Goal: Task Accomplishment & Management: Manage account settings

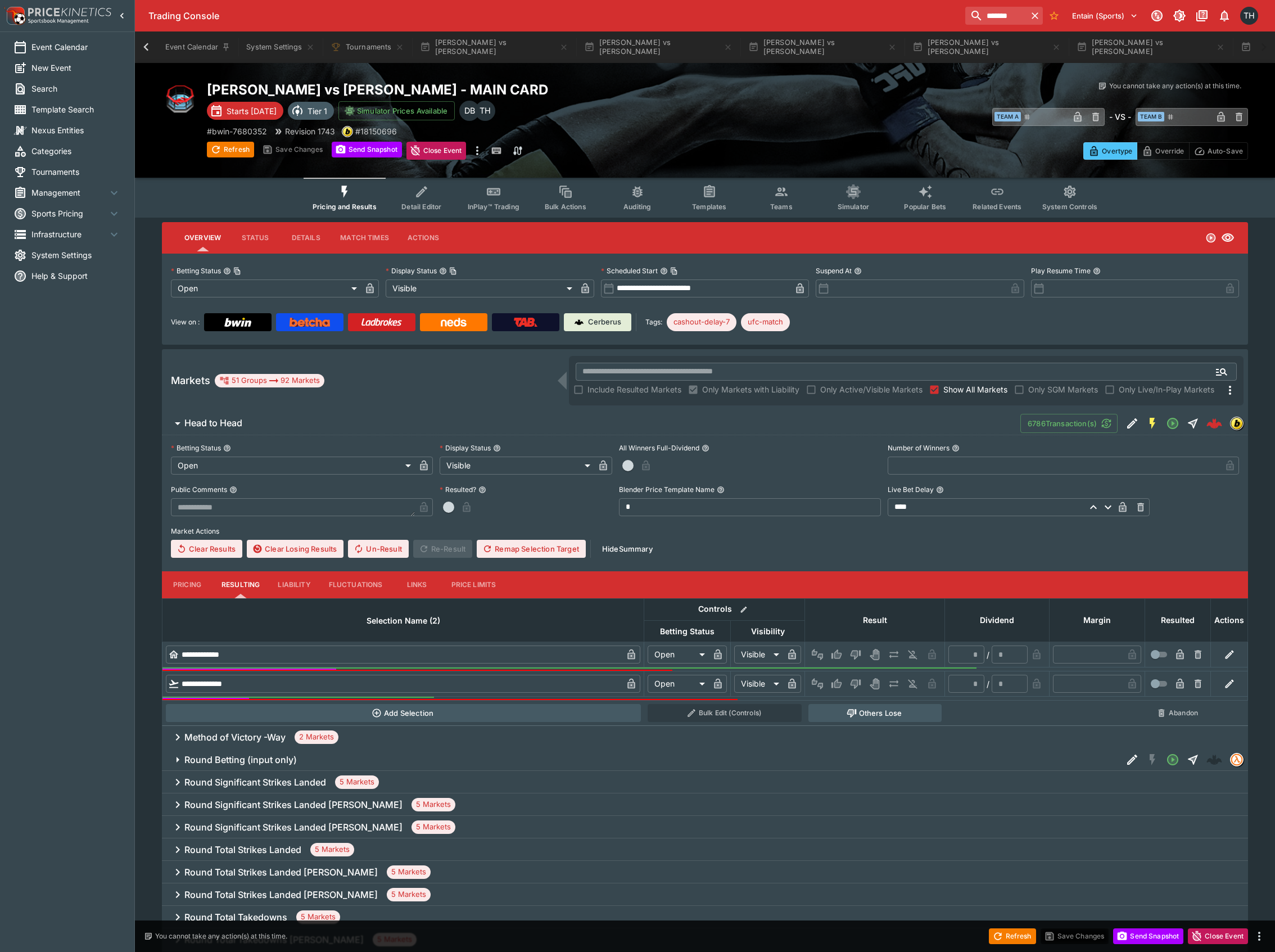
scroll to position [0, 1438]
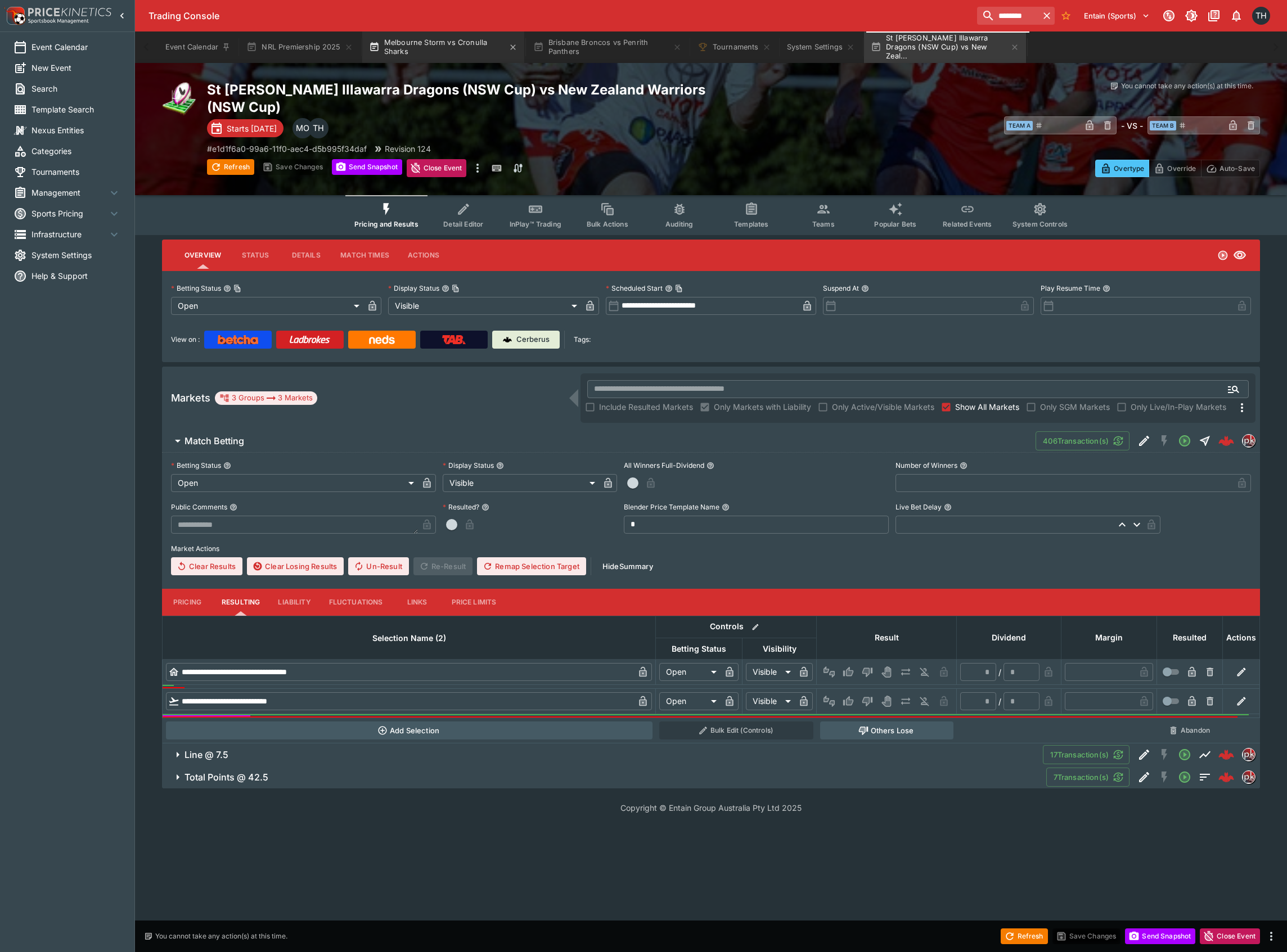
click at [443, 39] on button "Melbourne Storm vs Cronulla Sharks" at bounding box center [443, 47] width 162 height 31
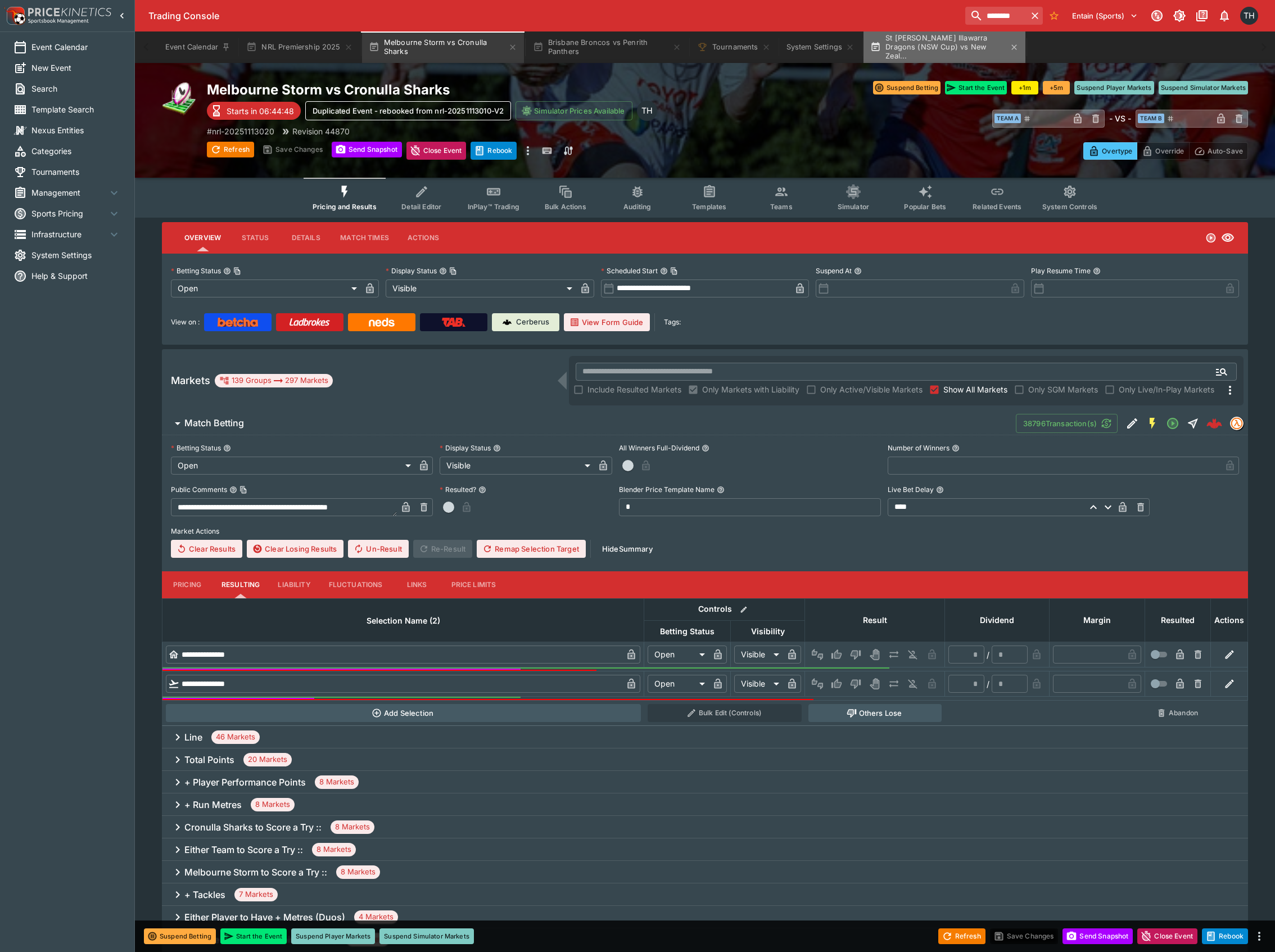
click at [930, 39] on button "St George Illawarra Dragons (NSW Cup) vs New Zeal..." at bounding box center [944, 47] width 162 height 31
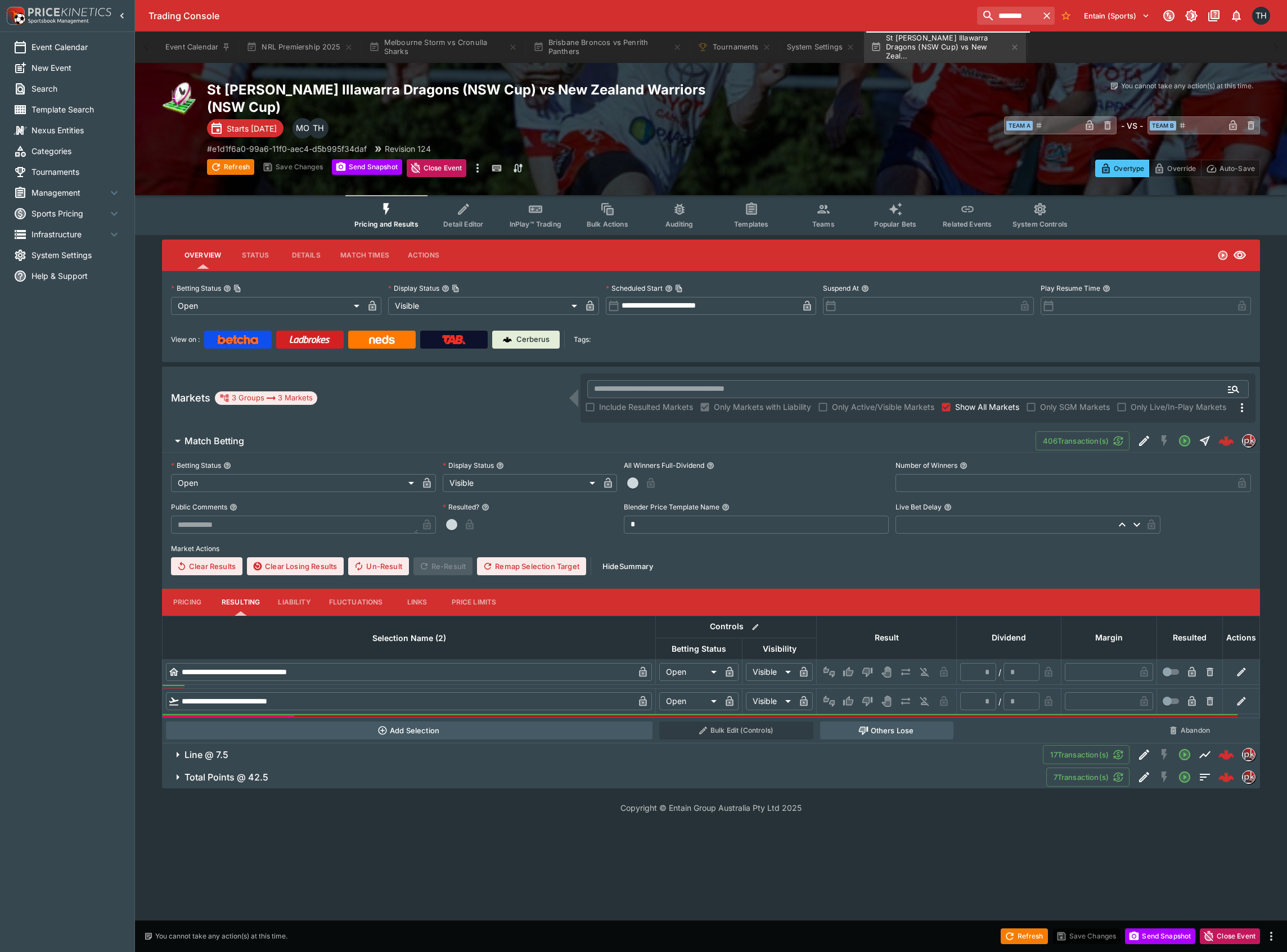
click at [277, 589] on button "Liability" at bounding box center [294, 602] width 51 height 27
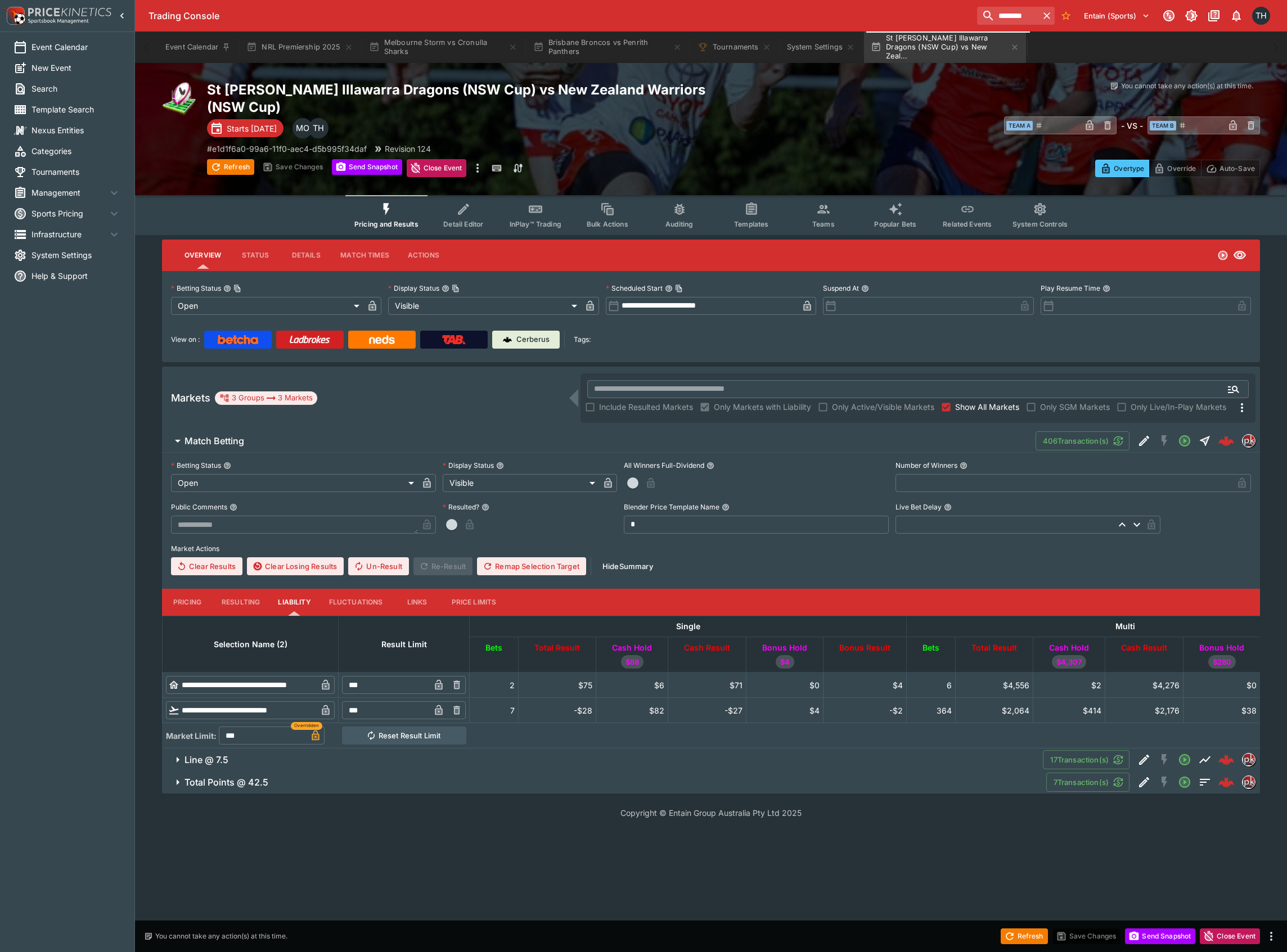
click at [195, 589] on button "Pricing" at bounding box center [188, 602] width 51 height 27
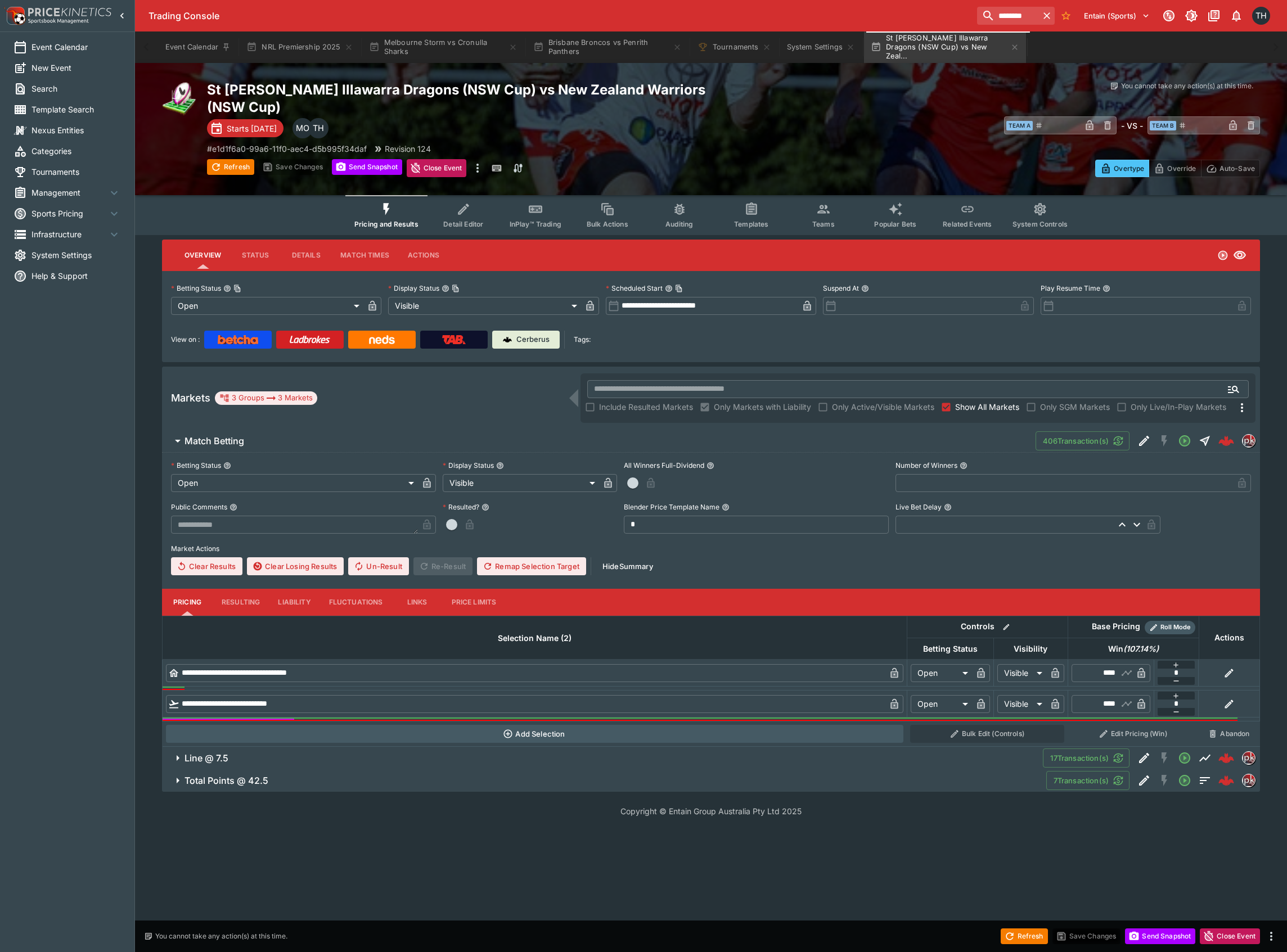
click at [309, 747] on button "Line @ 7.5" at bounding box center [602, 758] width 881 height 22
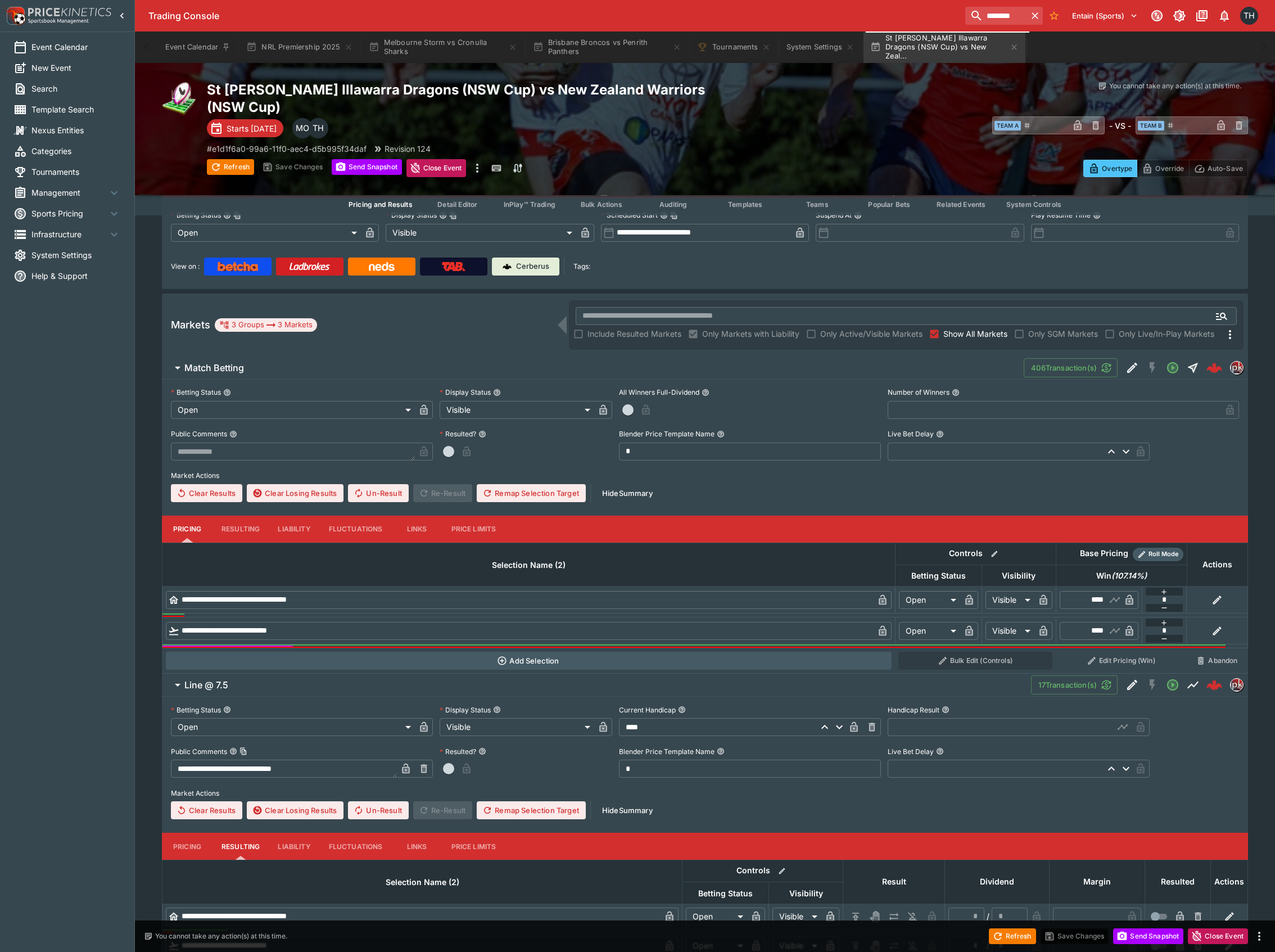
scroll to position [153, 0]
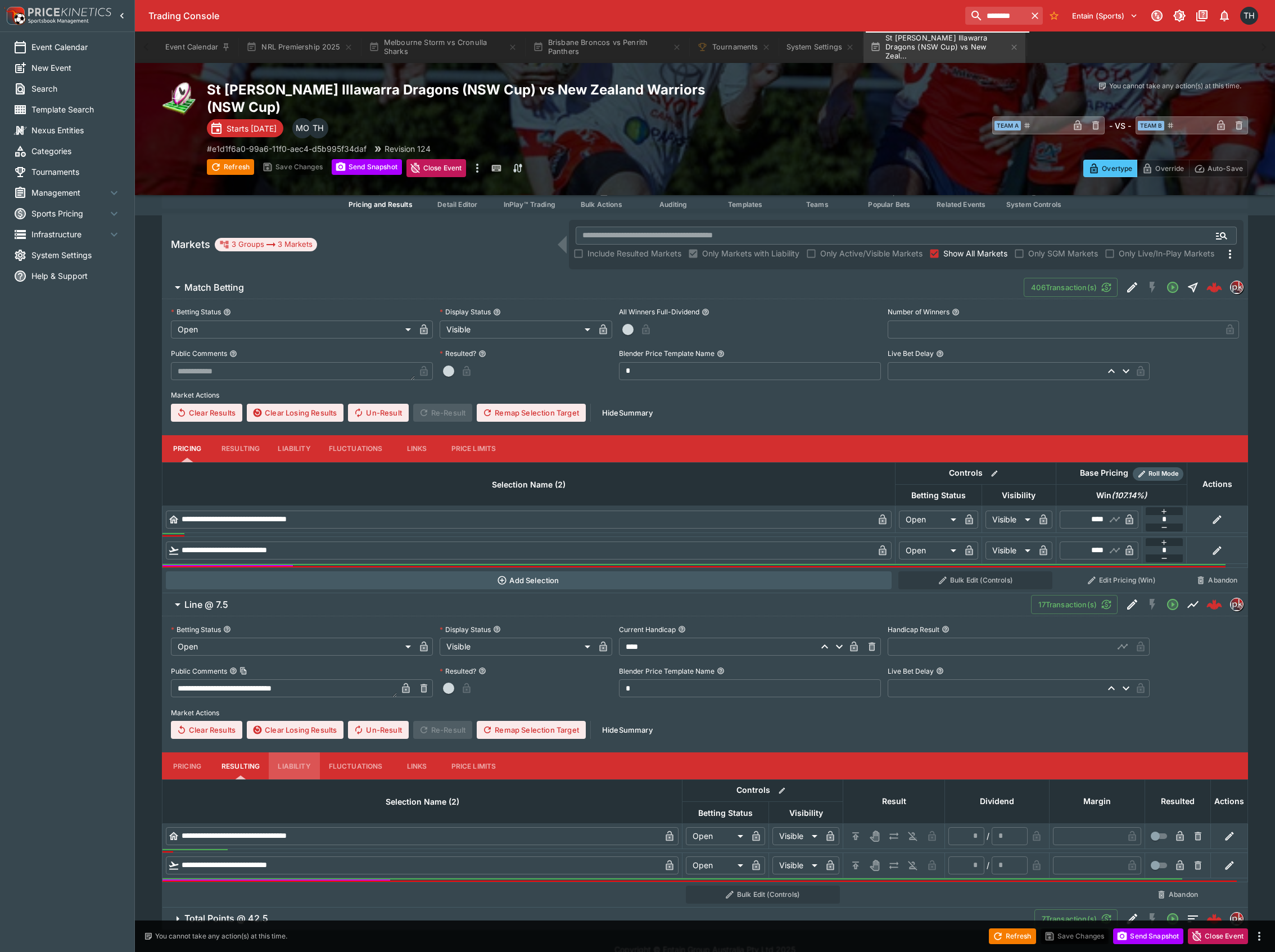
click at [295, 753] on button "Liability" at bounding box center [294, 766] width 51 height 27
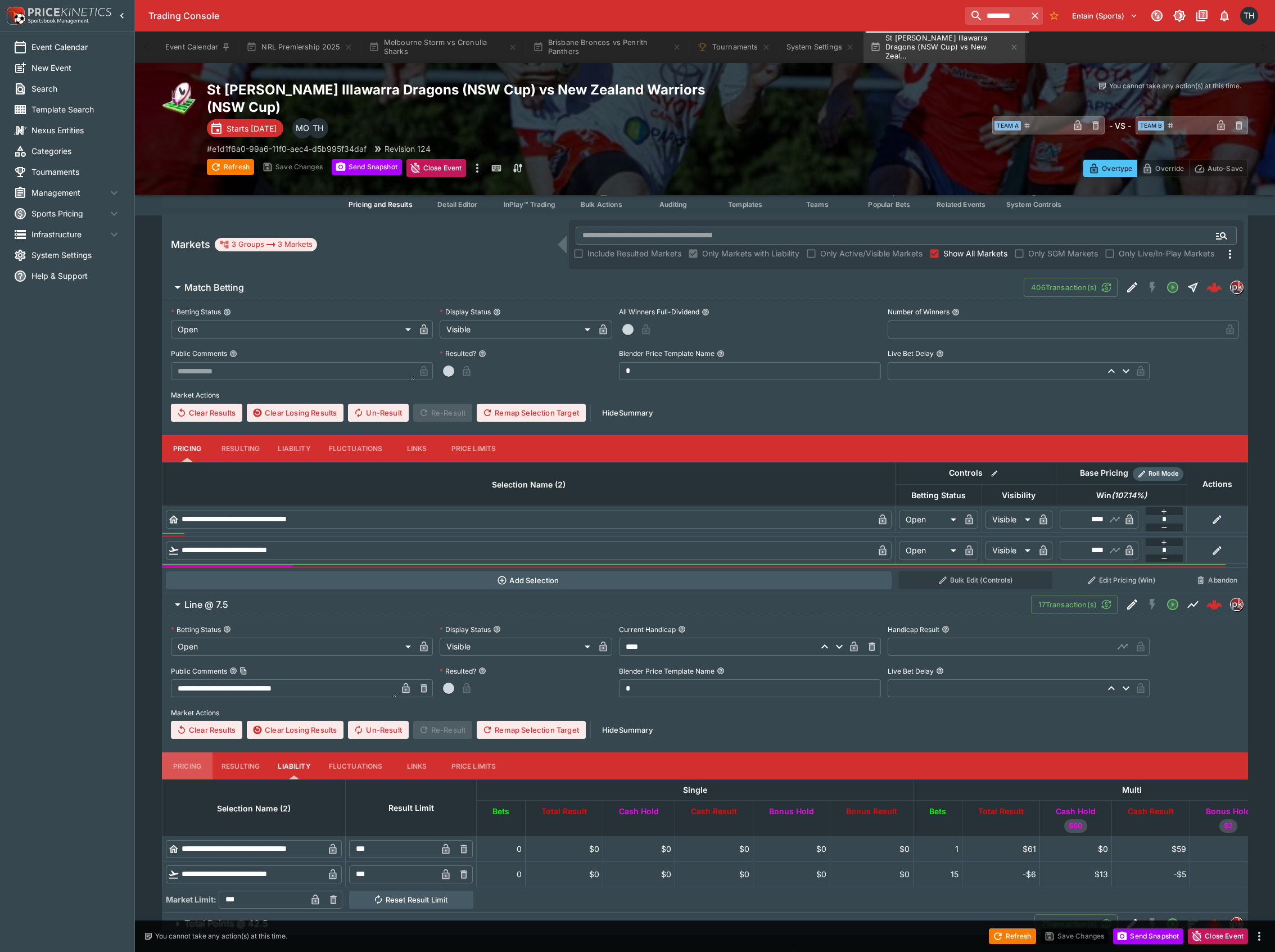
click at [183, 753] on button "Pricing" at bounding box center [188, 766] width 51 height 27
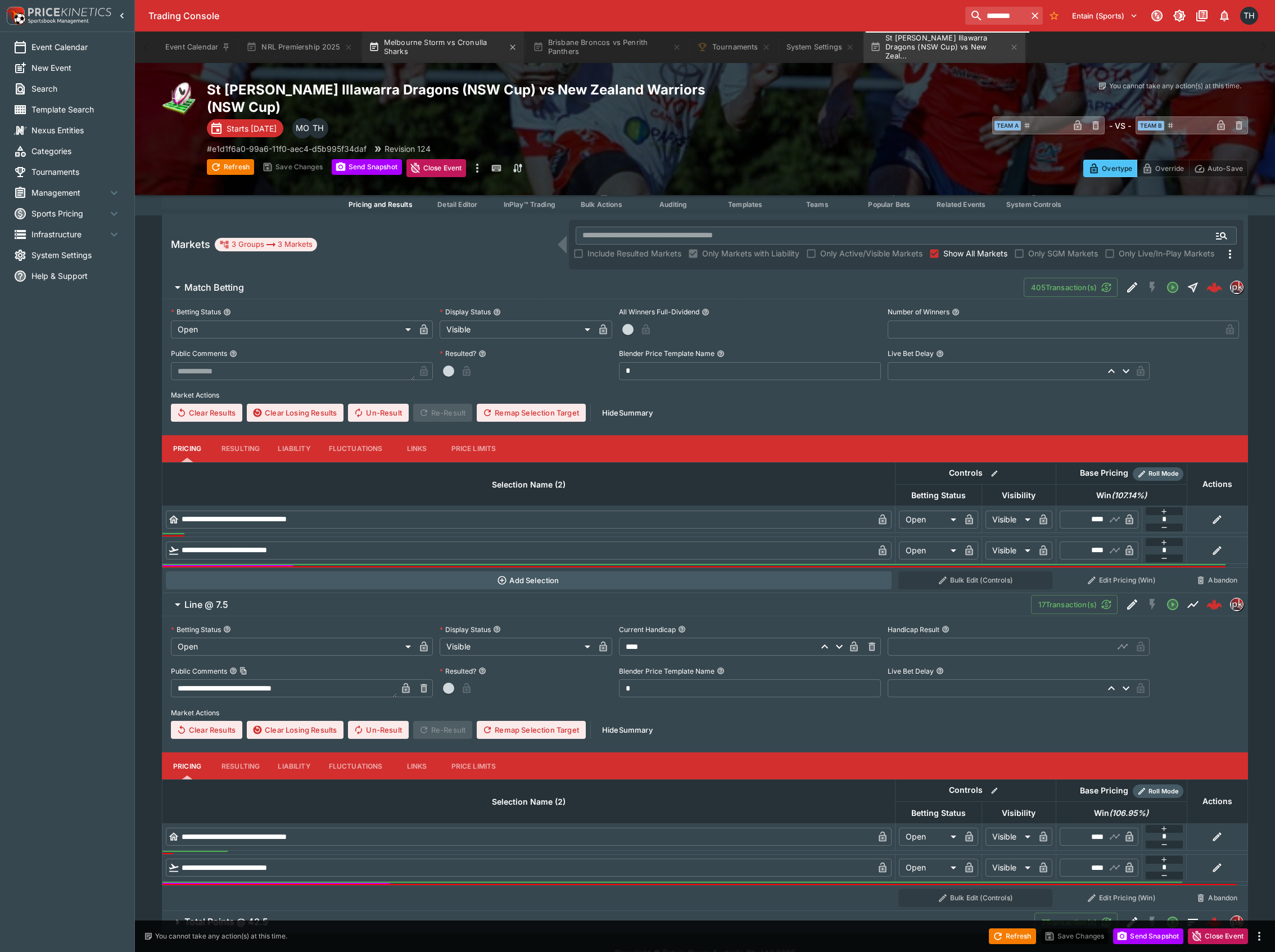
click at [428, 48] on button "Melbourne Storm vs Cronulla Sharks" at bounding box center [443, 47] width 162 height 31
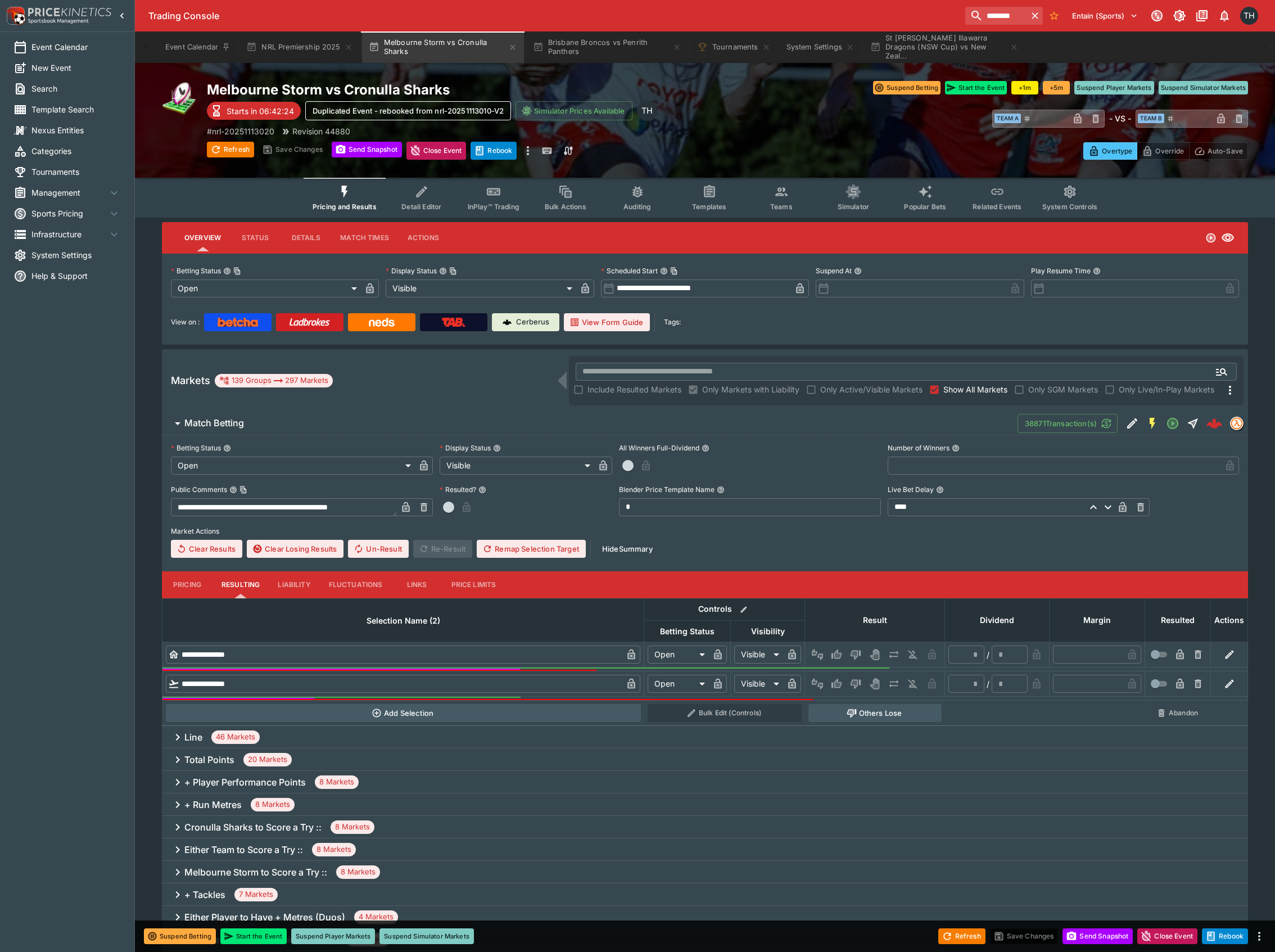
click at [339, 429] on button "Match Betting" at bounding box center [590, 424] width 856 height 22
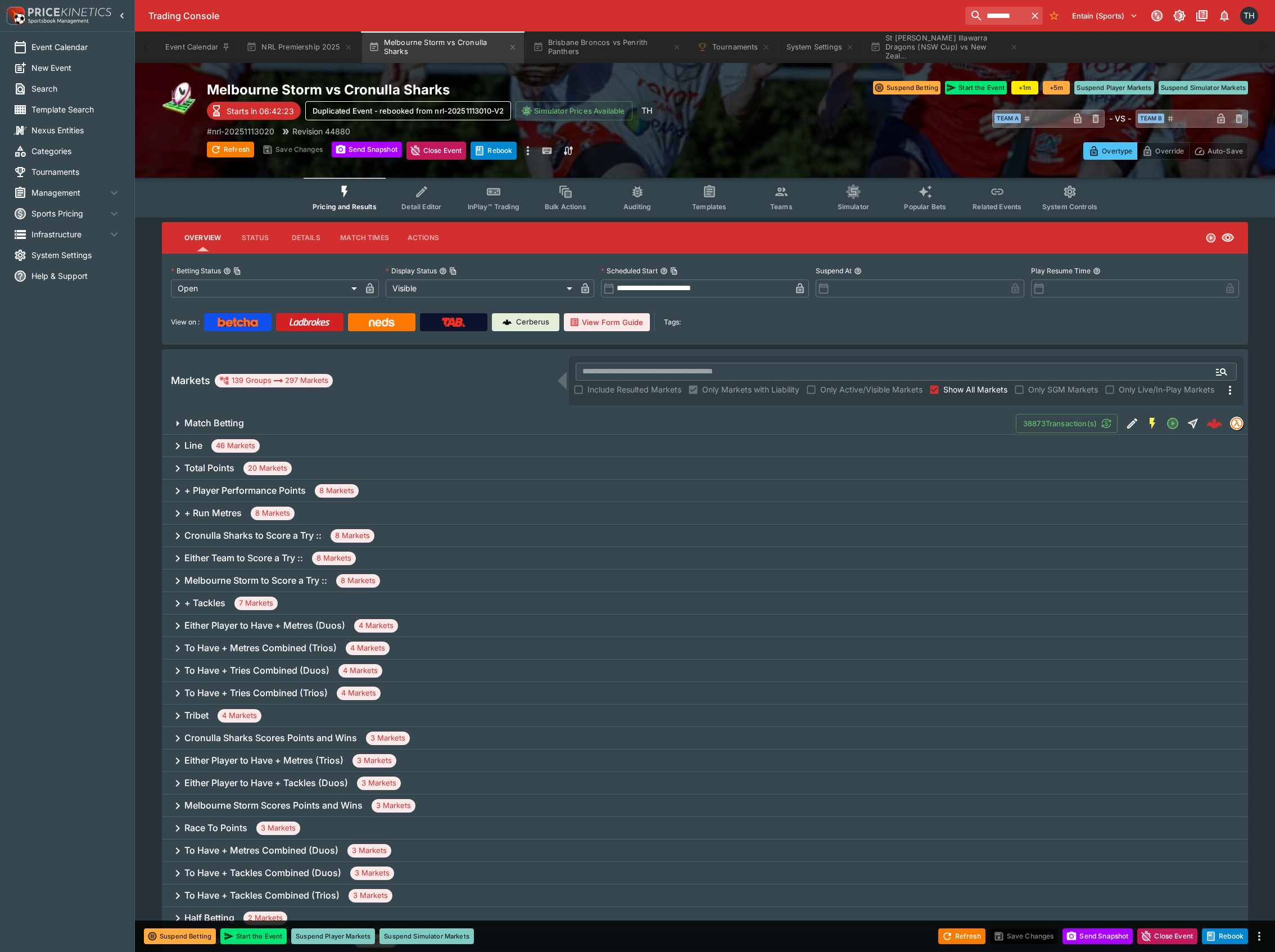
click at [487, 196] on button "InPlay™ Trading" at bounding box center [494, 198] width 72 height 40
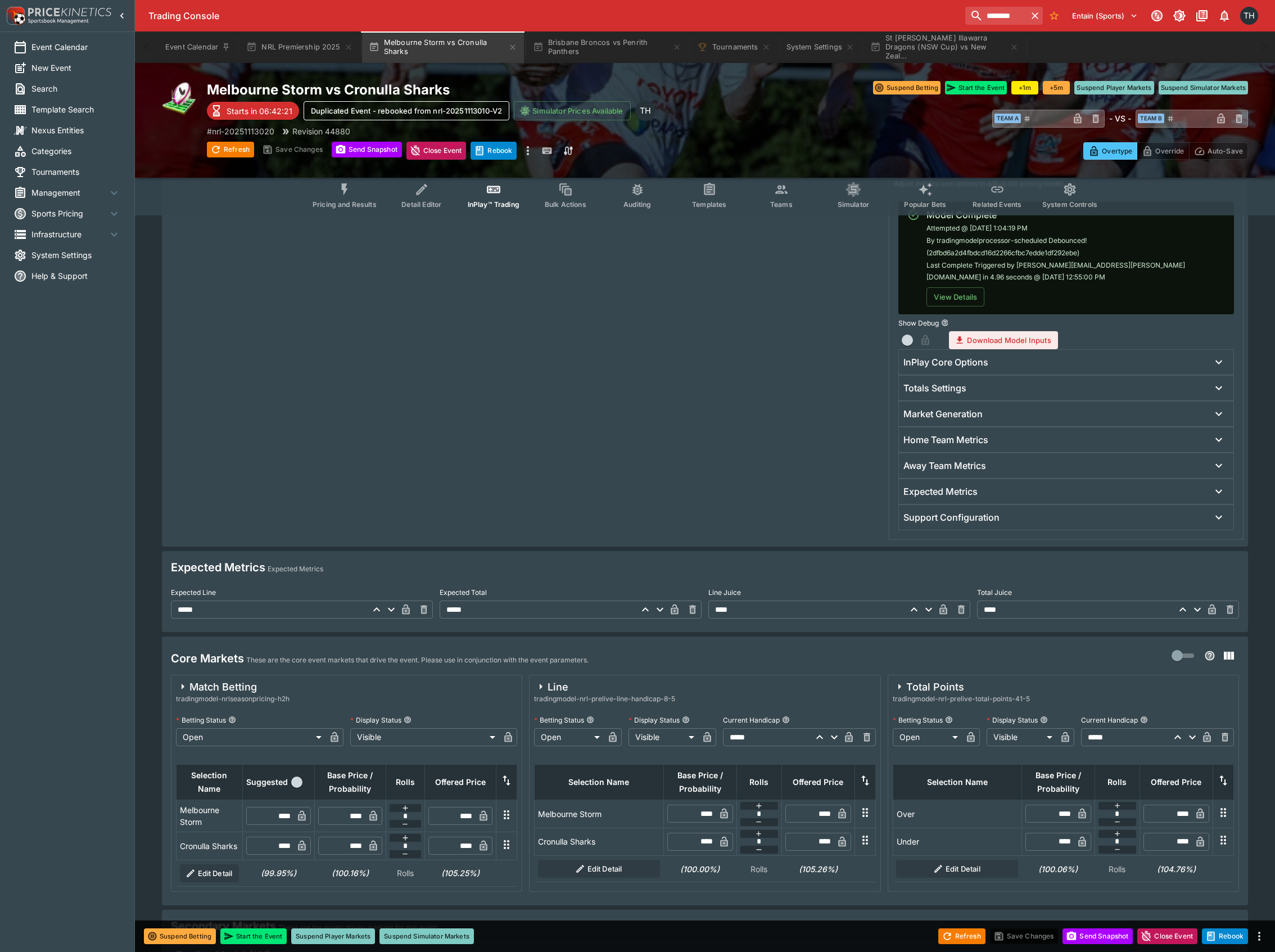
scroll to position [375, 0]
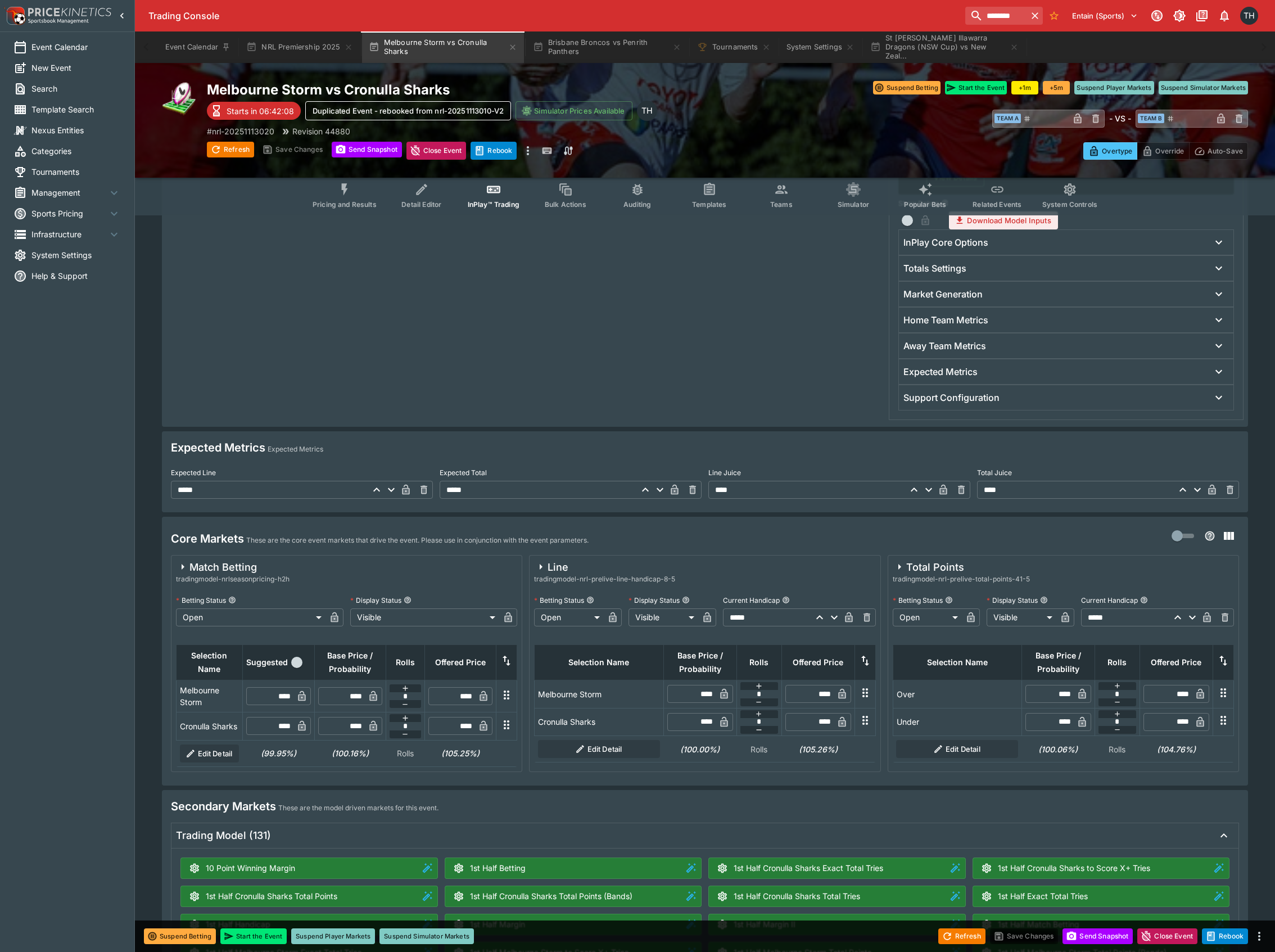
click at [485, 491] on input "*****" at bounding box center [538, 490] width 197 height 18
type input "*****"
drag, startPoint x: 1004, startPoint y: 495, endPoint x: 939, endPoint y: 495, distance: 65.0
click at [939, 495] on div "Expected Line ***** ​ Expected Total ***** ​ Line Juice **** ​ Total Juice ****…" at bounding box center [705, 481] width 1068 height 35
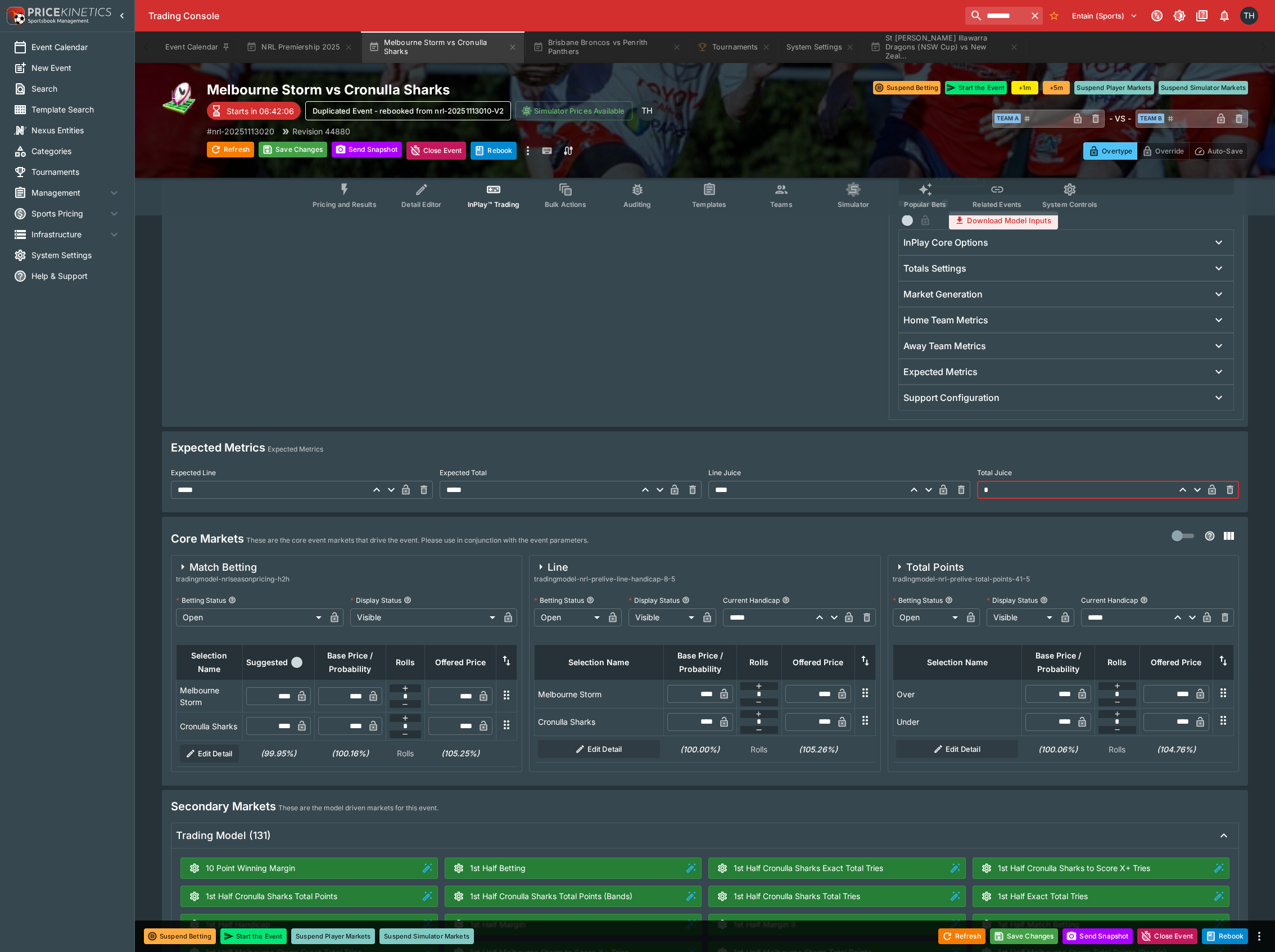
type input "****"
click at [672, 369] on div at bounding box center [524, 230] width 716 height 380
click at [645, 354] on div at bounding box center [524, 230] width 716 height 380
click at [1027, 941] on button "Save Changes" at bounding box center [1024, 936] width 68 height 16
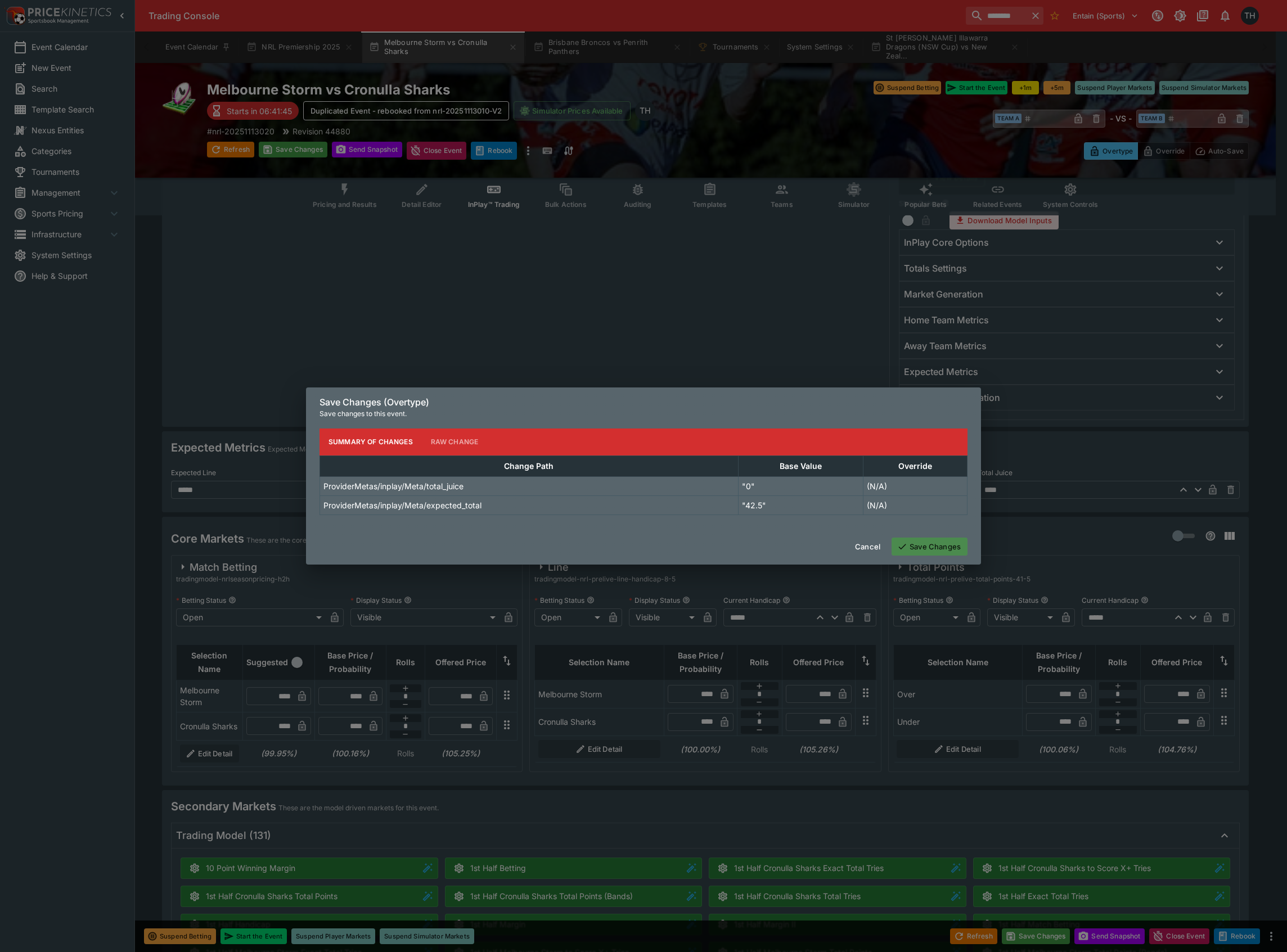
click at [930, 550] on button "Save Changes" at bounding box center [929, 546] width 76 height 18
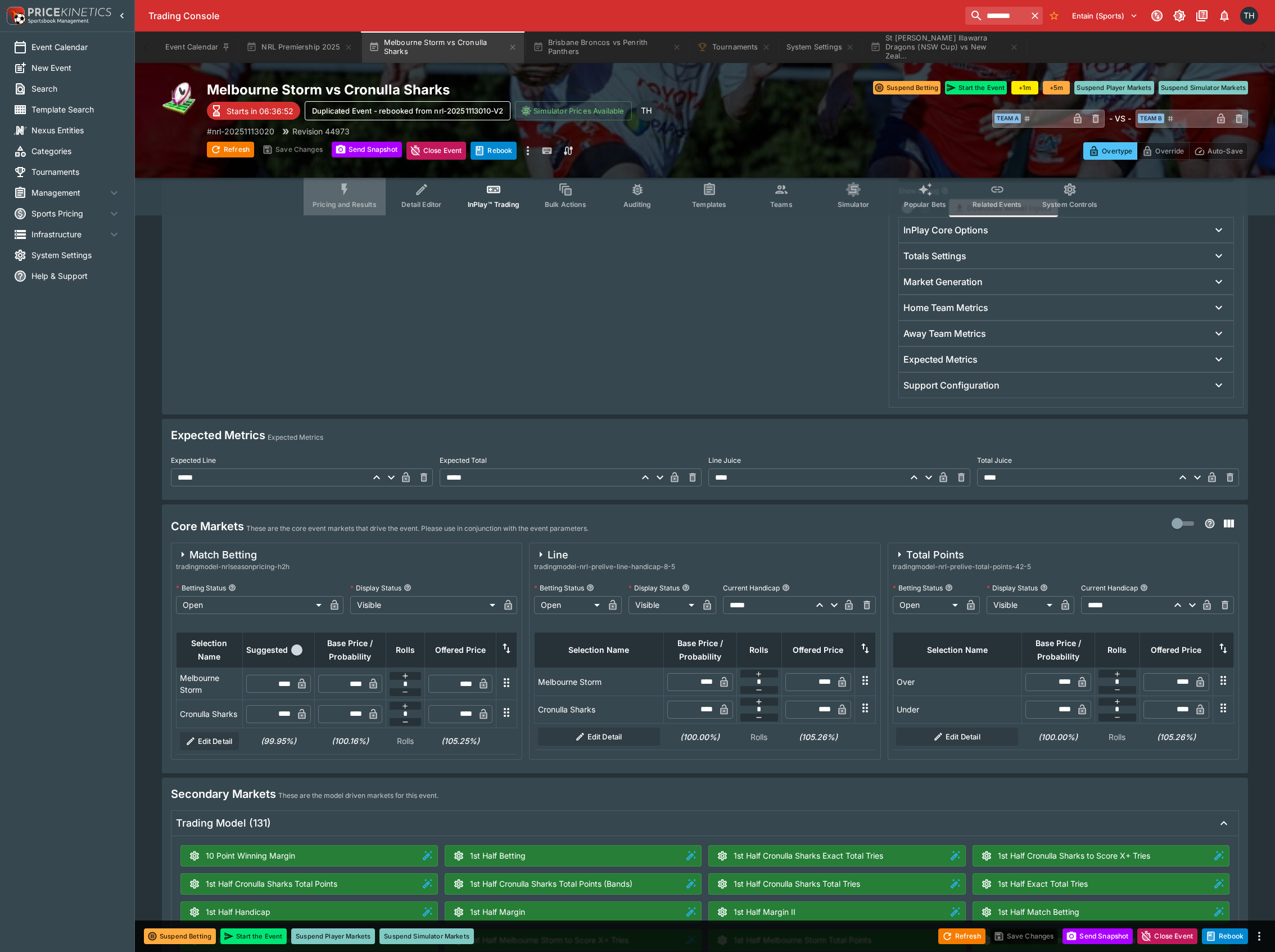
click at [347, 202] on span "Pricing and Results" at bounding box center [344, 204] width 64 height 8
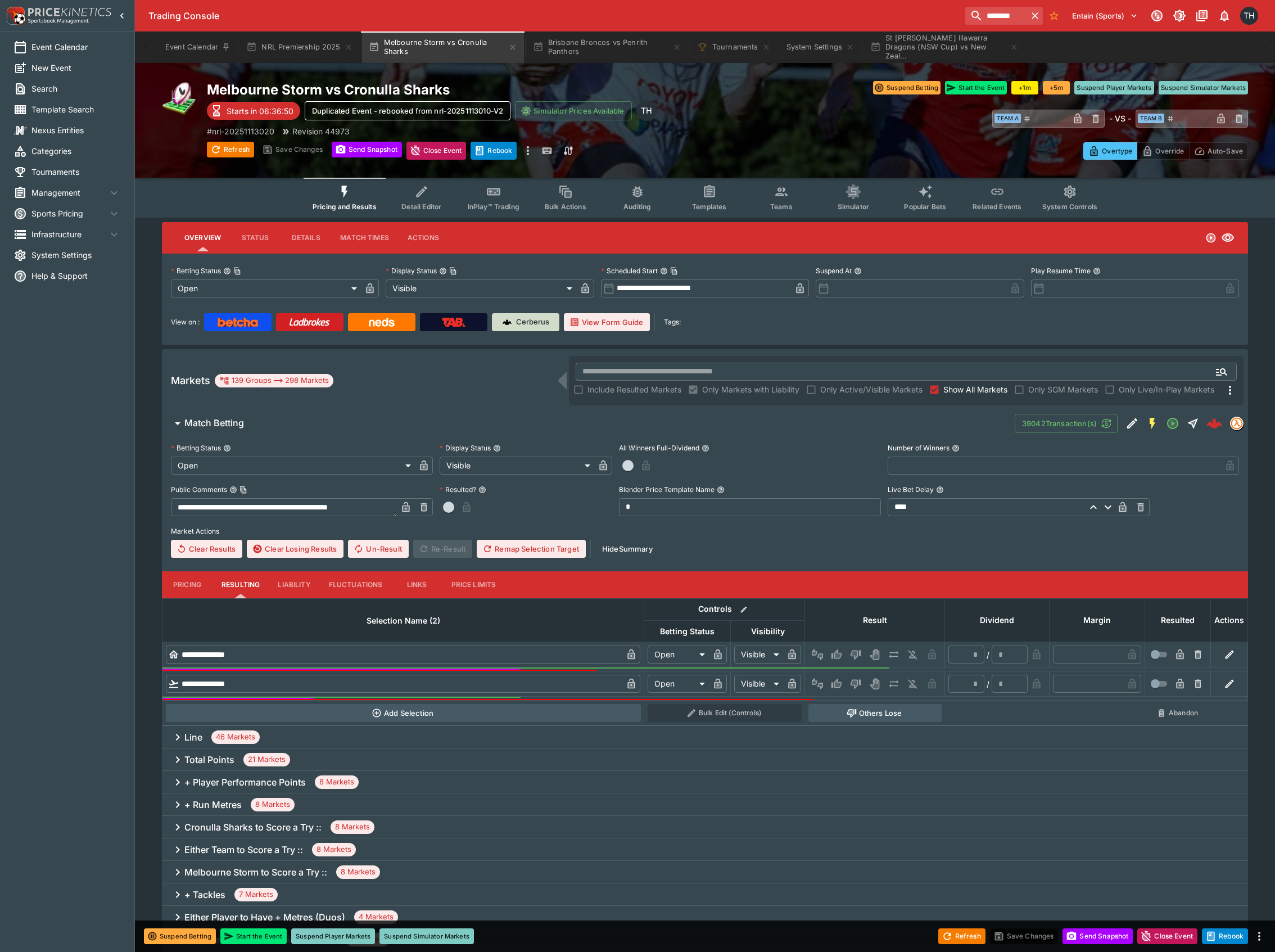
click at [517, 319] on p "Cerberus" at bounding box center [533, 322] width 33 height 11
click at [790, 190] on button "Teams" at bounding box center [781, 198] width 72 height 40
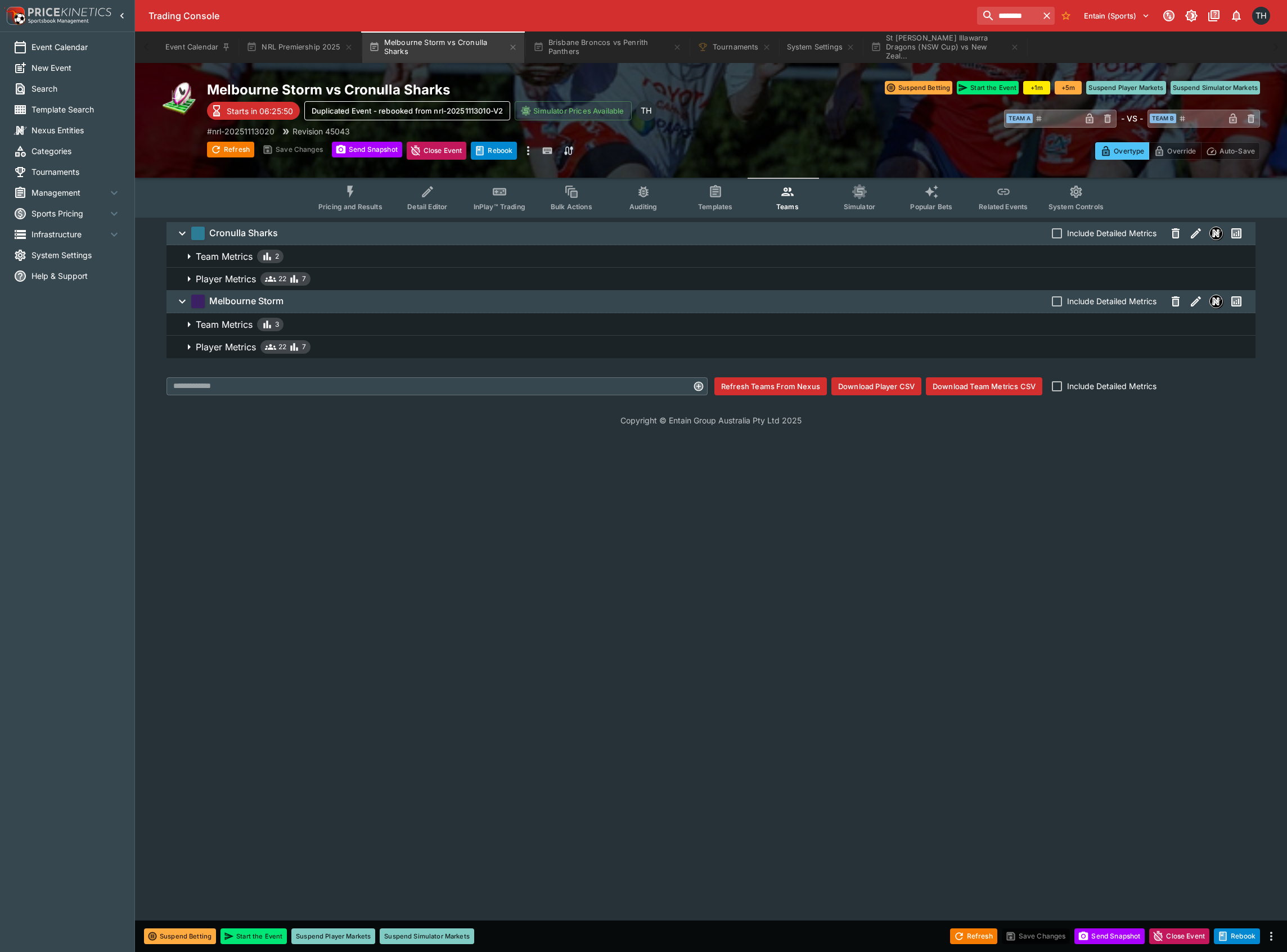
click at [930, 200] on button "Popular Bets" at bounding box center [932, 198] width 72 height 40
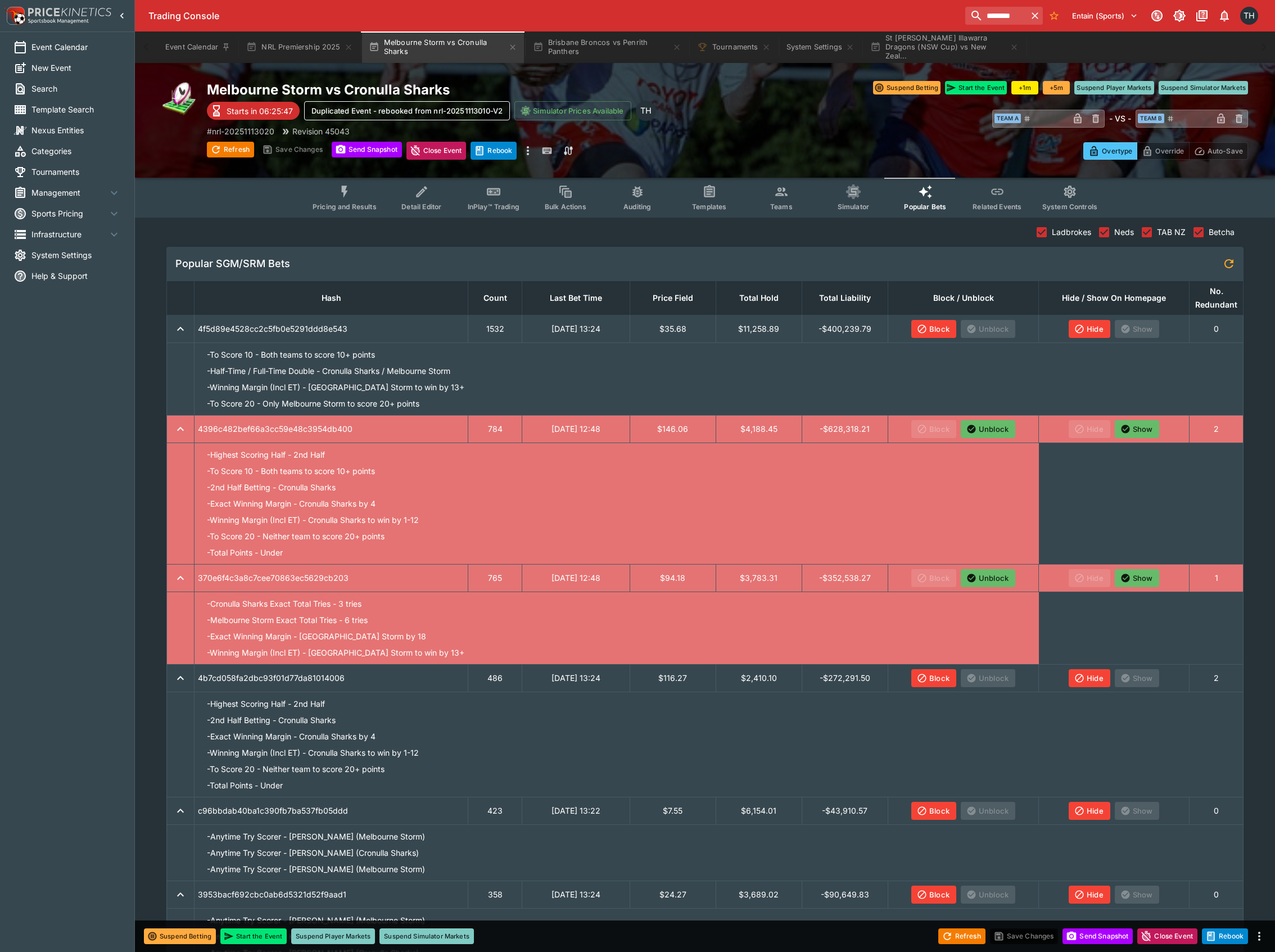
click at [929, 324] on button "Block" at bounding box center [934, 329] width 45 height 18
click at [1098, 327] on button "Hide" at bounding box center [1089, 329] width 42 height 18
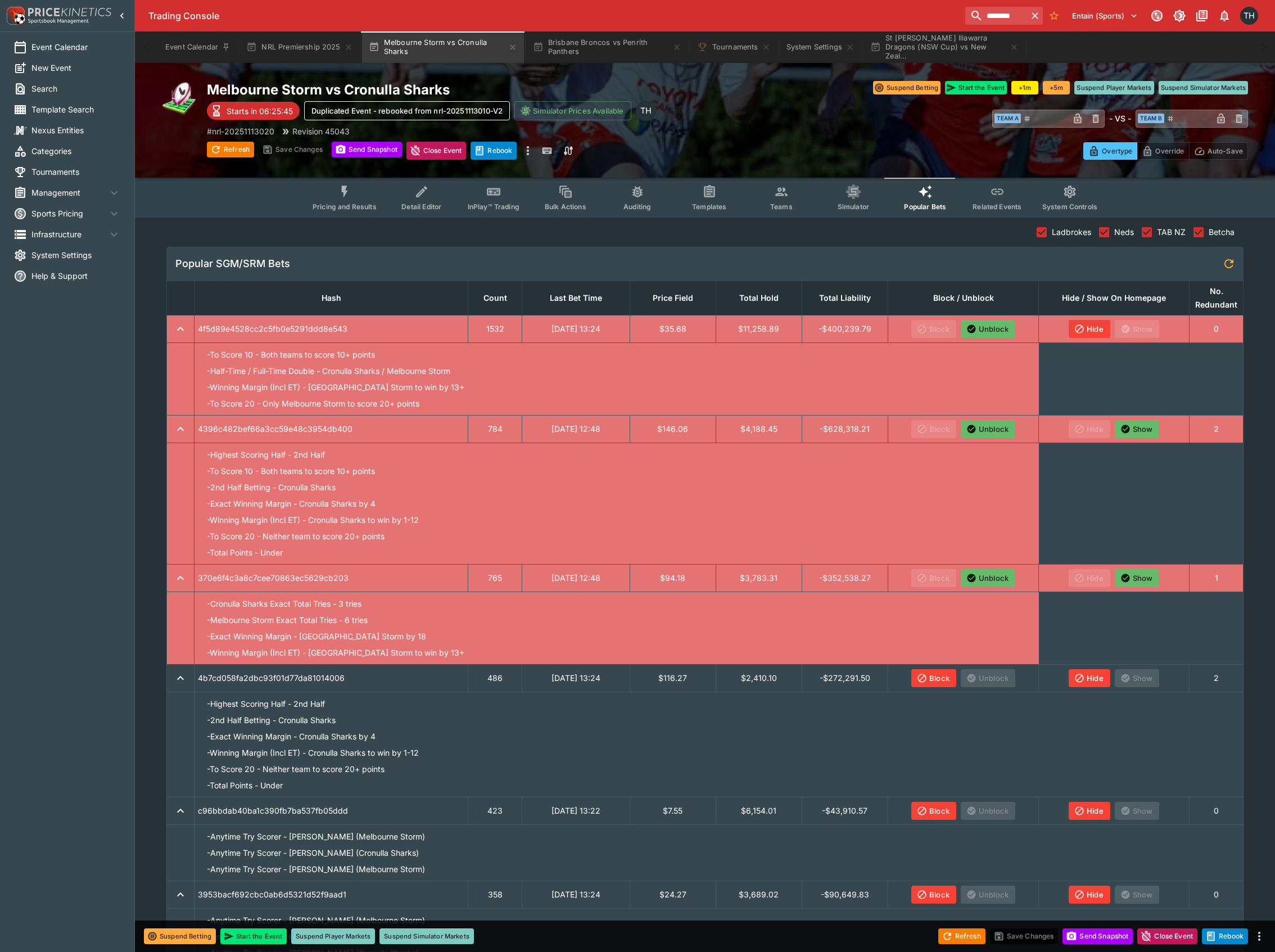
click at [494, 205] on span "InPlay™ Trading" at bounding box center [494, 206] width 52 height 8
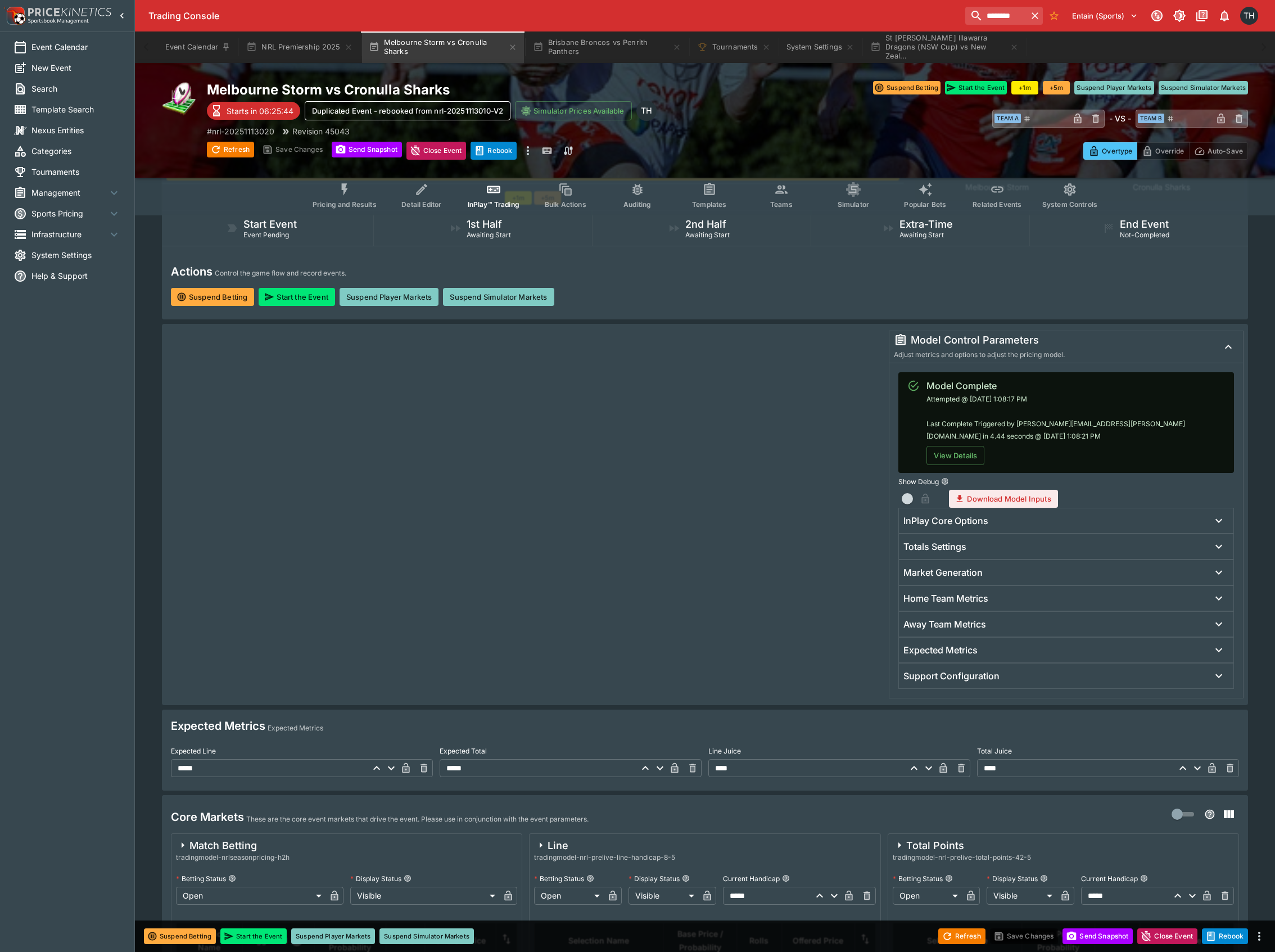
scroll to position [150, 0]
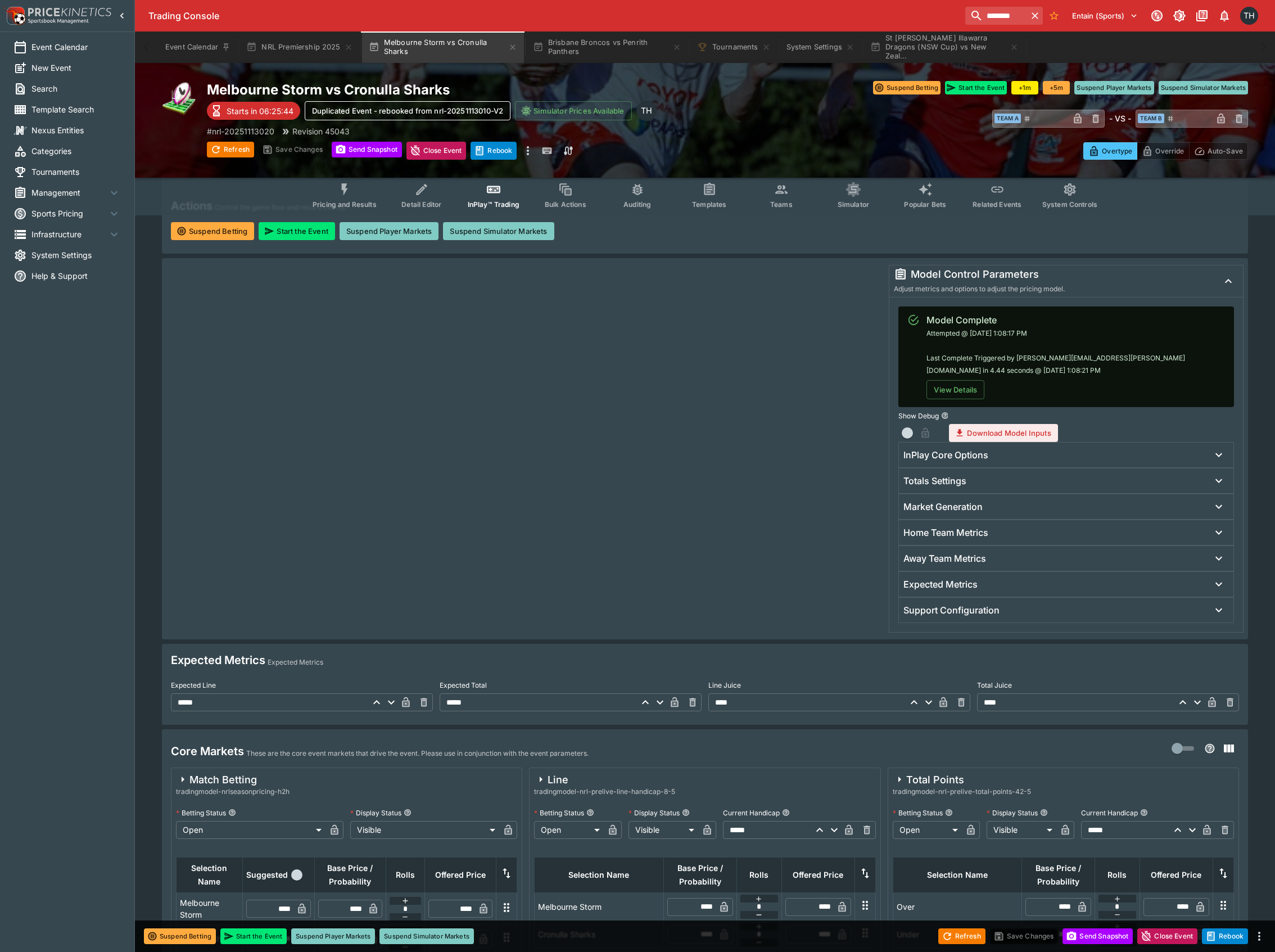
click at [765, 201] on button "Teams" at bounding box center [781, 195] width 72 height 40
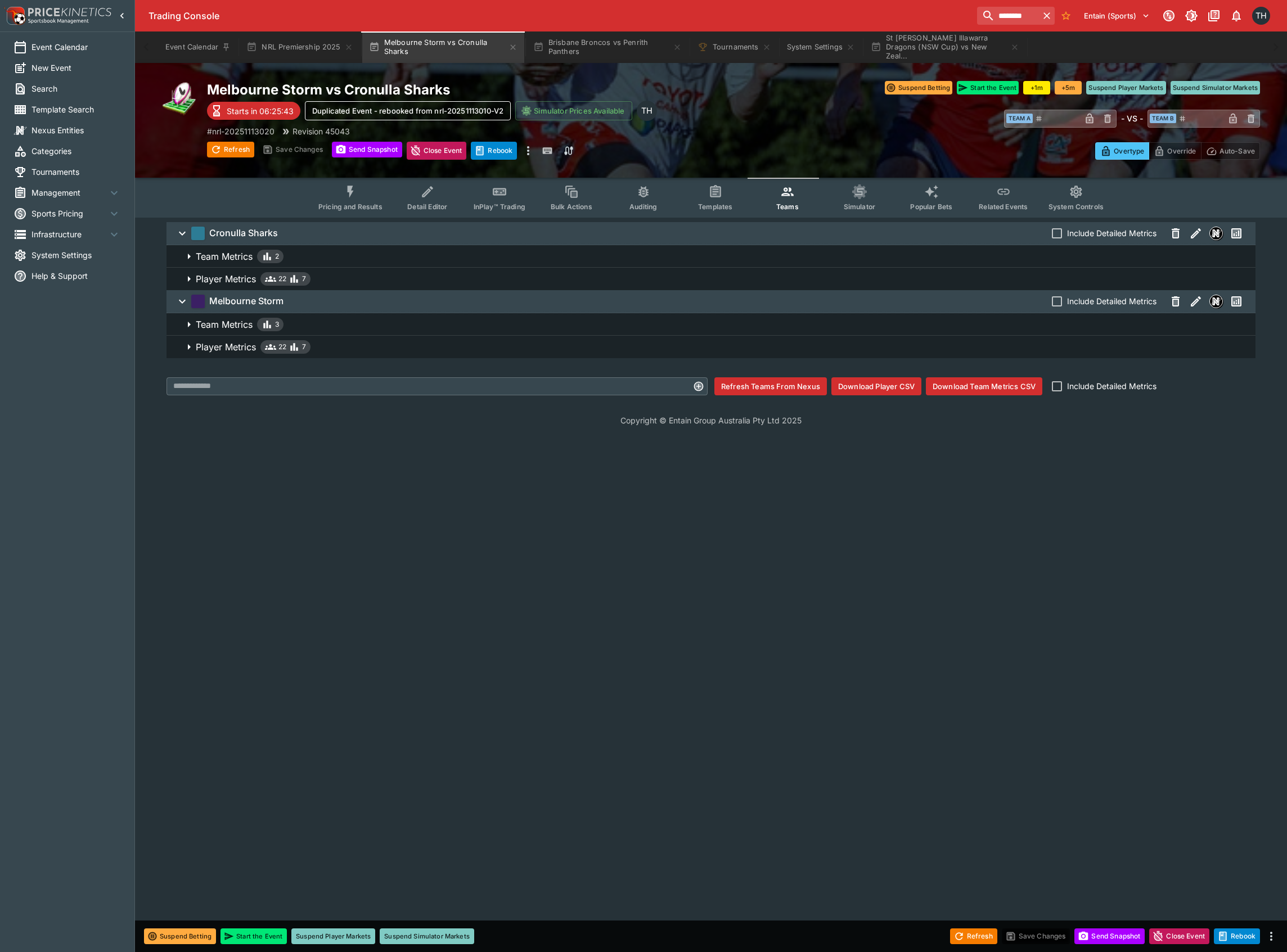
click at [347, 357] on button "Player Metrics 22 7" at bounding box center [711, 347] width 1089 height 22
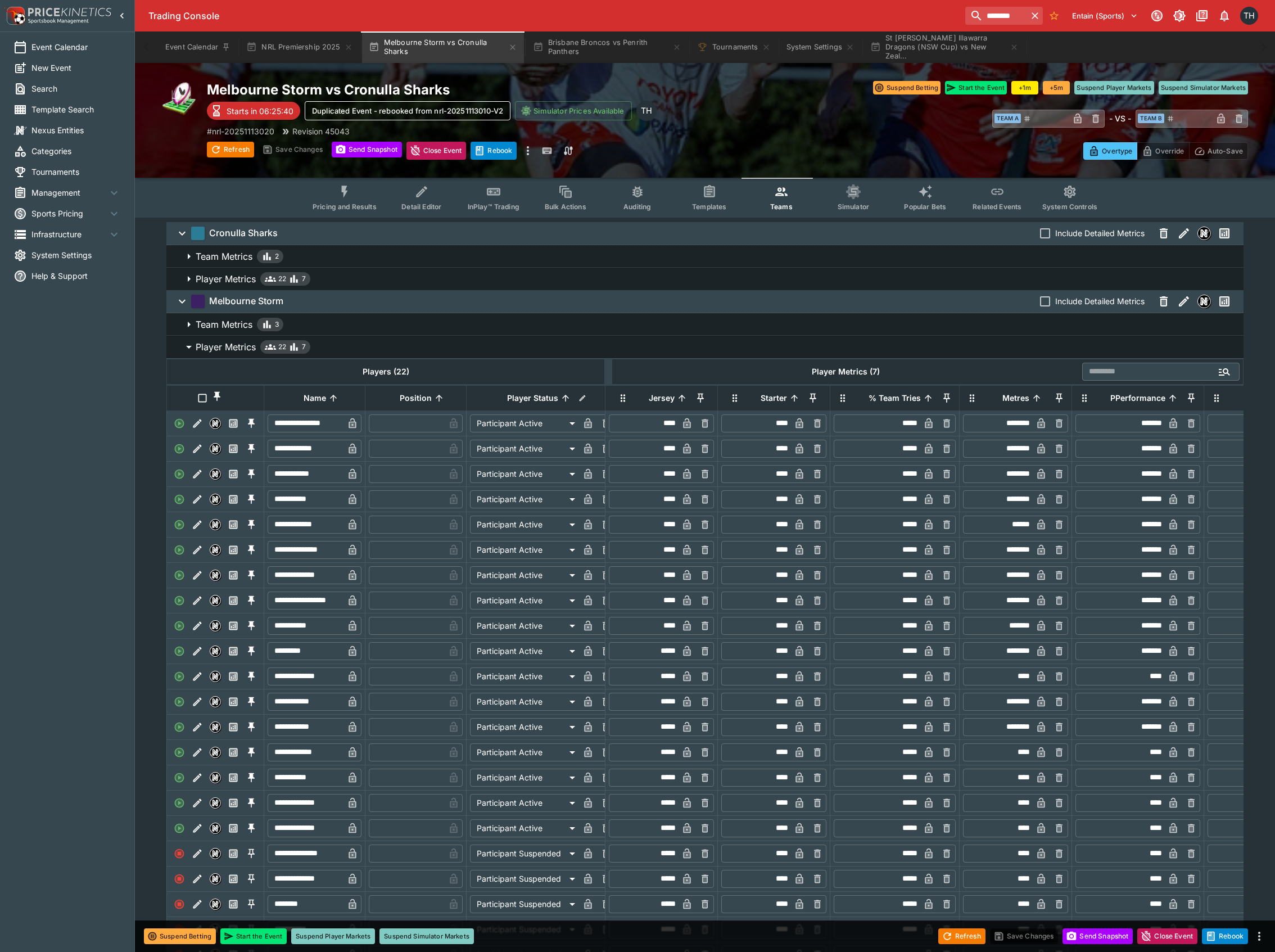
click at [903, 529] on input "*****" at bounding box center [878, 524] width 84 height 18
click at [905, 458] on input "*****" at bounding box center [878, 449] width 84 height 18
type input "*****"
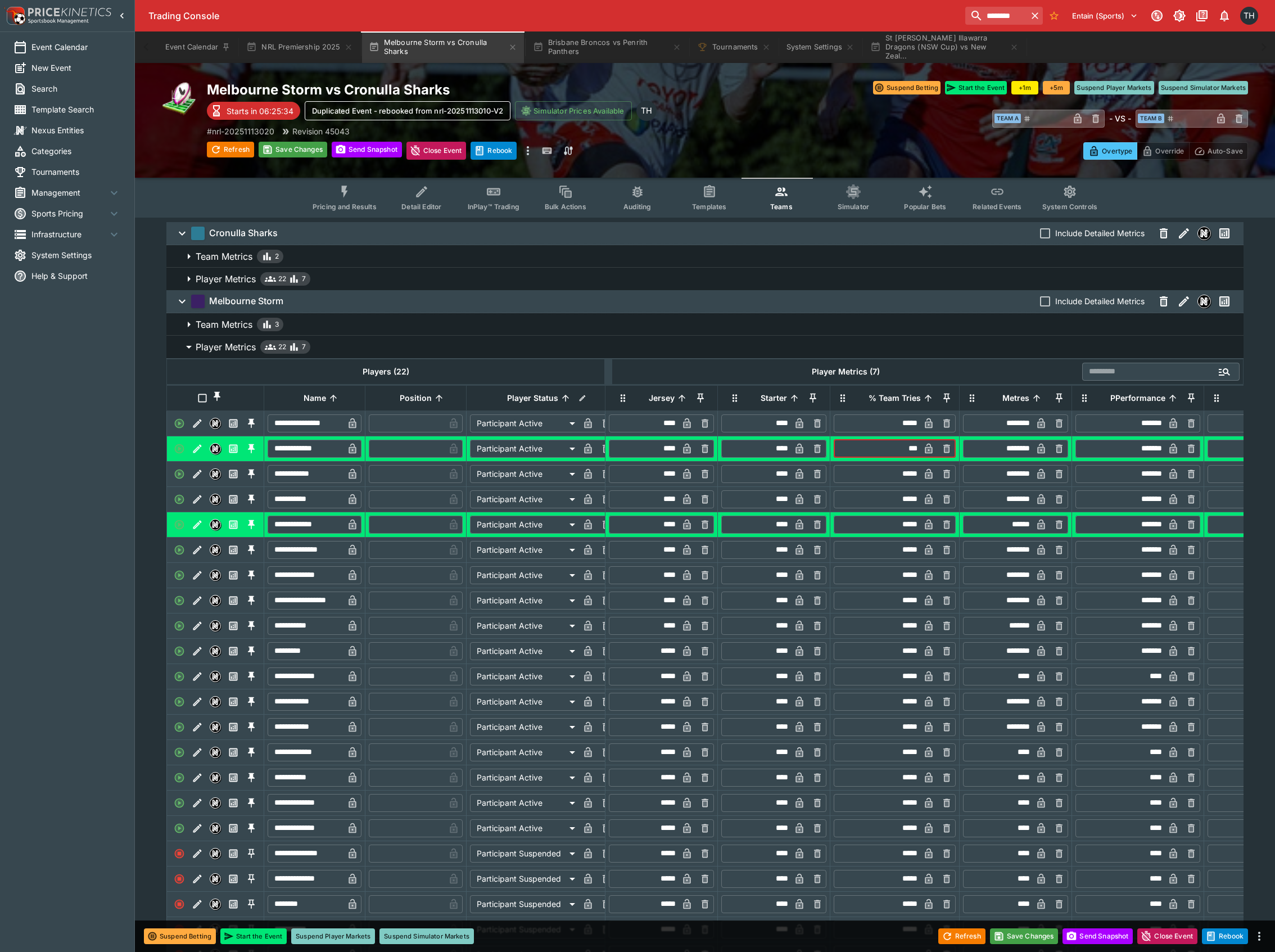
click at [911, 711] on input "*****" at bounding box center [878, 702] width 84 height 18
type input "*****"
click at [911, 711] on input "*****" at bounding box center [878, 702] width 84 height 18
click at [374, 271] on button "Player Metrics 22 7" at bounding box center [705, 279] width 1077 height 22
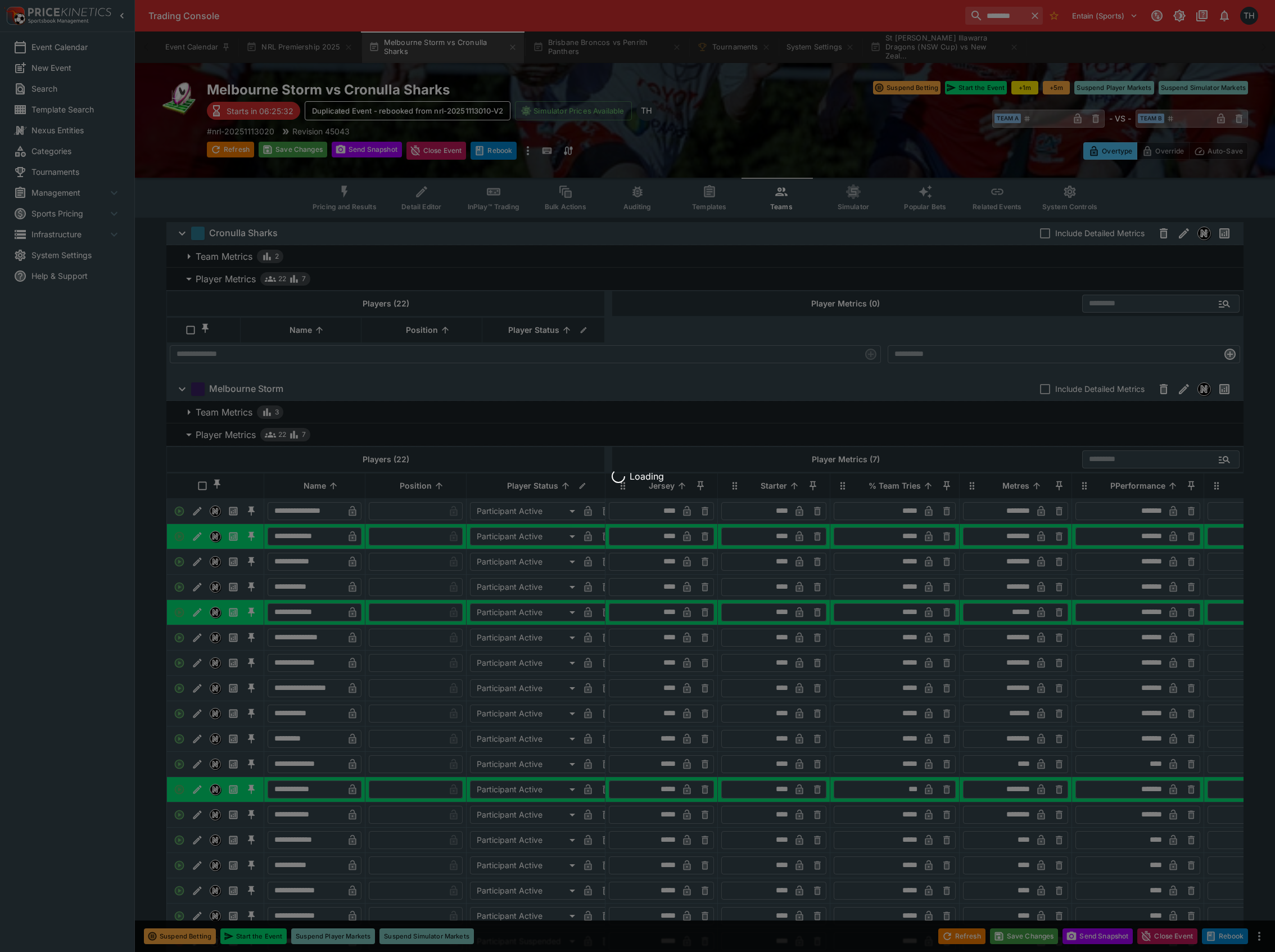
type input "*****"
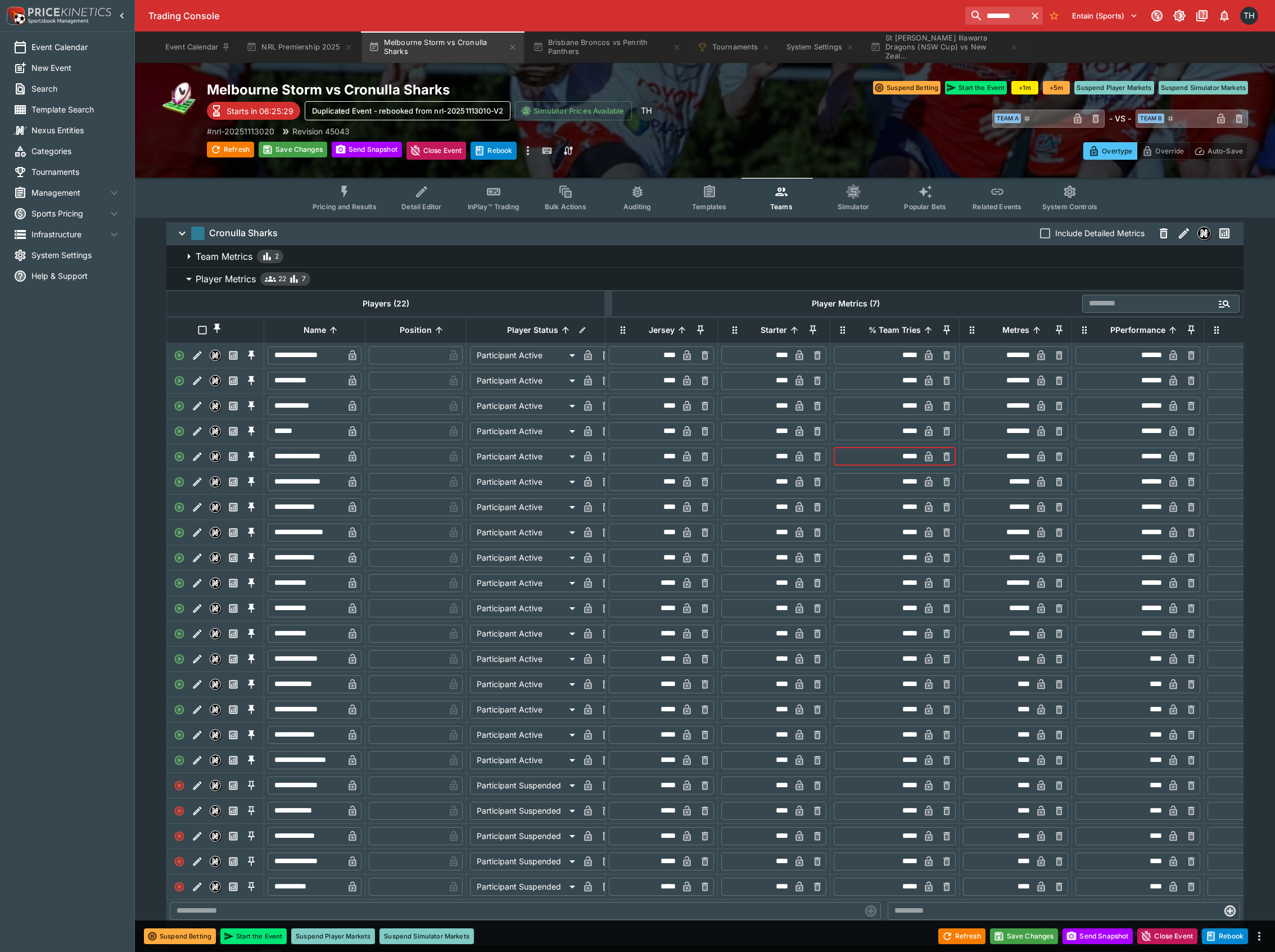
click at [909, 464] on input "*****" at bounding box center [878, 457] width 84 height 18
click at [1020, 929] on button "Save Changes" at bounding box center [1024, 936] width 68 height 16
type input "*****"
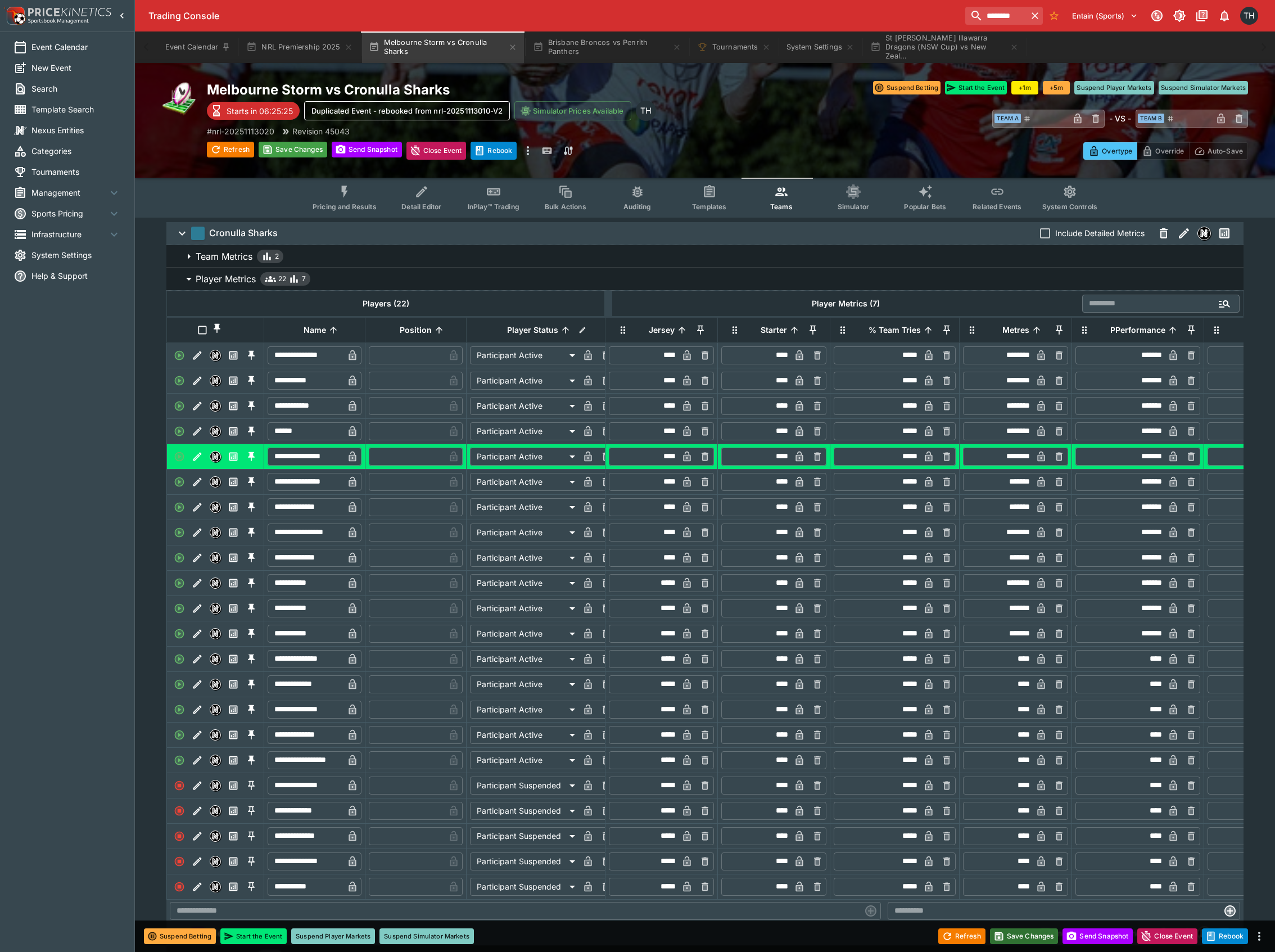
click at [1030, 934] on button "Save Changes" at bounding box center [1024, 936] width 68 height 16
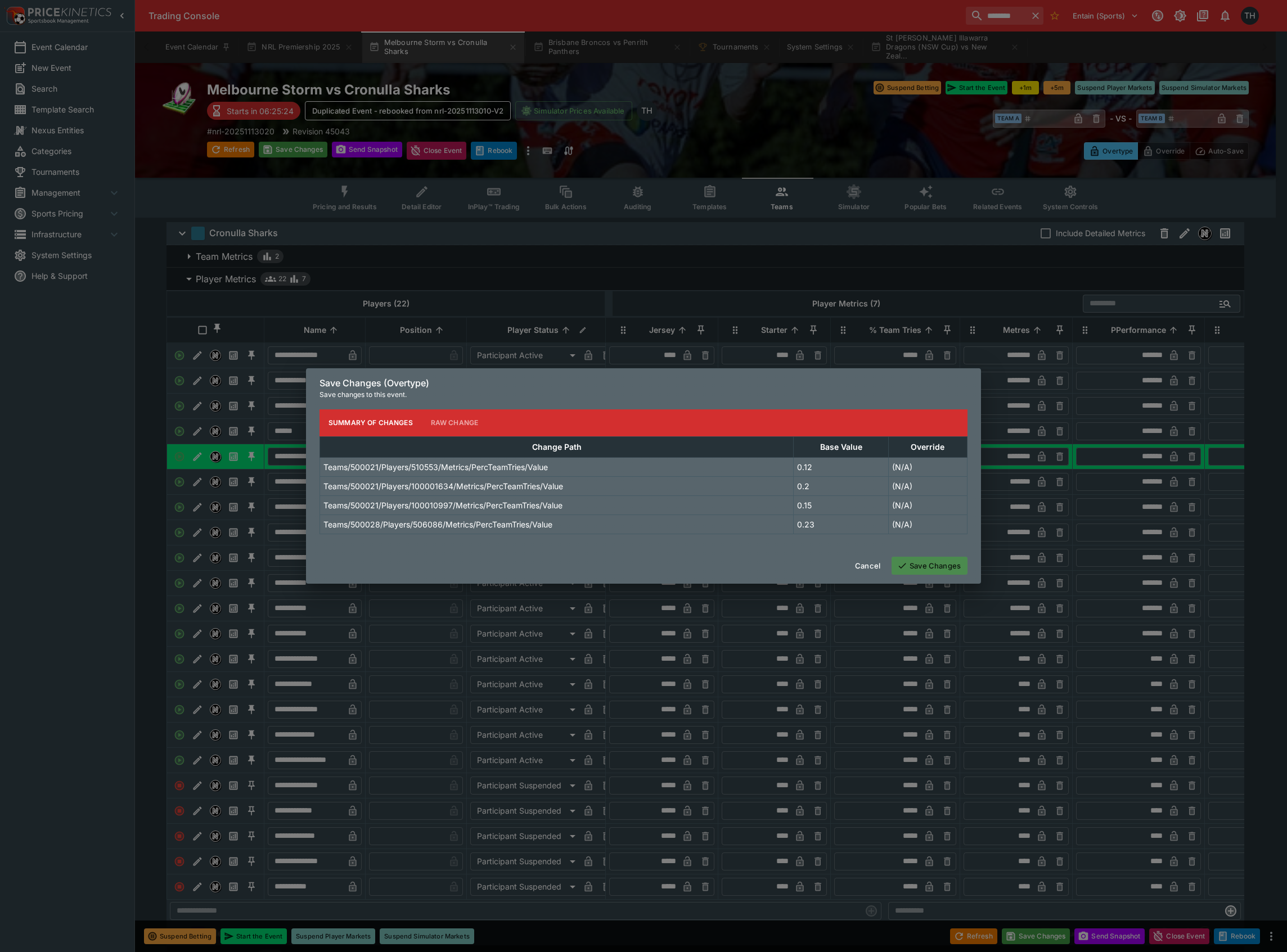
click at [944, 570] on button "Save Changes" at bounding box center [929, 566] width 76 height 18
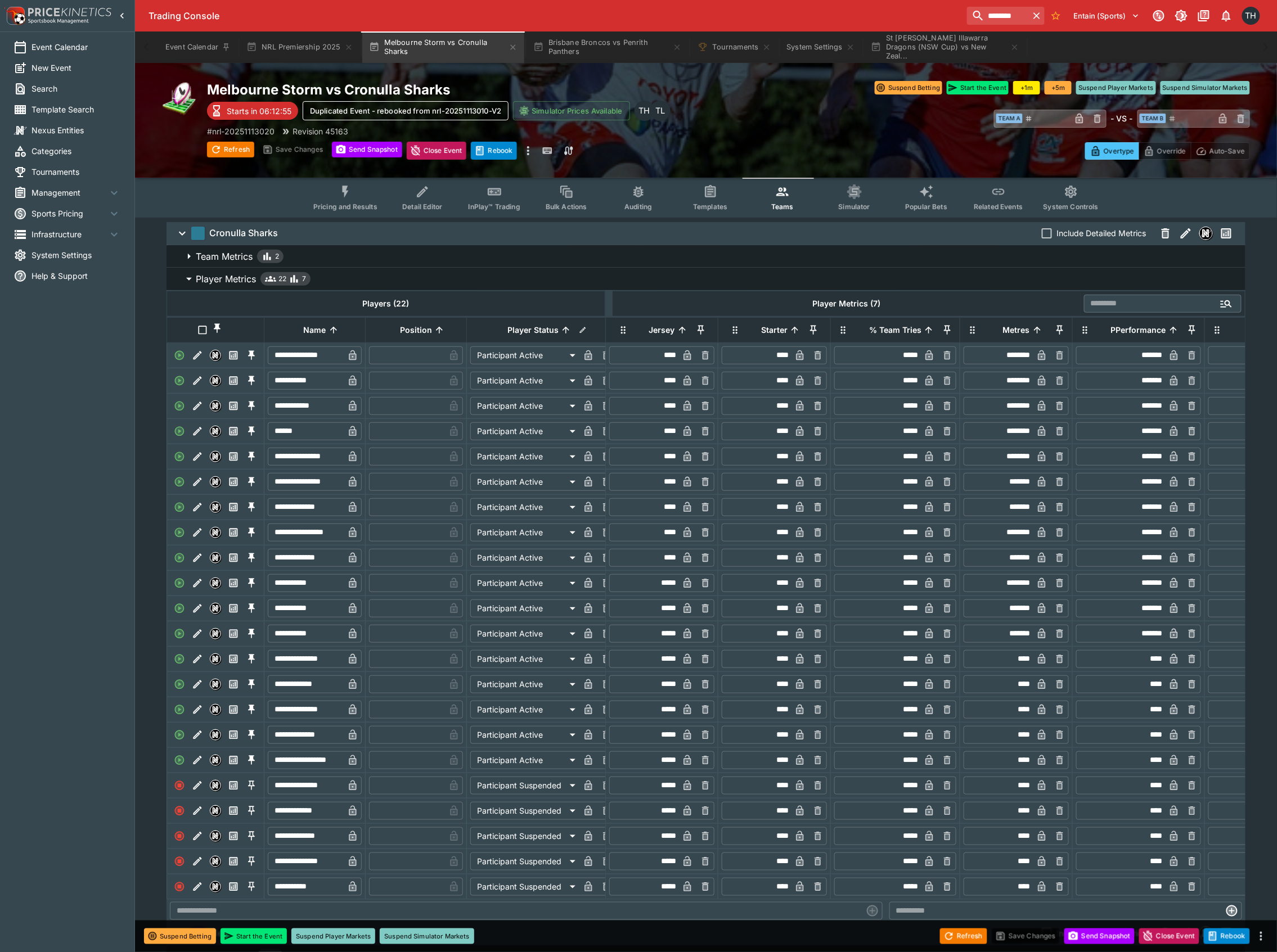
click at [916, 203] on span "Popular Bets" at bounding box center [926, 206] width 42 height 8
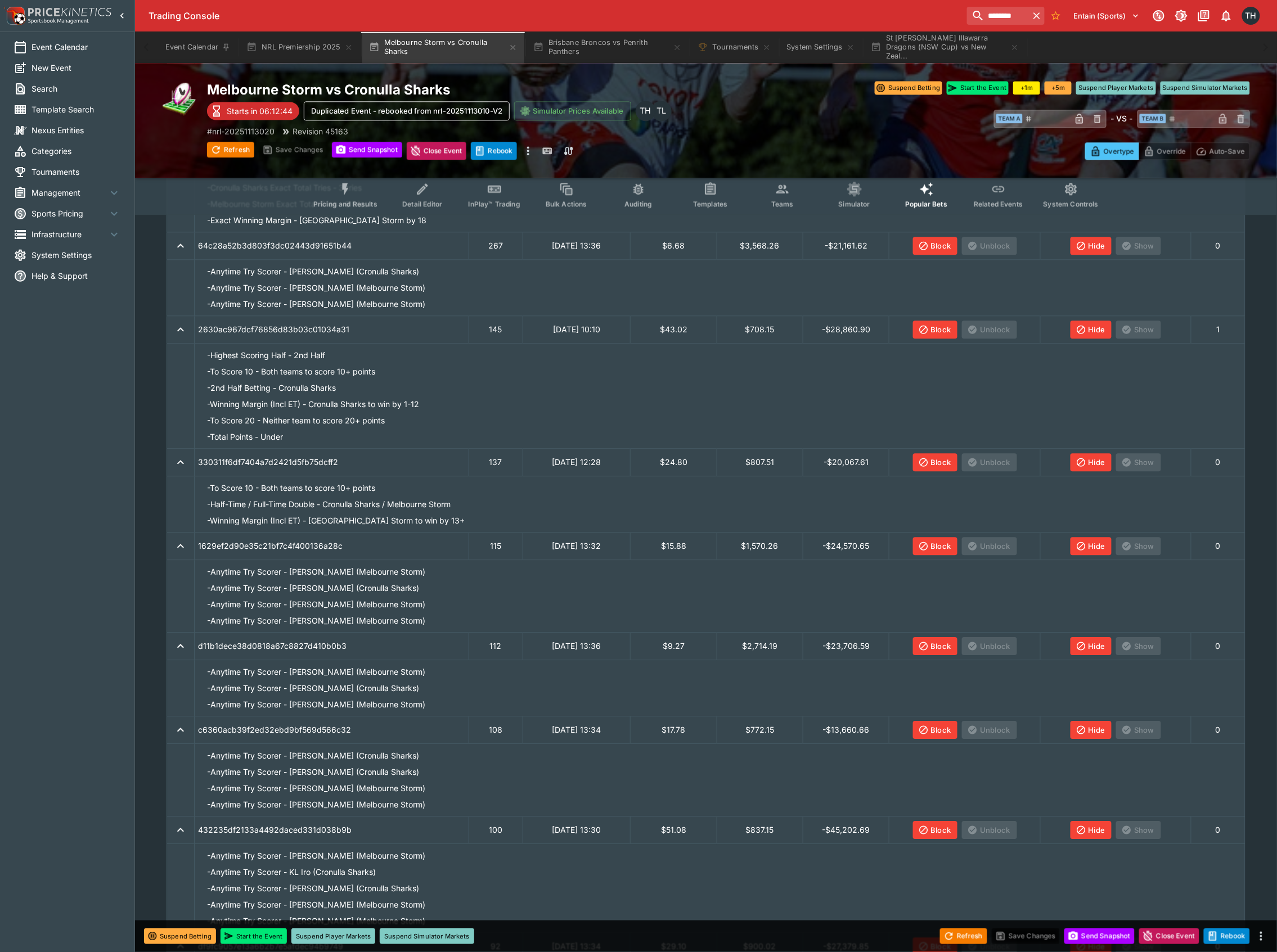
scroll to position [1447, 0]
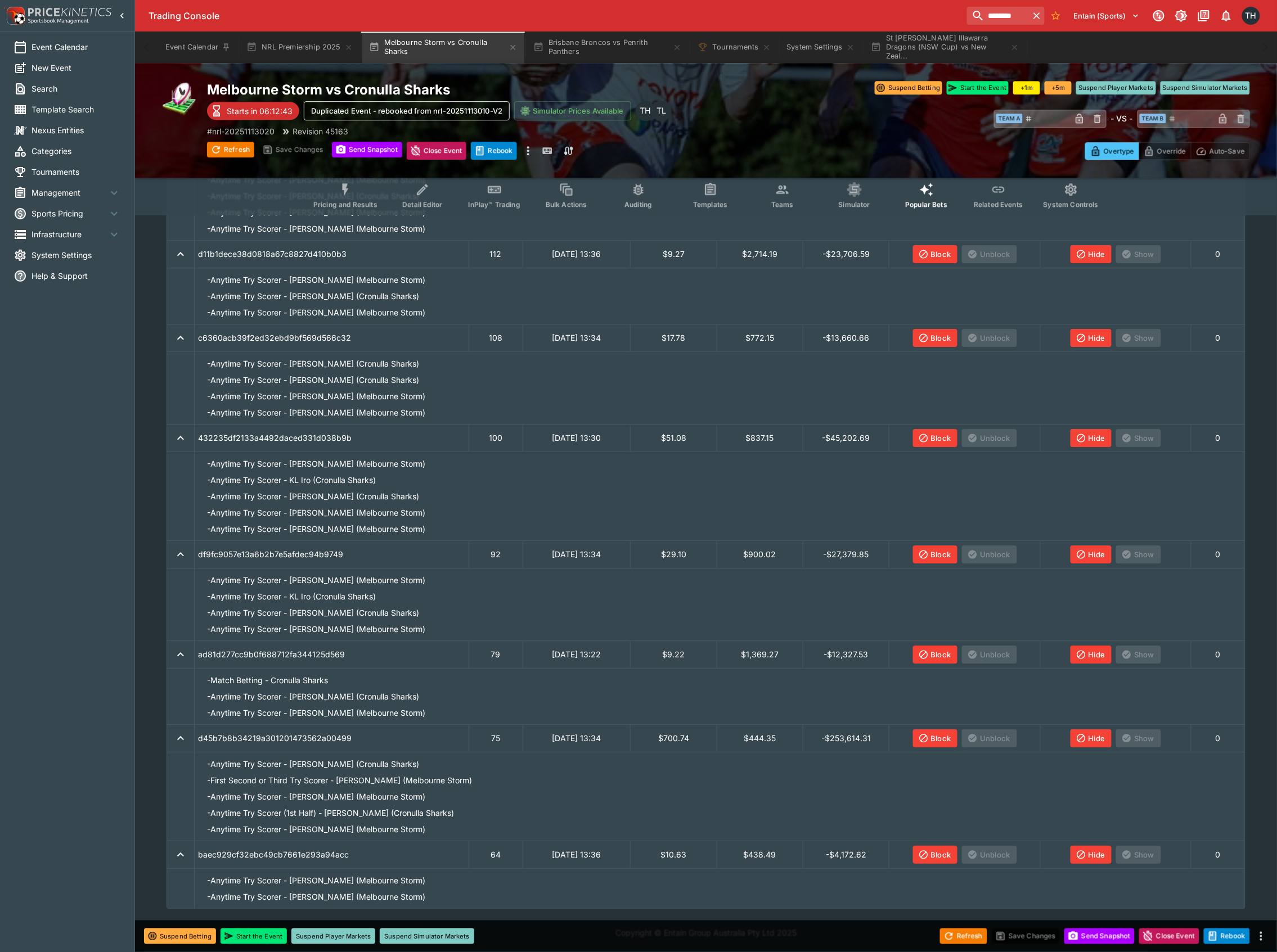
click at [611, 26] on div "Trading Console ******** Entain (Sports) 1 TH" at bounding box center [706, 15] width 1142 height 31
click at [608, 51] on button "Brisbane Broncos vs Penrith Panthers" at bounding box center [607, 47] width 162 height 31
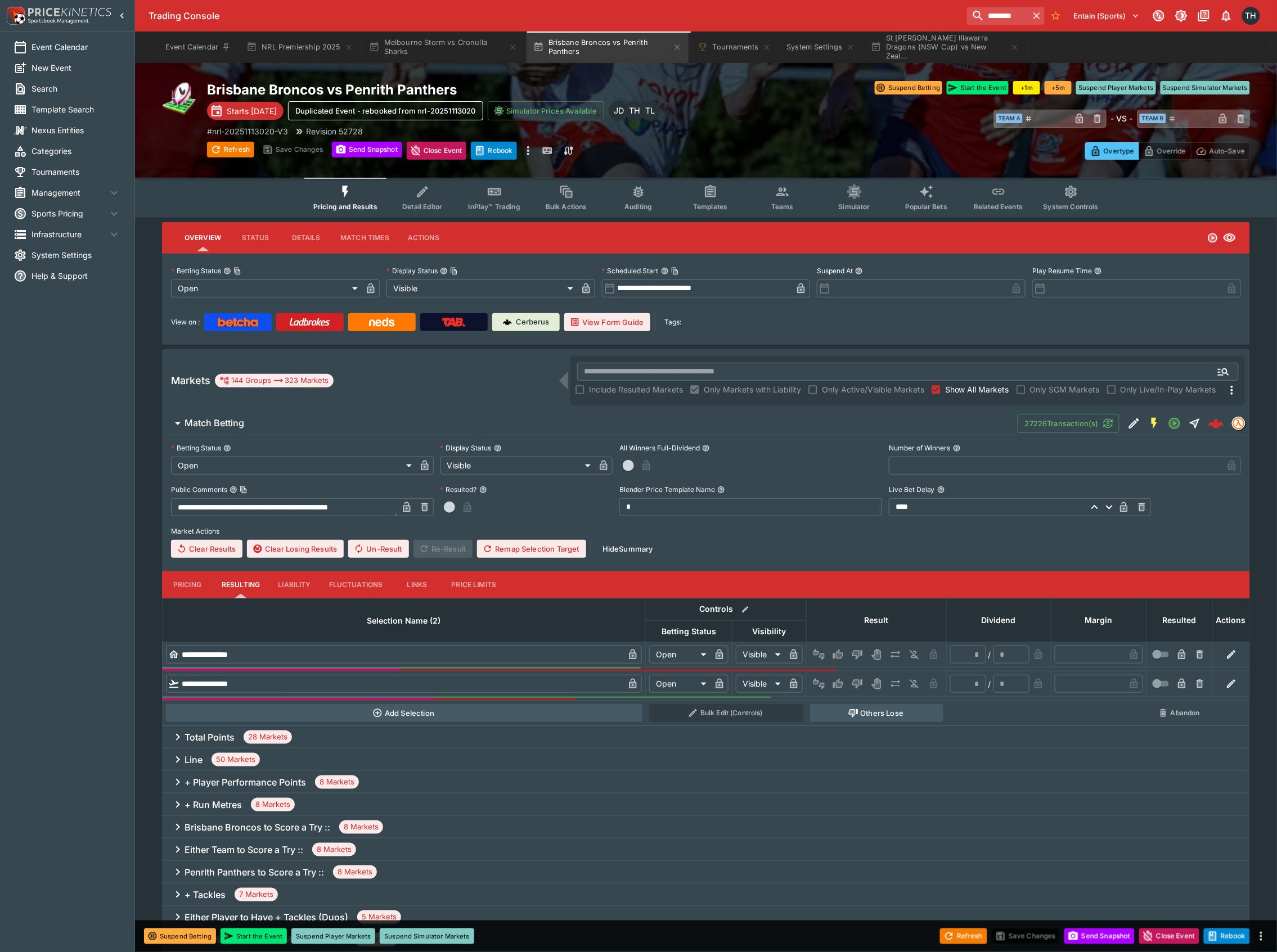
click at [935, 191] on button "Popular Bets" at bounding box center [926, 198] width 72 height 40
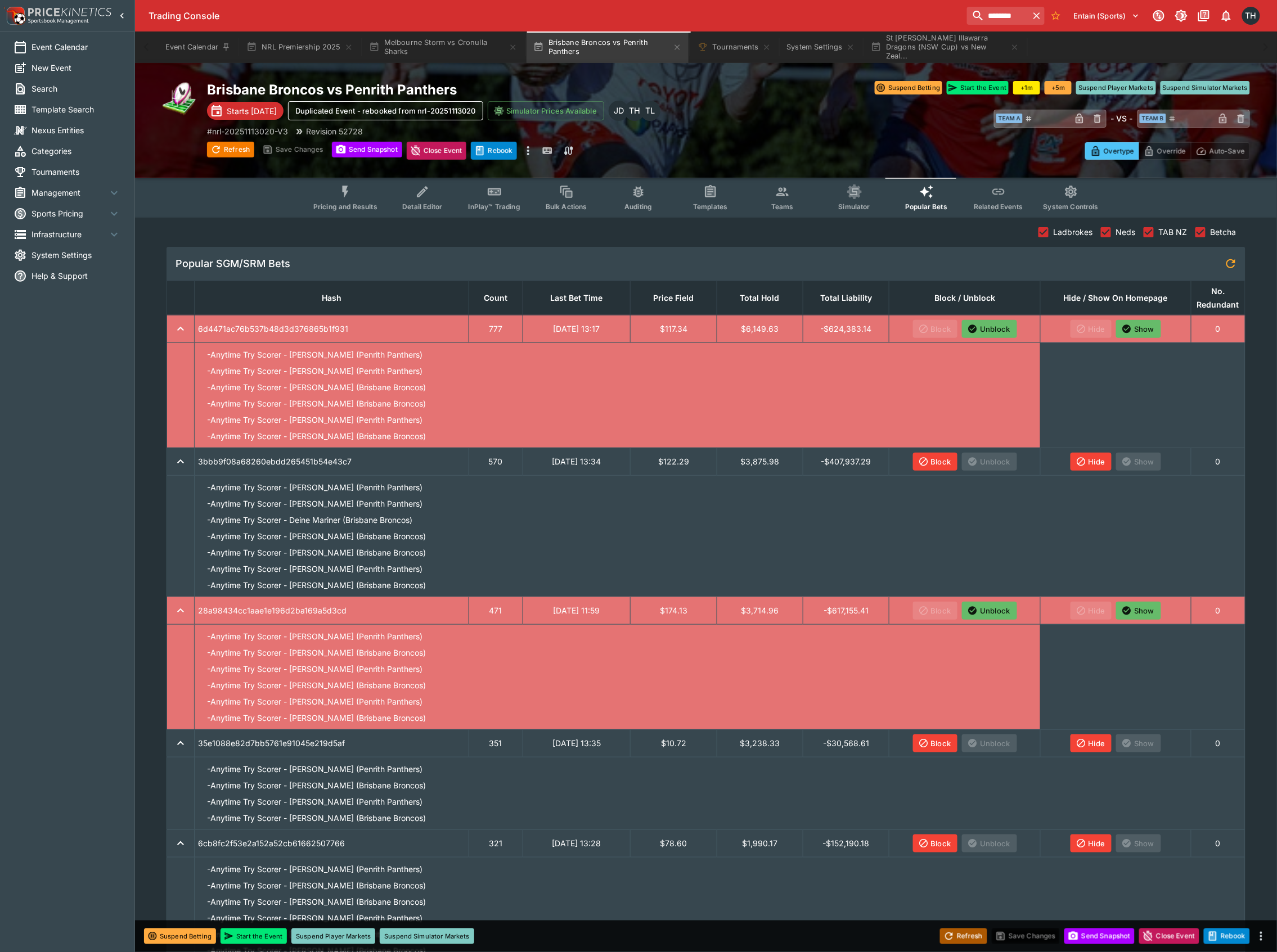
click at [968, 934] on button "Refresh" at bounding box center [964, 936] width 47 height 16
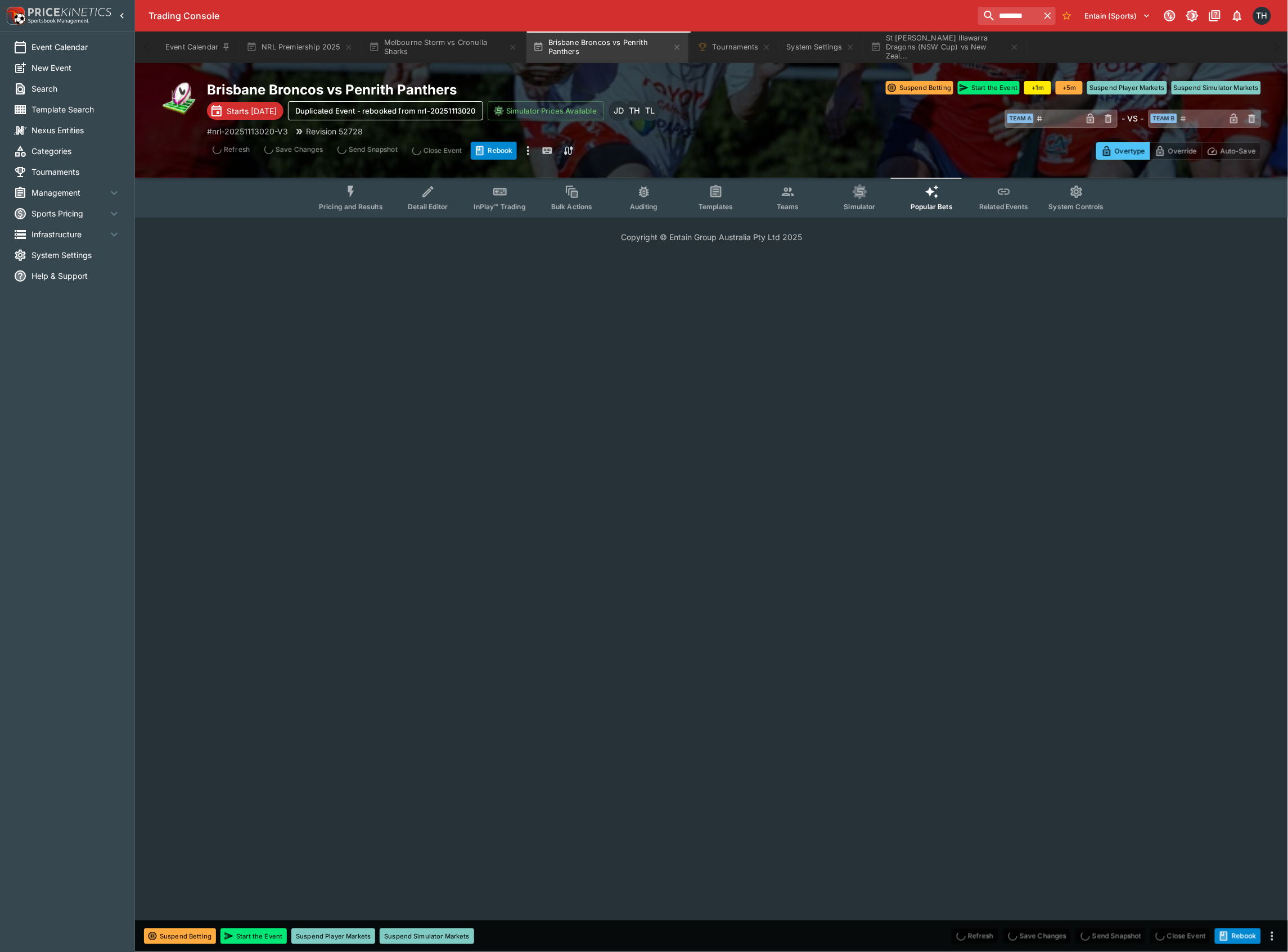
click at [929, 203] on span "Popular Bets" at bounding box center [932, 206] width 42 height 8
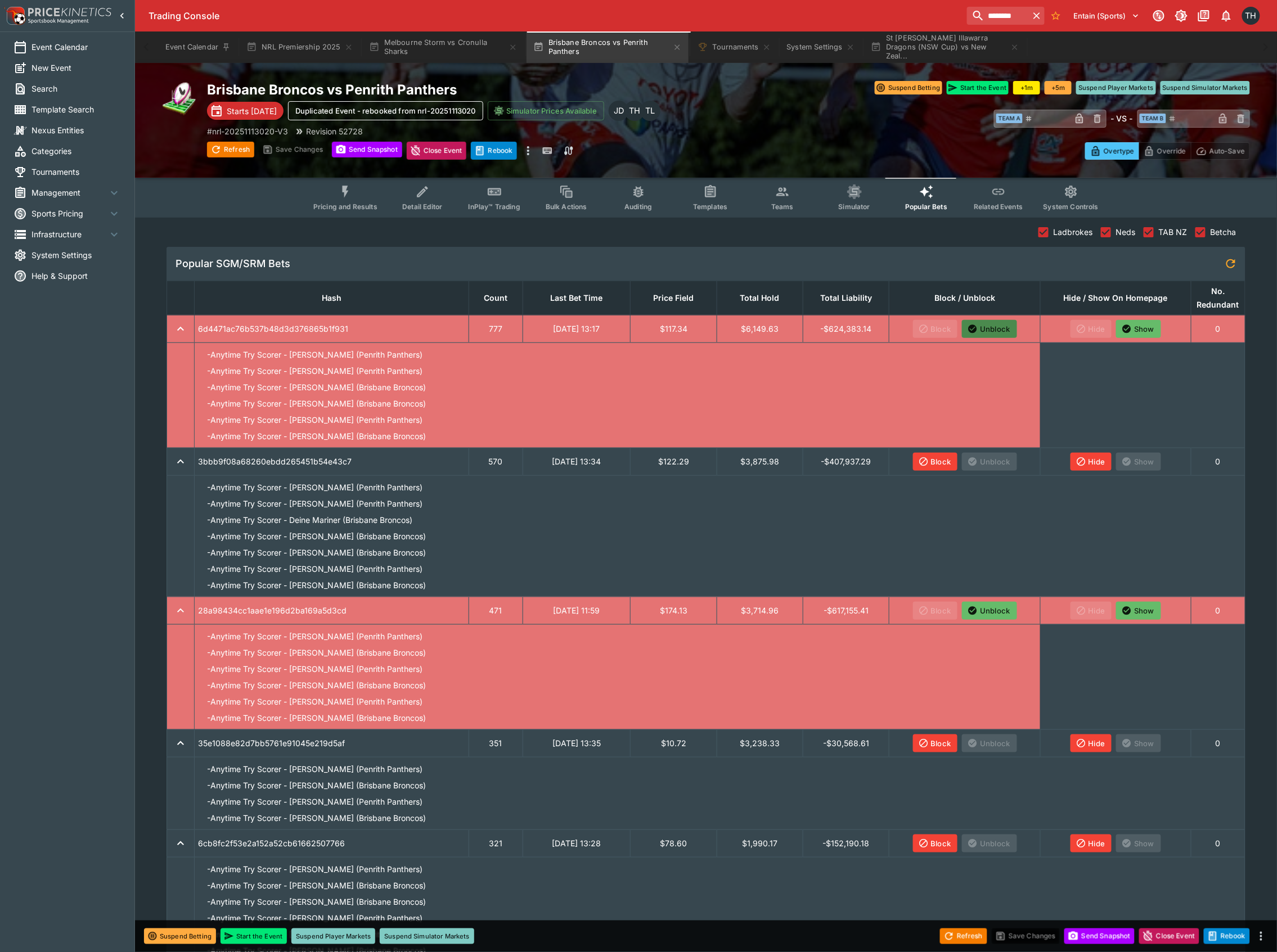
click at [989, 329] on button "Unblock" at bounding box center [989, 329] width 54 height 18
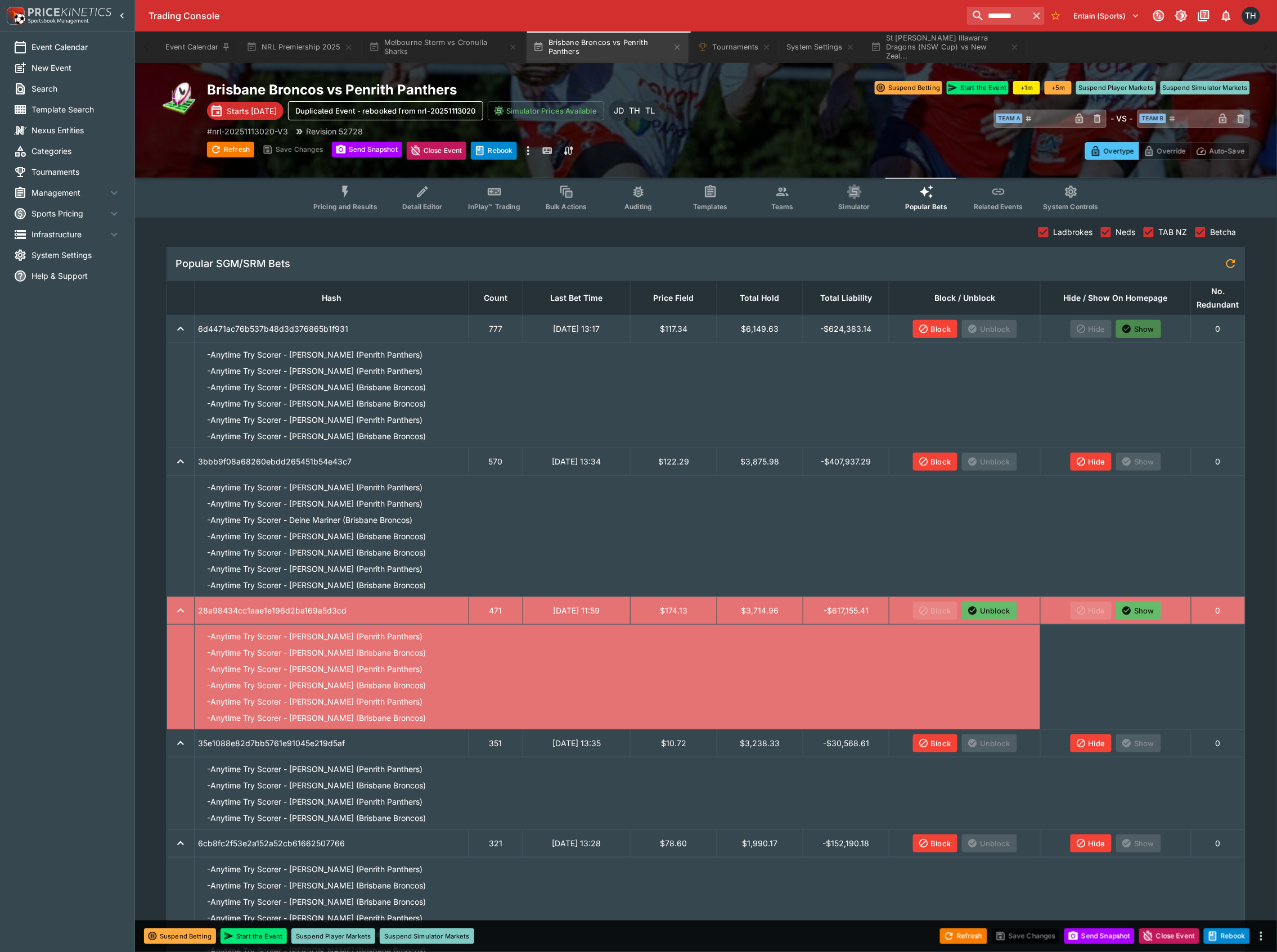
click at [1141, 327] on button "Show" at bounding box center [1138, 329] width 45 height 18
click at [994, 610] on button "Unblock" at bounding box center [989, 610] width 54 height 18
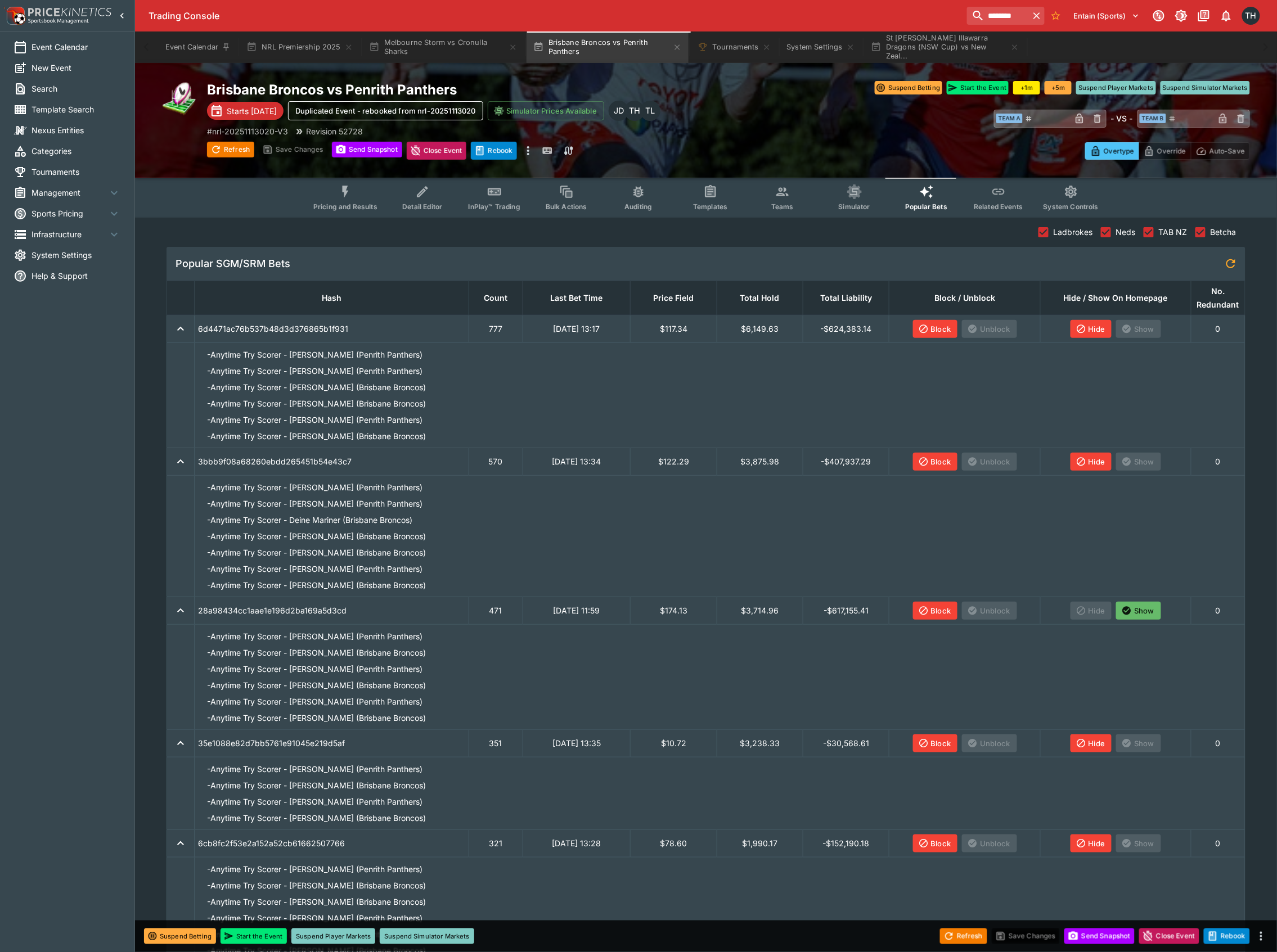
click at [1144, 609] on button "Show" at bounding box center [1138, 610] width 45 height 18
click at [1099, 930] on button "Send Snapshot" at bounding box center [1099, 936] width 70 height 16
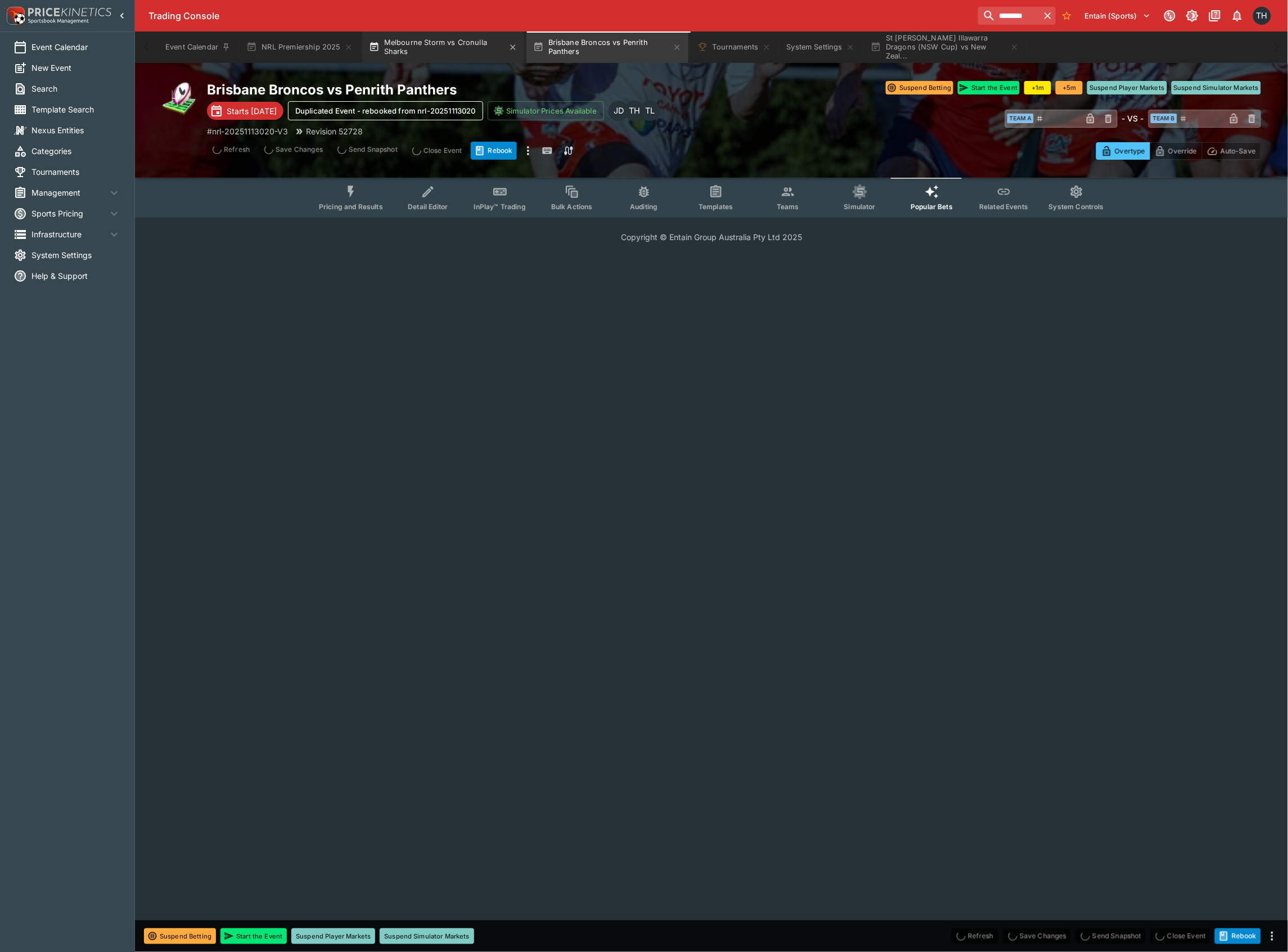
click at [407, 43] on button "Melbourne Storm vs Cronulla Sharks" at bounding box center [443, 47] width 162 height 31
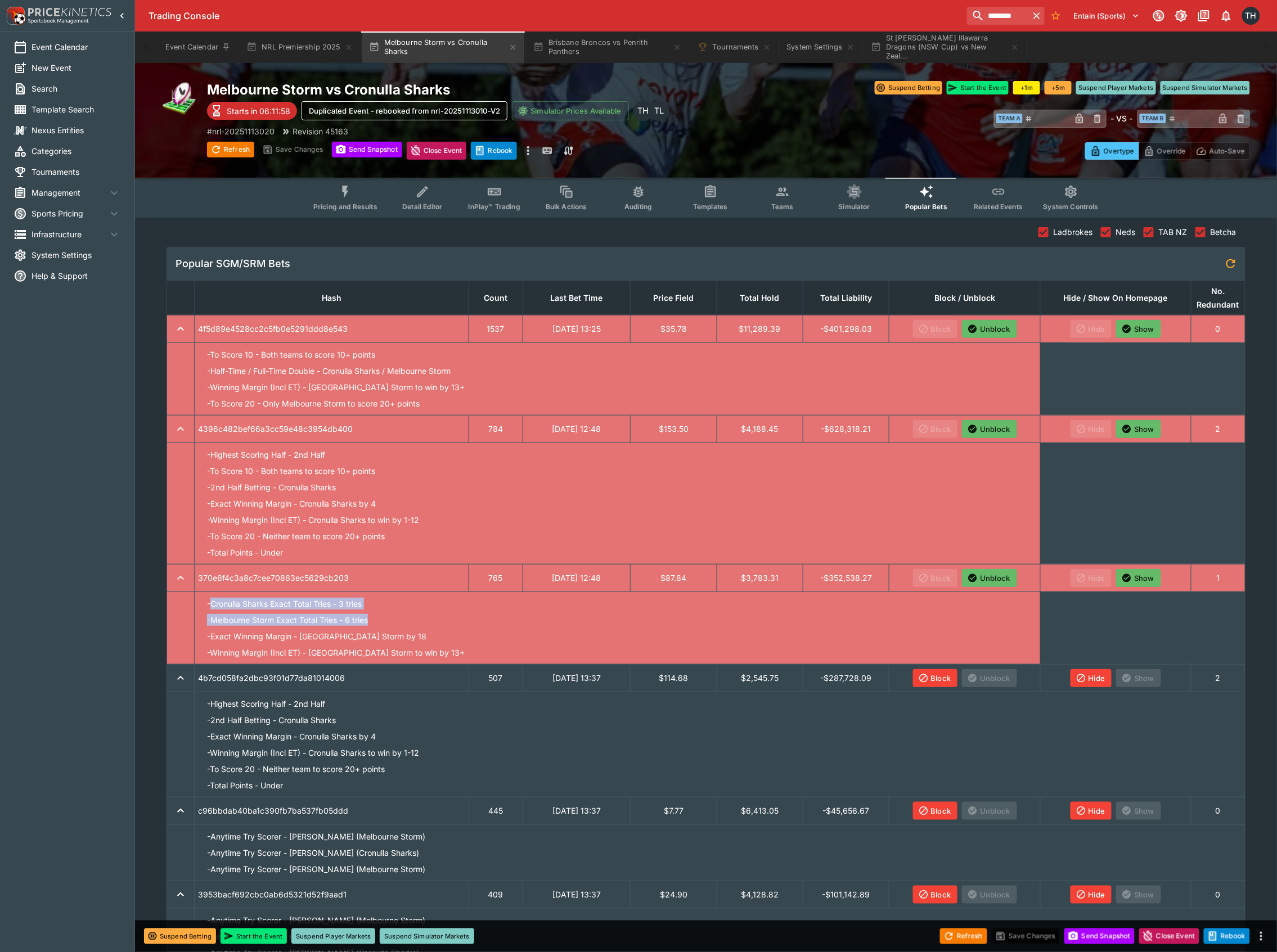
drag, startPoint x: 210, startPoint y: 601, endPoint x: 535, endPoint y: 652, distance: 329.0
click at [421, 626] on ul "- Cronulla Sharks Exact Total Tries - 3 tries - Melbourne Storm Exact Total Tri…" at bounding box center [617, 628] width 839 height 65
drag, startPoint x: 206, startPoint y: 359, endPoint x: 469, endPoint y: 378, distance: 263.7
click at [469, 378] on ul "- To Score 10 - Both teams to score 10+ points - Half-Time / Full-Time Double -…" at bounding box center [617, 379] width 839 height 65
click at [274, 367] on p "- Half-Time / Full-Time Double - Cronulla Sharks / Melbourne Storm" at bounding box center [329, 371] width 244 height 12
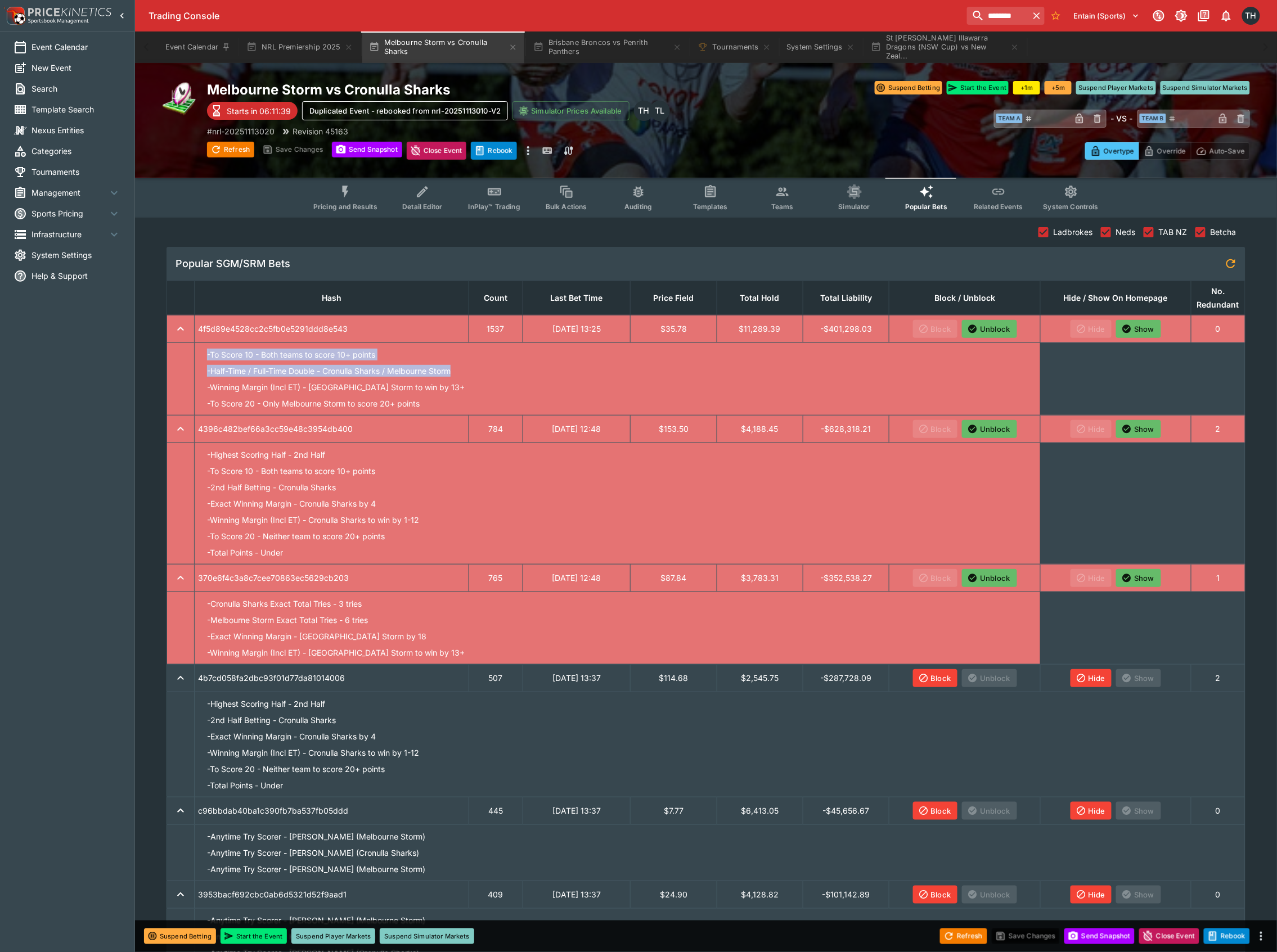
drag, startPoint x: 220, startPoint y: 349, endPoint x: 494, endPoint y: 376, distance: 275.3
click at [494, 376] on ul "- To Score 10 - Both teams to score 10+ points - Half-Time / Full-Time Double -…" at bounding box center [617, 379] width 839 height 65
click at [464, 509] on li "- Exact Winning Margin - Cronulla Sharks by 4" at bounding box center [617, 504] width 839 height 17
drag, startPoint x: 428, startPoint y: 403, endPoint x: 211, endPoint y: 346, distance: 224.4
click at [211, 346] on ul "- To Score 10 - Both teams to score 10+ points - Half-Time / Full-Time Double -…" at bounding box center [617, 379] width 839 height 65
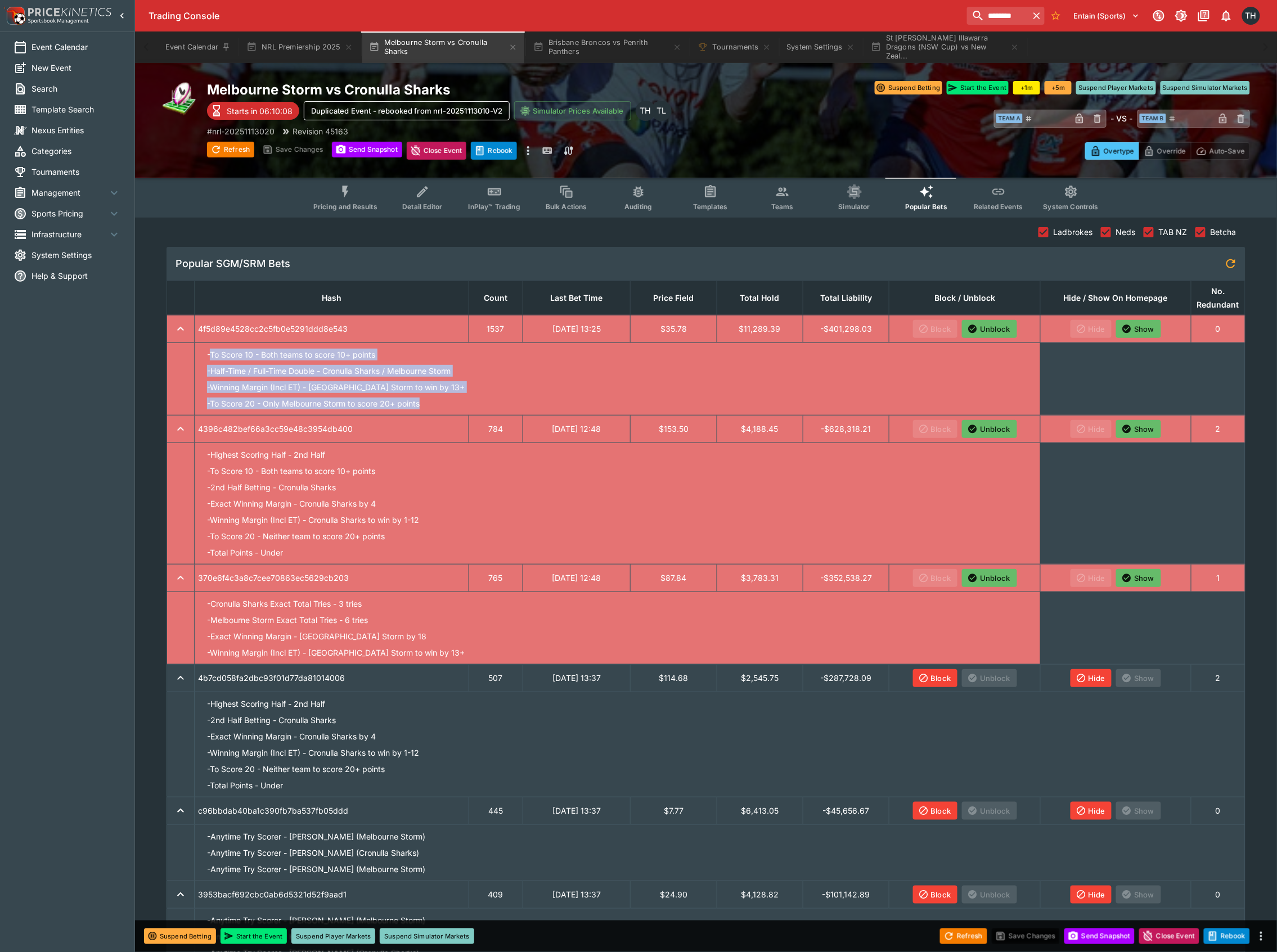
click at [597, 365] on li "- Half-Time / Full-Time Double - Cronulla Sharks / Melbourne Storm" at bounding box center [617, 371] width 839 height 17
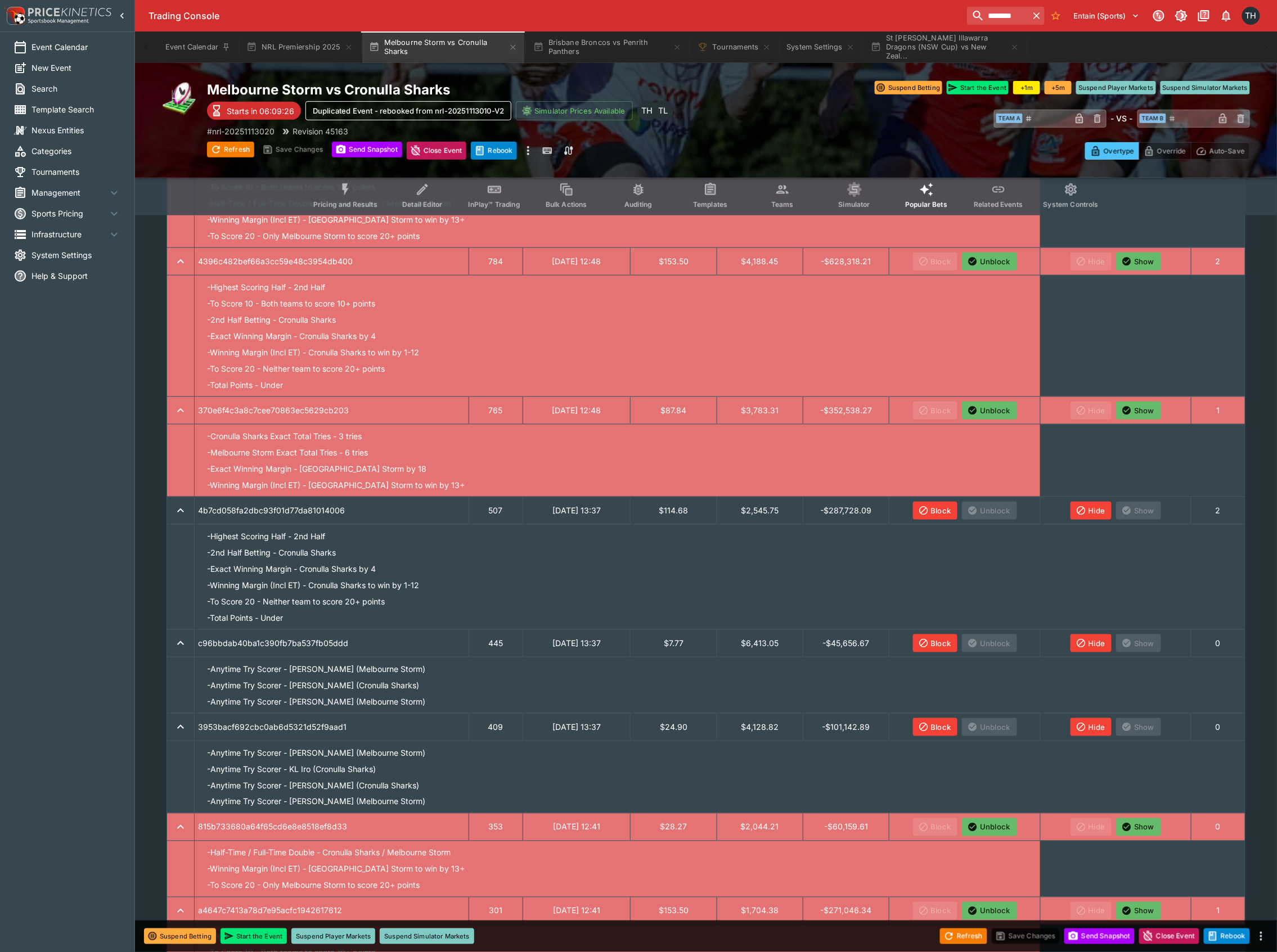
scroll to position [300, 0]
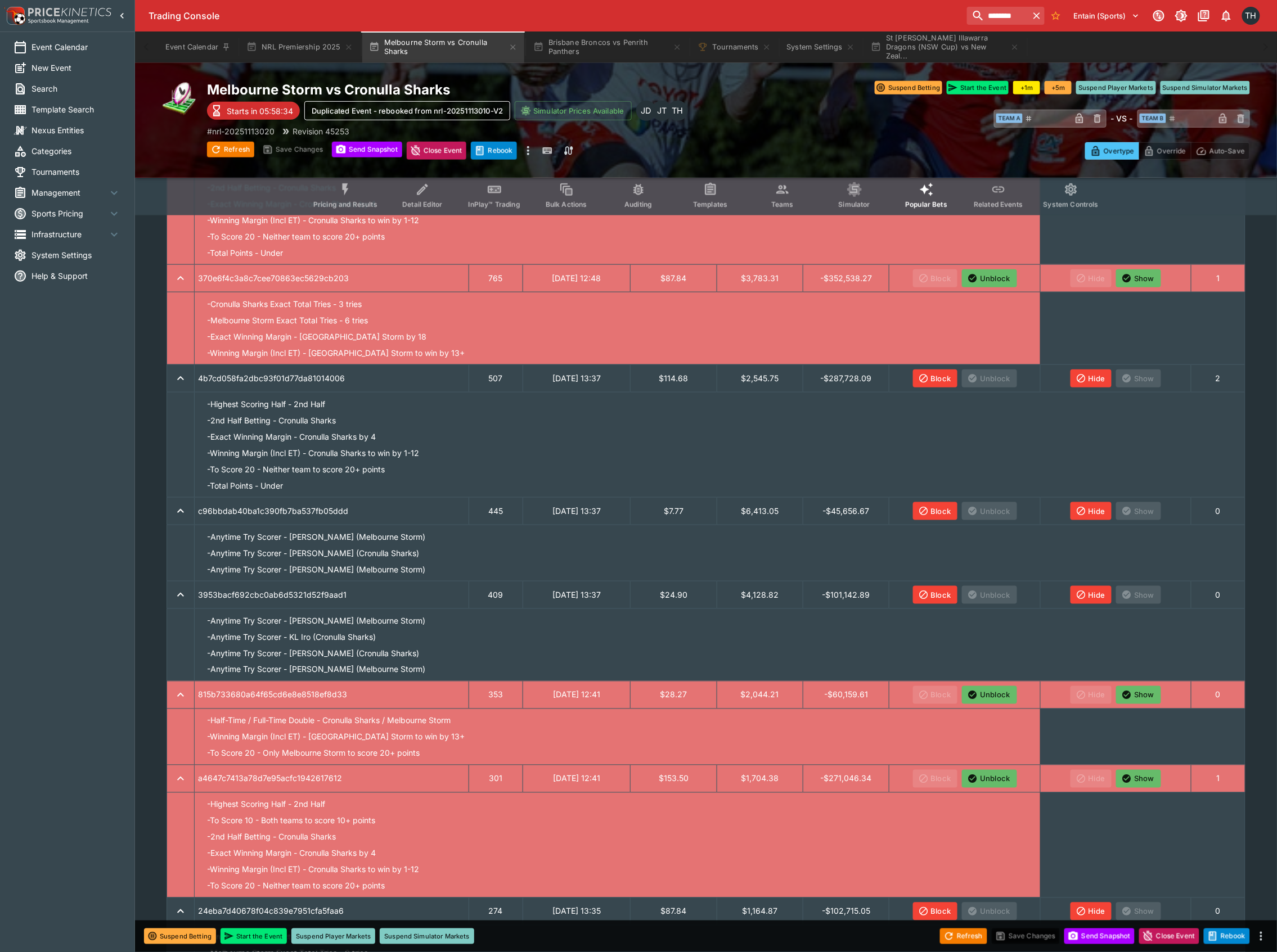
drag, startPoint x: 348, startPoint y: 192, endPoint x: 362, endPoint y: 190, distance: 14.1
click at [349, 192] on icon "Event type filters" at bounding box center [346, 189] width 6 height 12
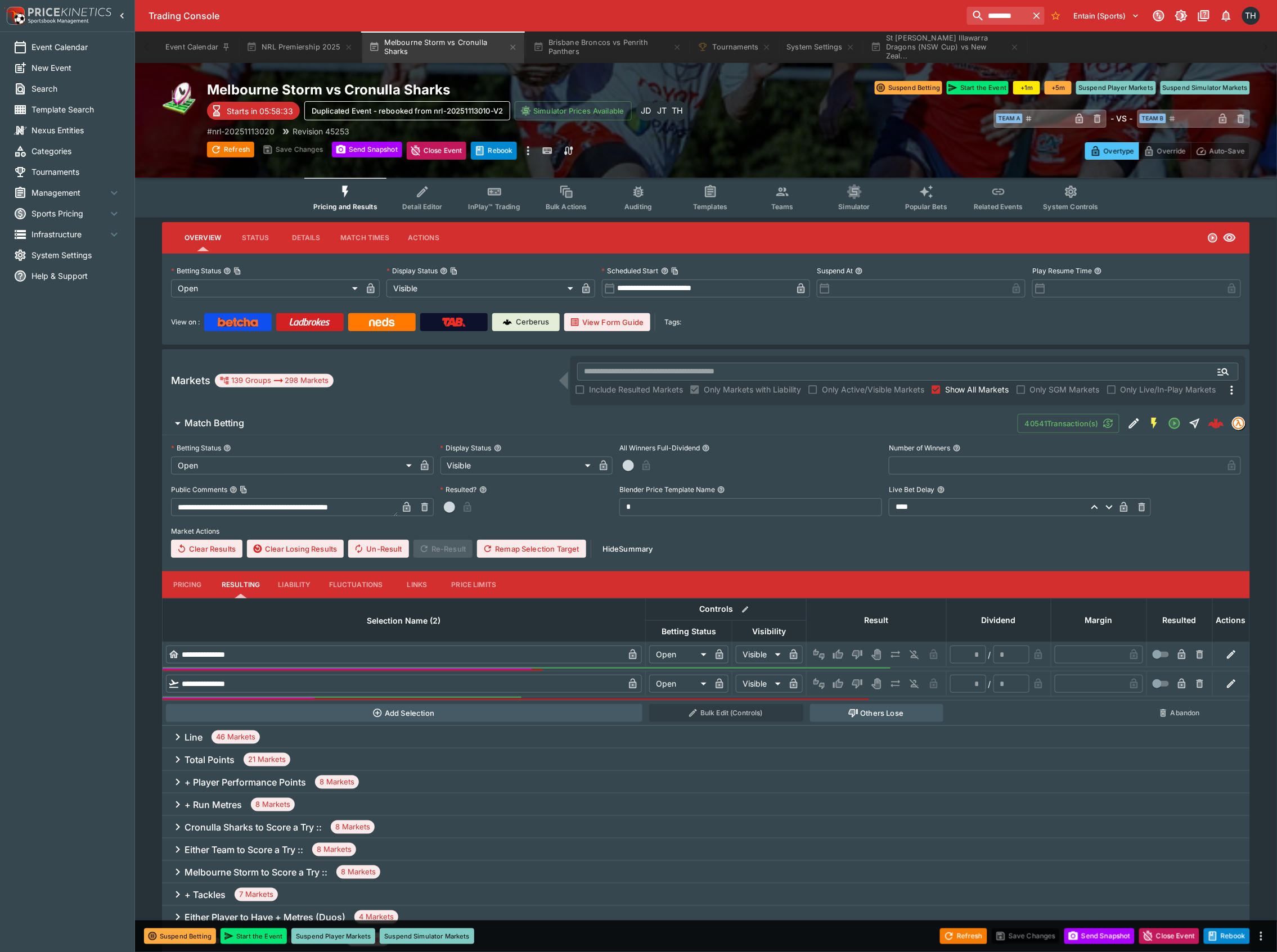
click at [353, 413] on button "Match Betting" at bounding box center [590, 424] width 856 height 22
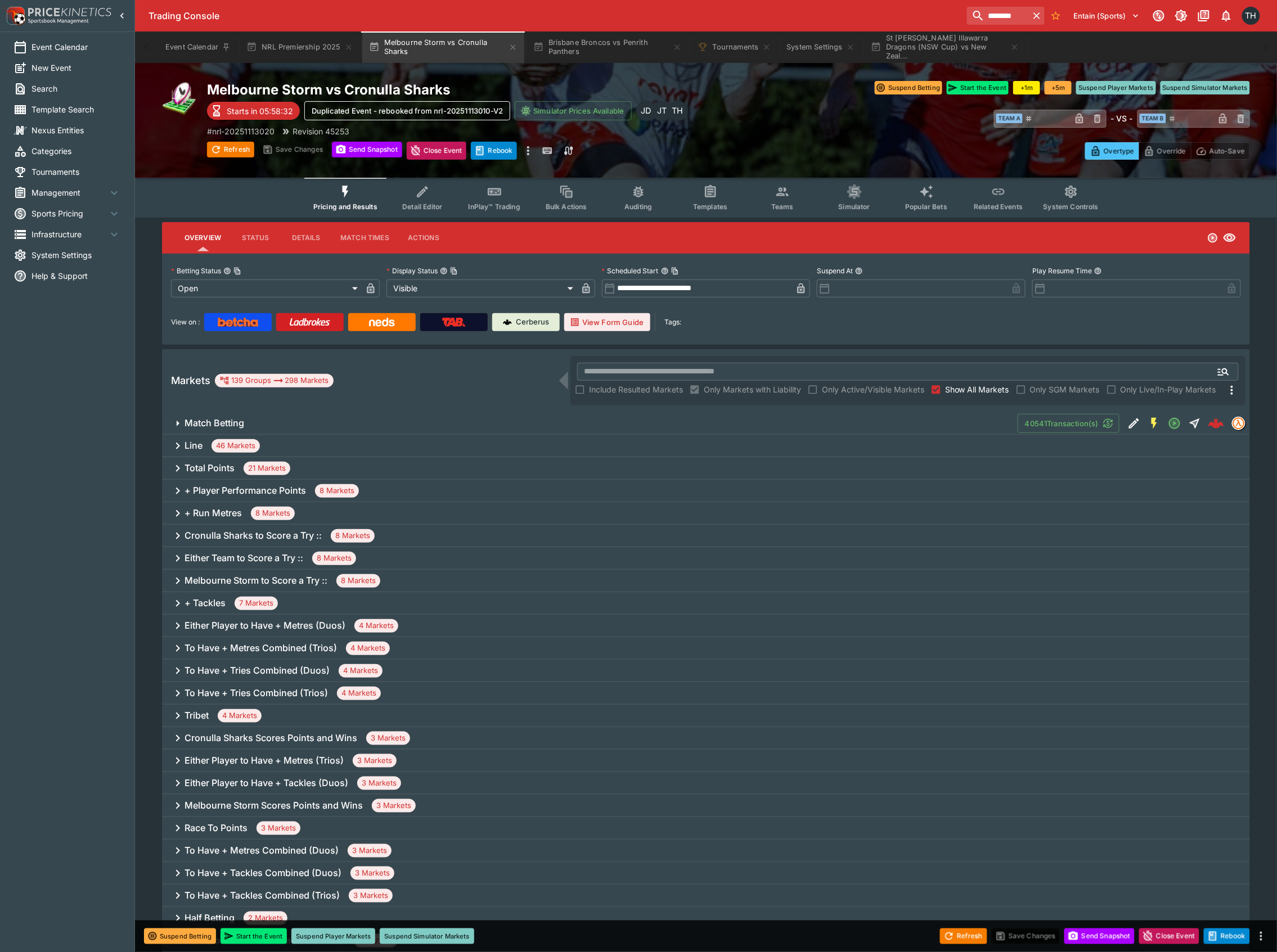
click at [957, 395] on label "Show All Markets" at bounding box center [968, 389] width 82 height 18
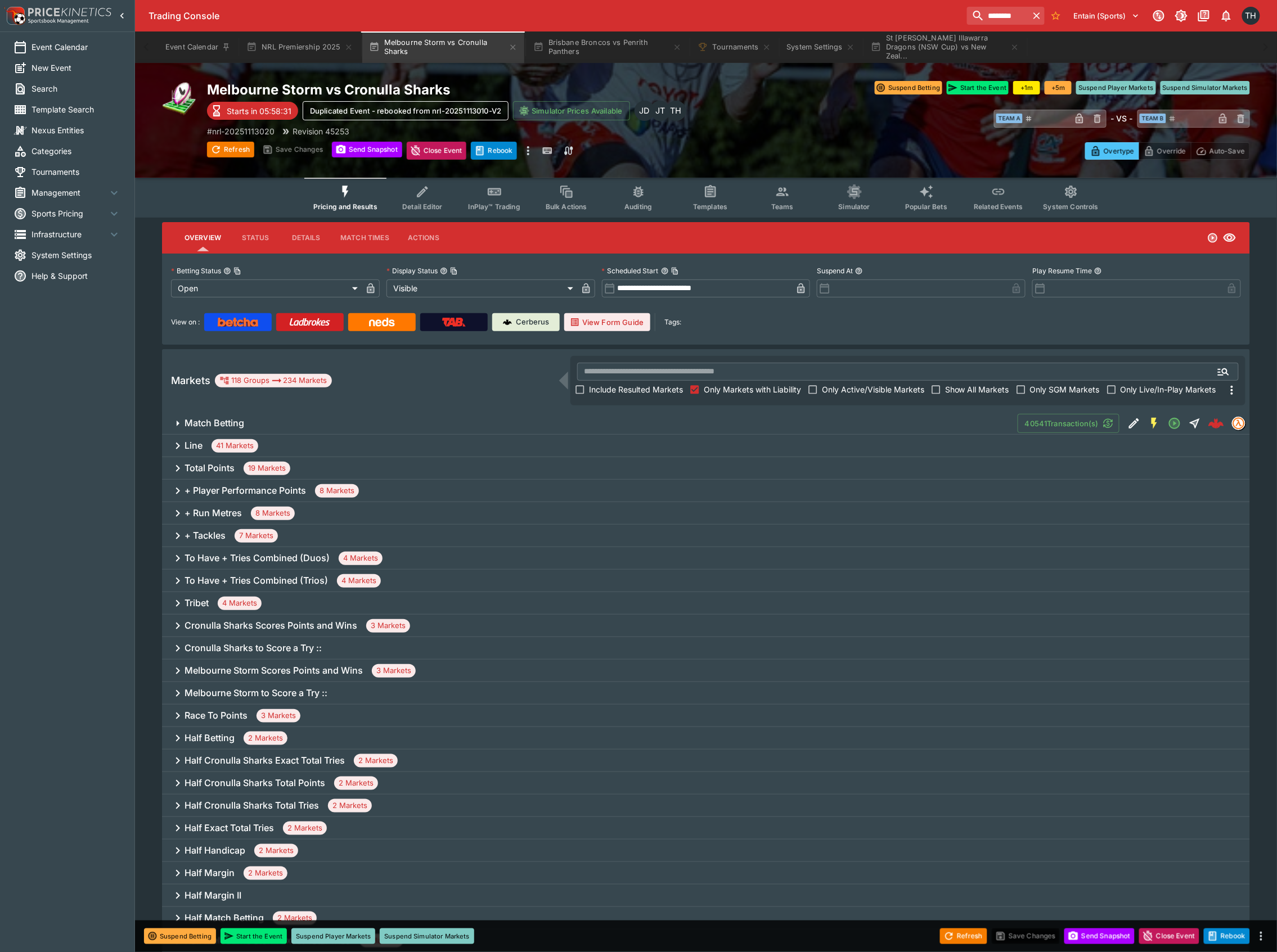
click at [957, 389] on span "Show All Markets" at bounding box center [977, 389] width 64 height 12
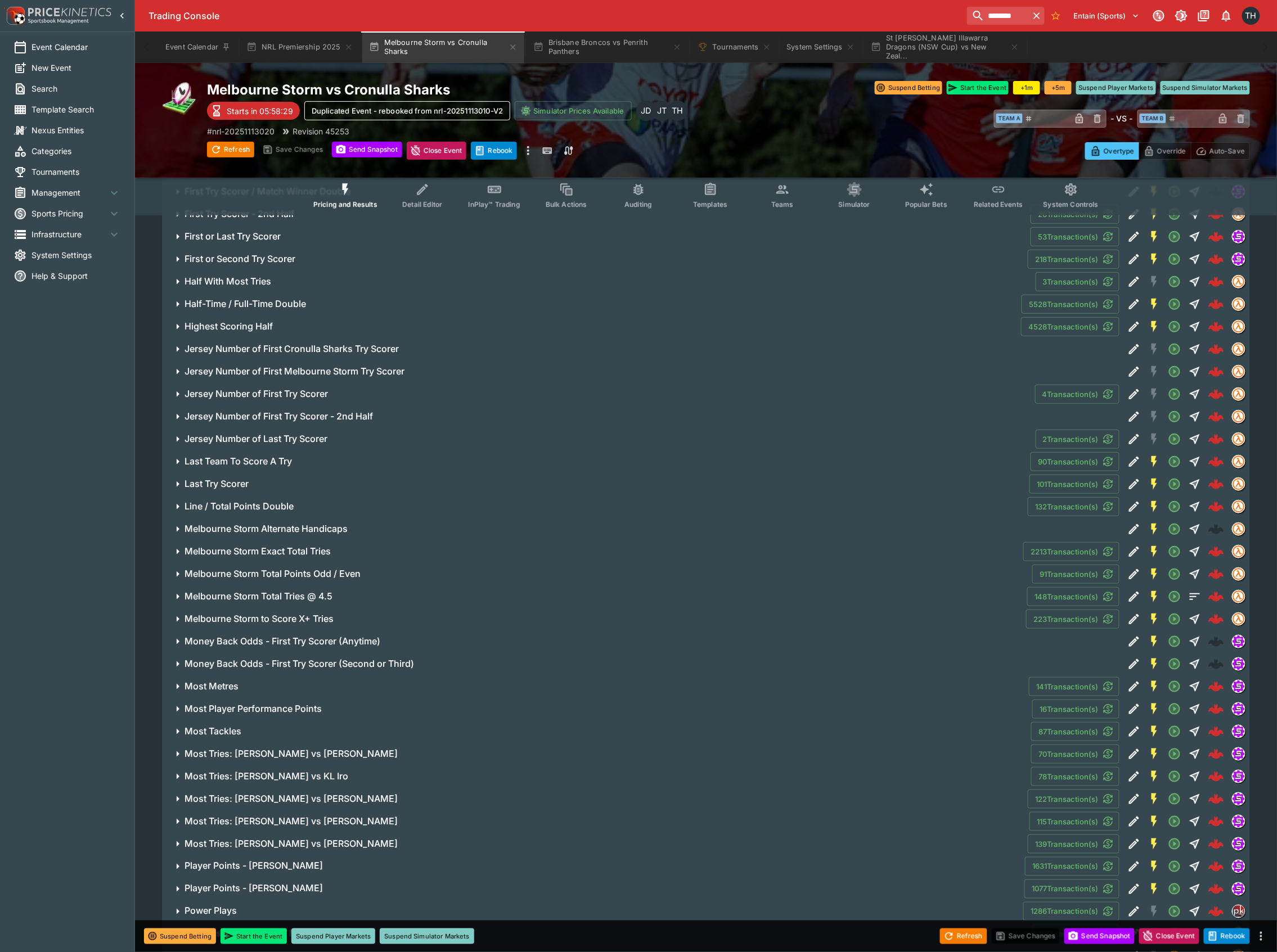
scroll to position [2174, 0]
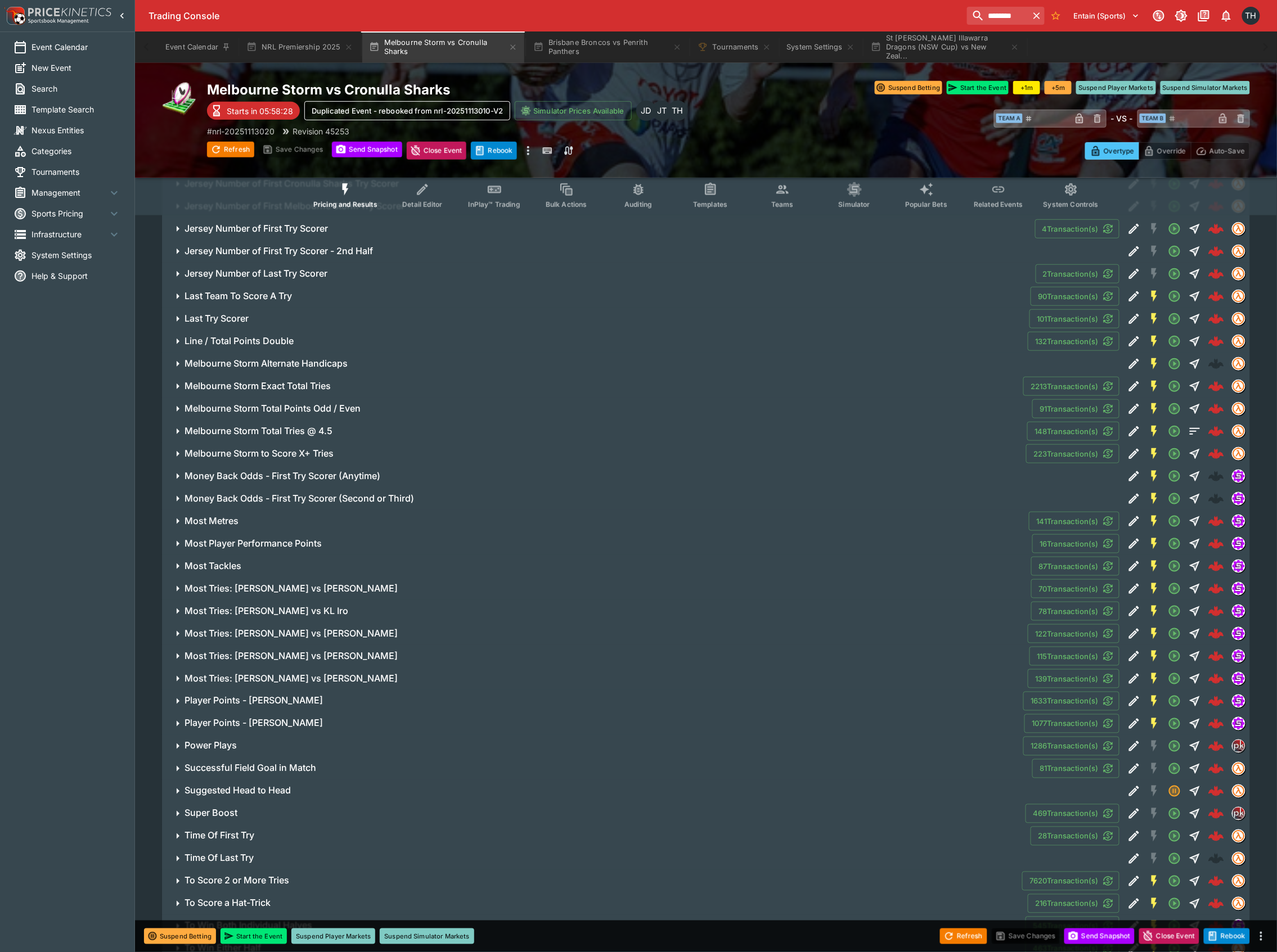
click at [266, 569] on span "Most Tackles" at bounding box center [604, 566] width 838 height 12
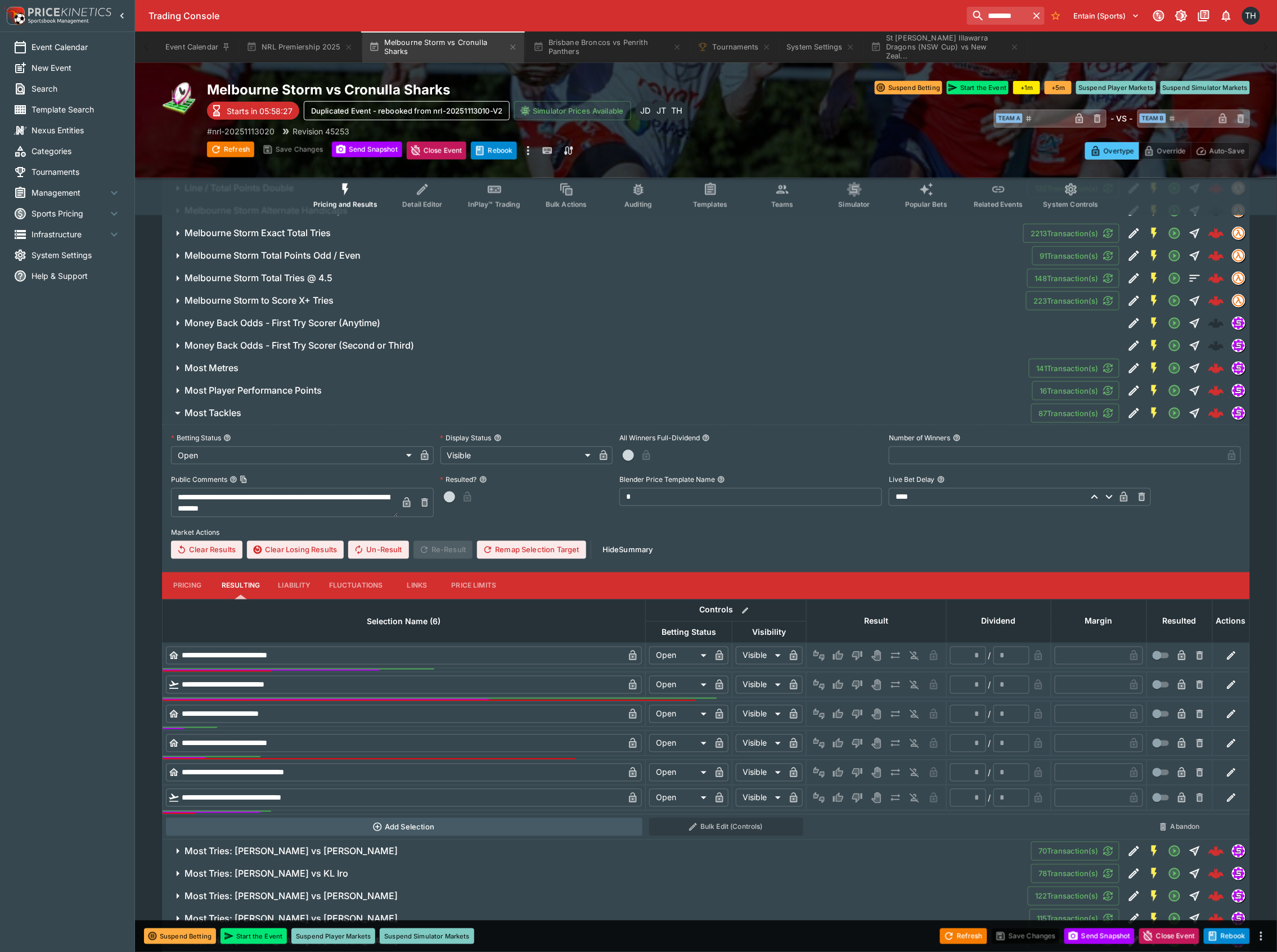
scroll to position [2474, 0]
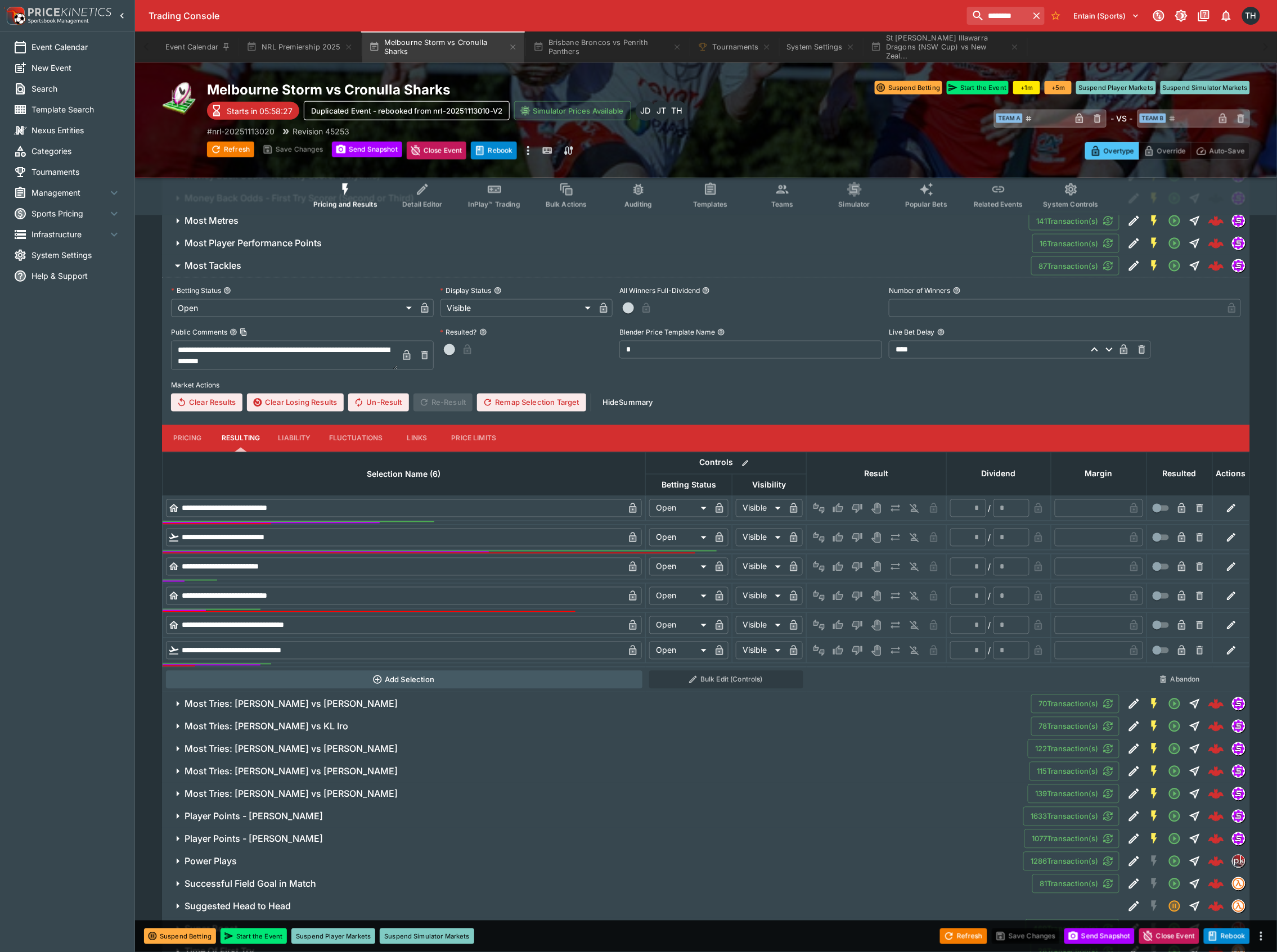
click at [286, 438] on button "Liability" at bounding box center [294, 439] width 51 height 27
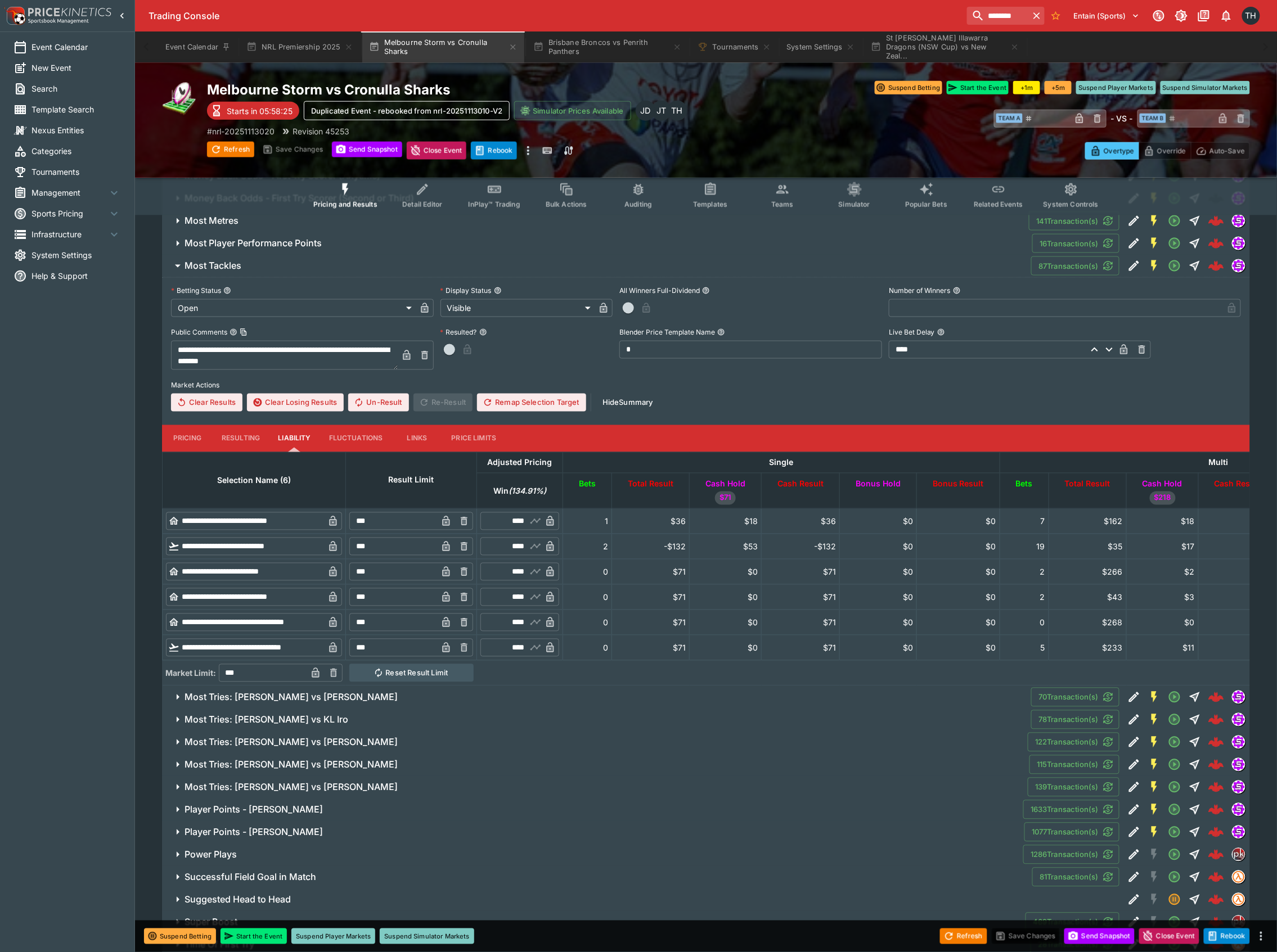
click at [253, 251] on button "Most Player Performance Points" at bounding box center [597, 244] width 870 height 22
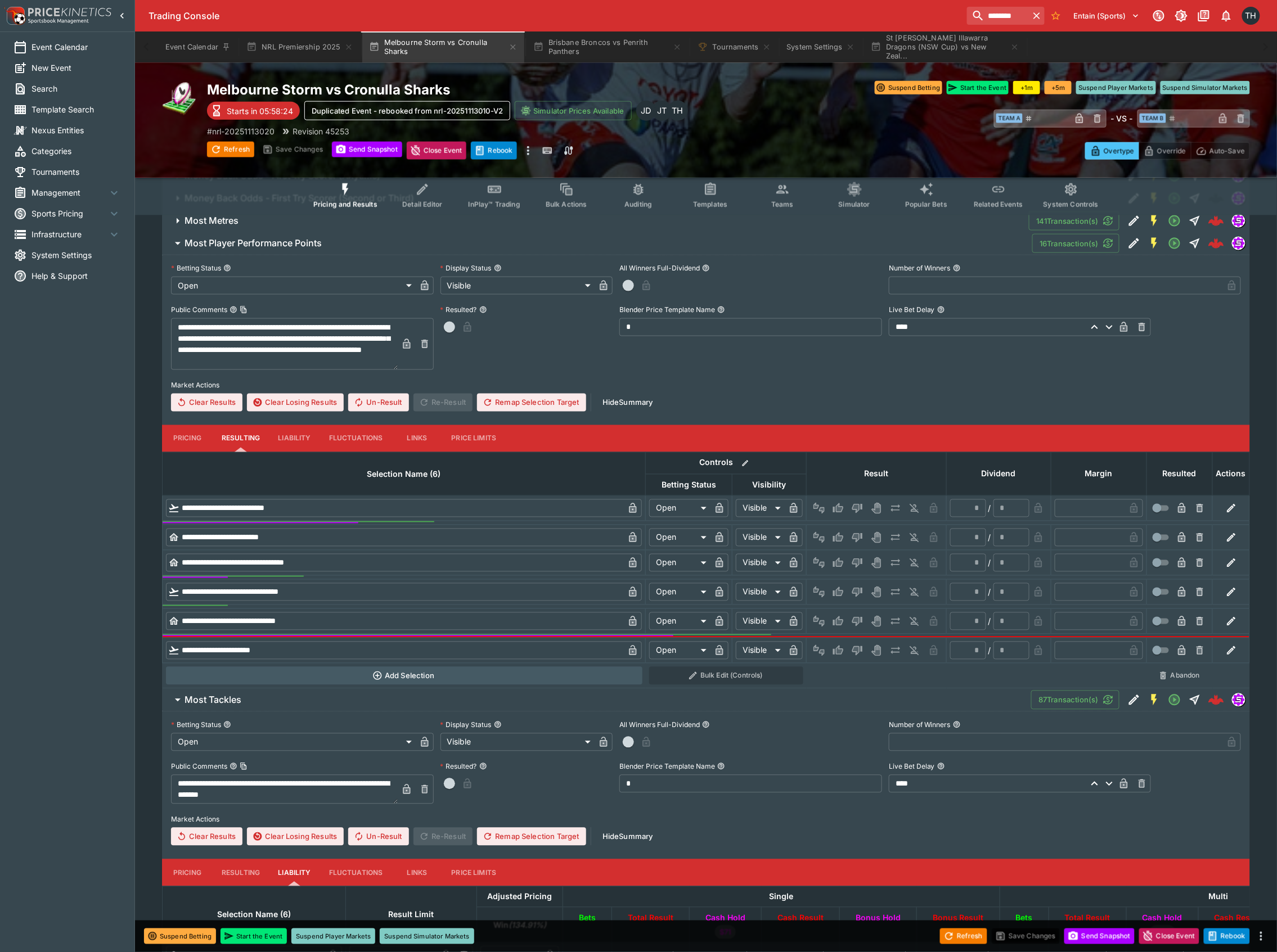
click at [288, 437] on button "Liability" at bounding box center [294, 439] width 51 height 27
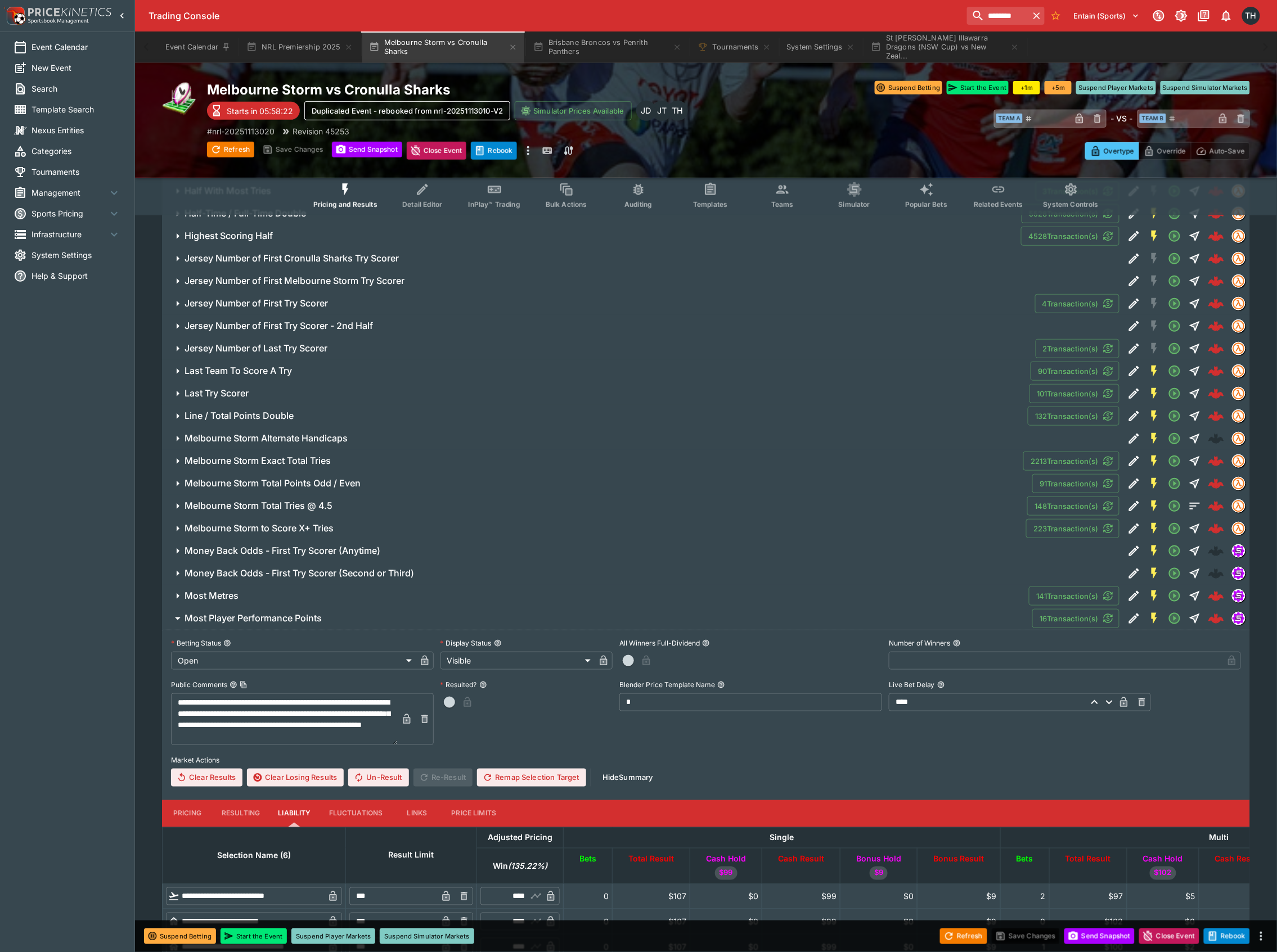
click at [250, 595] on span "Most Metres" at bounding box center [603, 596] width 836 height 12
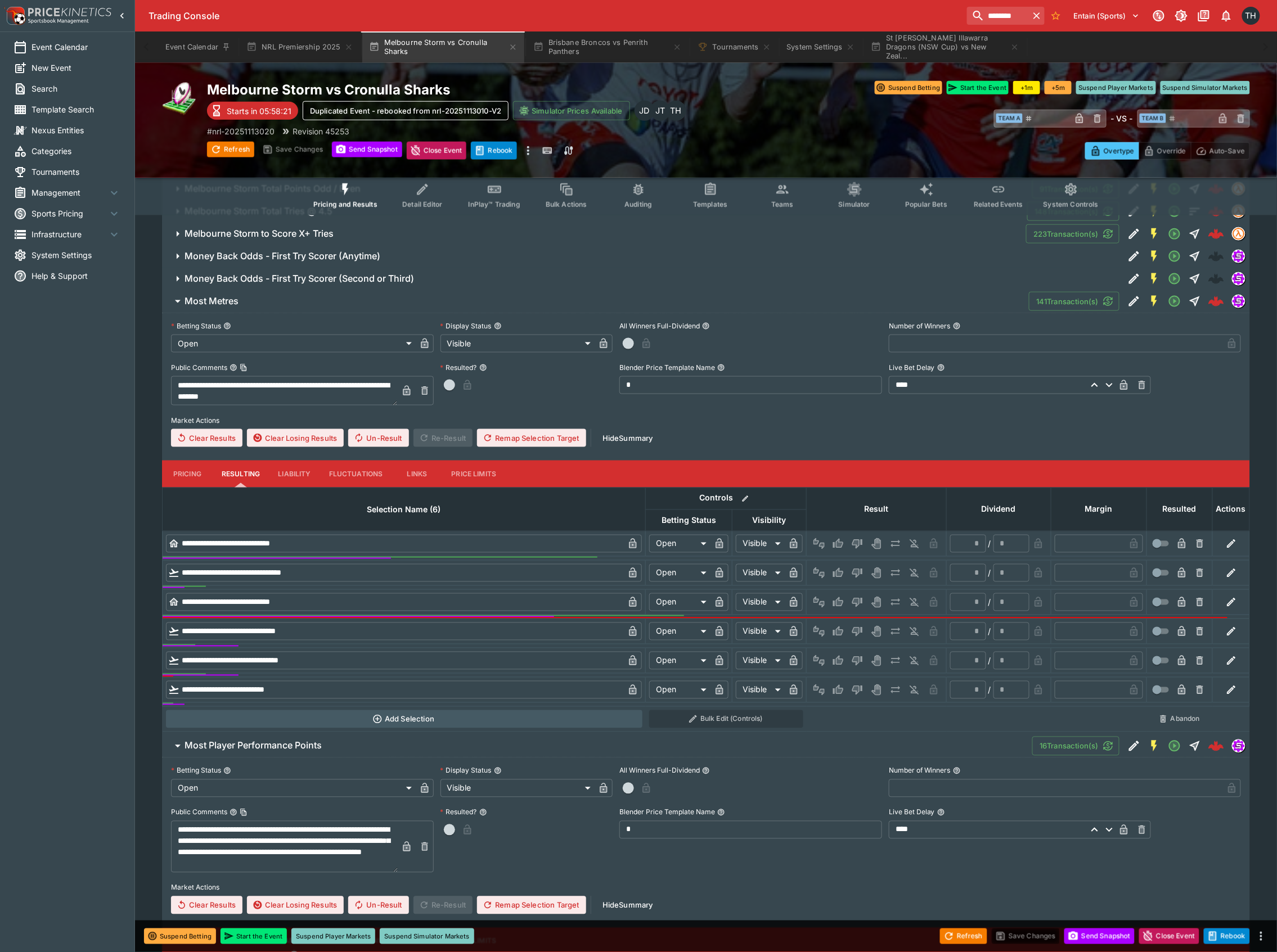
scroll to position [2399, 0]
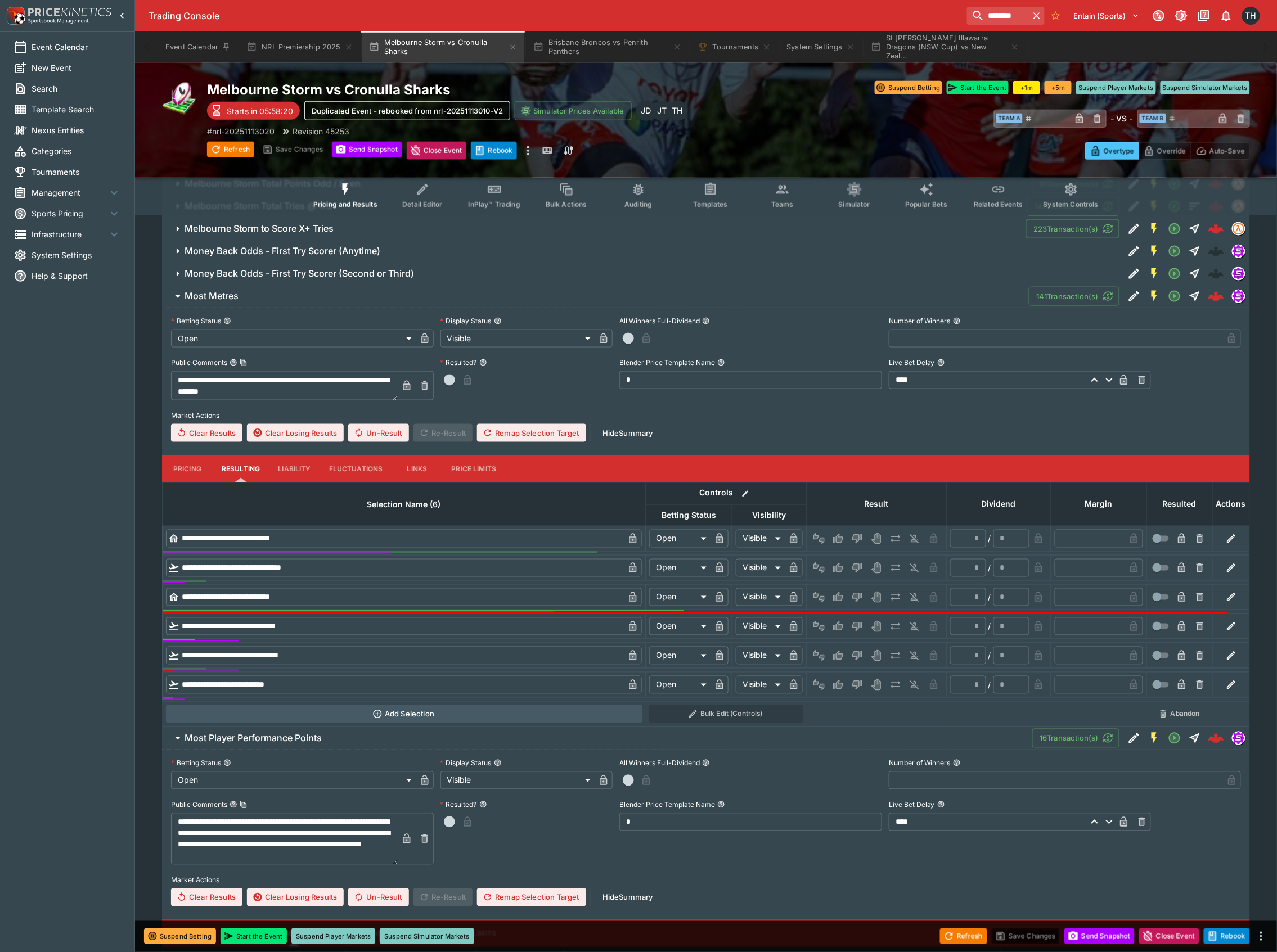
click at [298, 466] on button "Liability" at bounding box center [294, 469] width 51 height 27
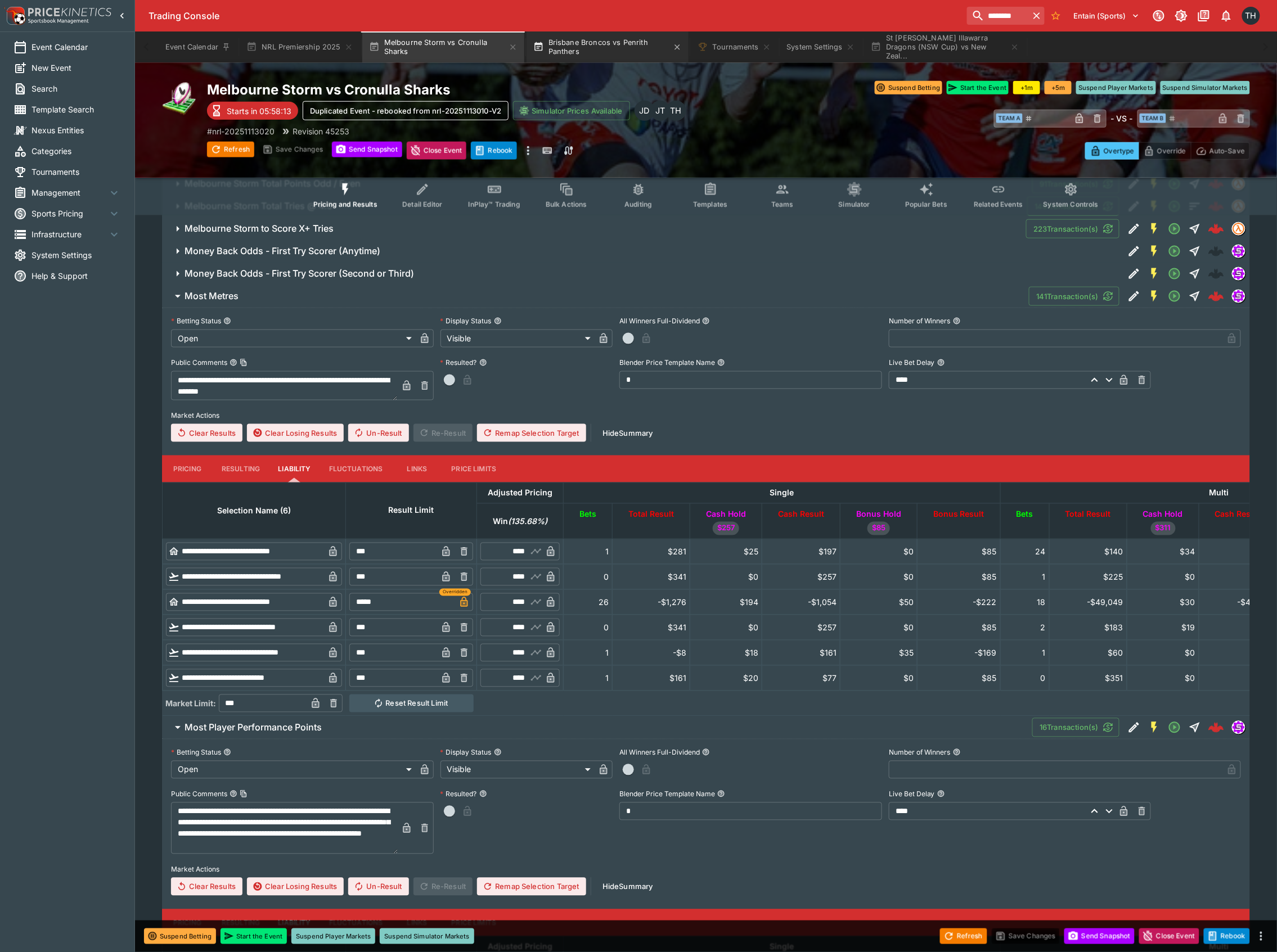
click at [604, 47] on button "Brisbane Broncos vs Penrith Panthers" at bounding box center [607, 47] width 162 height 31
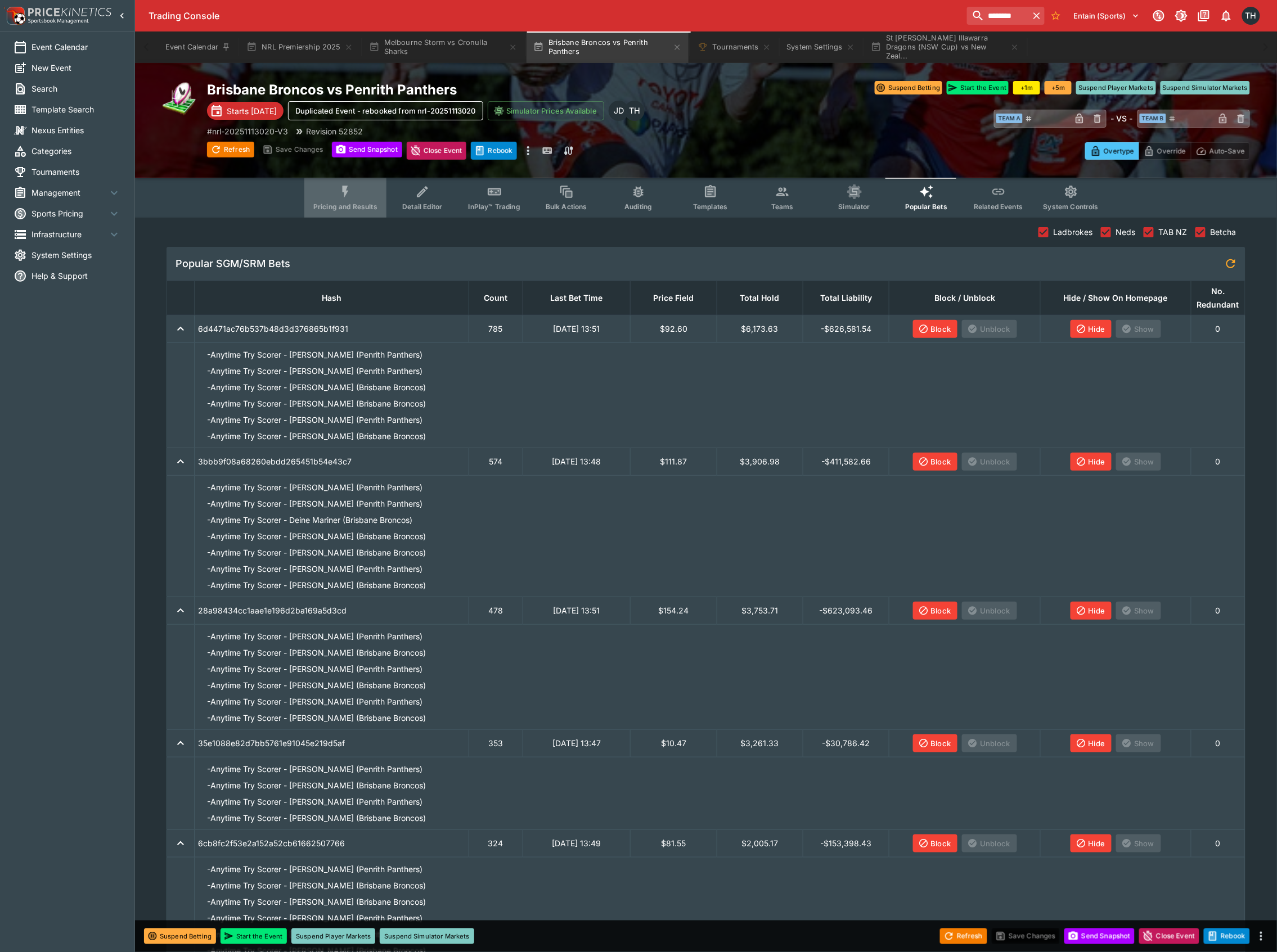
click at [352, 202] on span "Pricing and Results" at bounding box center [345, 206] width 64 height 8
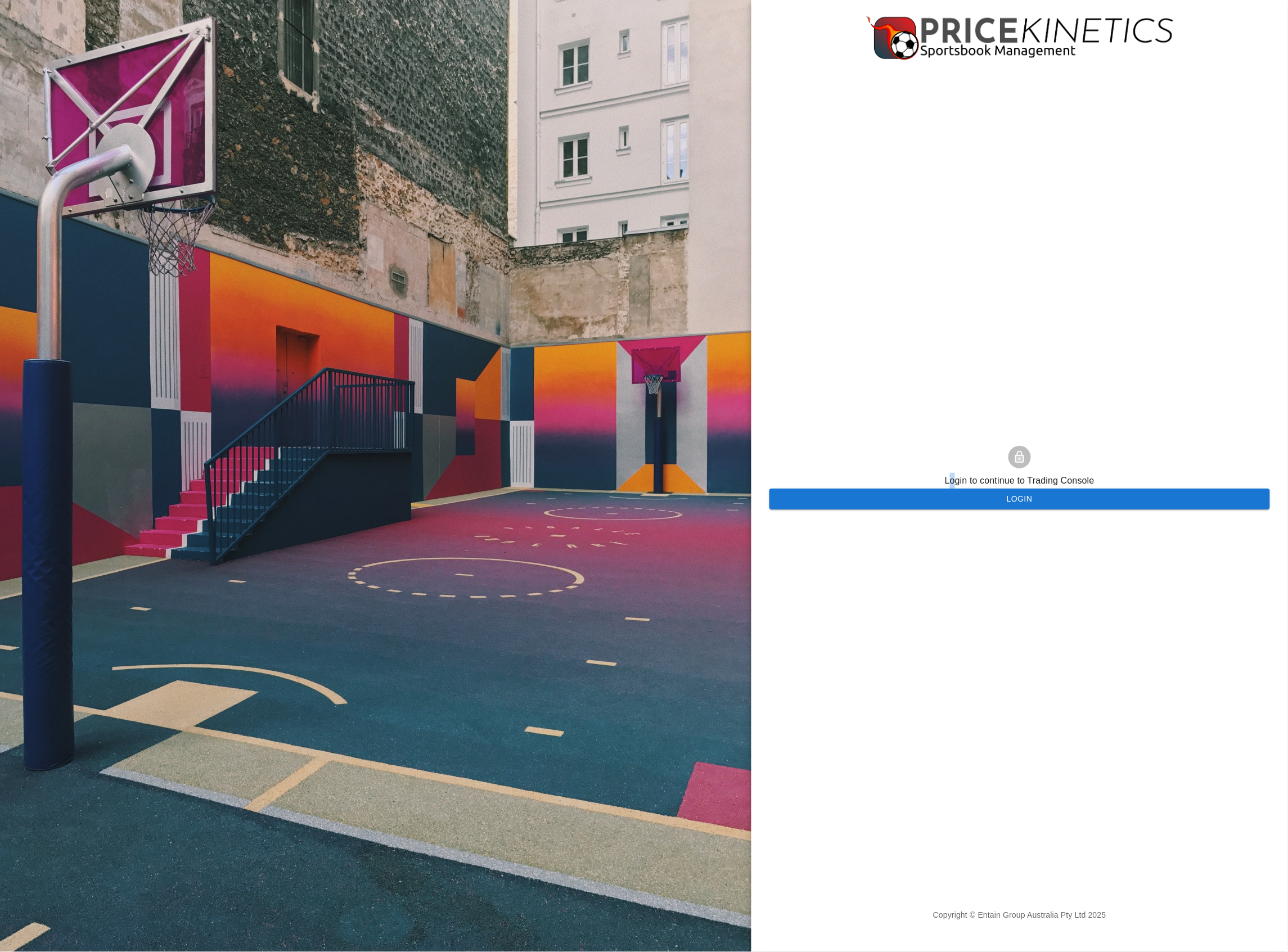
click at [952, 481] on p "Login to continue to Trading Console" at bounding box center [1020, 481] width 150 height 16
click at [950, 493] on button "Login" at bounding box center [1020, 498] width 501 height 21
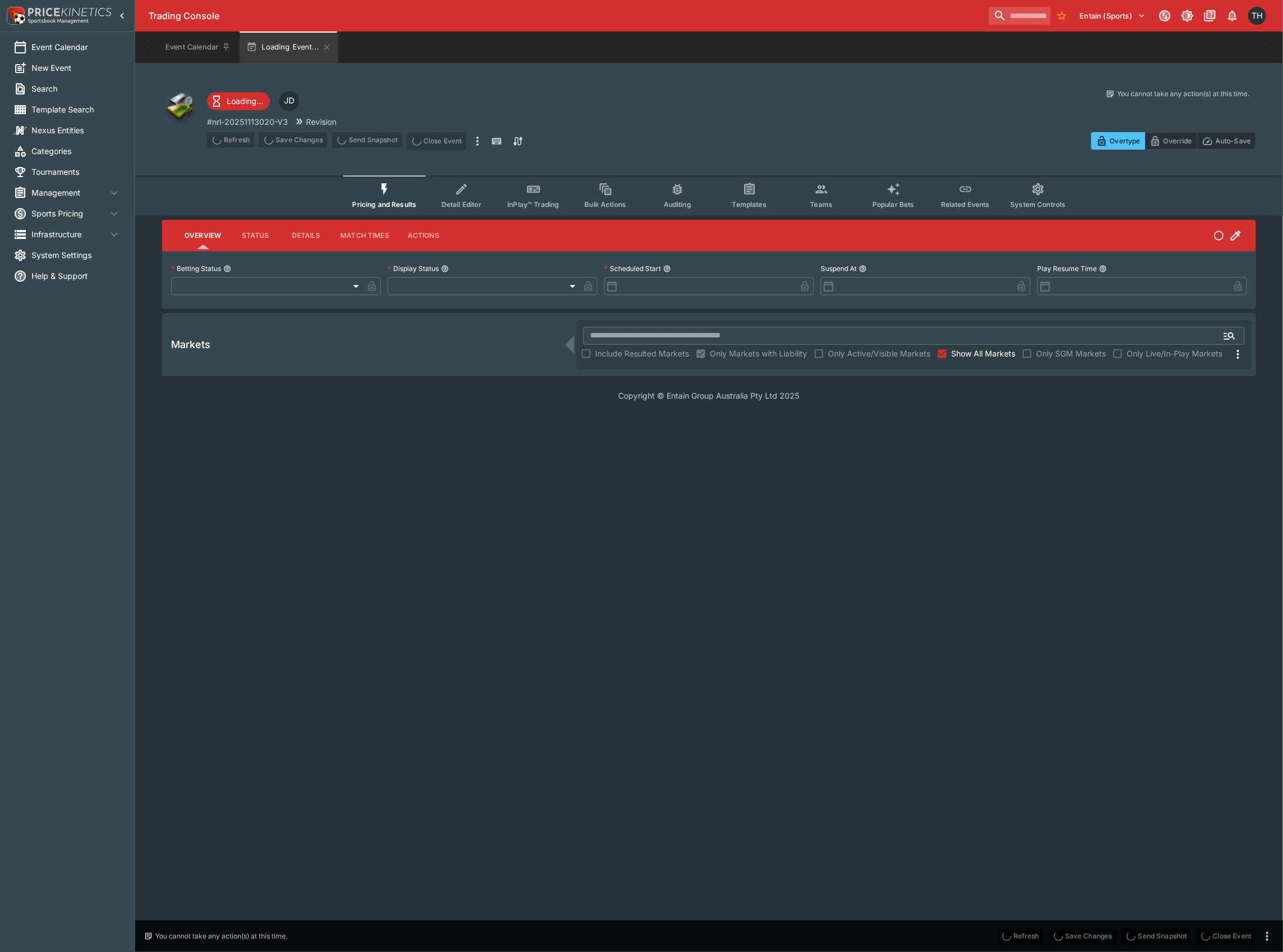
type input "**********"
type input "*******"
type input "**********"
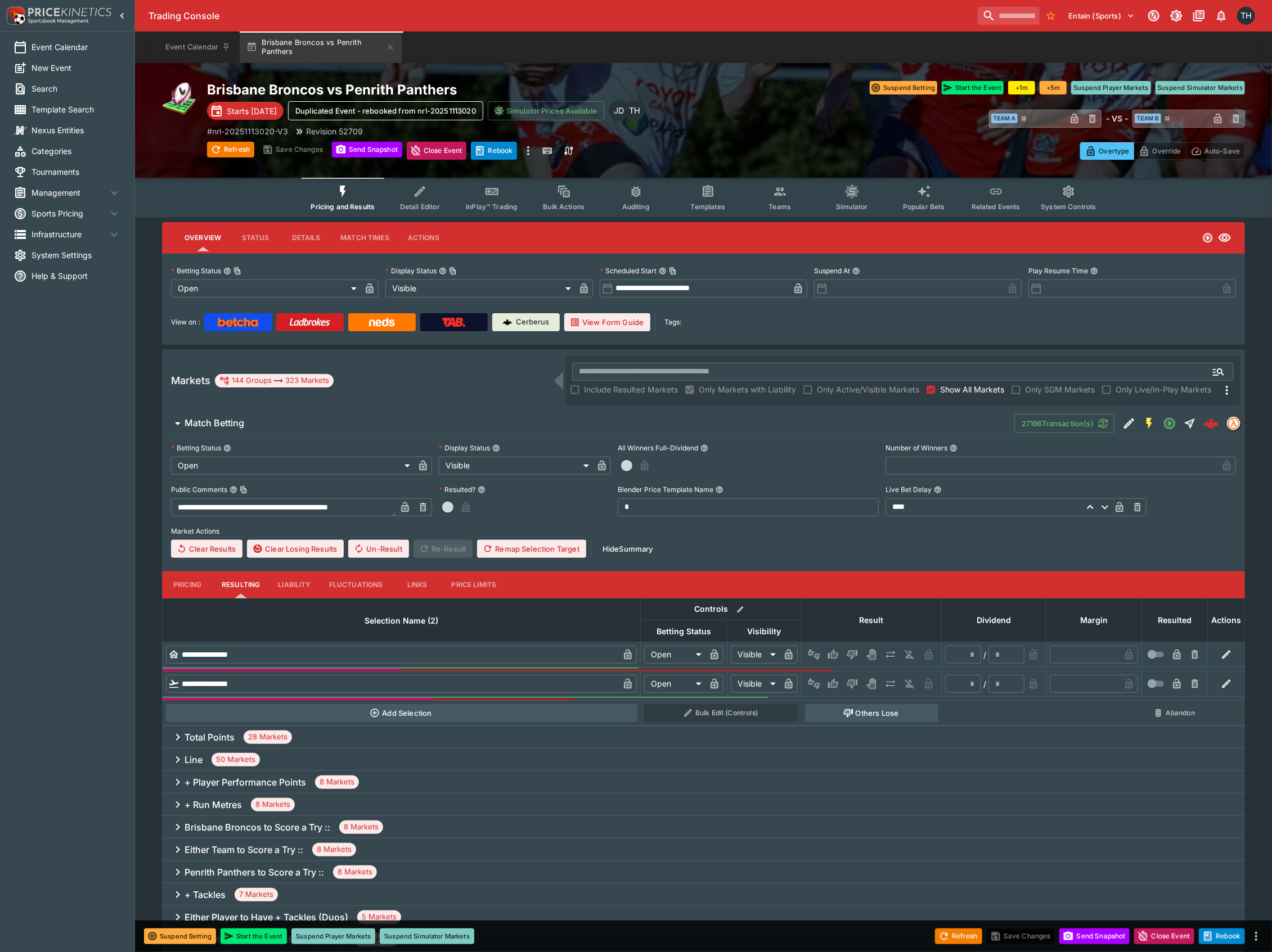
click at [911, 186] on button "Popular Bets" at bounding box center [923, 198] width 72 height 40
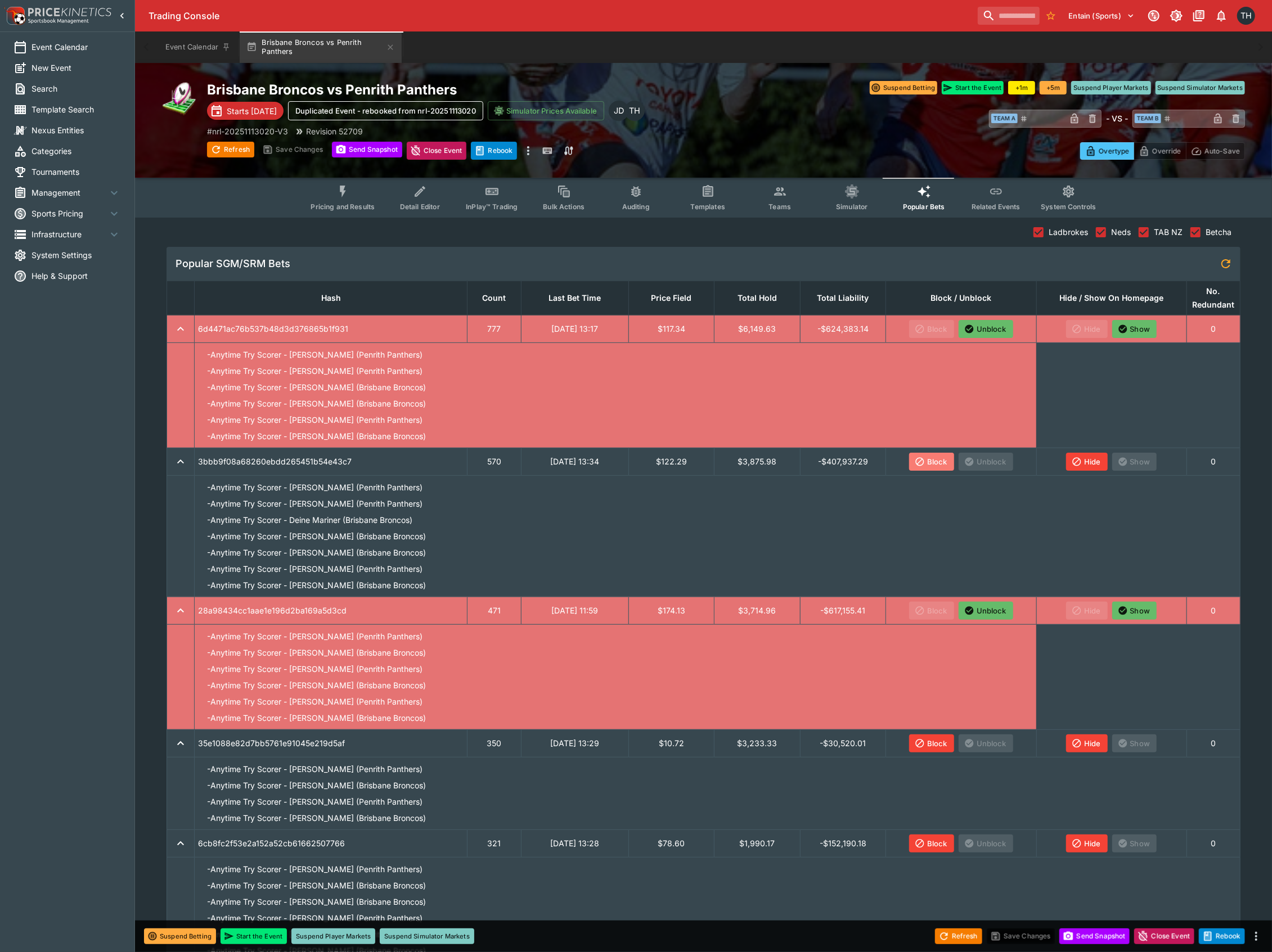
click at [935, 455] on button "Block" at bounding box center [932, 461] width 45 height 18
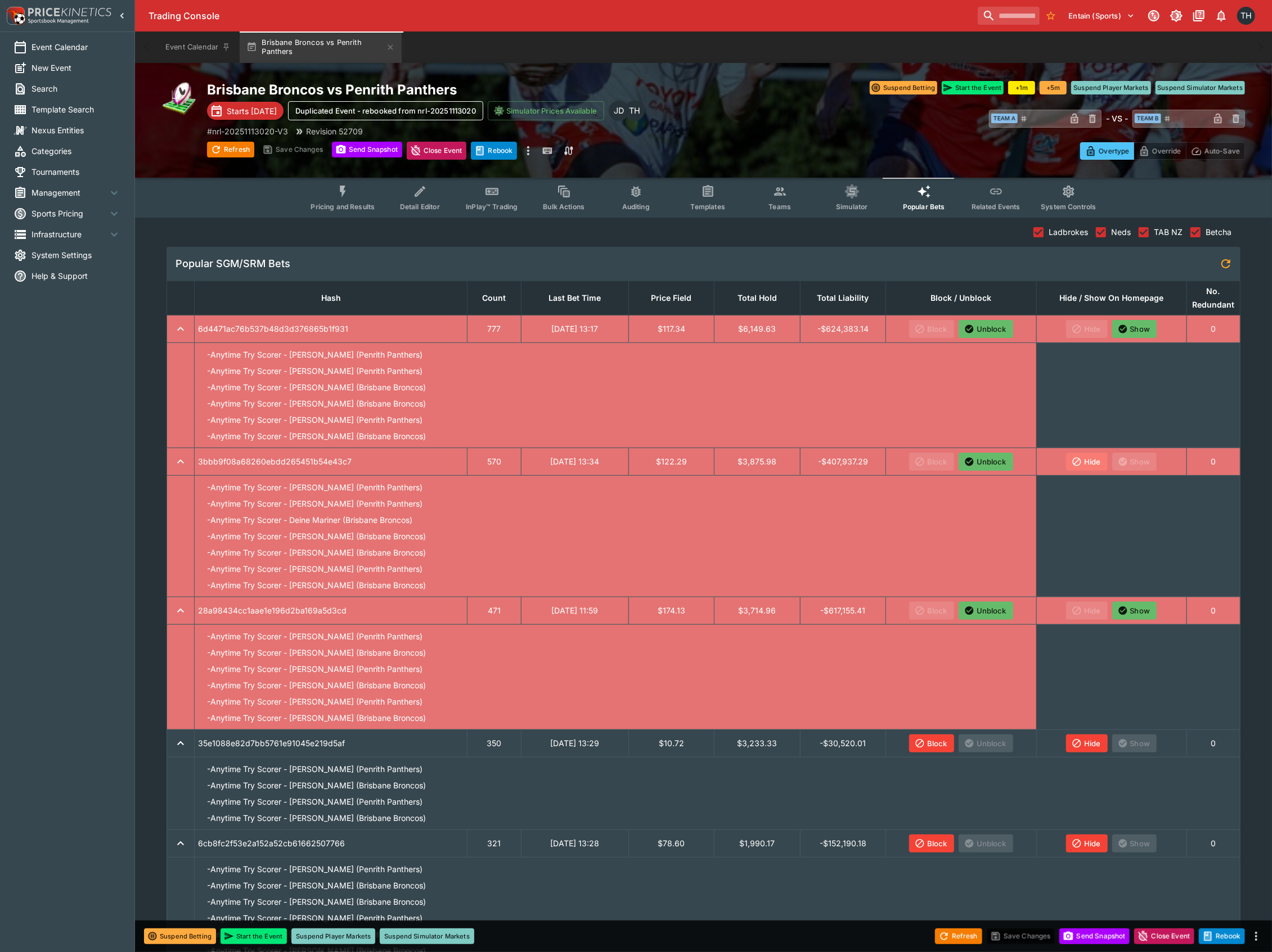
click at [1098, 464] on button "Hide" at bounding box center [1087, 461] width 42 height 18
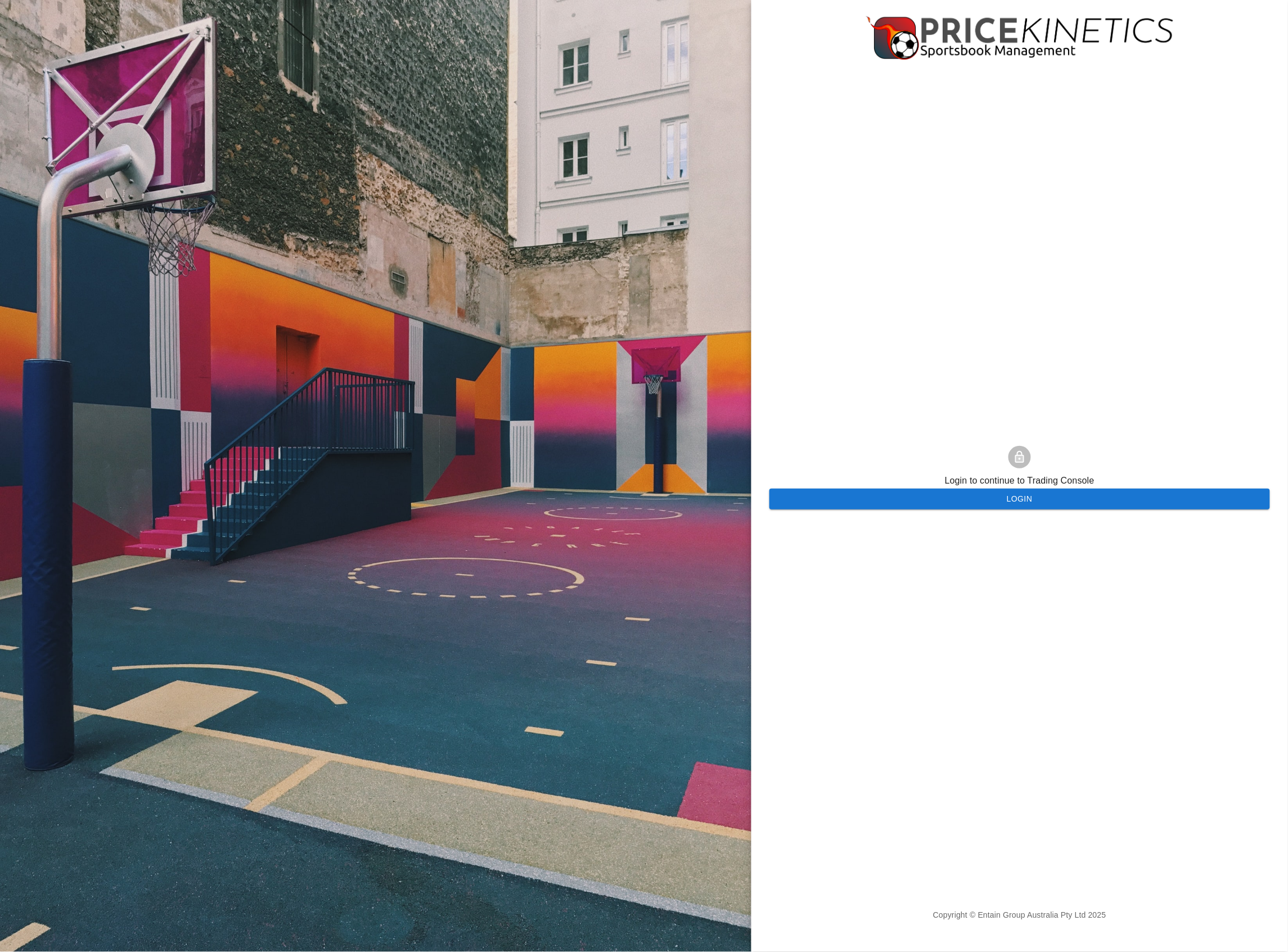
click at [961, 493] on button "Login" at bounding box center [1020, 498] width 501 height 21
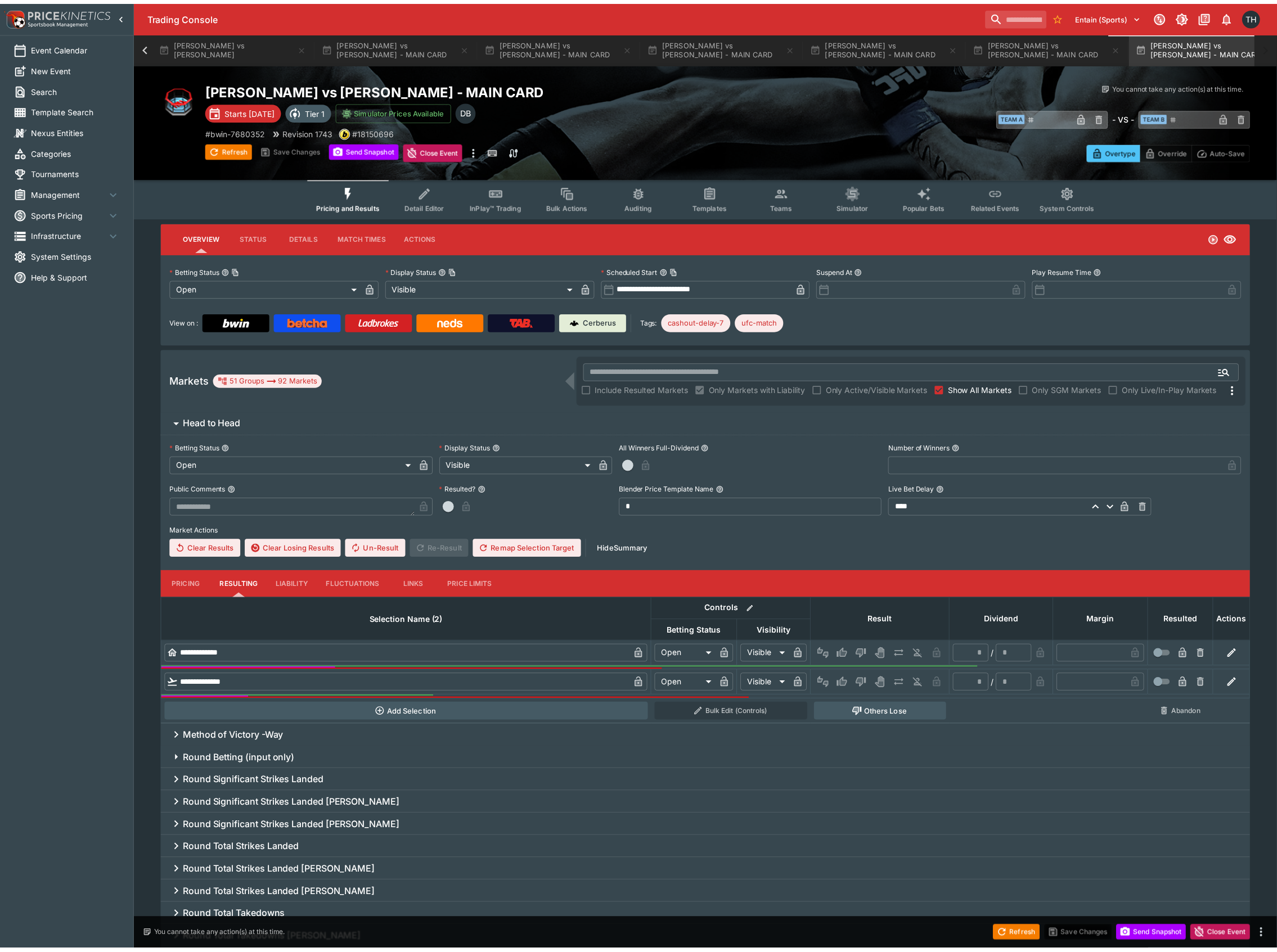
scroll to position [0, 1426]
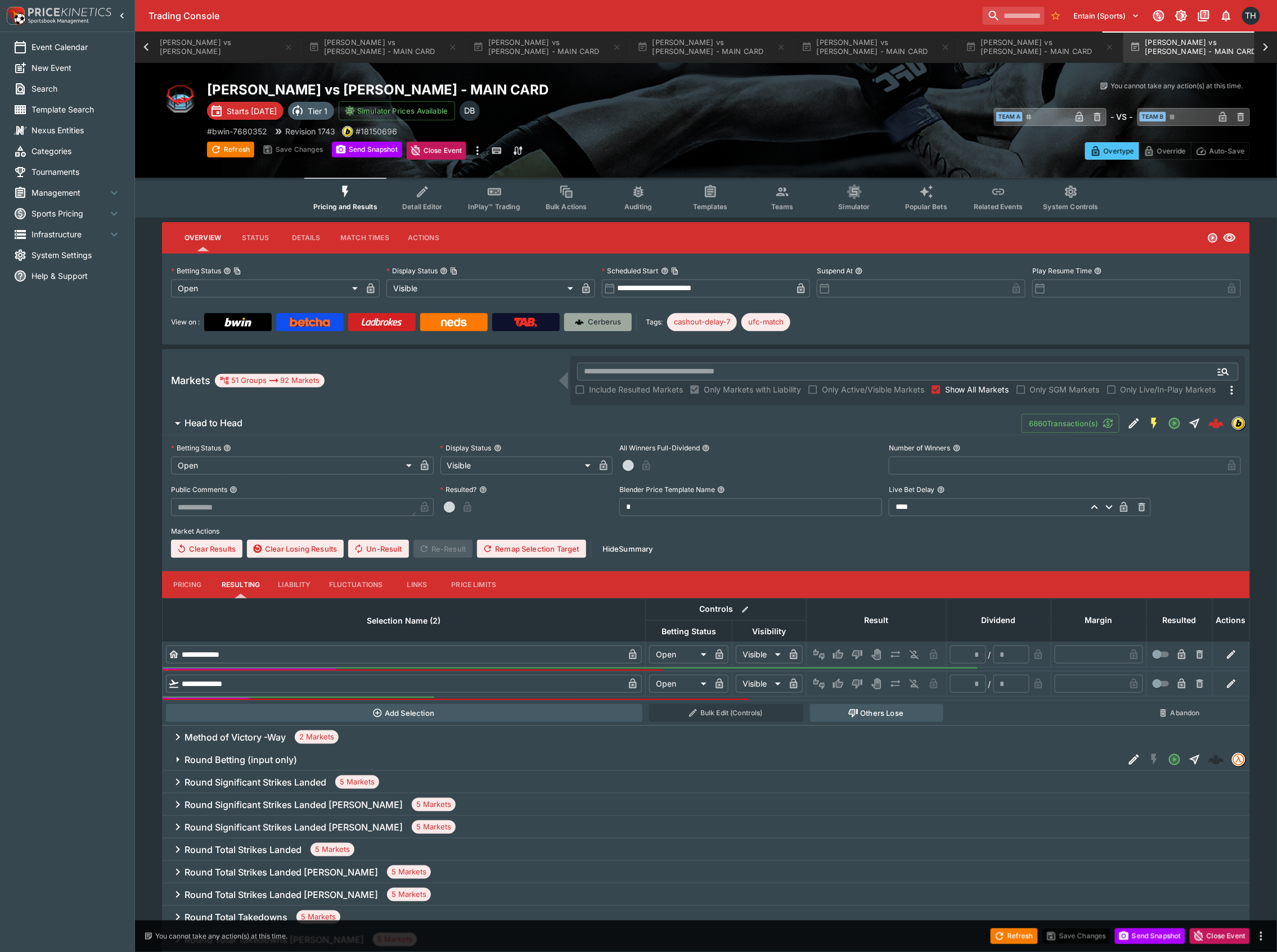
click at [582, 323] on img at bounding box center [579, 322] width 9 height 9
click at [144, 42] on icon at bounding box center [146, 47] width 16 height 16
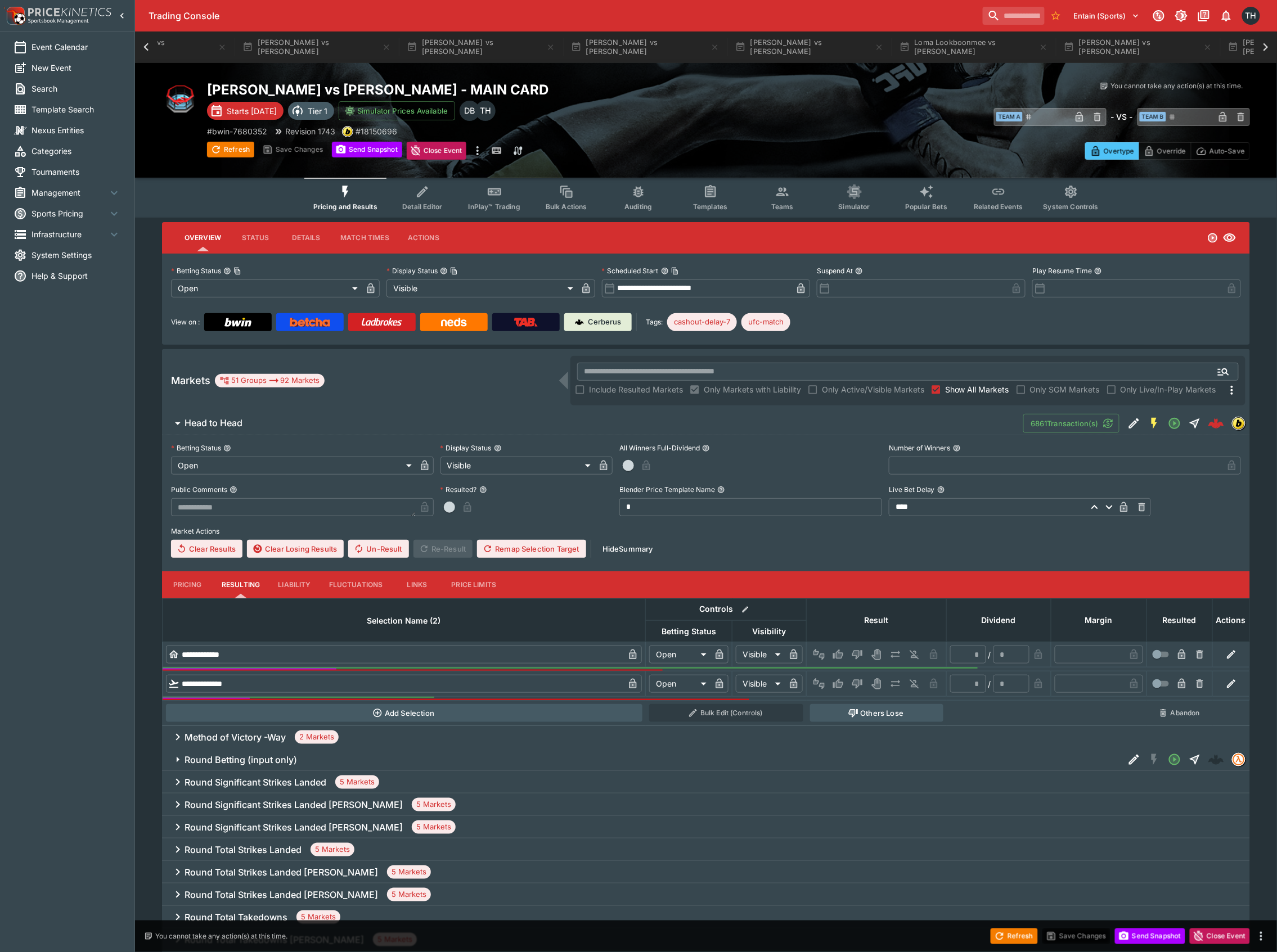
scroll to position [0, 385]
click at [147, 48] on icon at bounding box center [146, 47] width 16 height 16
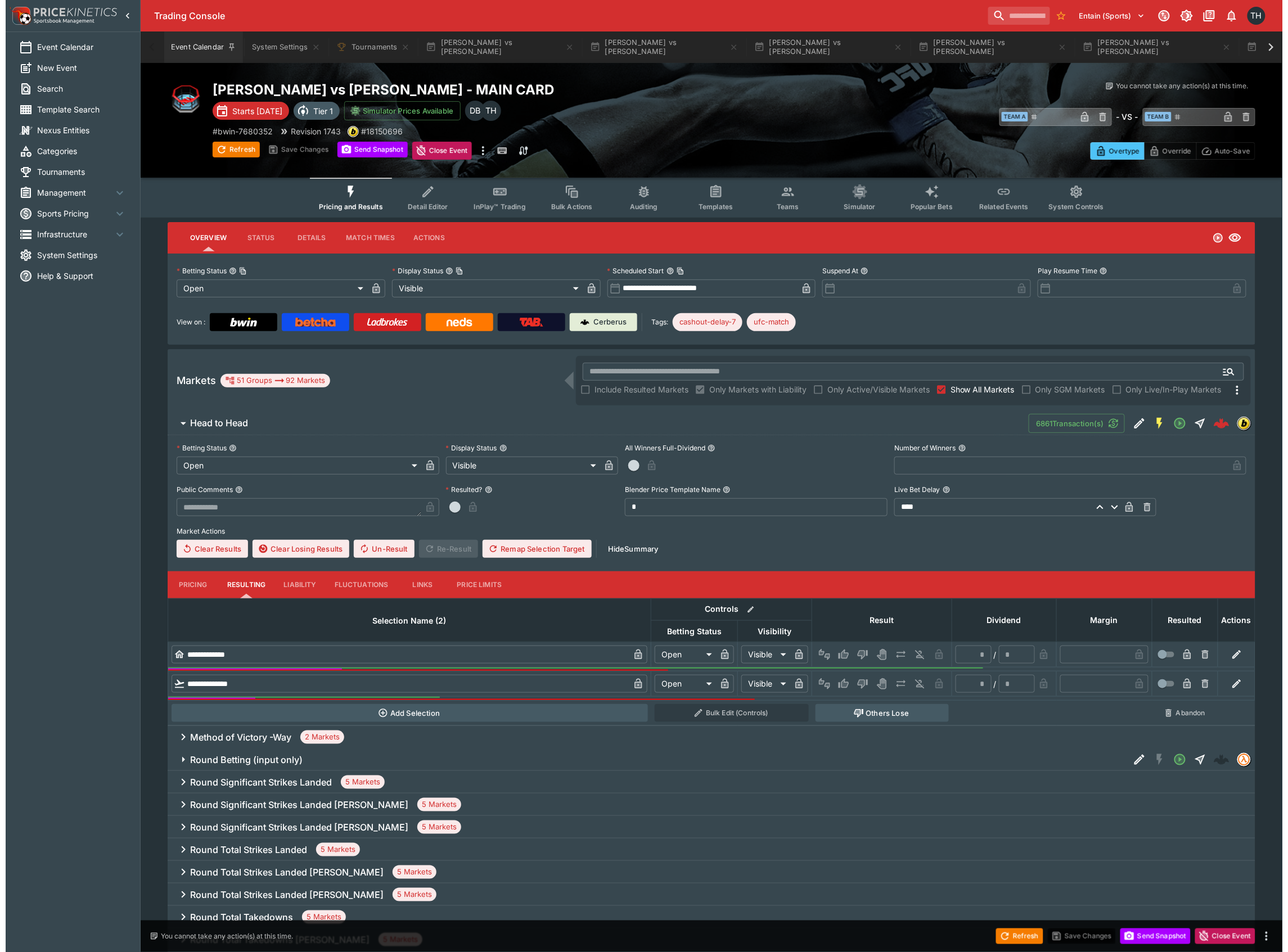
scroll to position [0, 0]
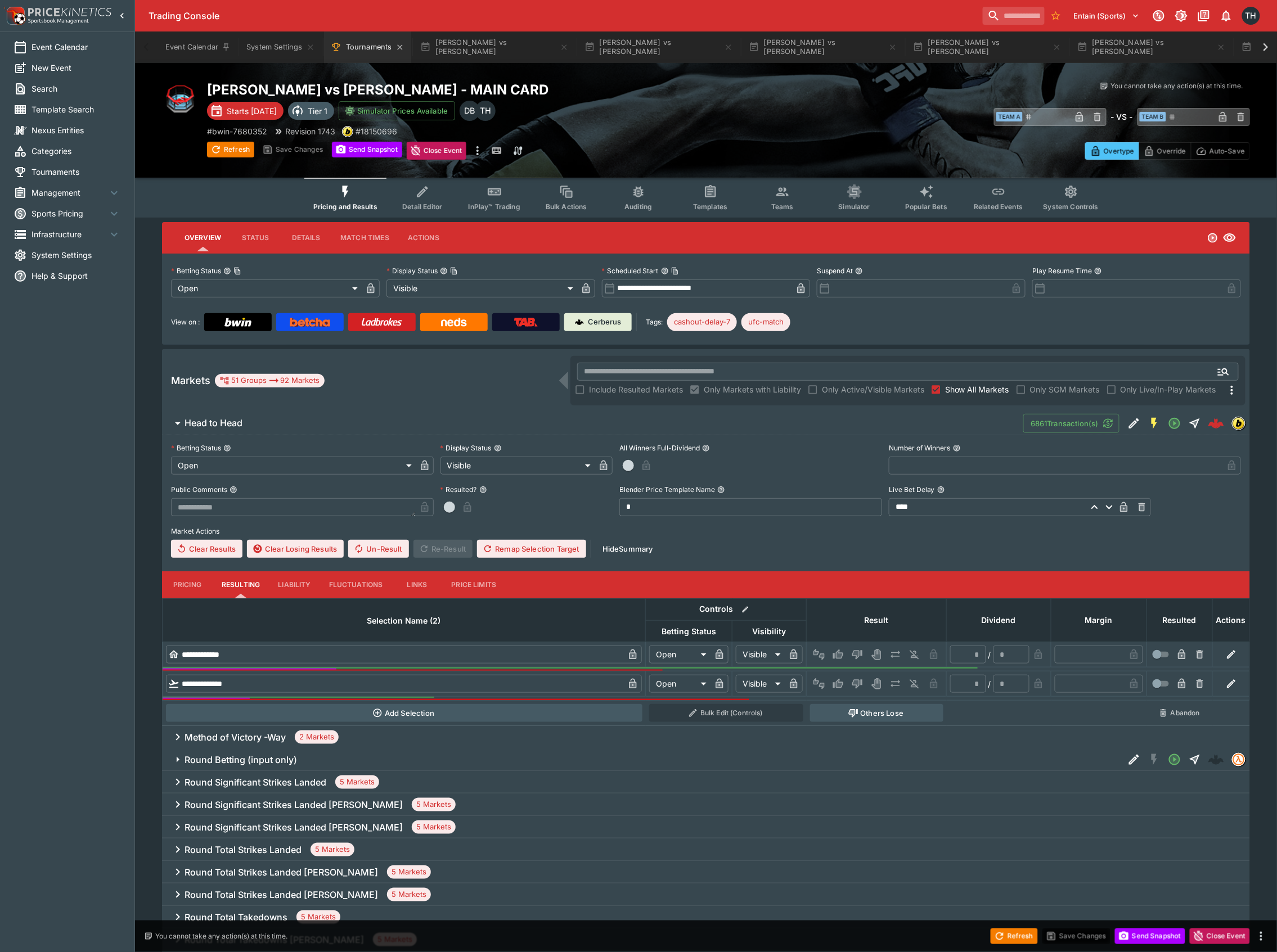
click at [358, 44] on button "Tournaments" at bounding box center [368, 47] width 87 height 31
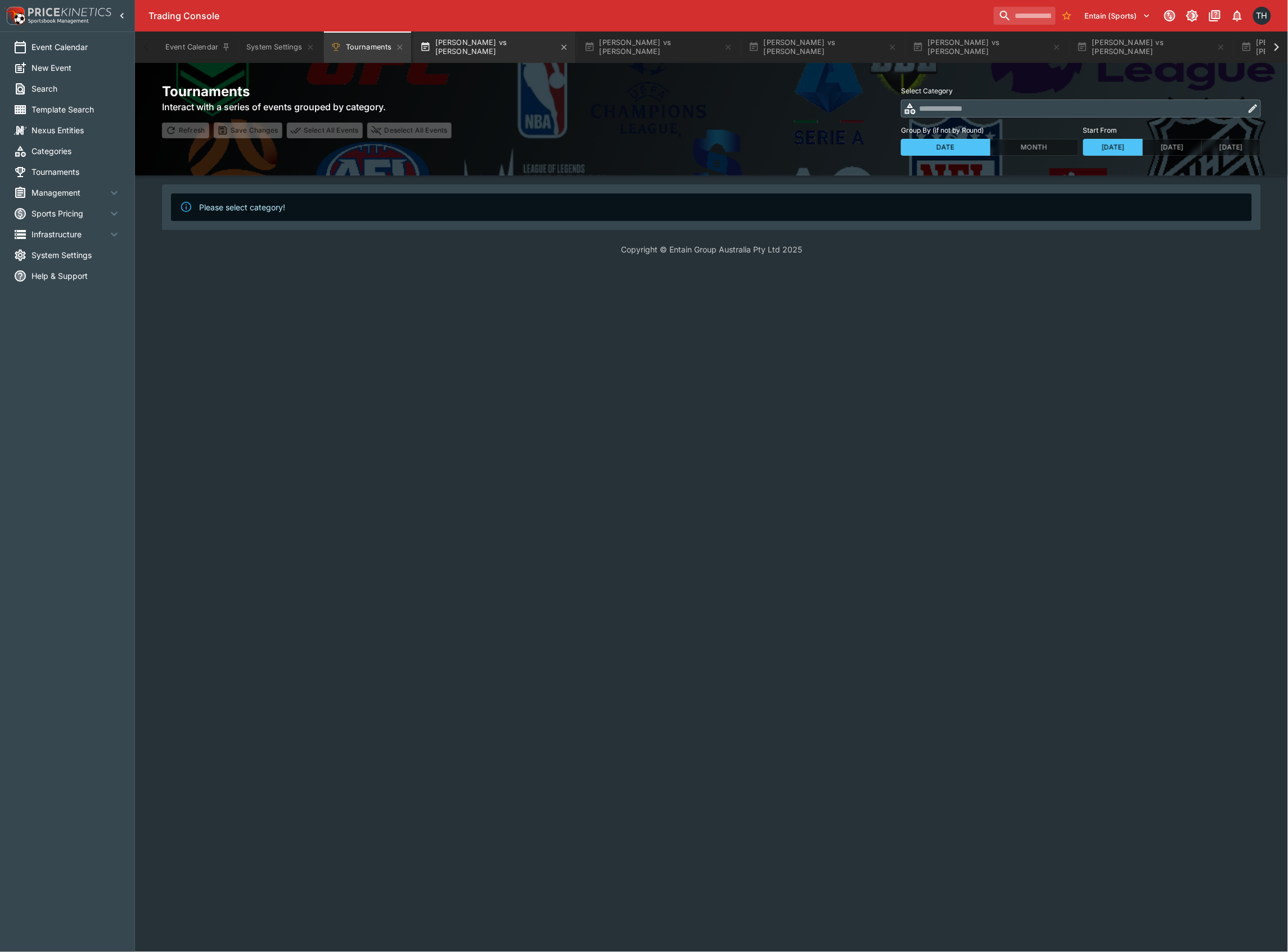
click at [464, 42] on button "[PERSON_NAME] vs [PERSON_NAME]" at bounding box center [494, 47] width 162 height 31
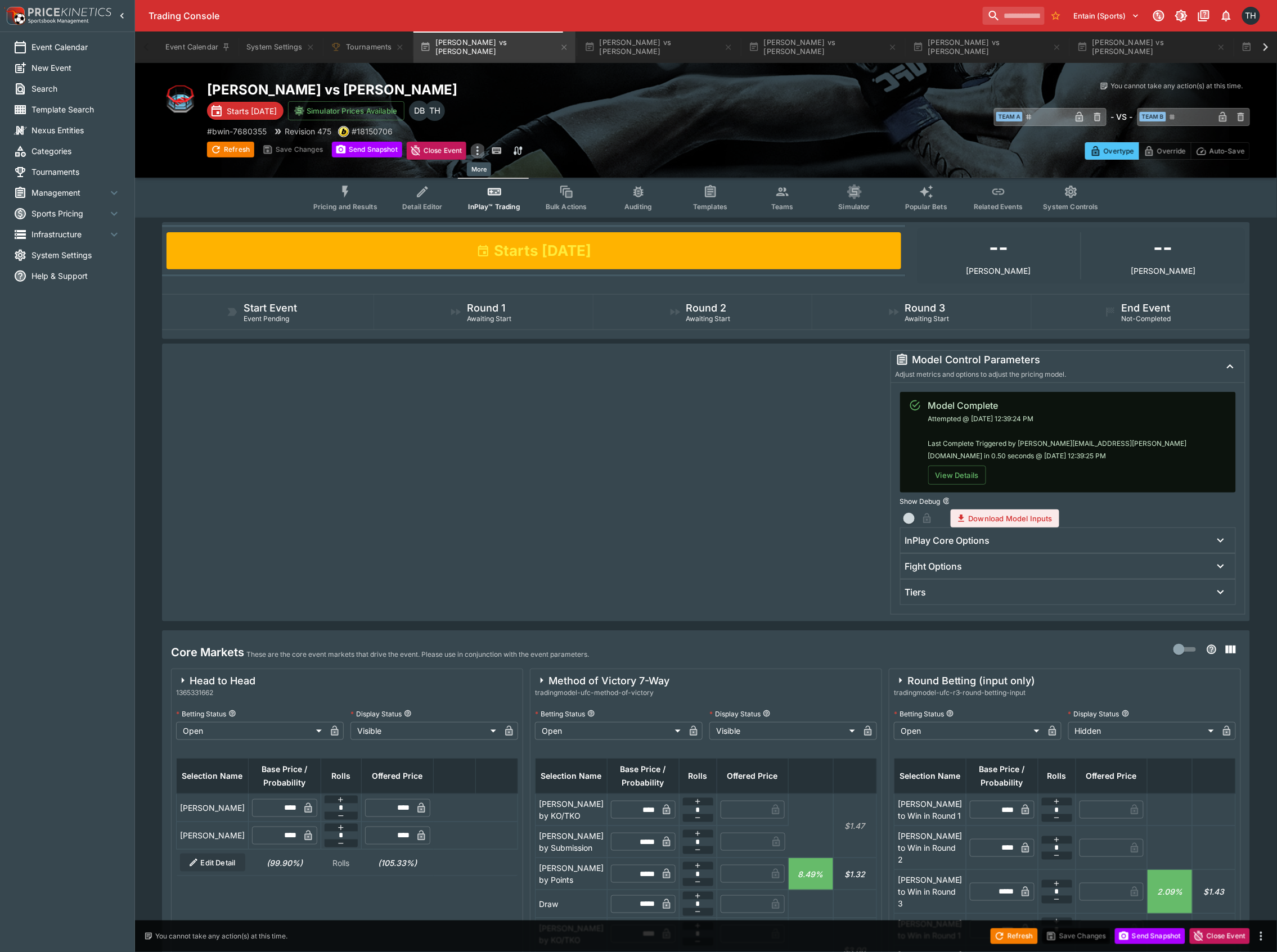
click at [473, 147] on icon "more" at bounding box center [477, 150] width 14 height 14
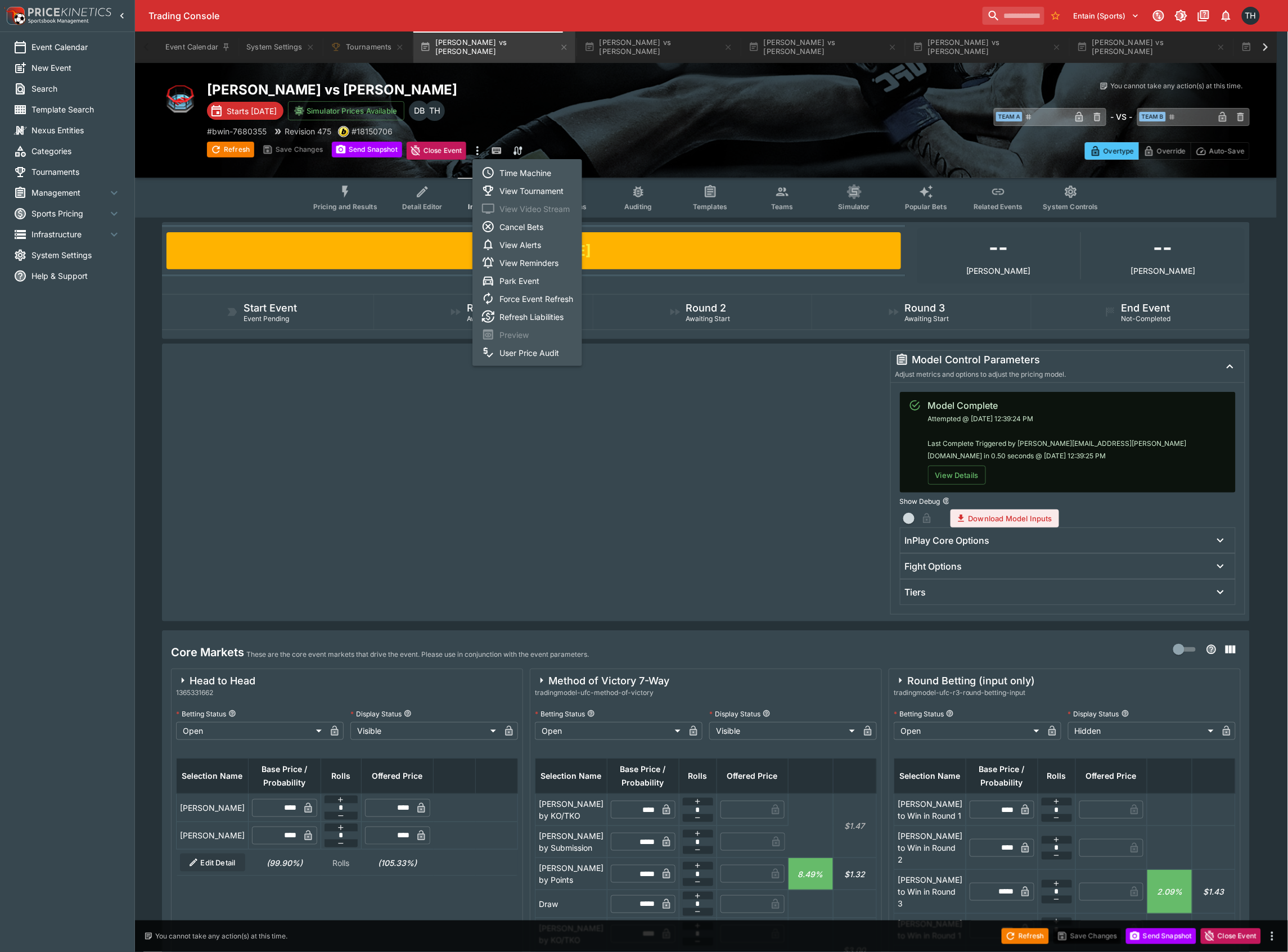
click at [536, 183] on li "View Tournament" at bounding box center [527, 191] width 110 height 18
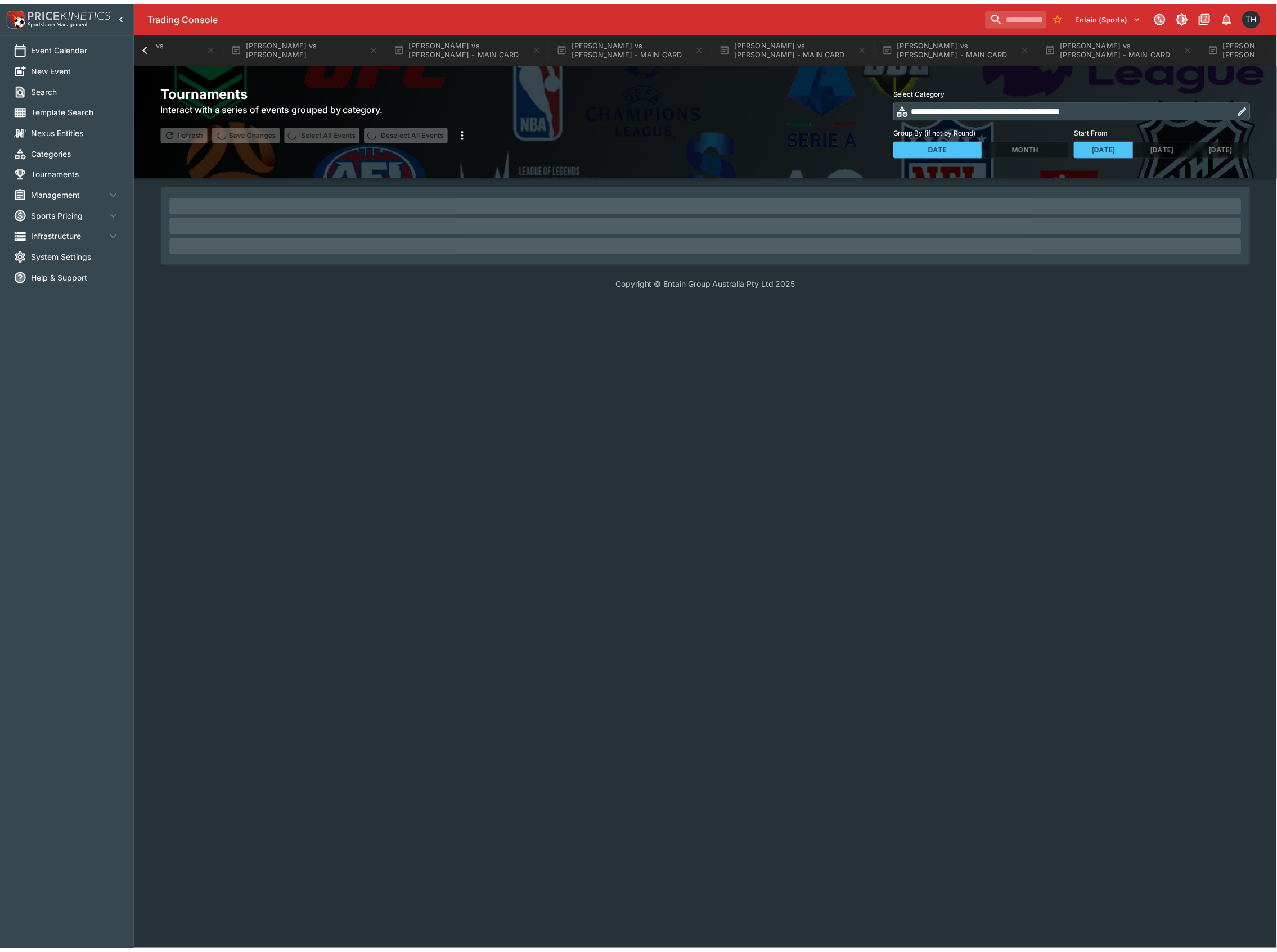
scroll to position [0, 1515]
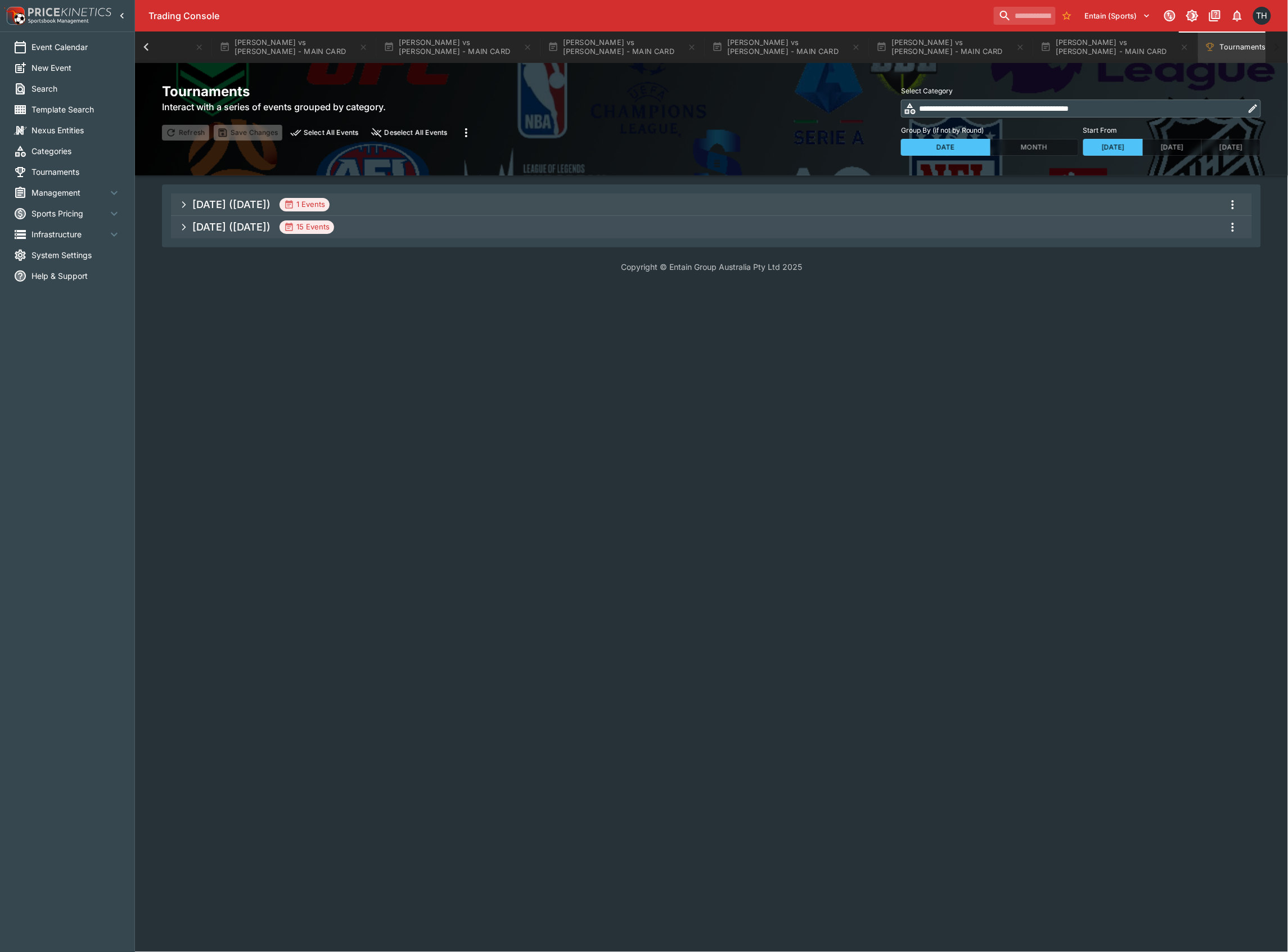
click at [1011, 211] on span "Sep 2025 (2025-09-19) 1 Events" at bounding box center [717, 205] width 1051 height 20
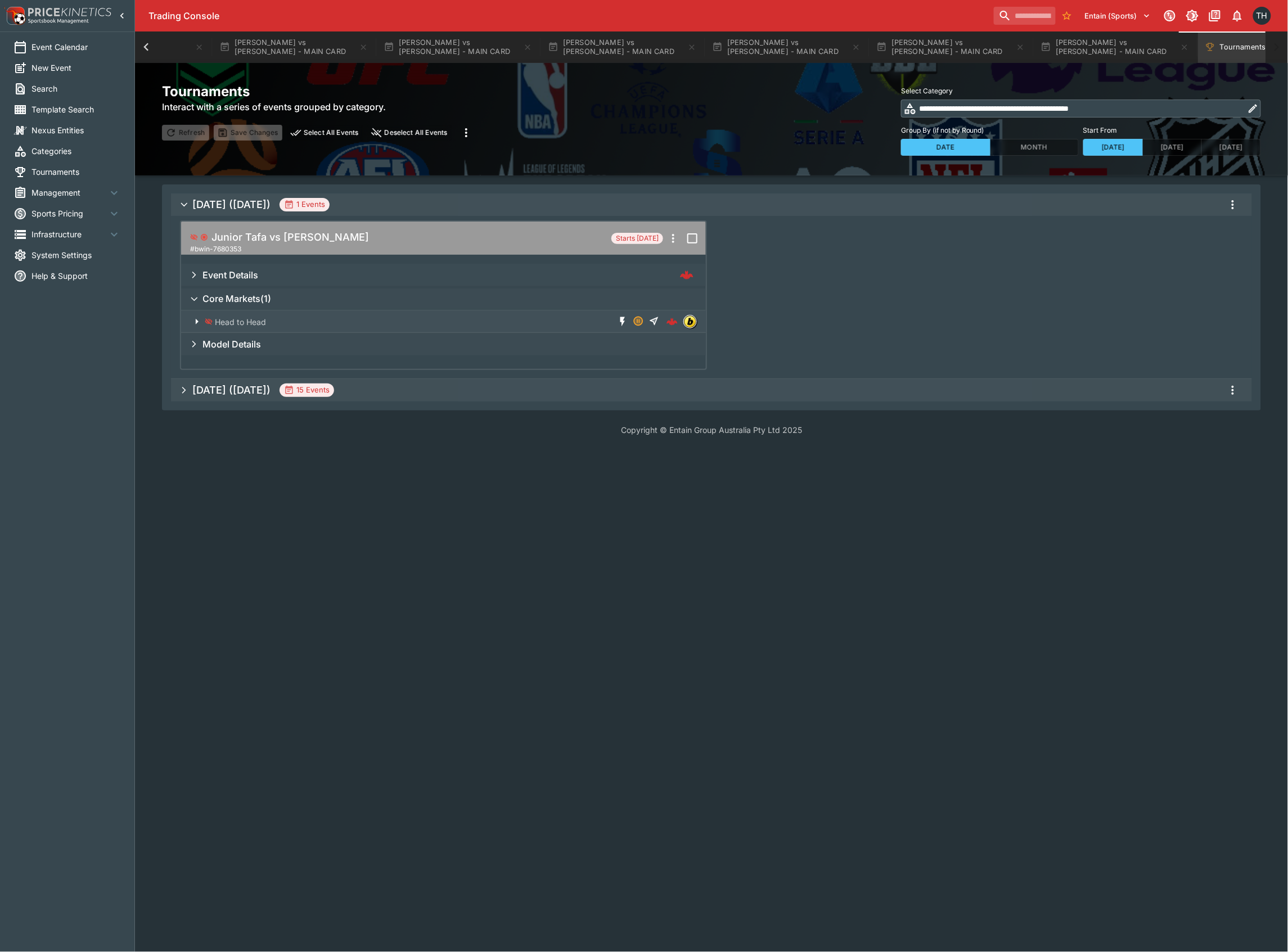
click at [1012, 208] on span "Sep 2025 (2025-09-19) 1 Events" at bounding box center [717, 205] width 1051 height 20
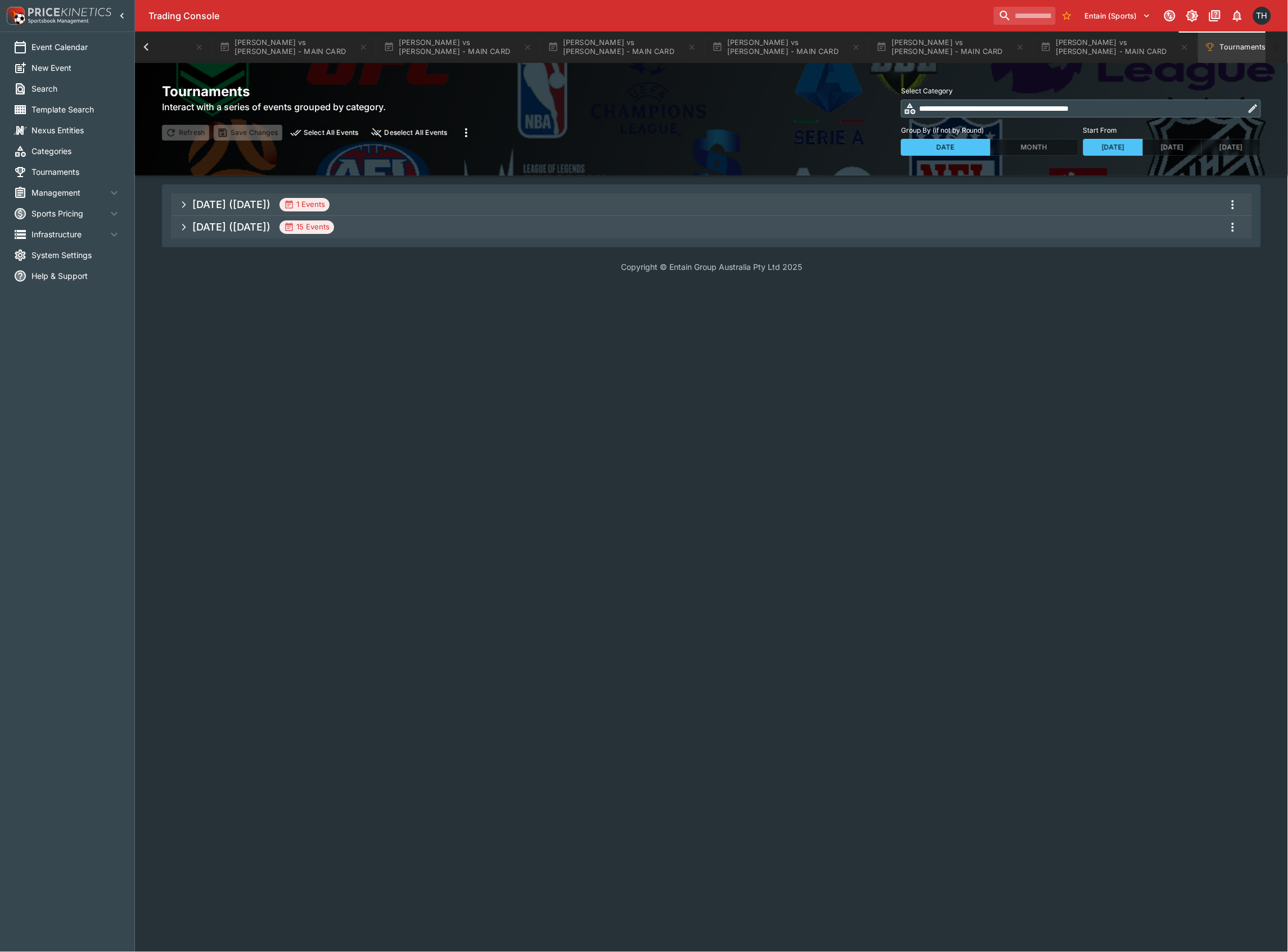
click at [540, 225] on span "Sep 2025 (2025-09-28) 15 Events" at bounding box center [717, 227] width 1051 height 20
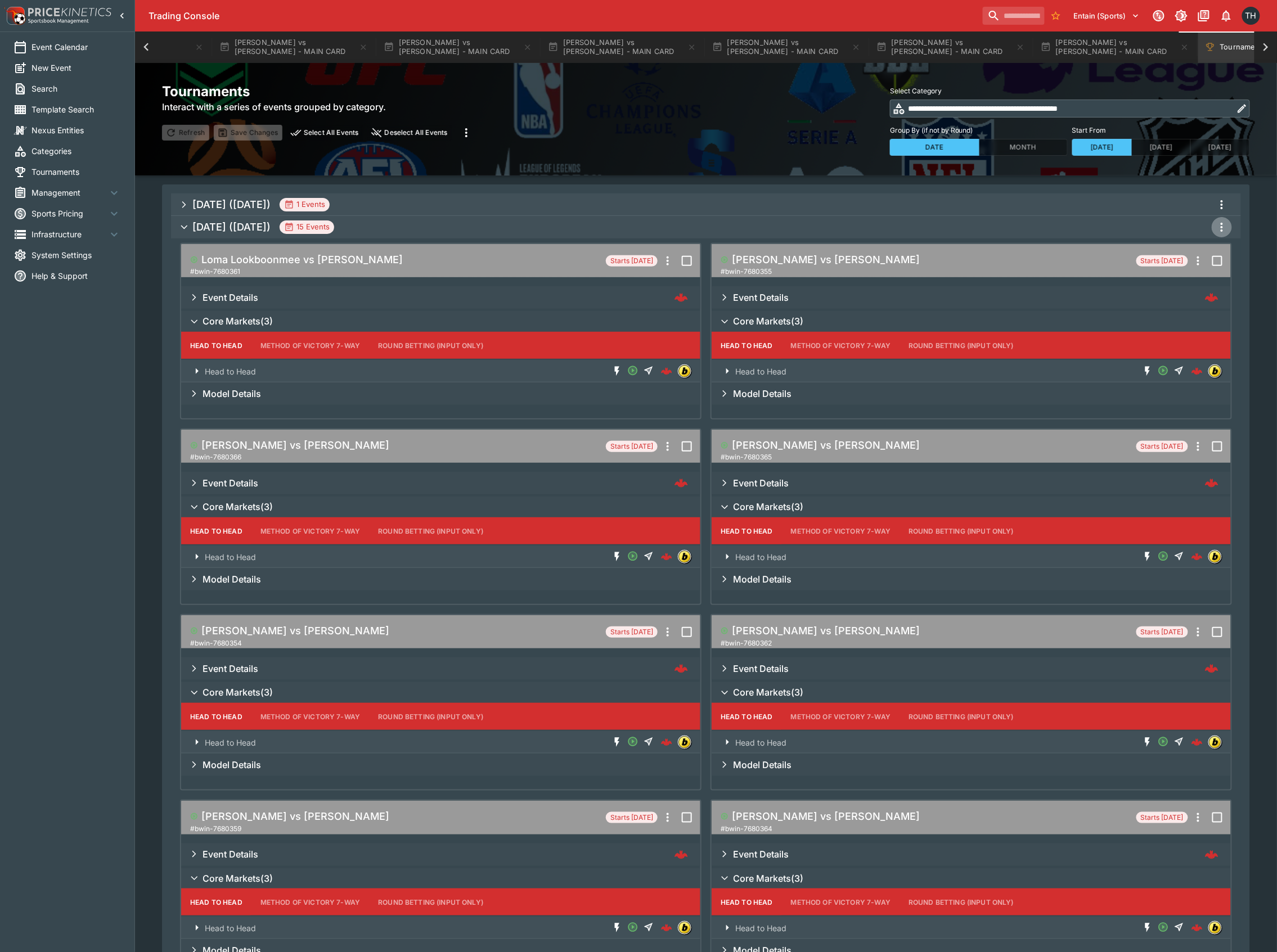
click at [1224, 227] on icon "more" at bounding box center [1222, 227] width 14 height 14
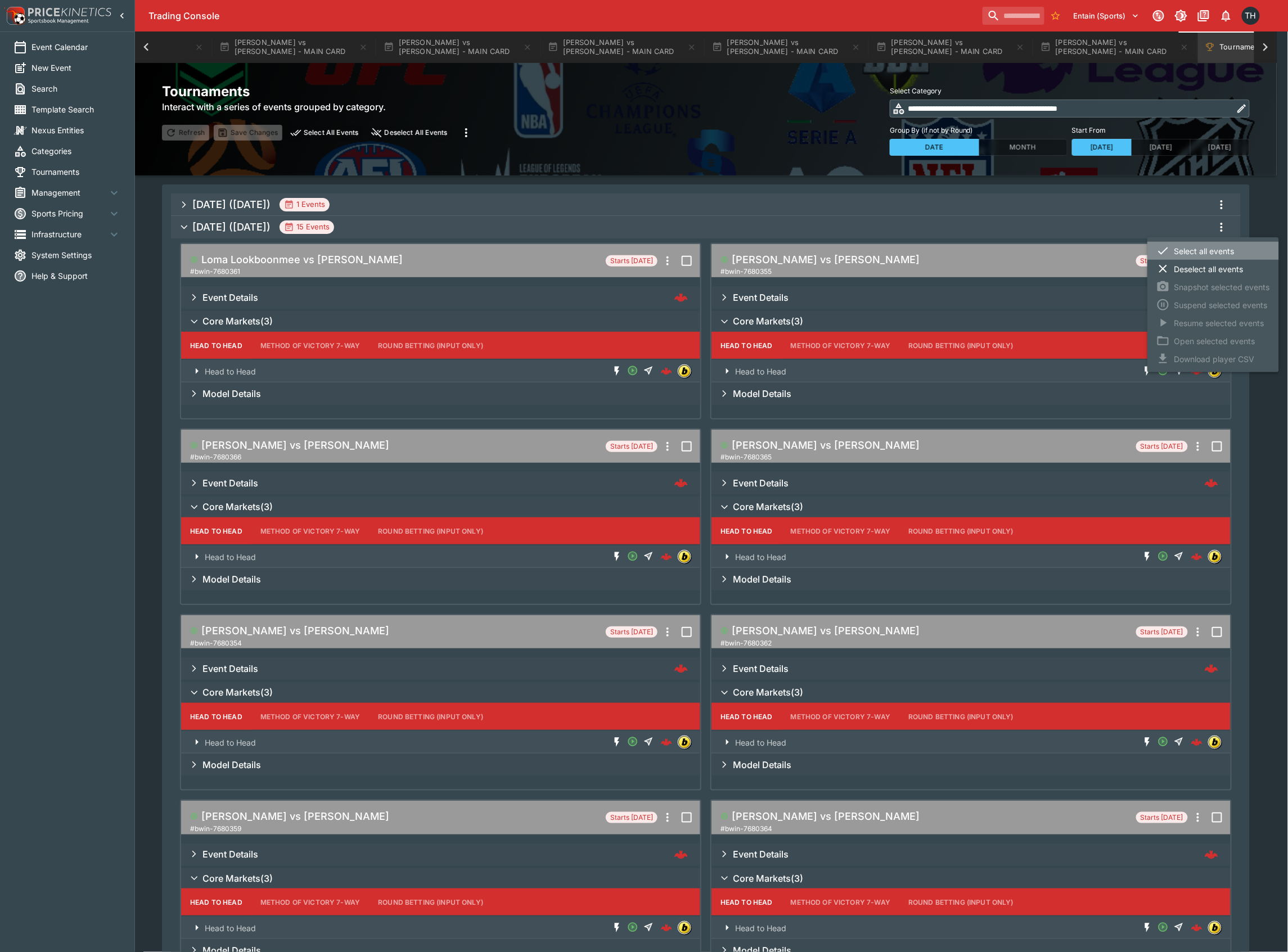
click at [1204, 243] on li "Select all events" at bounding box center [1213, 251] width 132 height 18
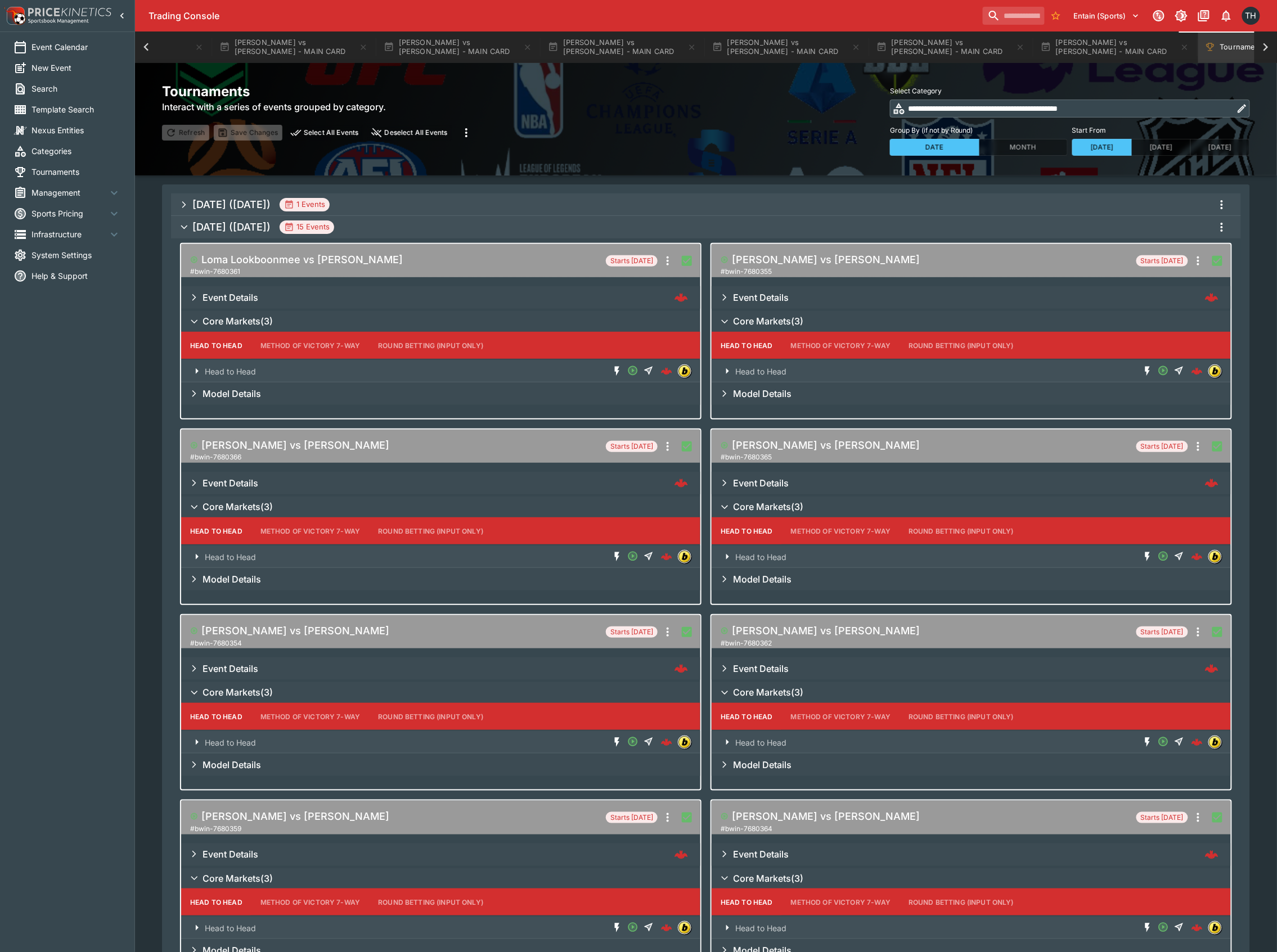
click at [469, 128] on icon "more" at bounding box center [466, 133] width 14 height 14
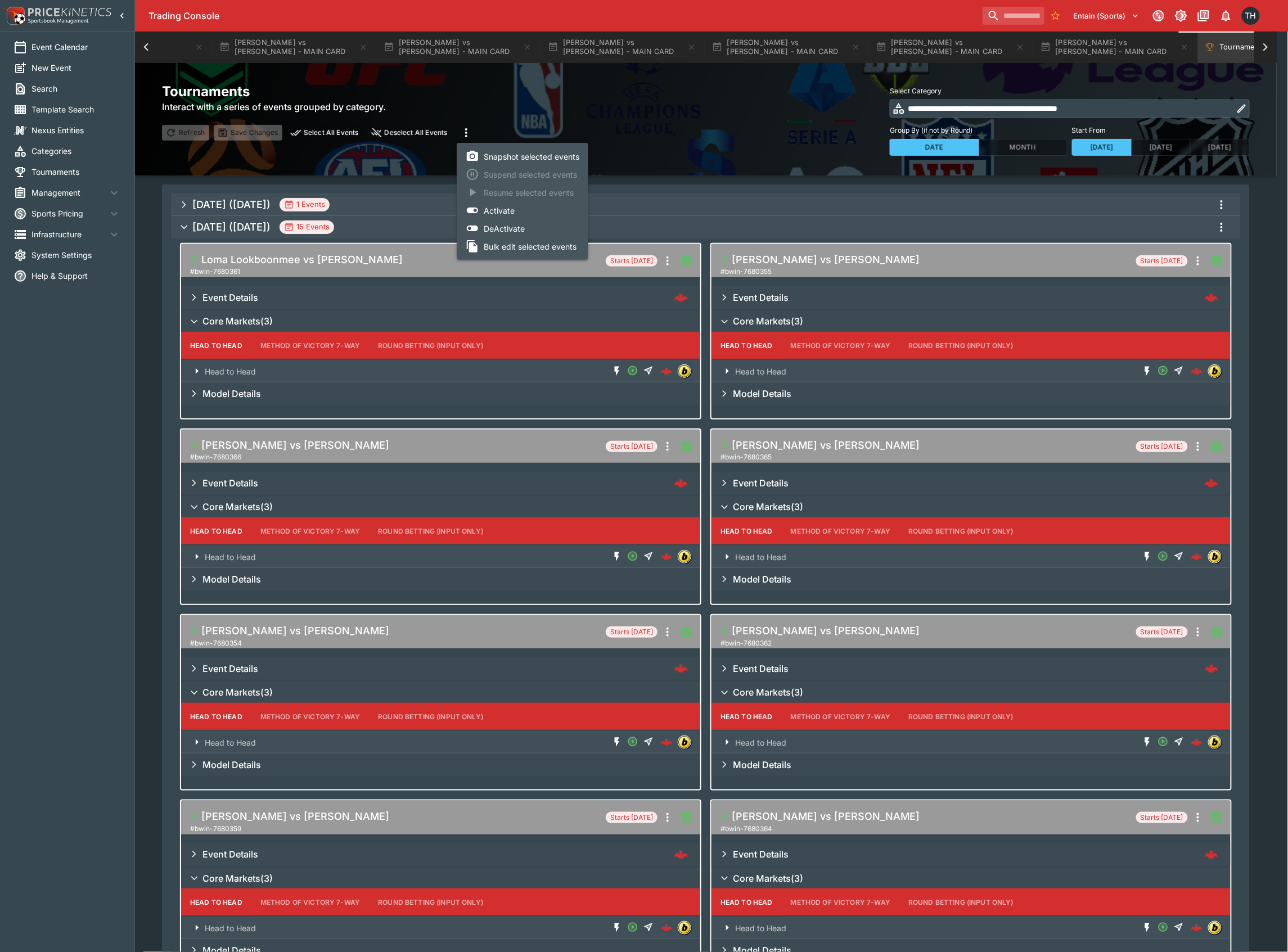
drag, startPoint x: 733, startPoint y: 124, endPoint x: 732, endPoint y: 131, distance: 7.1
click at [732, 124] on div at bounding box center [644, 476] width 1288 height 952
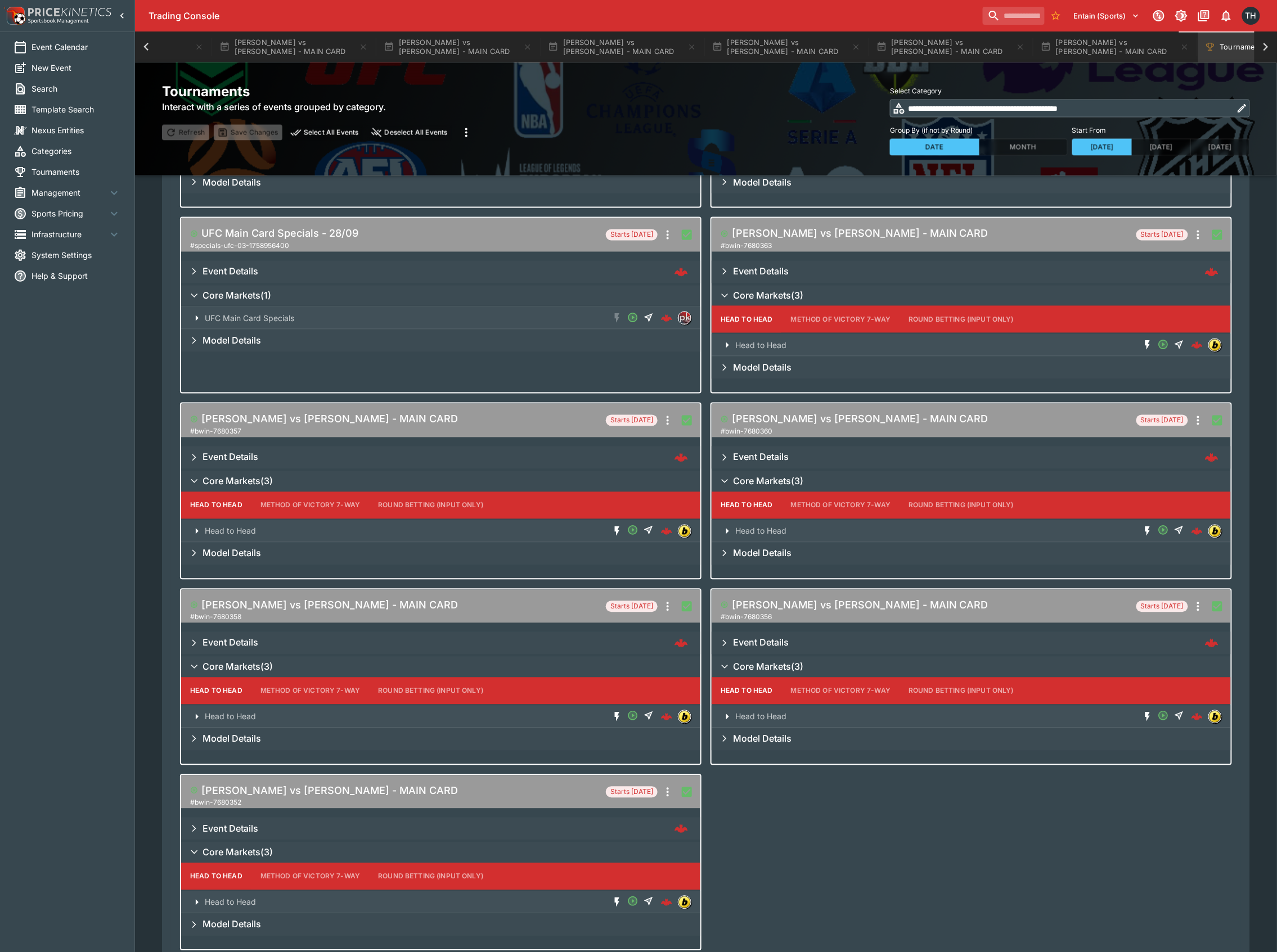
scroll to position [817, 0]
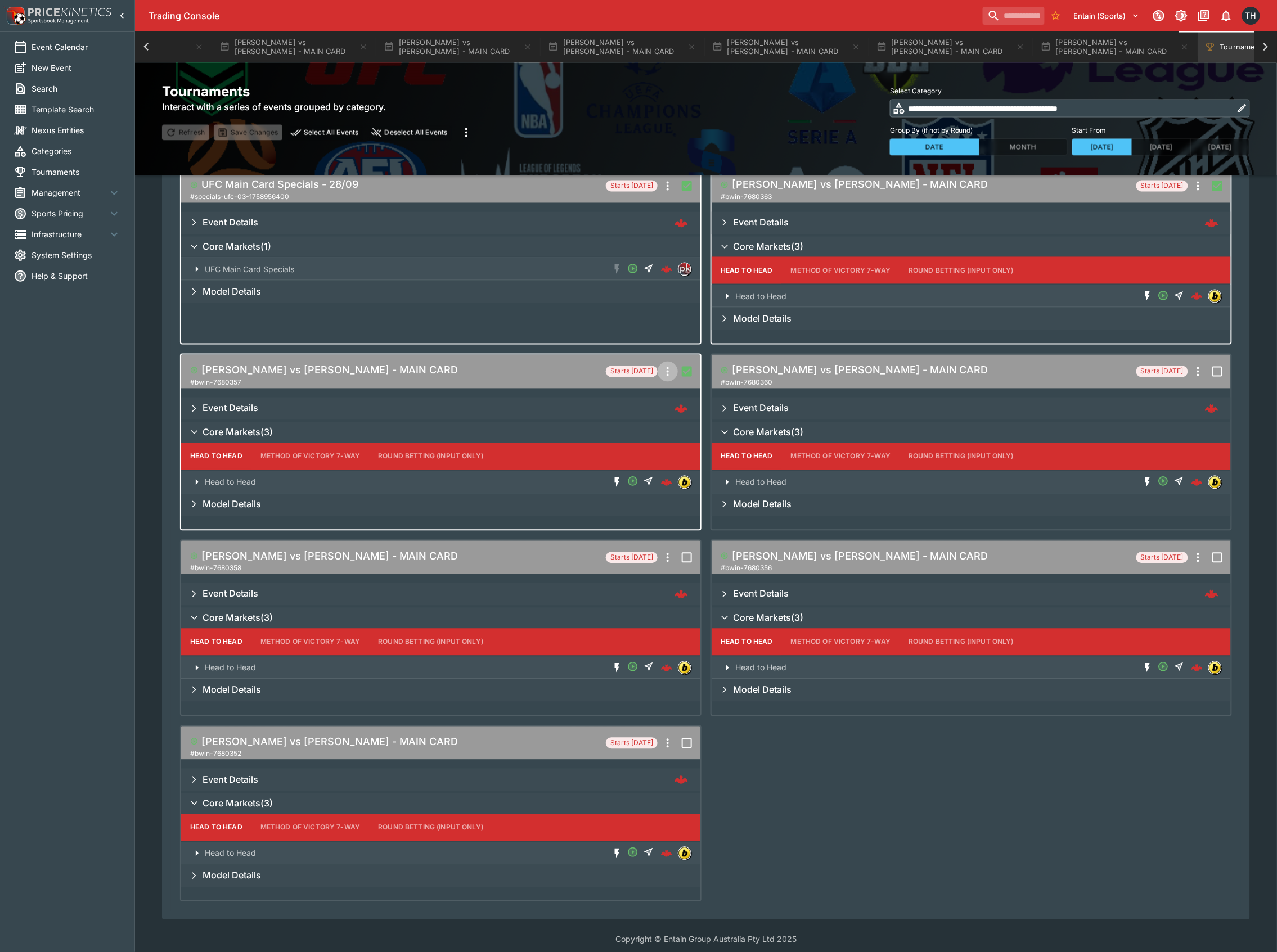
click at [676, 368] on button "more" at bounding box center [667, 372] width 20 height 20
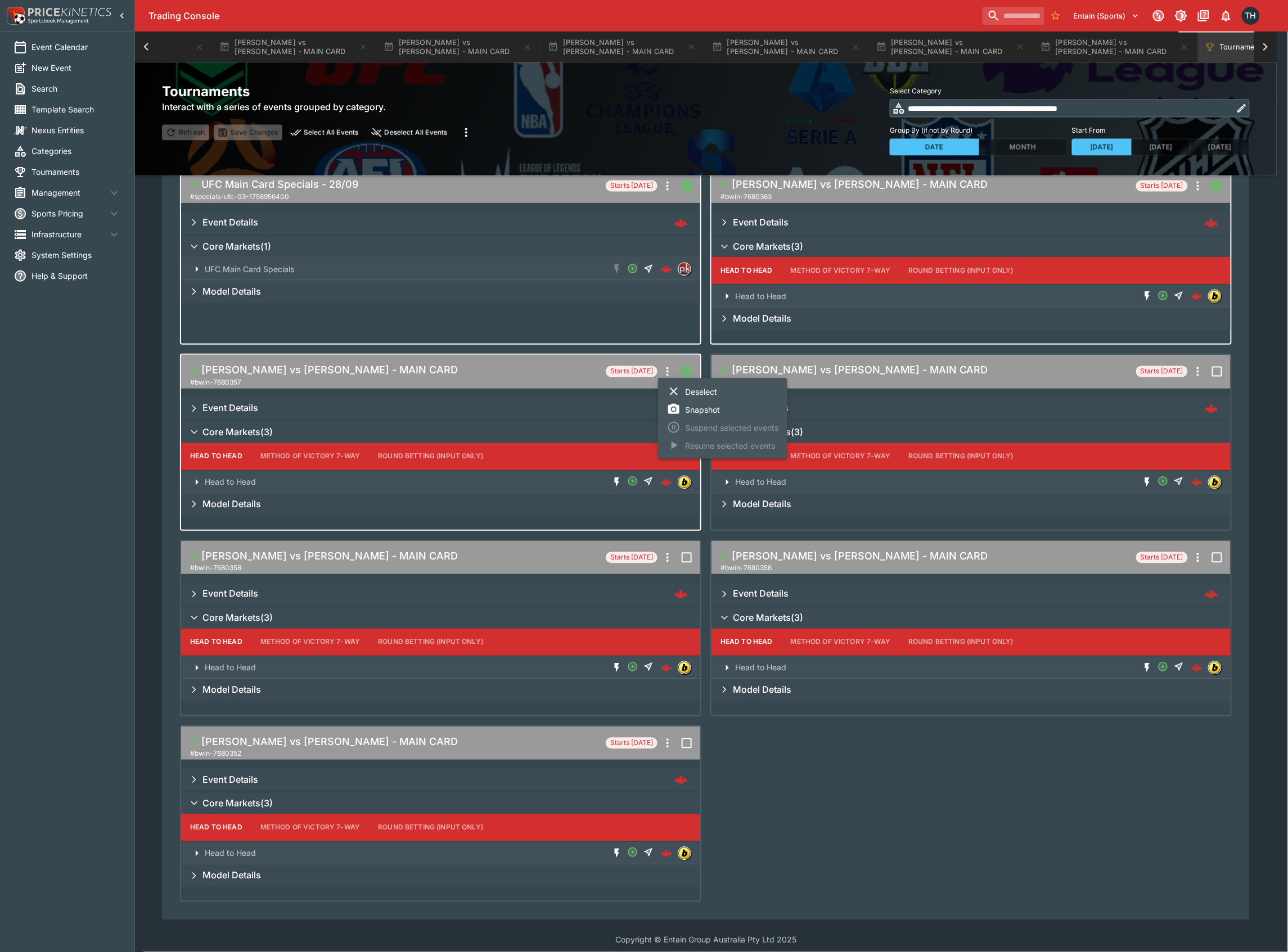
click at [1234, 347] on div at bounding box center [644, 476] width 1288 height 952
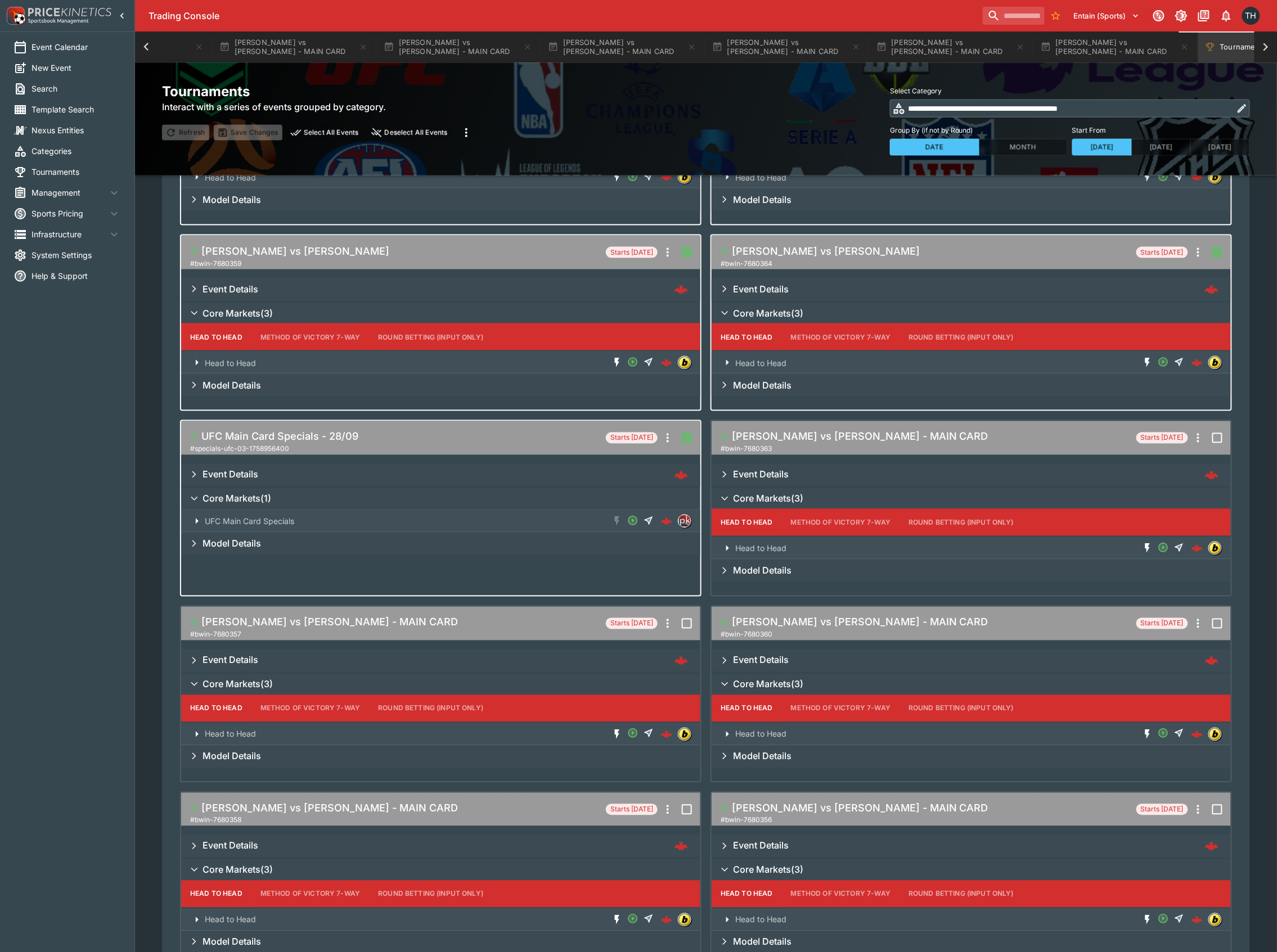
scroll to position [293, 0]
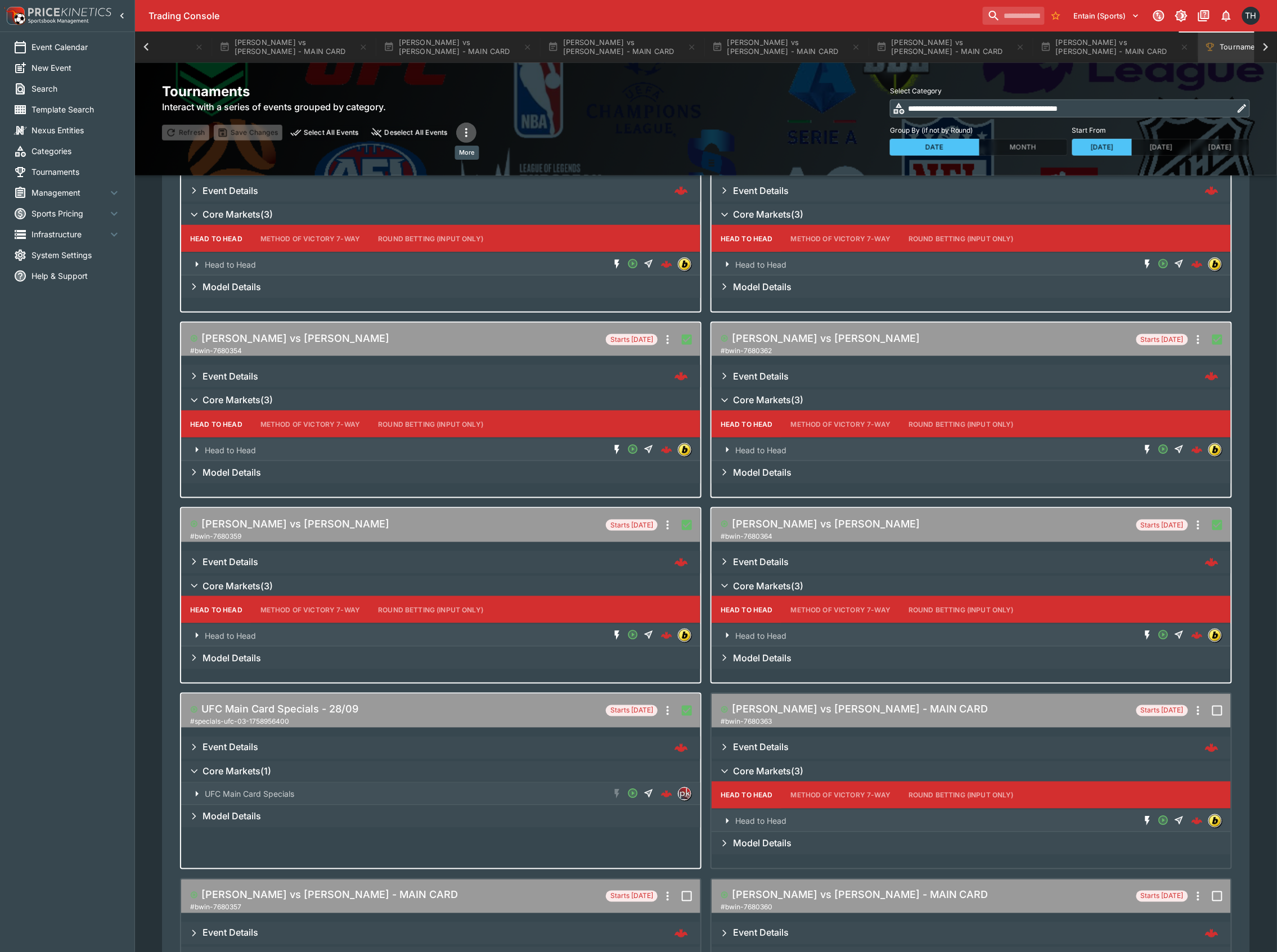
click at [468, 127] on icon "more" at bounding box center [466, 133] width 14 height 14
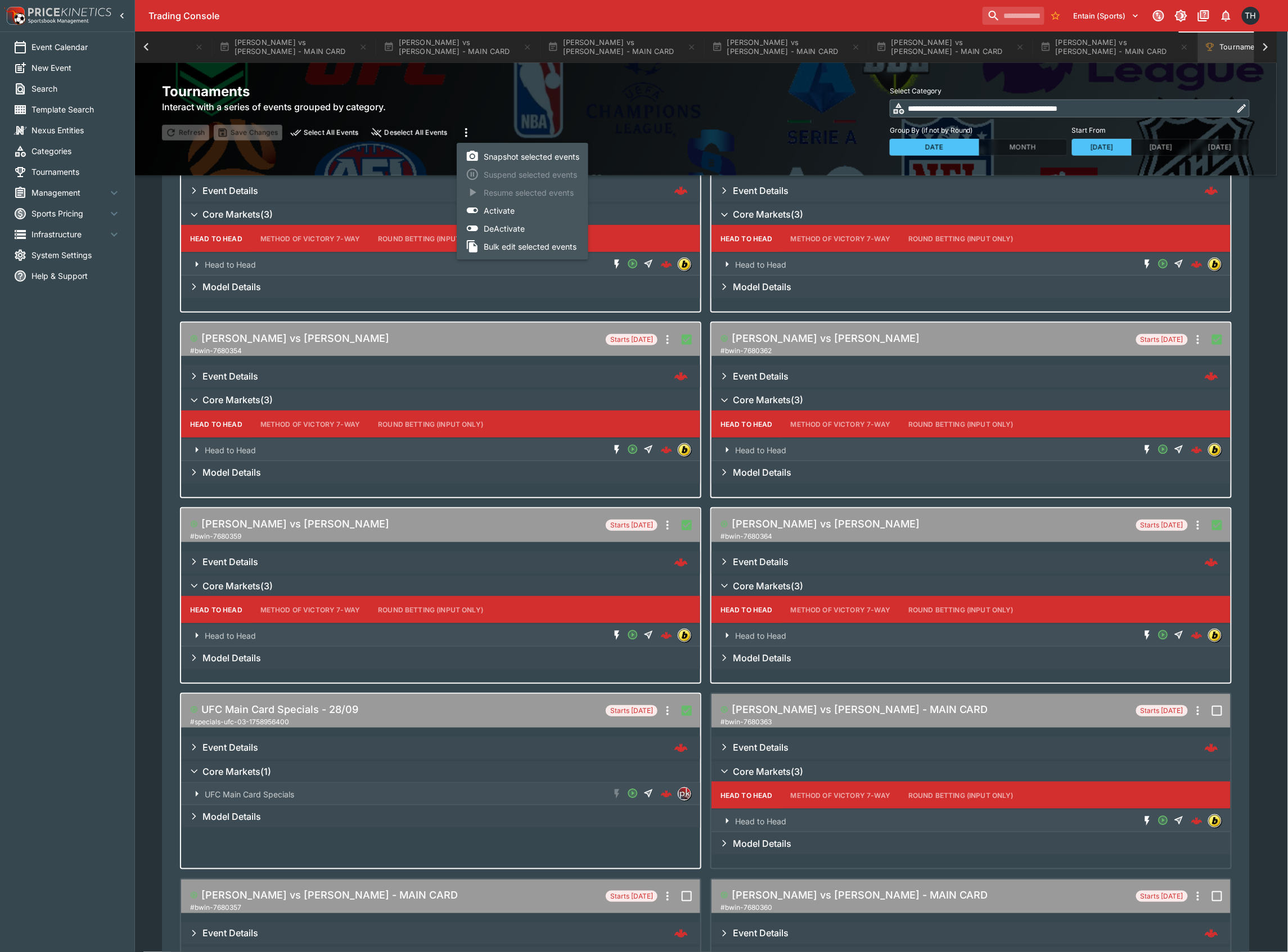
click at [512, 251] on li "Bulk edit selected events" at bounding box center [522, 246] width 132 height 18
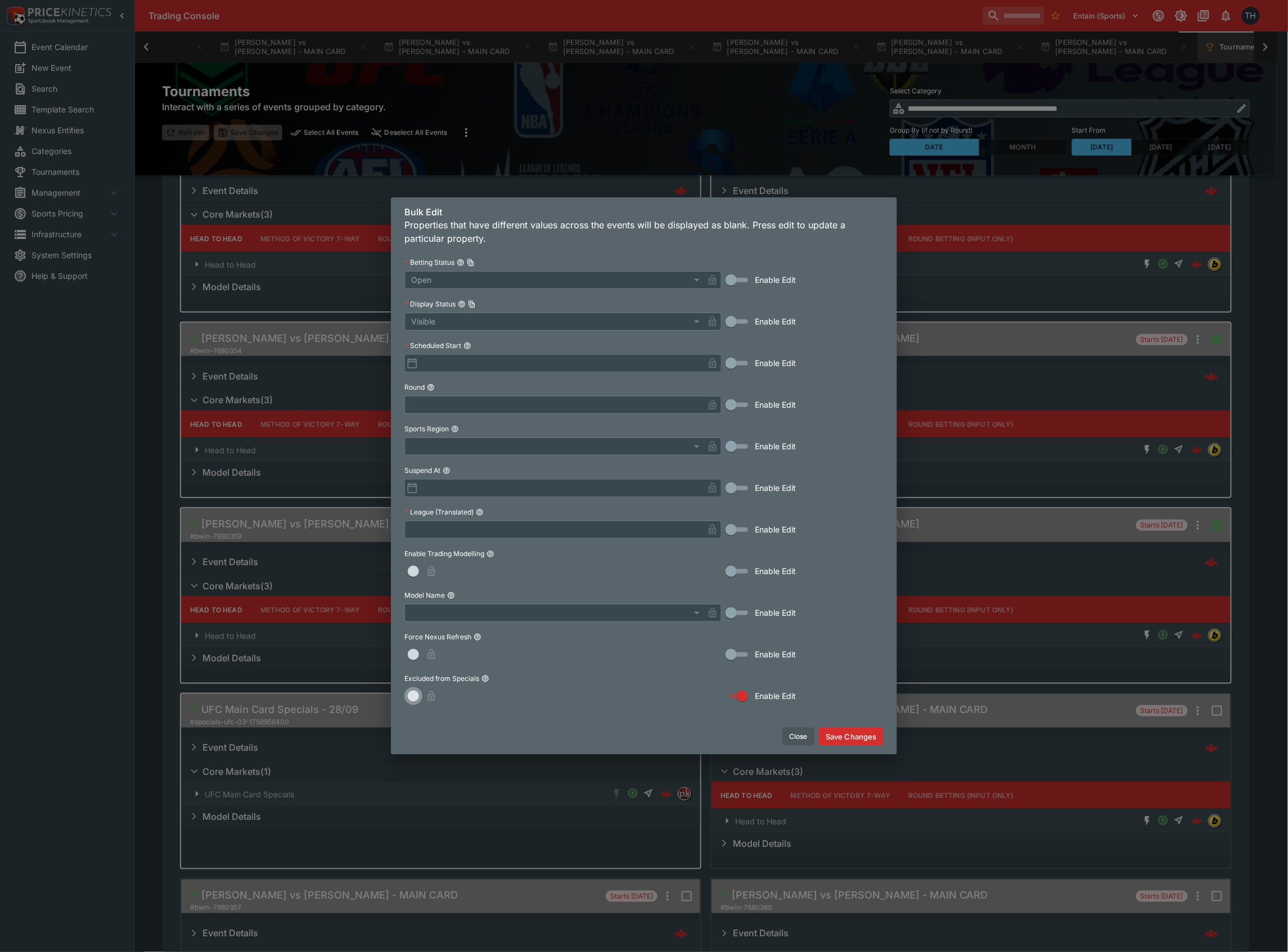
click at [418, 702] on button "button" at bounding box center [413, 696] width 18 height 18
click at [851, 738] on button "Save Changes" at bounding box center [851, 737] width 65 height 18
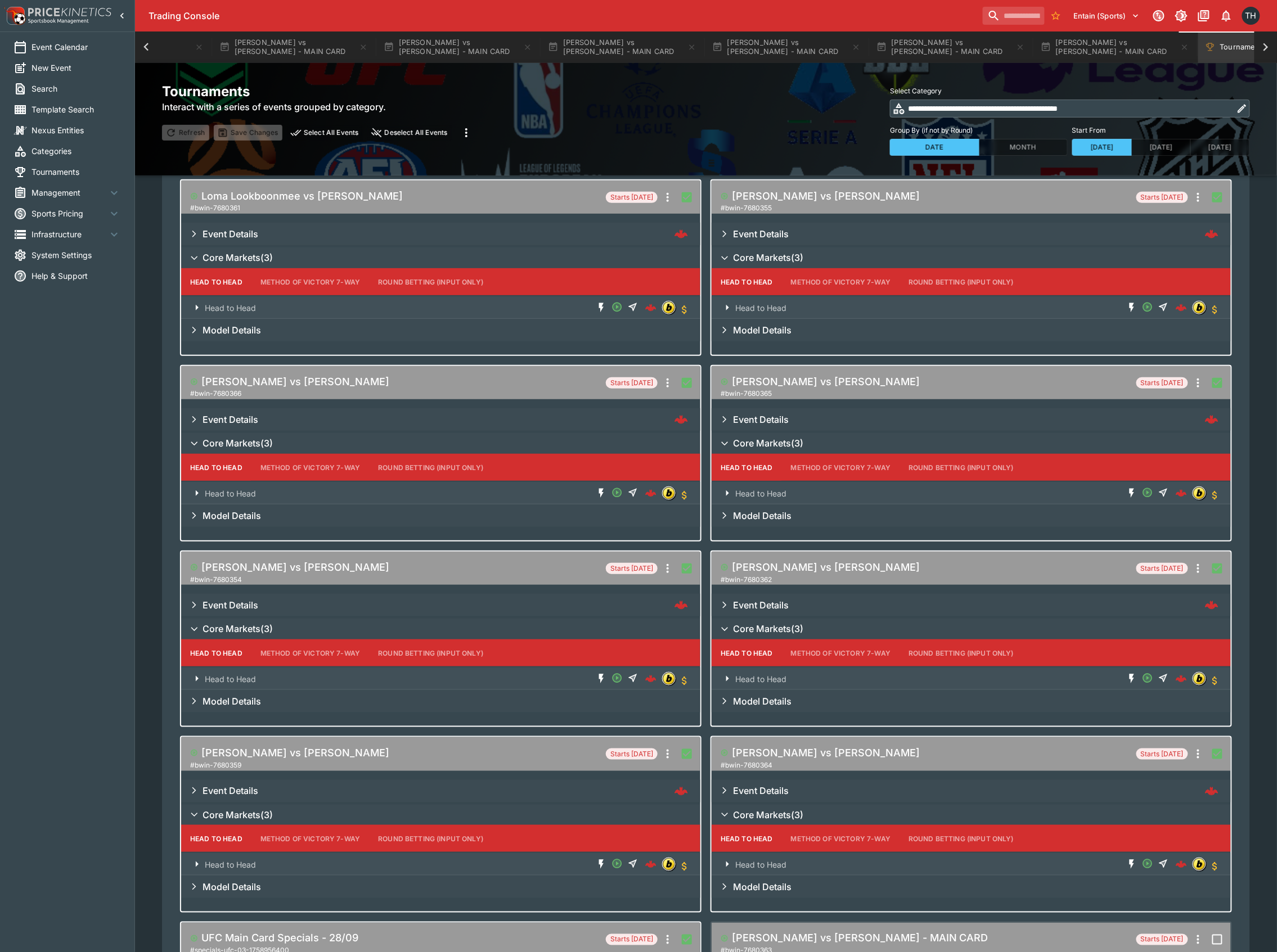
scroll to position [0, 0]
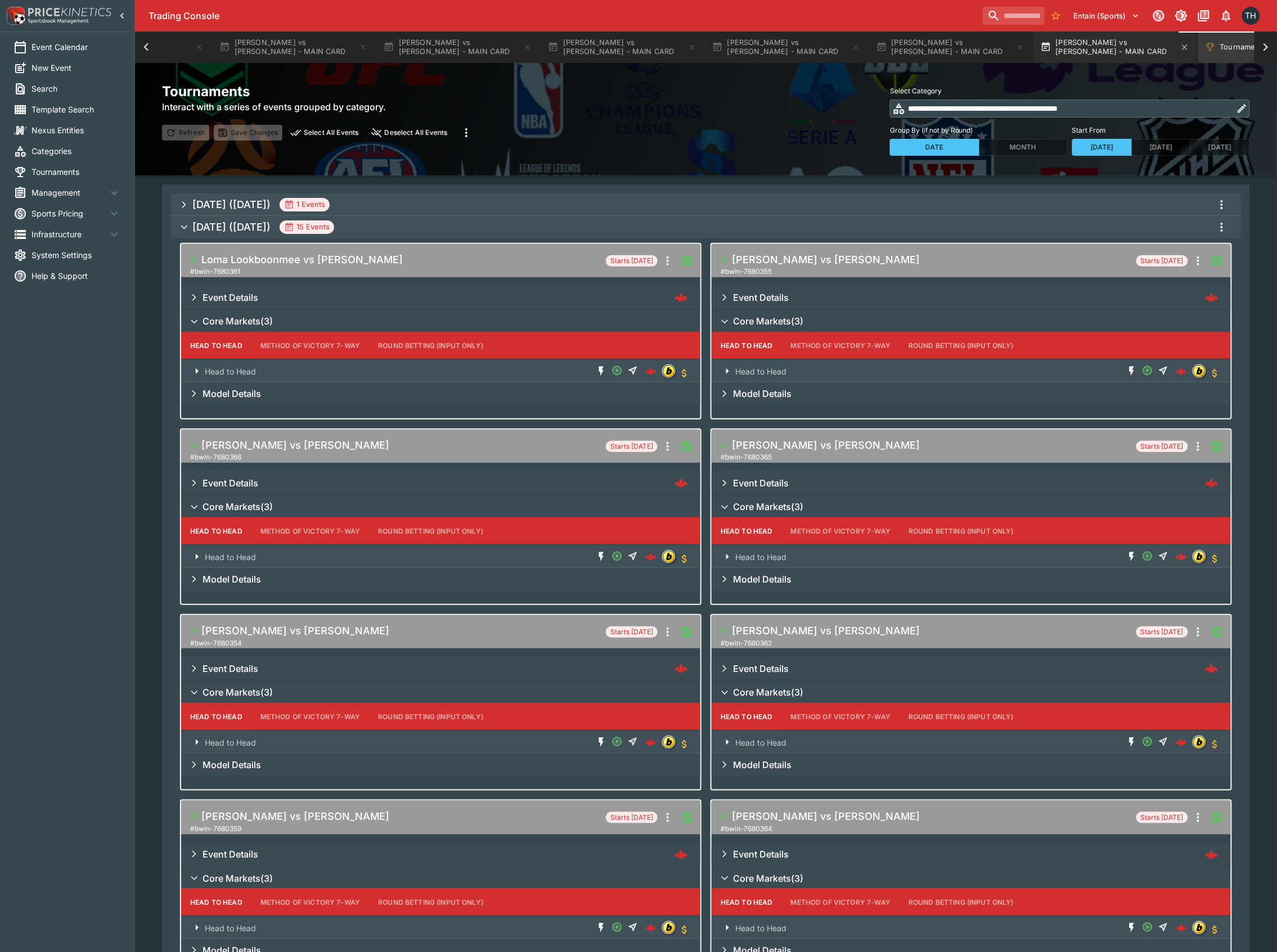
click at [1108, 50] on button "[PERSON_NAME] vs [PERSON_NAME] - MAIN CARD" at bounding box center [1115, 47] width 162 height 31
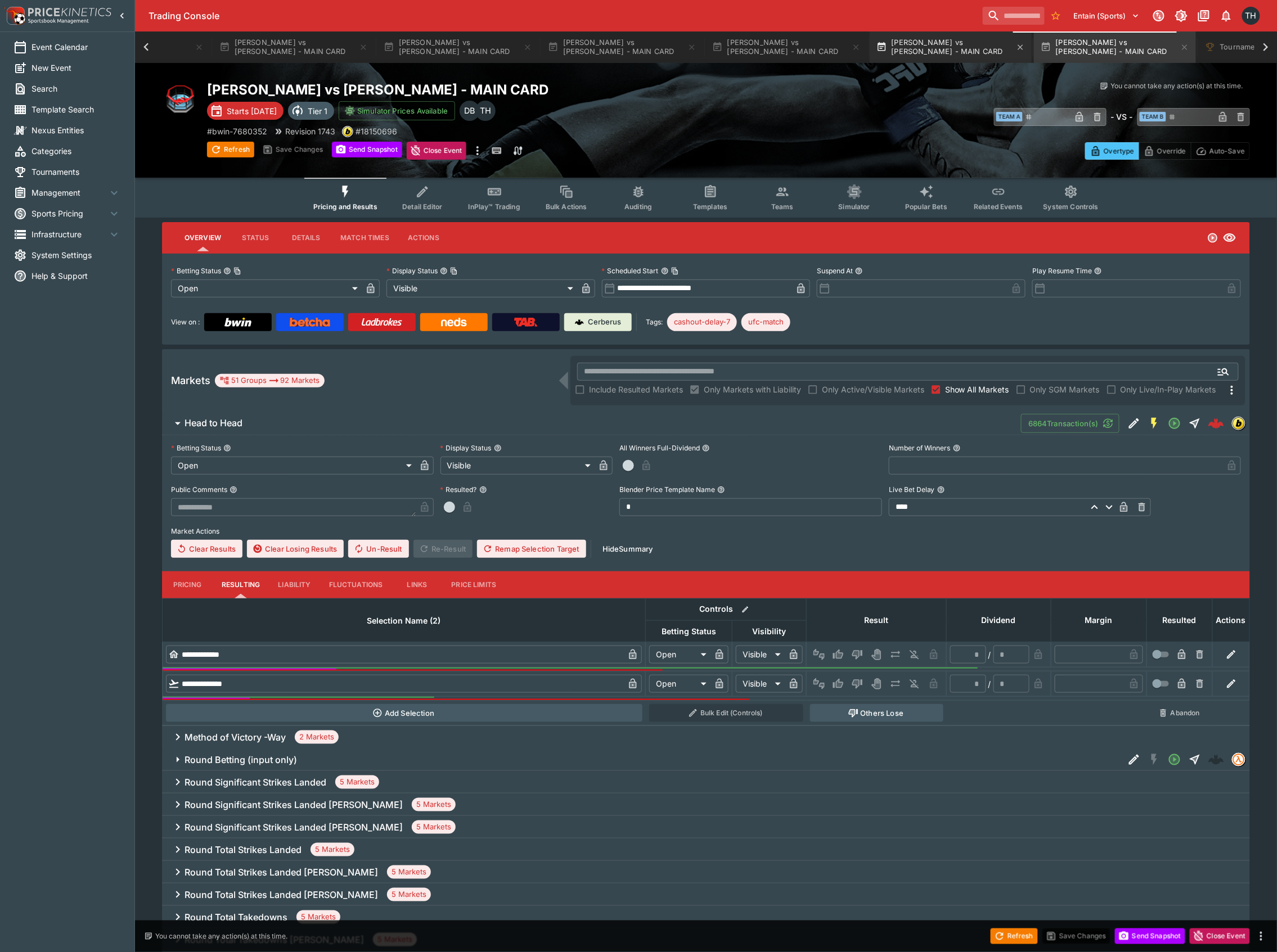
click at [888, 34] on button "[PERSON_NAME] vs [PERSON_NAME] - MAIN CARD" at bounding box center [951, 47] width 162 height 31
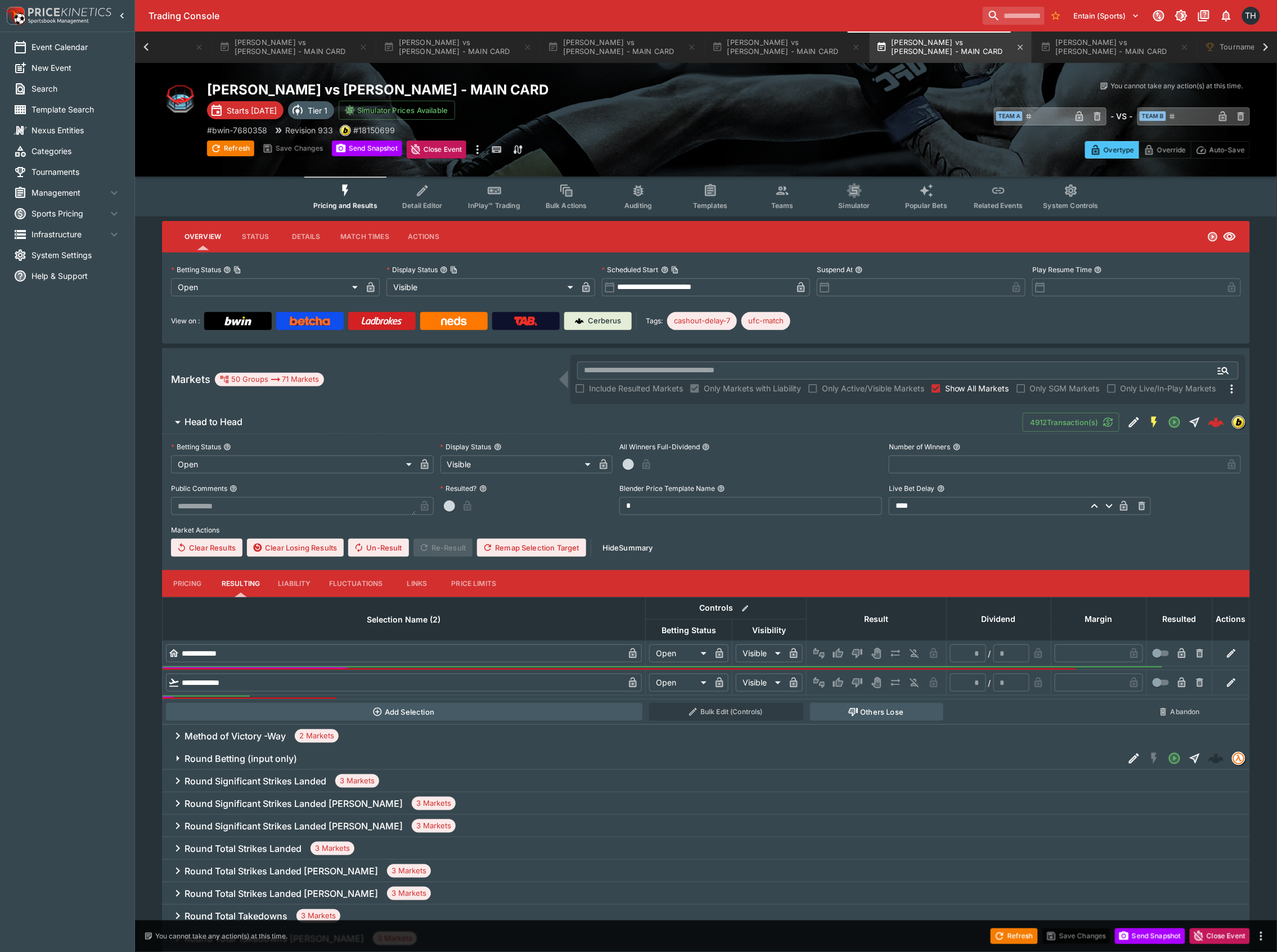
click at [897, 50] on button "[PERSON_NAME] vs [PERSON_NAME] - MAIN CARD" at bounding box center [951, 47] width 162 height 31
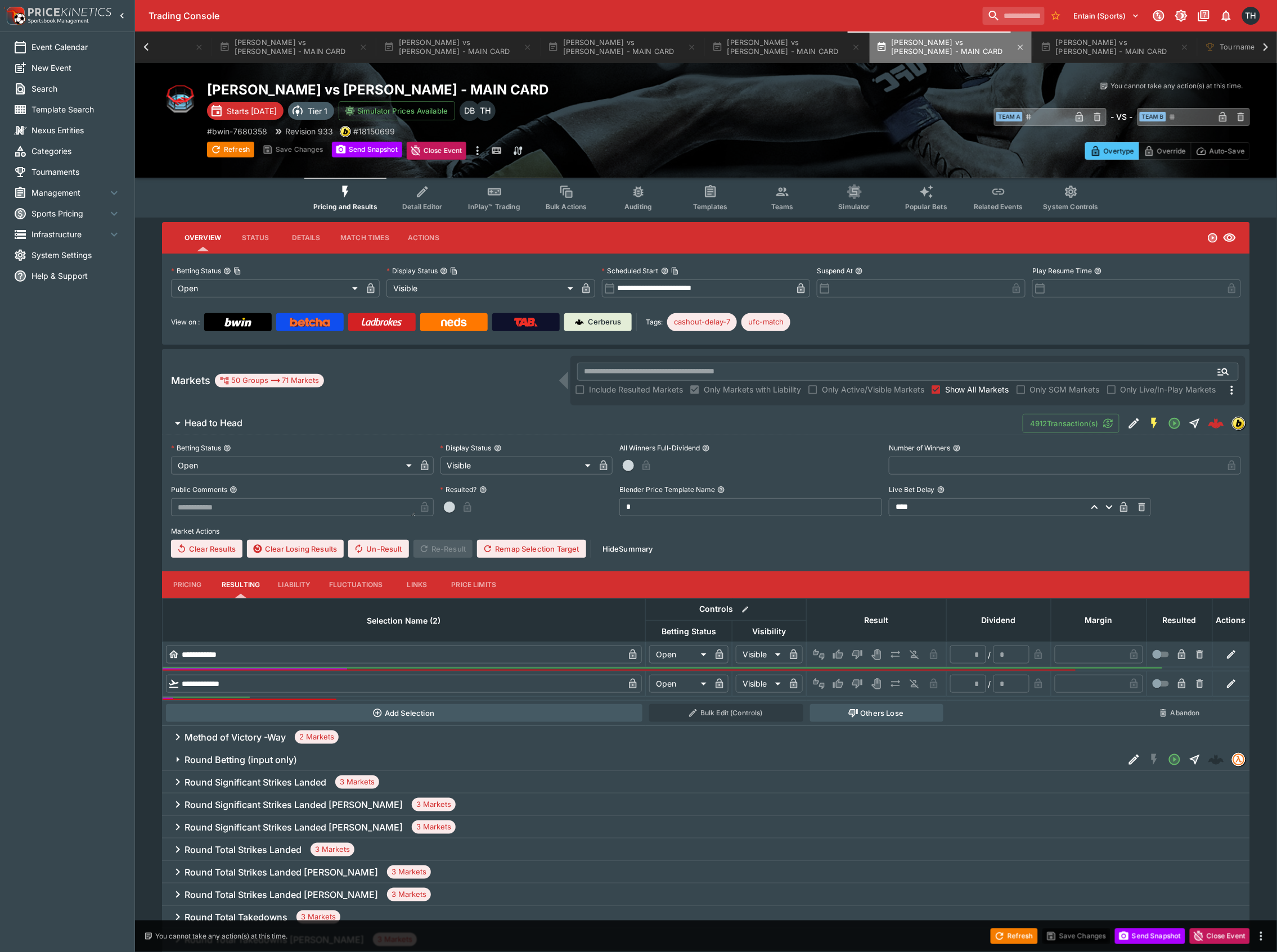
click at [922, 39] on button "[PERSON_NAME] vs [PERSON_NAME] - MAIN CARD" at bounding box center [951, 47] width 162 height 31
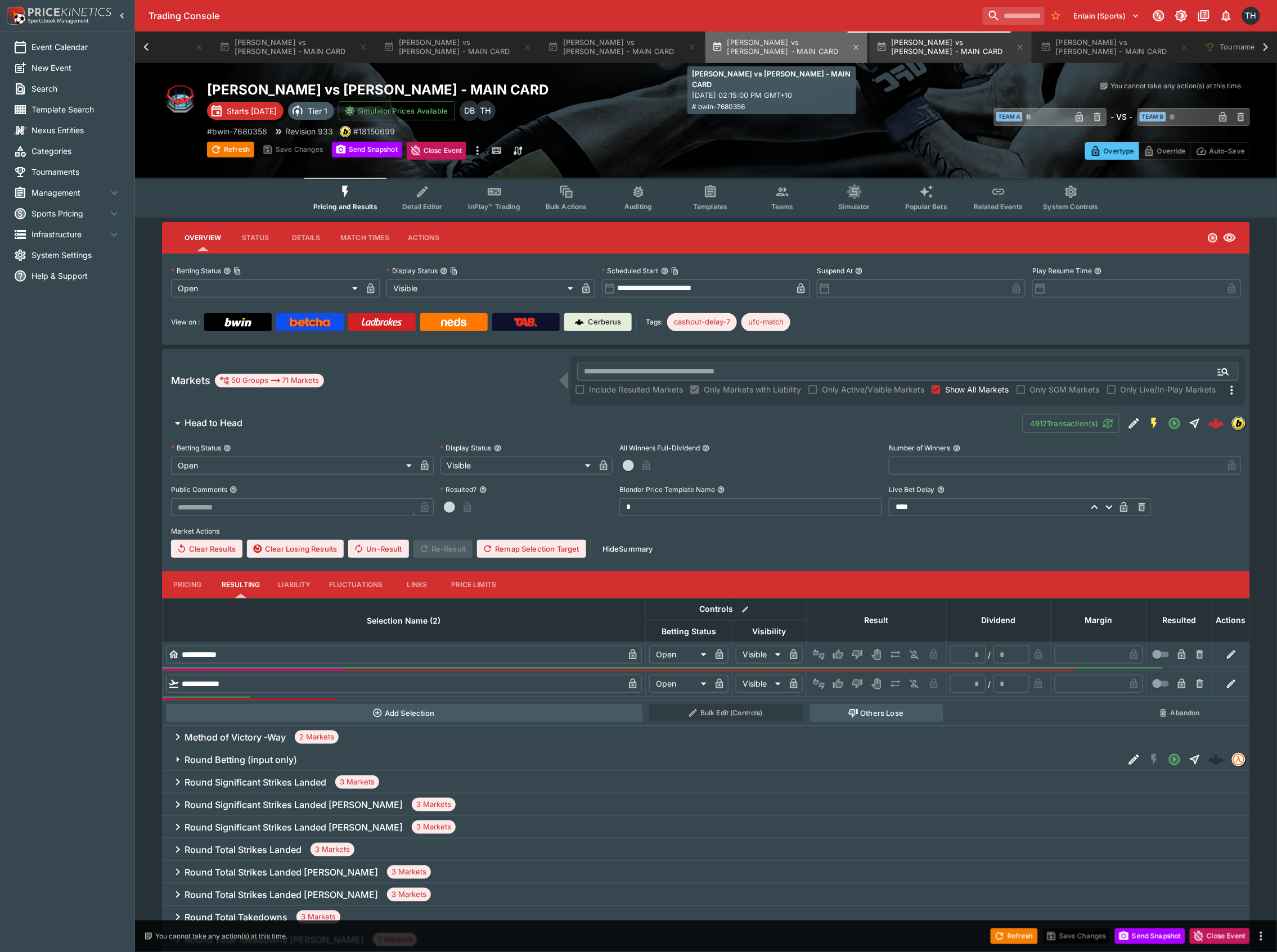
click at [777, 47] on button "[PERSON_NAME] vs [PERSON_NAME] - MAIN CARD" at bounding box center [787, 47] width 162 height 31
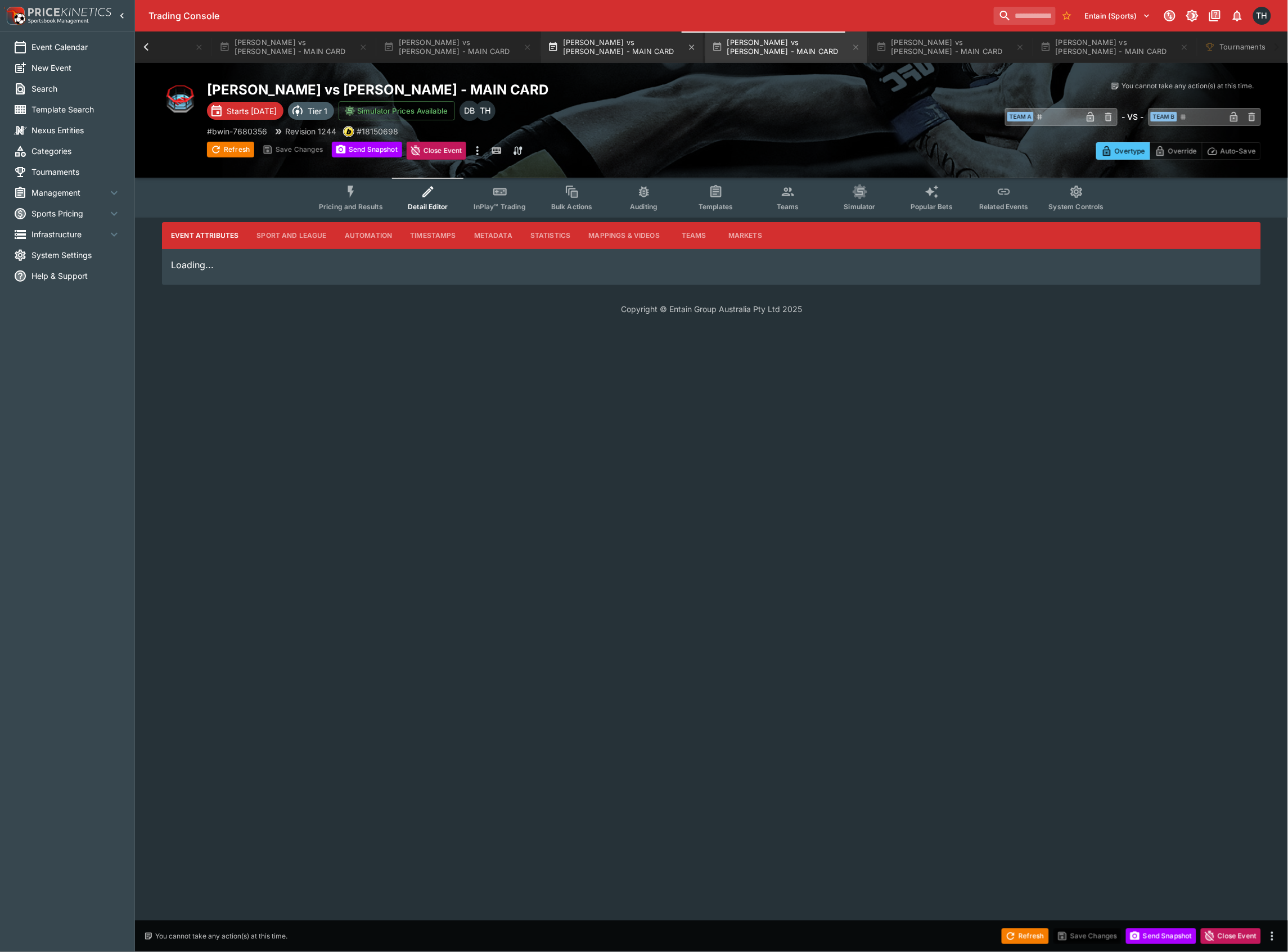
click at [617, 50] on button "[PERSON_NAME] vs [PERSON_NAME] - MAIN CARD" at bounding box center [622, 47] width 162 height 31
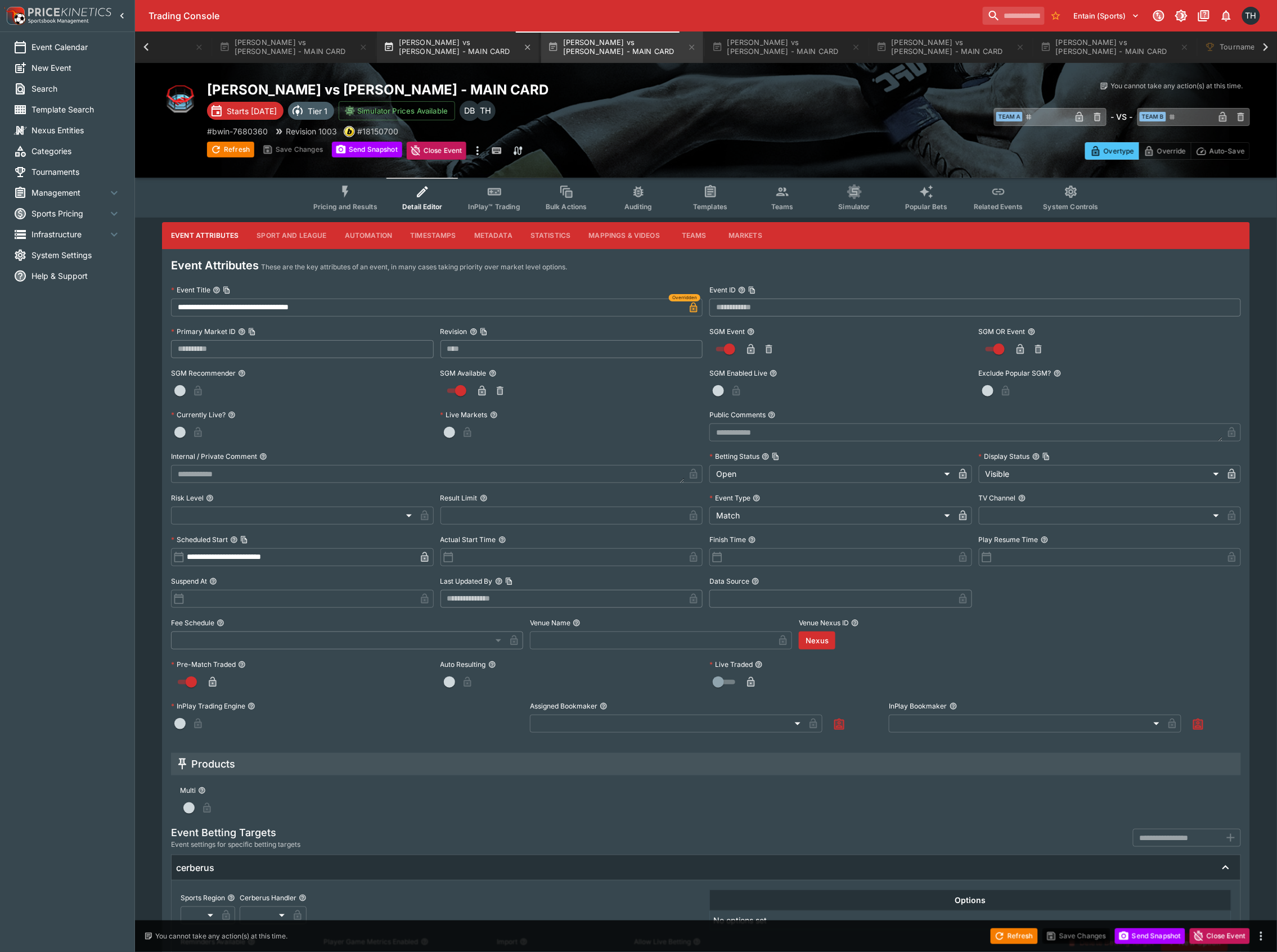
click at [421, 46] on button "[PERSON_NAME] vs [PERSON_NAME] - MAIN CARD" at bounding box center [458, 47] width 162 height 31
click at [264, 41] on button "[PERSON_NAME] vs [PERSON_NAME] - MAIN CARD" at bounding box center [293, 47] width 162 height 31
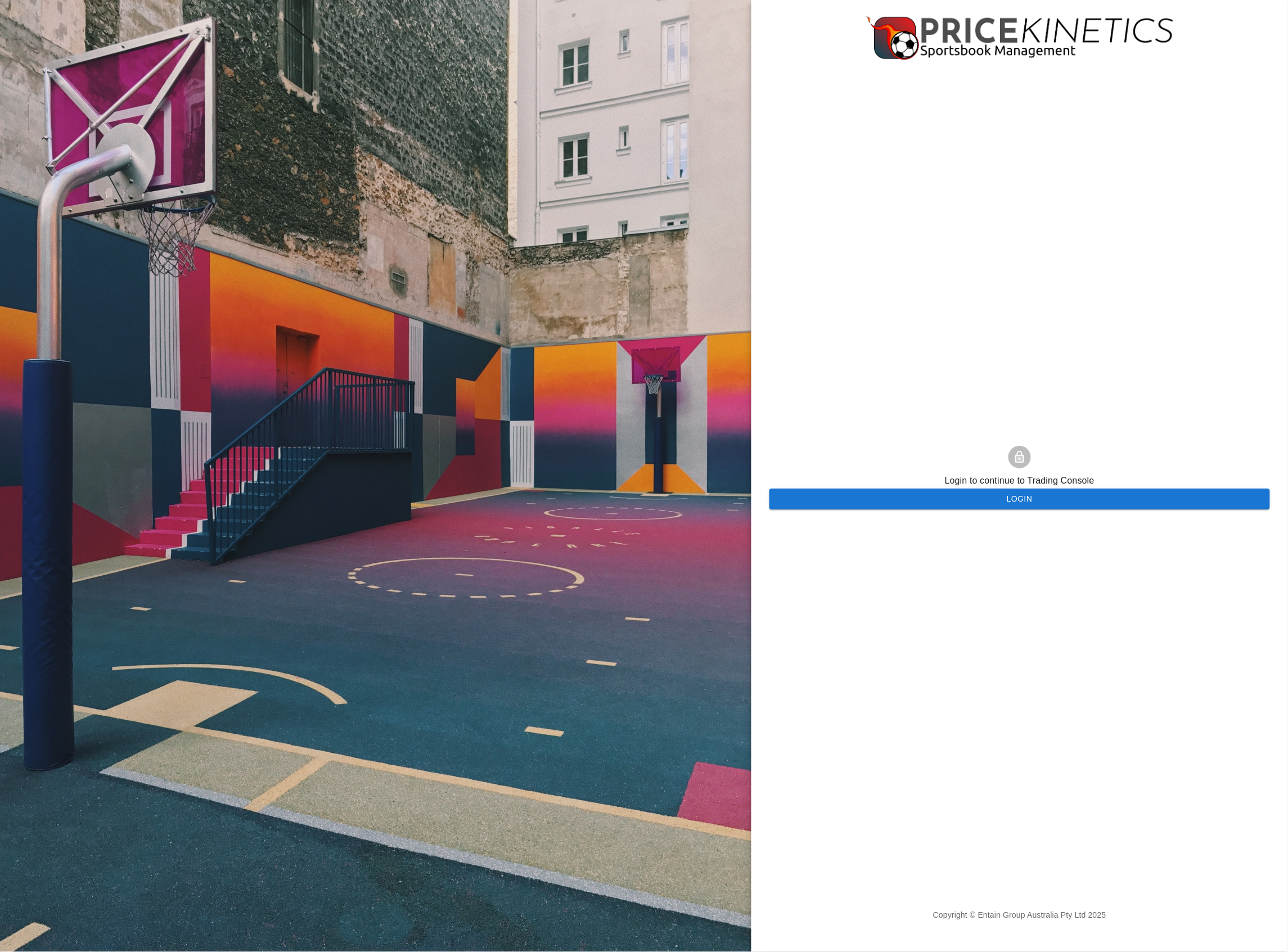
click at [938, 480] on form "Login to continue to Trading Console Login" at bounding box center [1020, 475] width 501 height 68
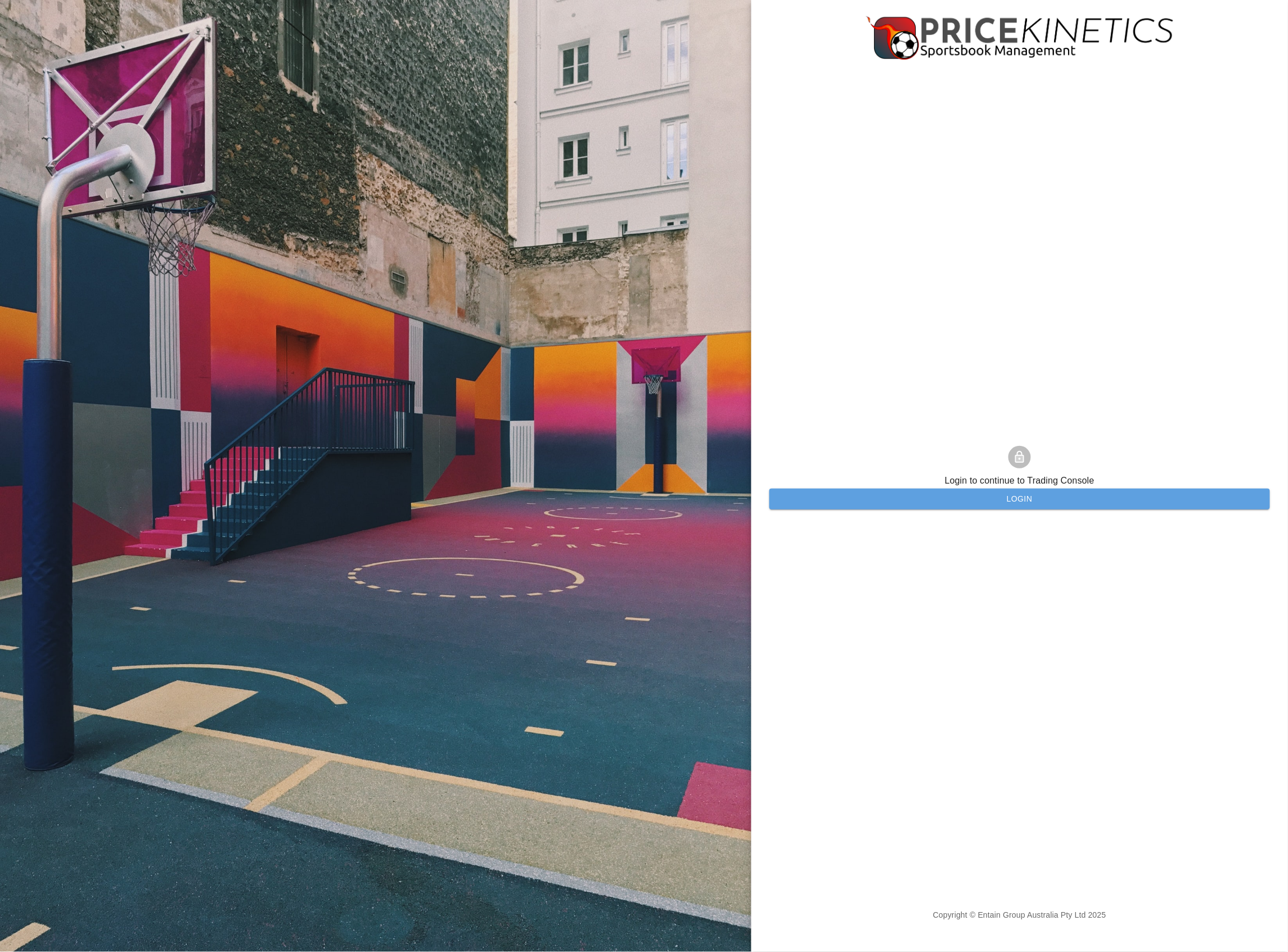
click at [929, 497] on button "Login" at bounding box center [1020, 498] width 501 height 21
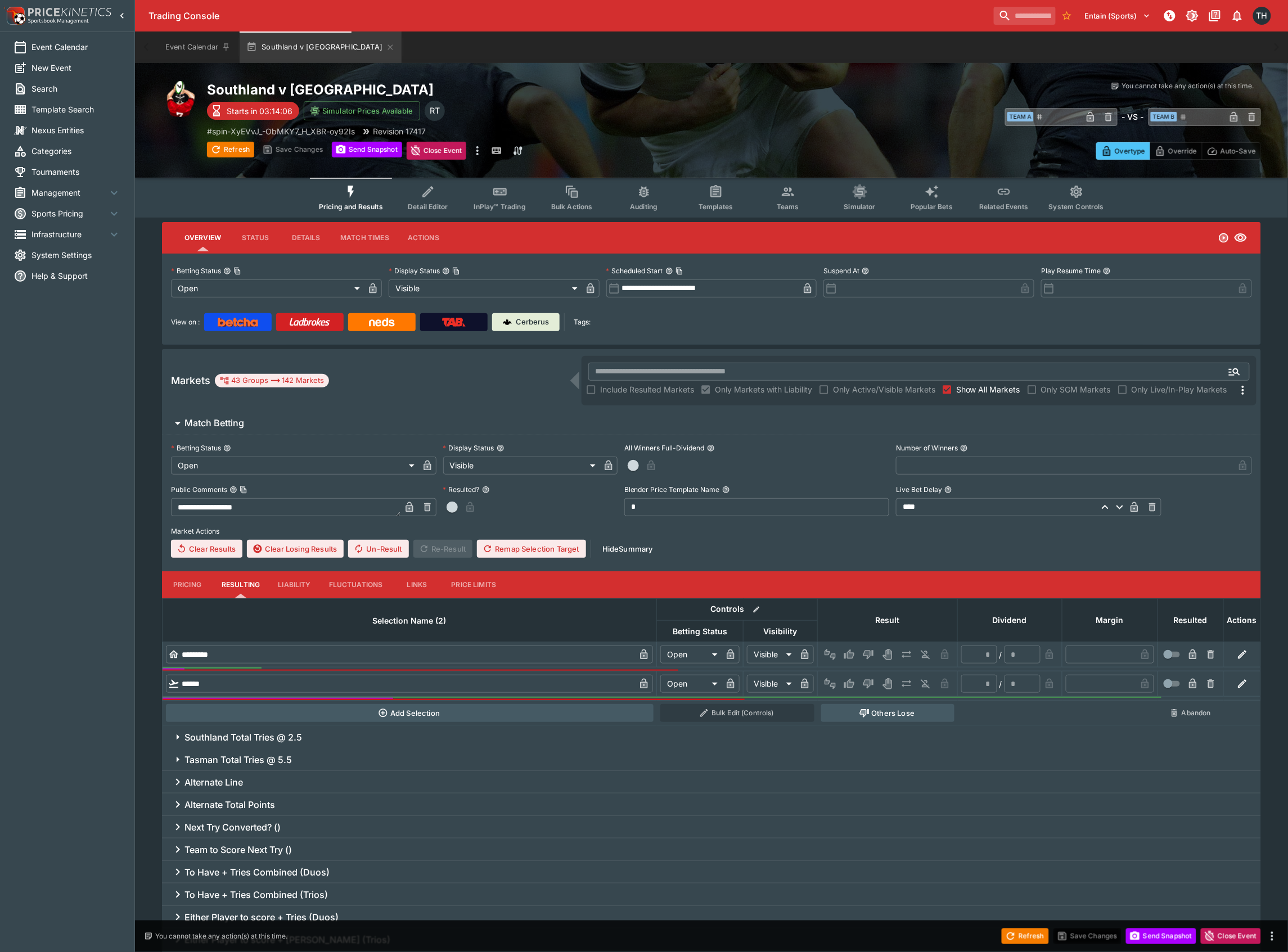
type input "**********"
type input "*******"
type input "**********"
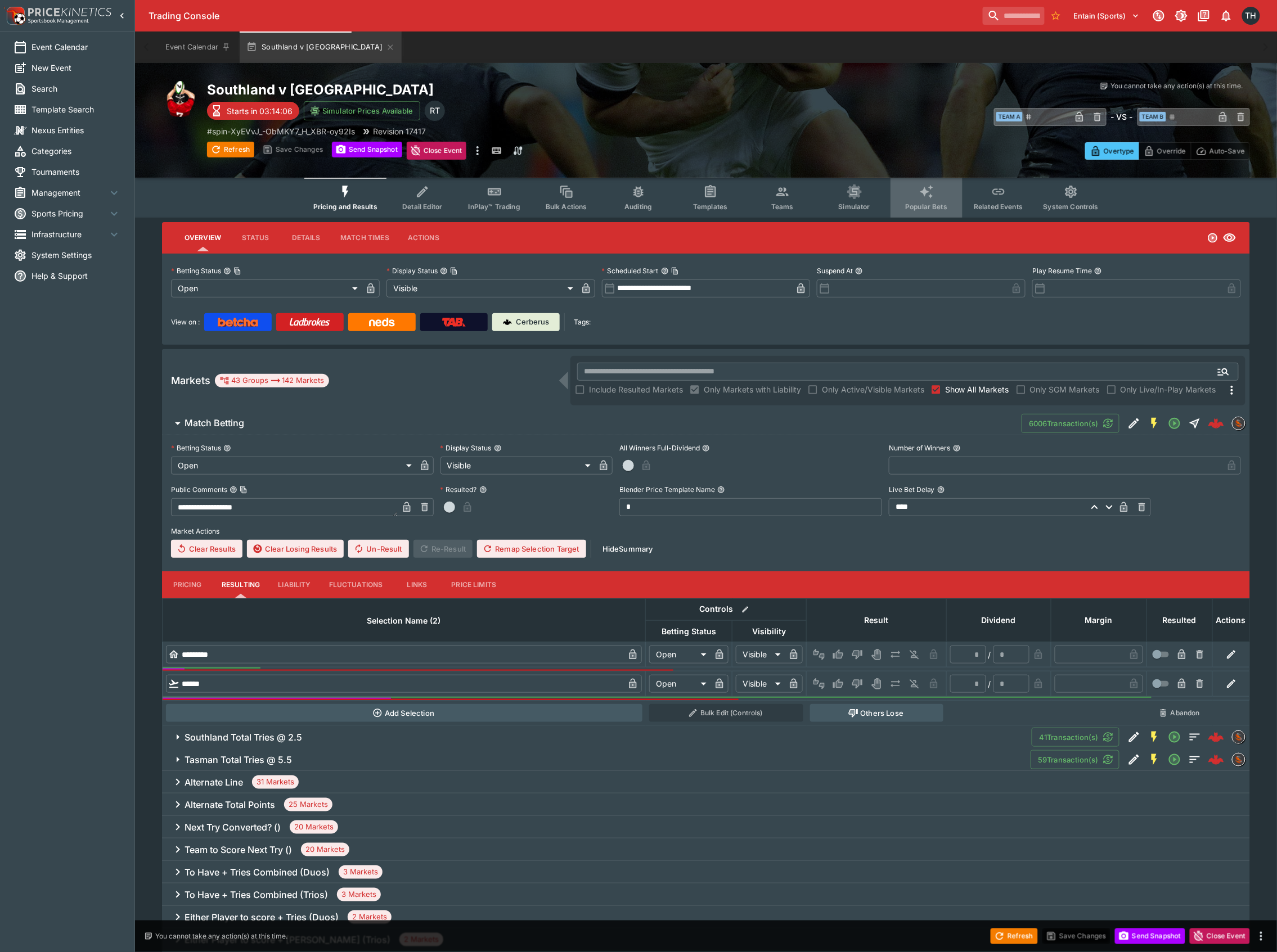
click at [916, 205] on span "Popular Bets" at bounding box center [926, 206] width 42 height 8
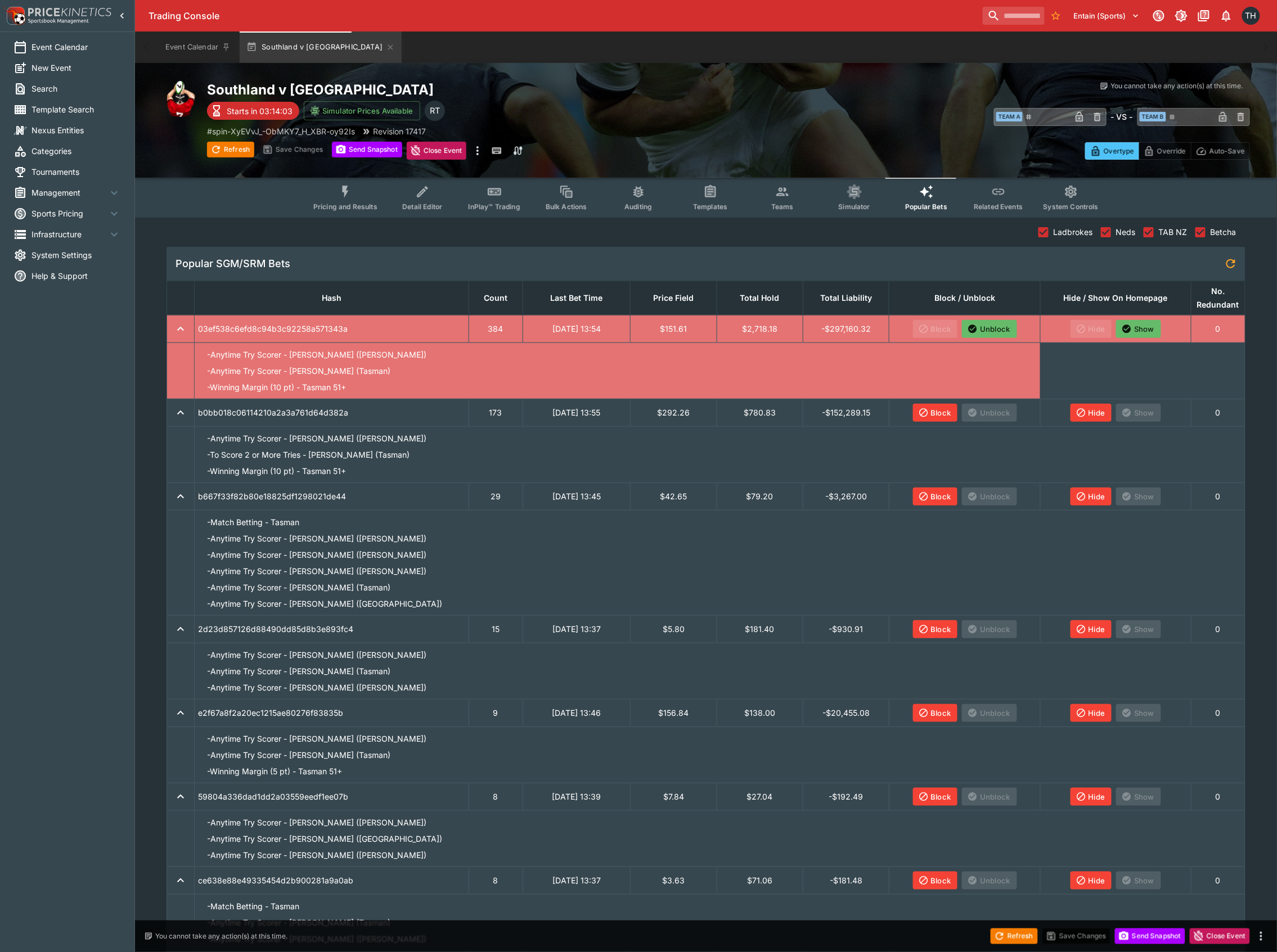
click at [946, 415] on button "Block" at bounding box center [935, 413] width 45 height 18
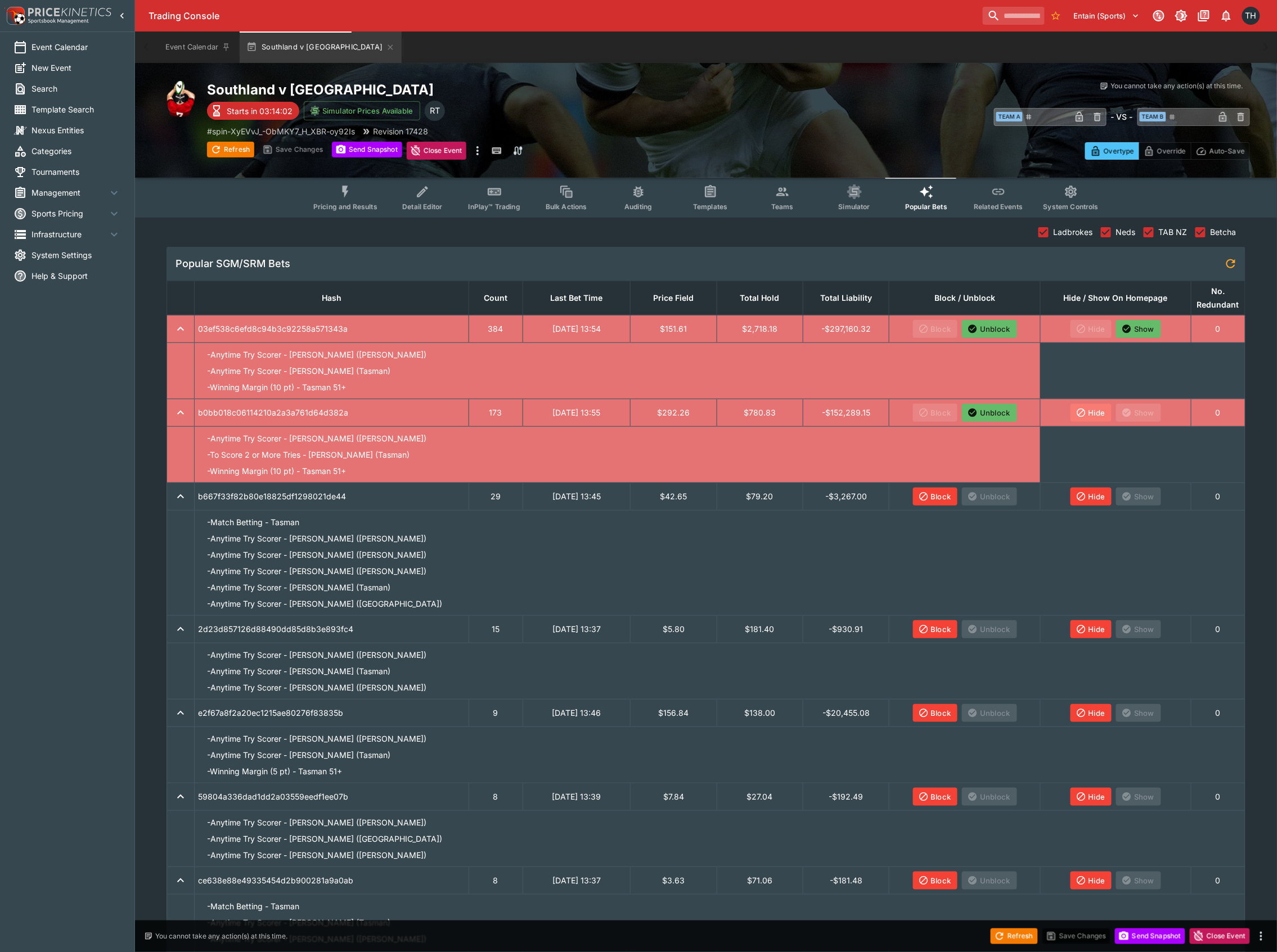
click at [1097, 405] on button "Hide" at bounding box center [1091, 413] width 42 height 18
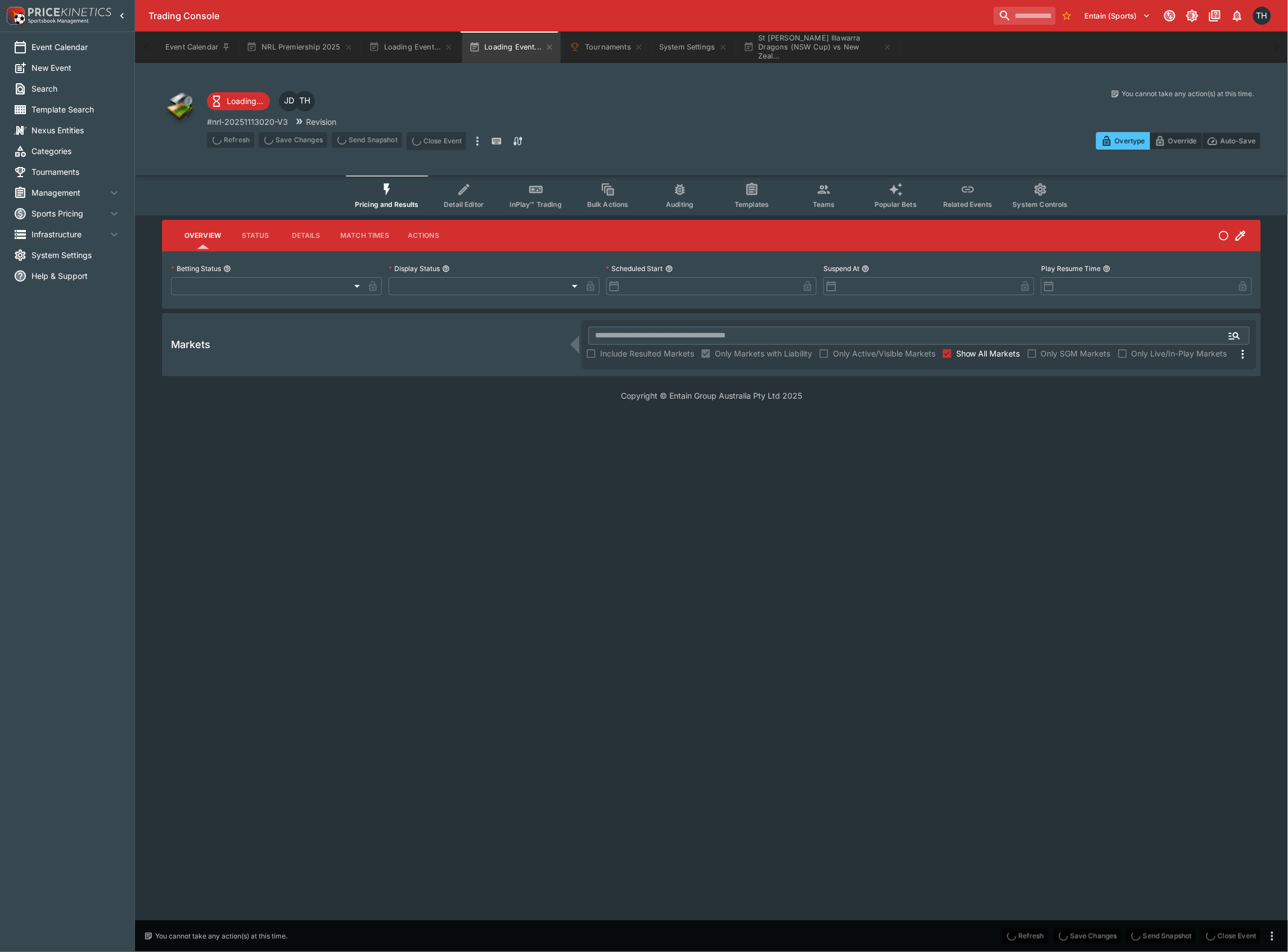
type input "**********"
type input "*******"
type input "**********"
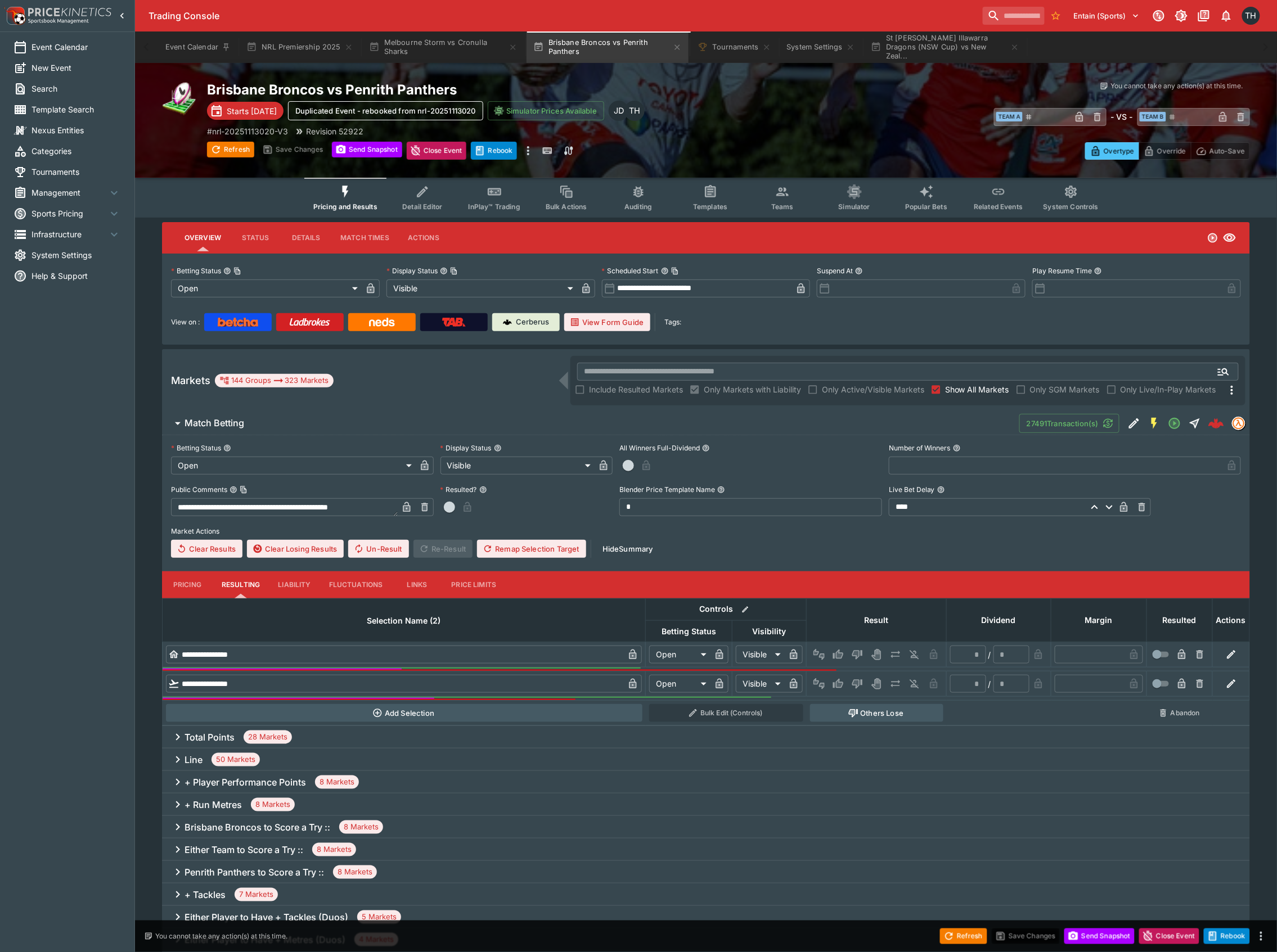
click at [536, 189] on button "Bulk Actions" at bounding box center [567, 198] width 72 height 40
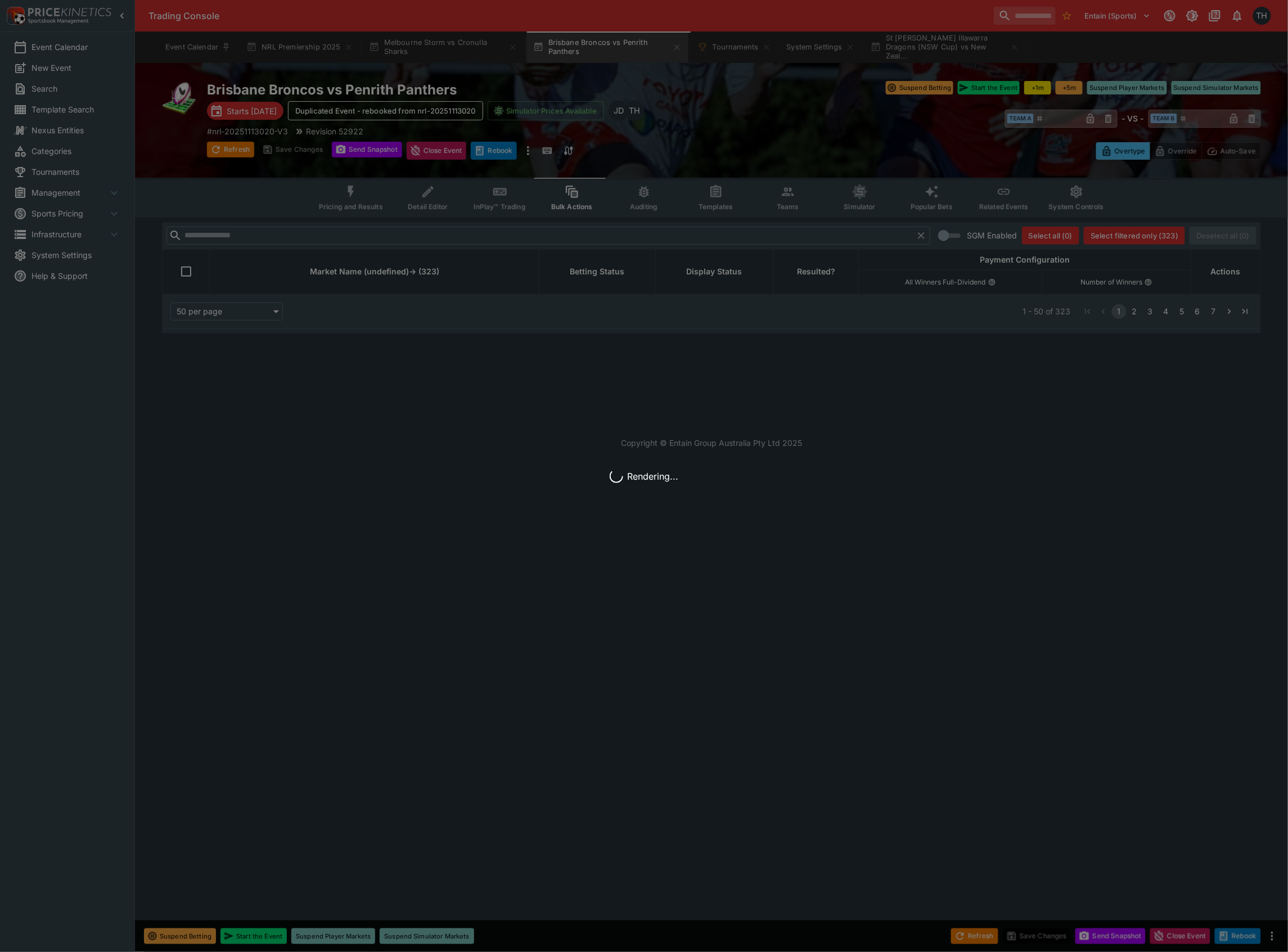
click at [502, 196] on div "Rendering..." at bounding box center [644, 476] width 1288 height 952
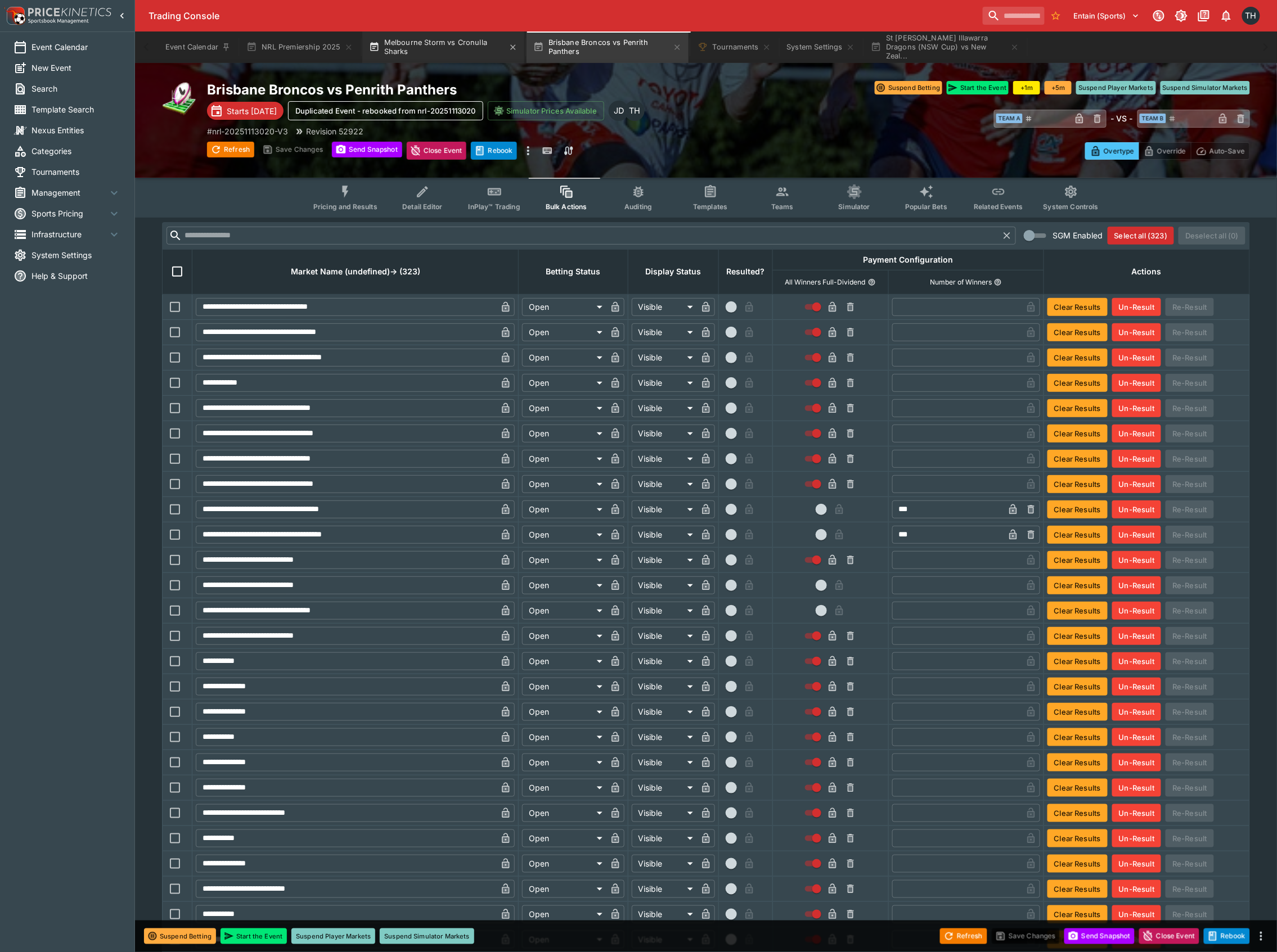
click at [459, 50] on button "Melbourne Storm vs Cronulla Sharks" at bounding box center [443, 47] width 162 height 31
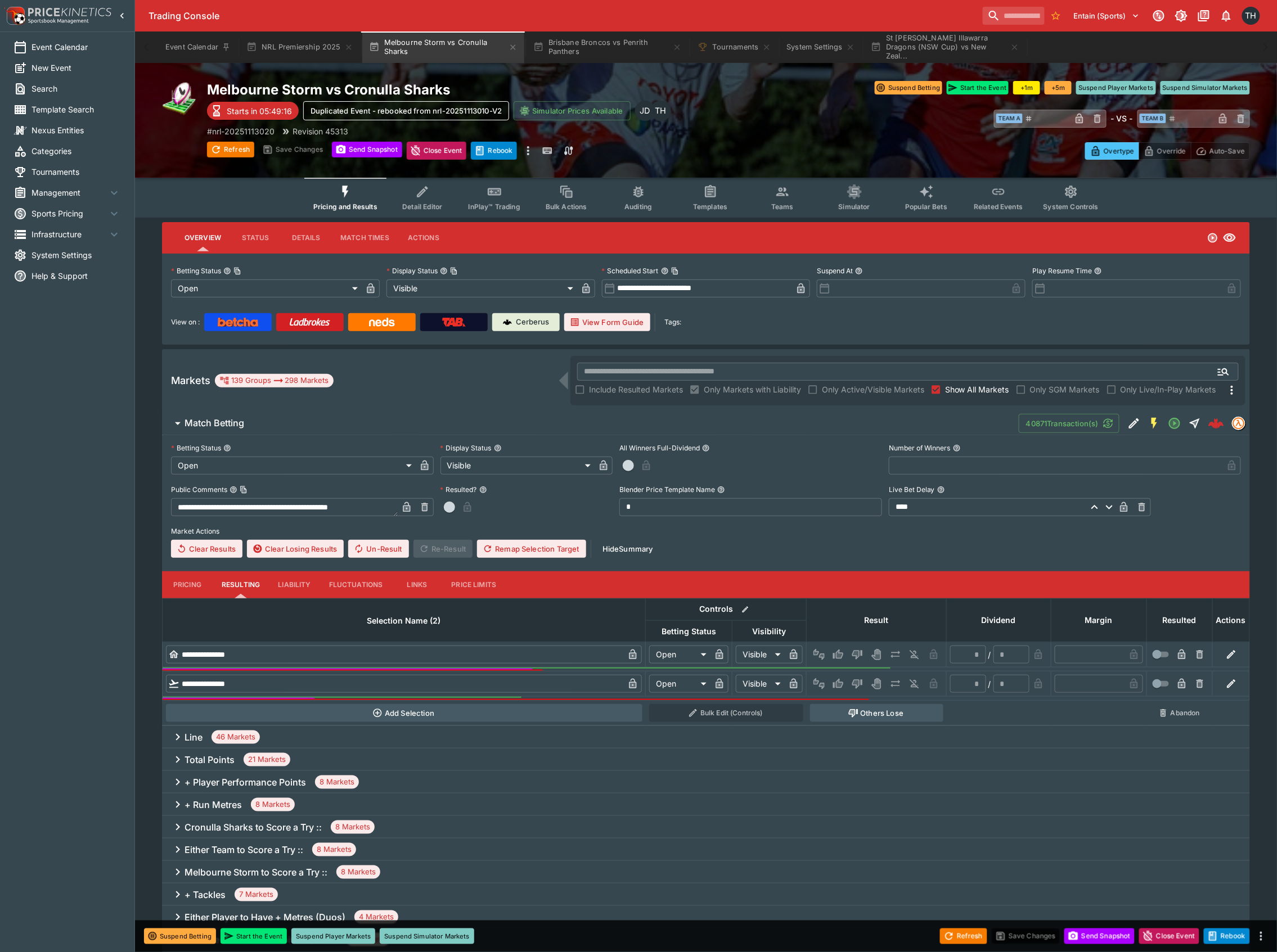
click at [501, 192] on icon "Event type filters" at bounding box center [495, 192] width 13 height 7
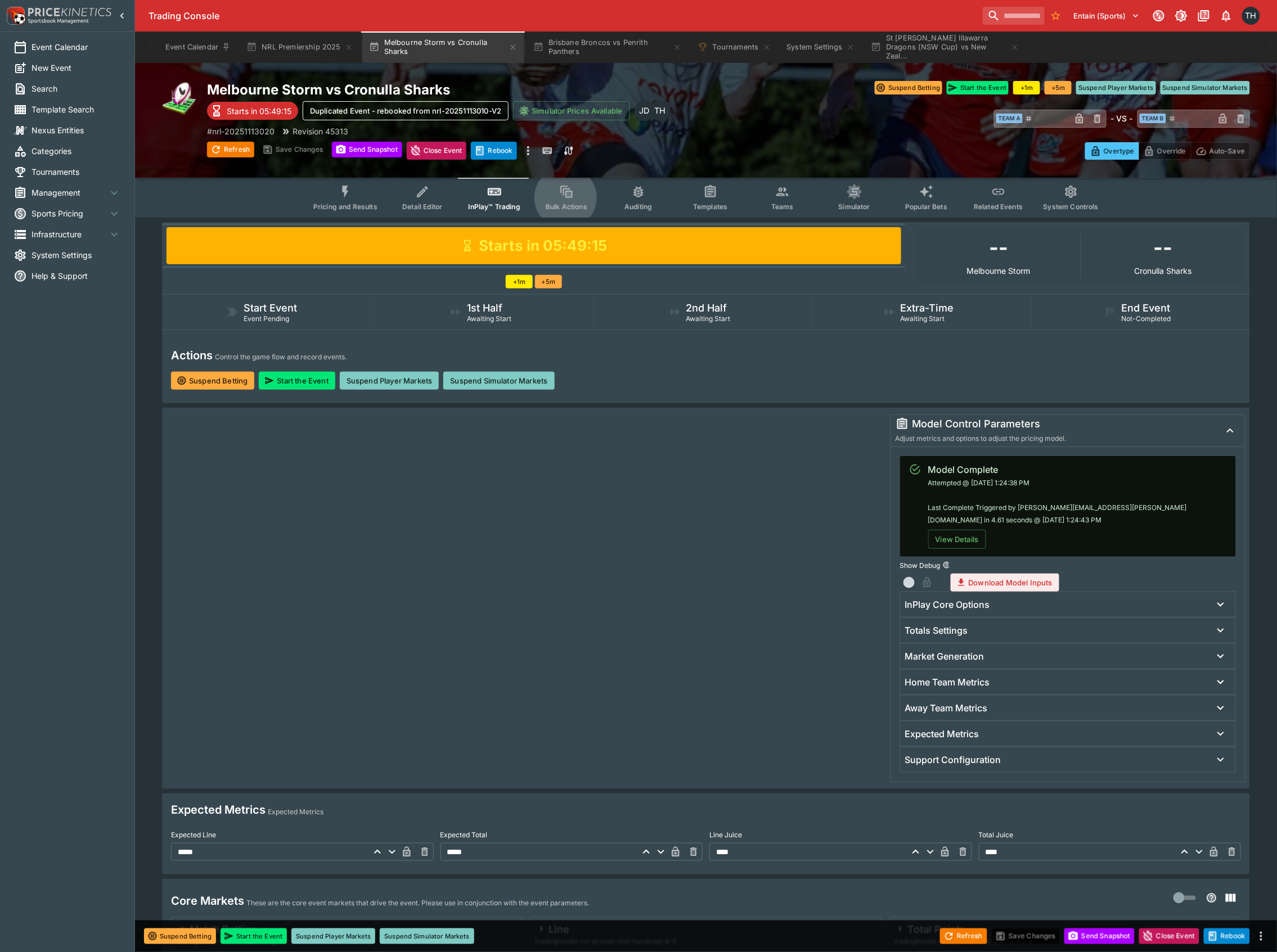
scroll to position [375, 0]
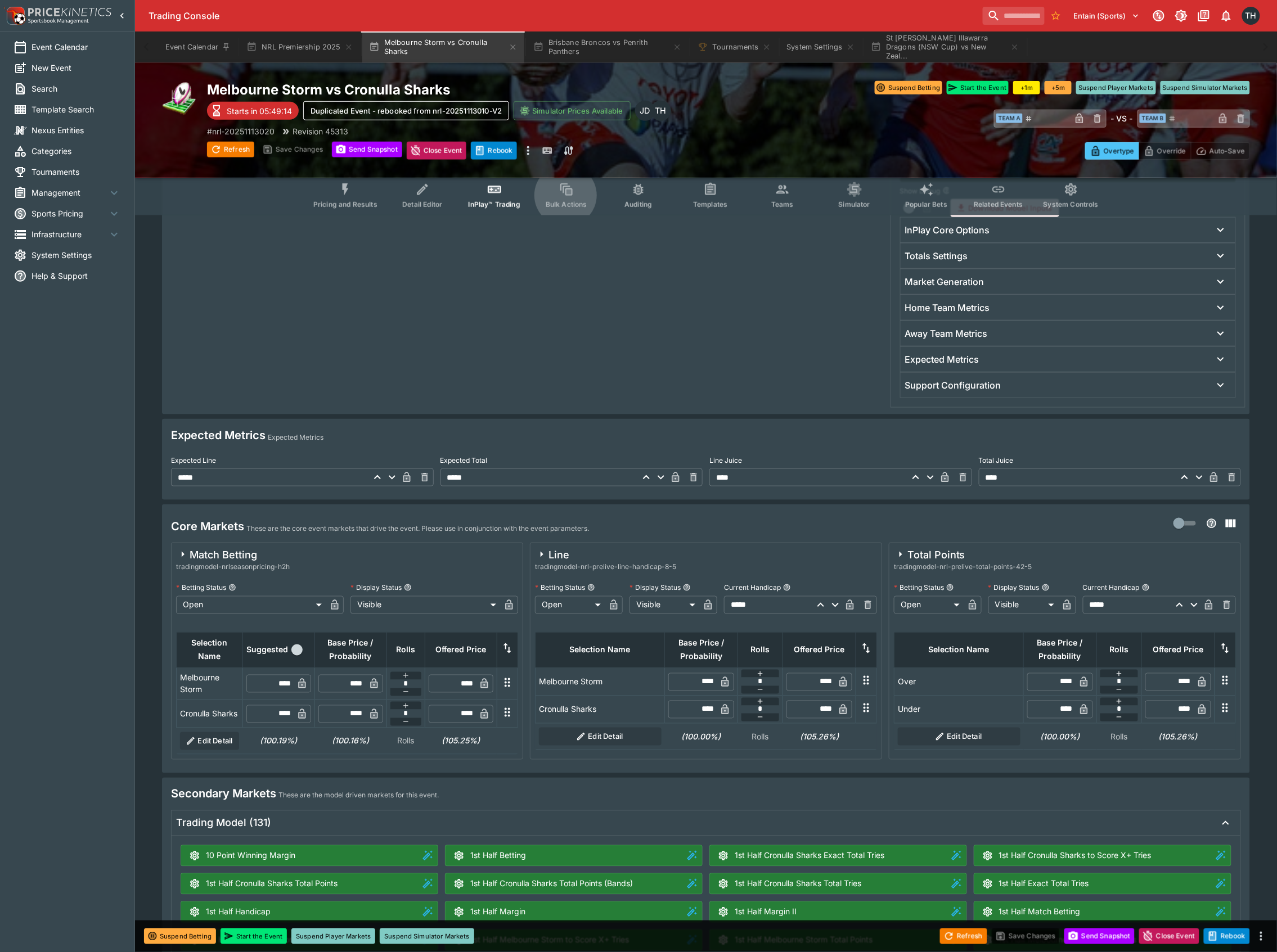
click at [761, 482] on input "****" at bounding box center [808, 477] width 198 height 18
click at [767, 475] on input "*" at bounding box center [808, 477] width 198 height 18
click at [1044, 929] on button "Save Changes" at bounding box center [1026, 936] width 68 height 16
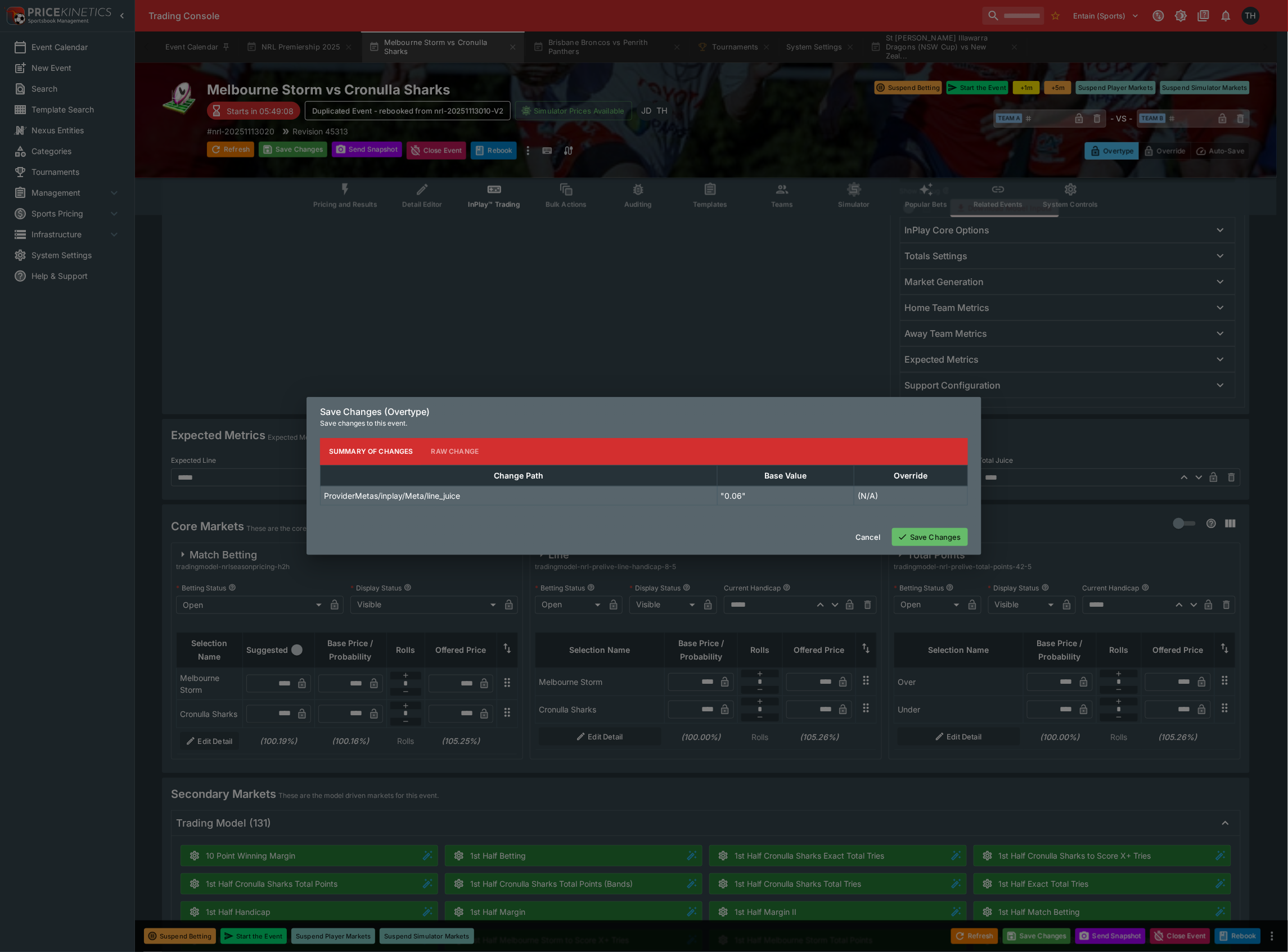
type input "****"
click at [936, 543] on button "Save Changes" at bounding box center [930, 537] width 76 height 18
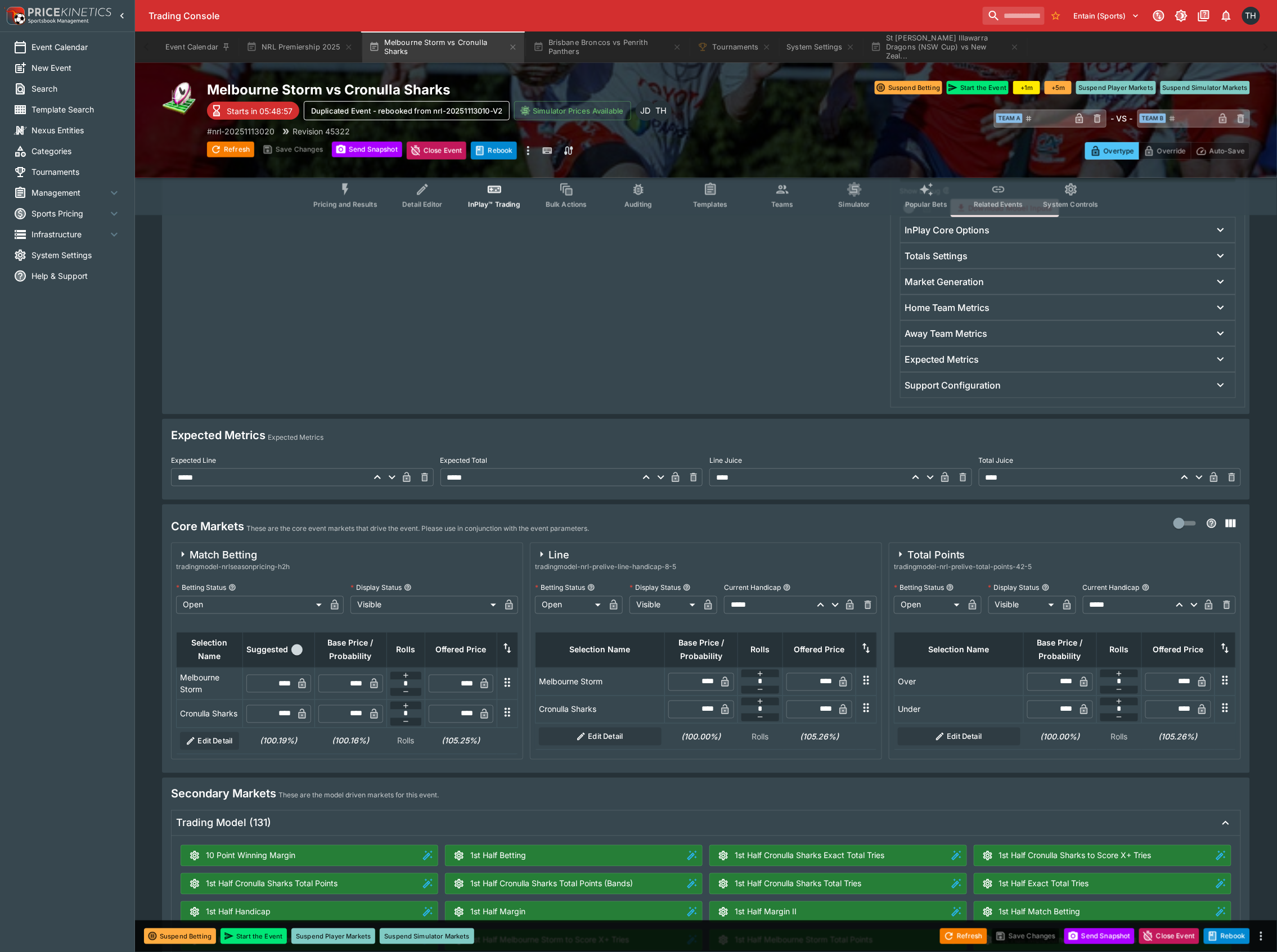
type input "****"
drag, startPoint x: 752, startPoint y: 479, endPoint x: 664, endPoint y: 484, distance: 88.1
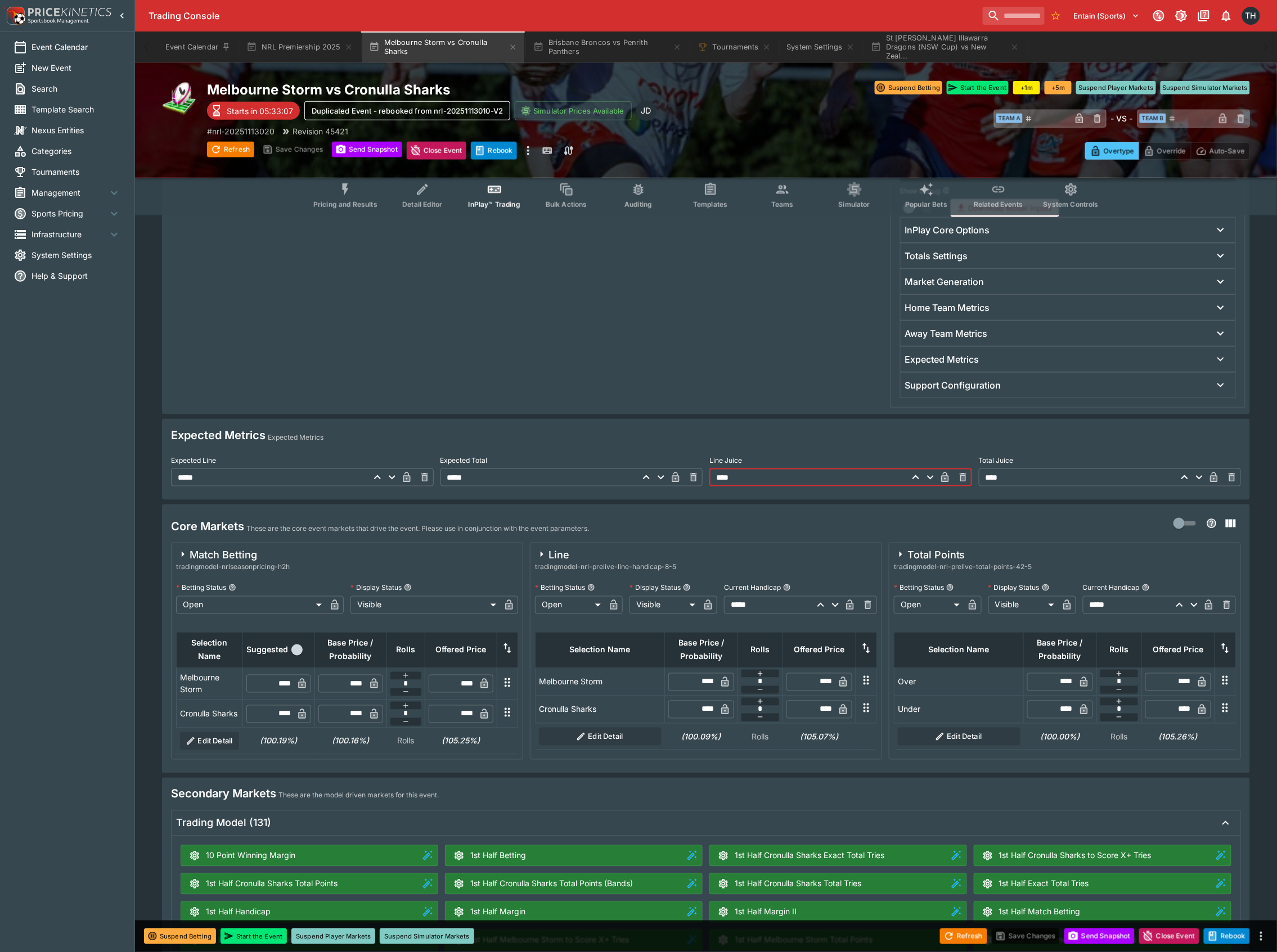
click at [664, 484] on div "Expected Line ***** ​ Expected Total ***** ​ Line Juice **** ​ Total Juice ****…" at bounding box center [706, 469] width 1070 height 35
type input "****"
drag, startPoint x: 752, startPoint y: 365, endPoint x: 745, endPoint y: 428, distance: 63.4
click at [748, 365] on div at bounding box center [525, 224] width 718 height 368
click at [1029, 936] on button "Save Changes" at bounding box center [1026, 936] width 68 height 16
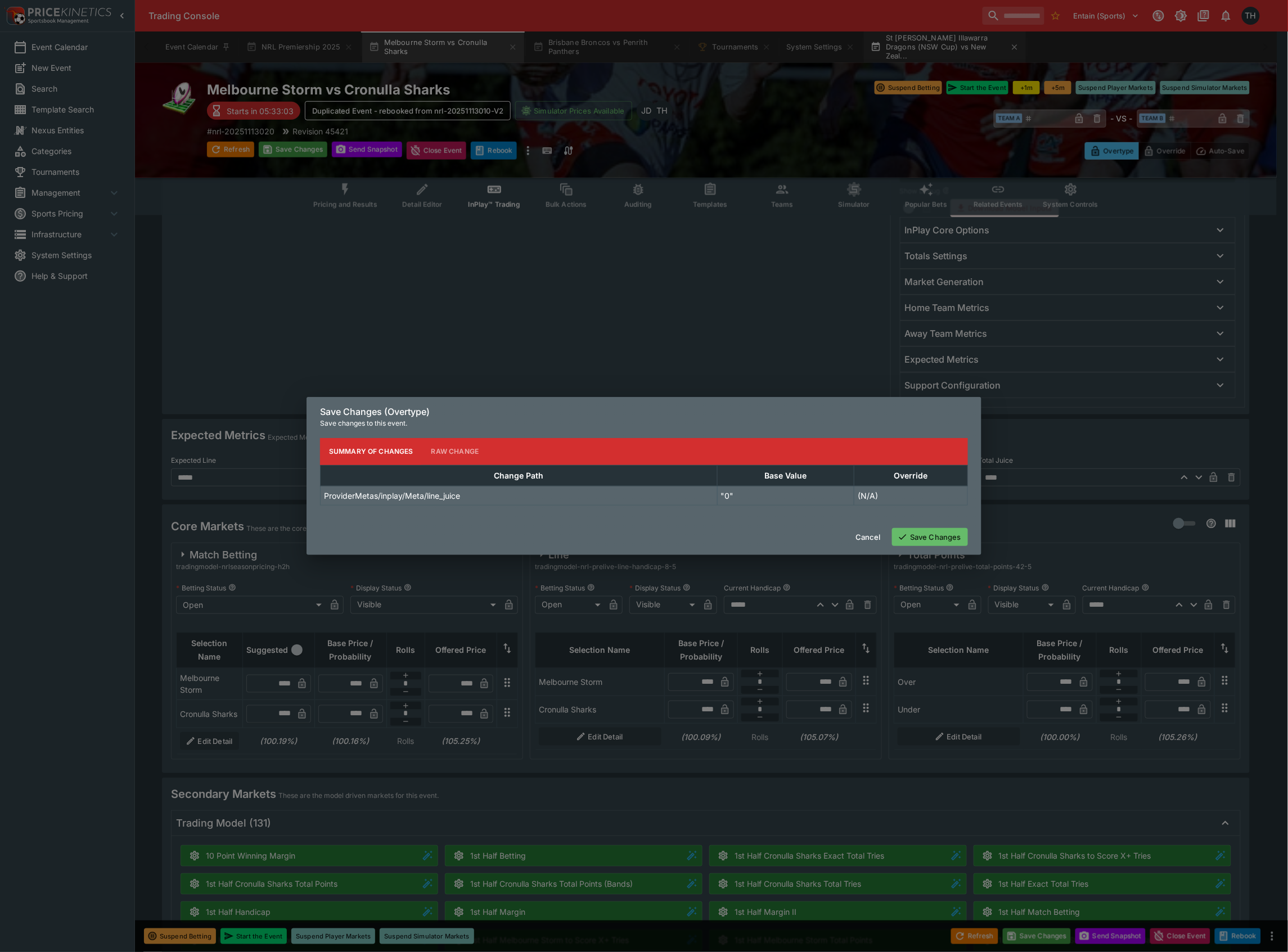
drag, startPoint x: 932, startPoint y: 532, endPoint x: 907, endPoint y: 34, distance: 498.6
click at [932, 531] on button "Save Changes" at bounding box center [930, 537] width 76 height 18
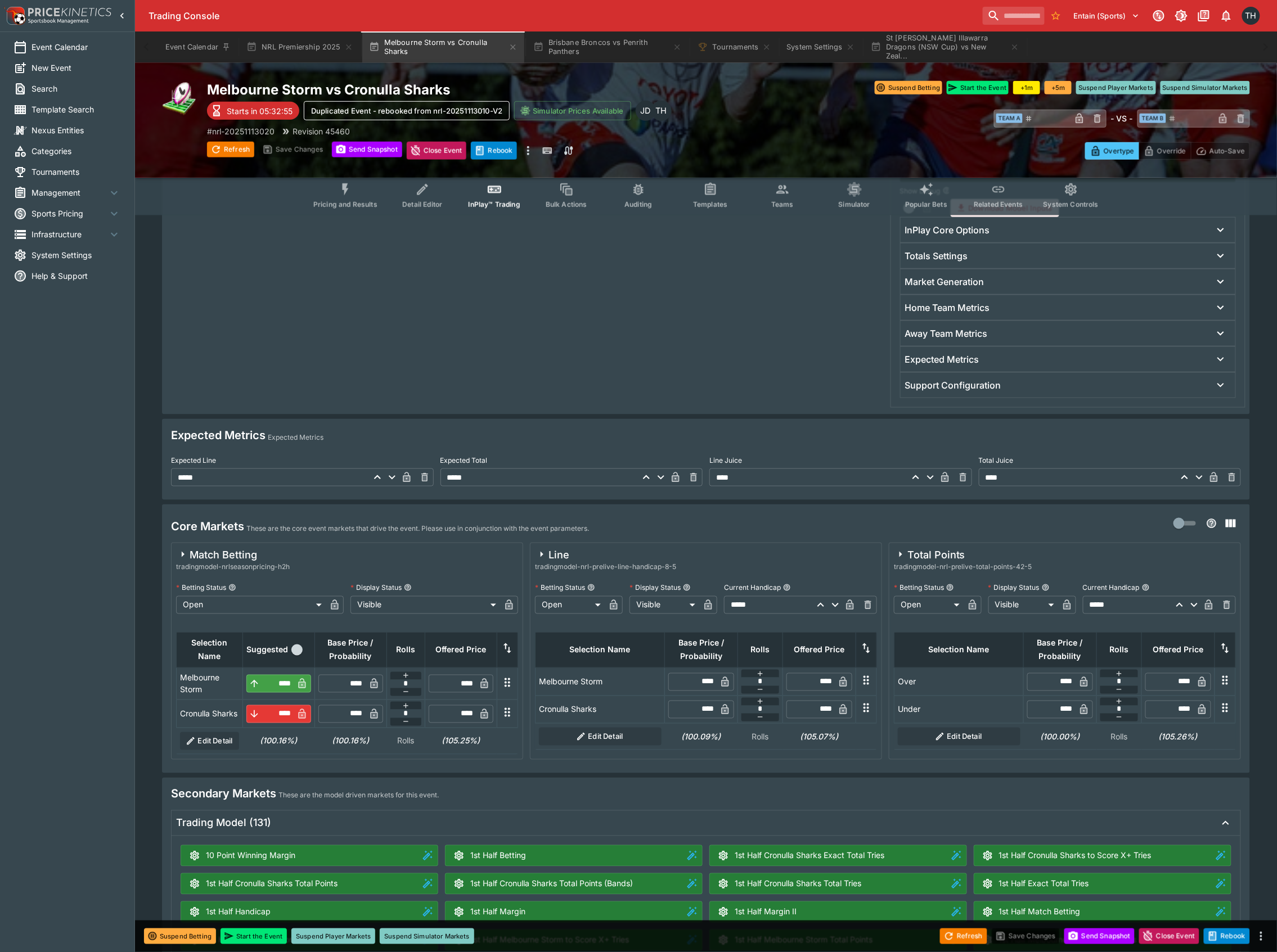
type input "****"
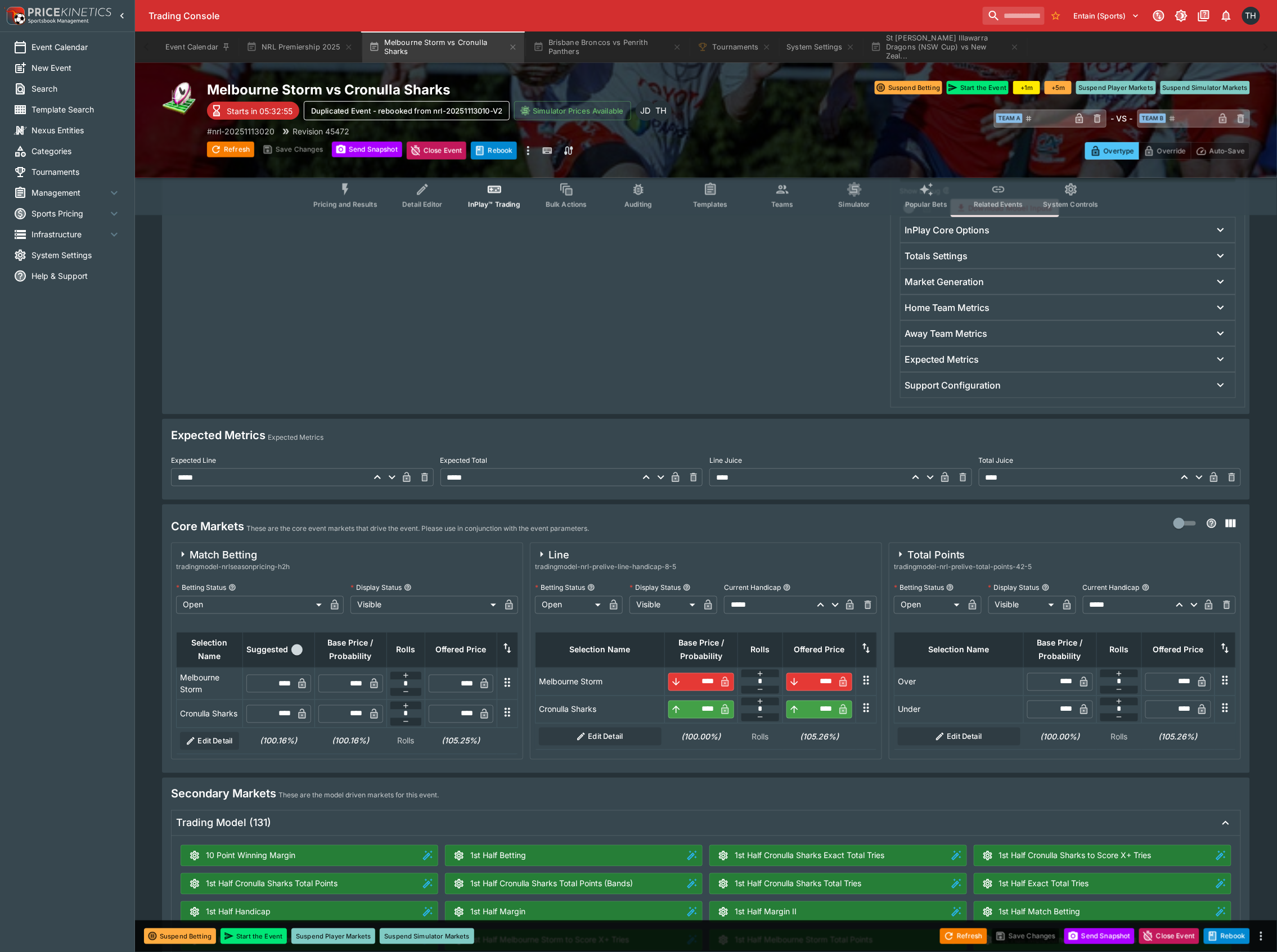
type input "****"
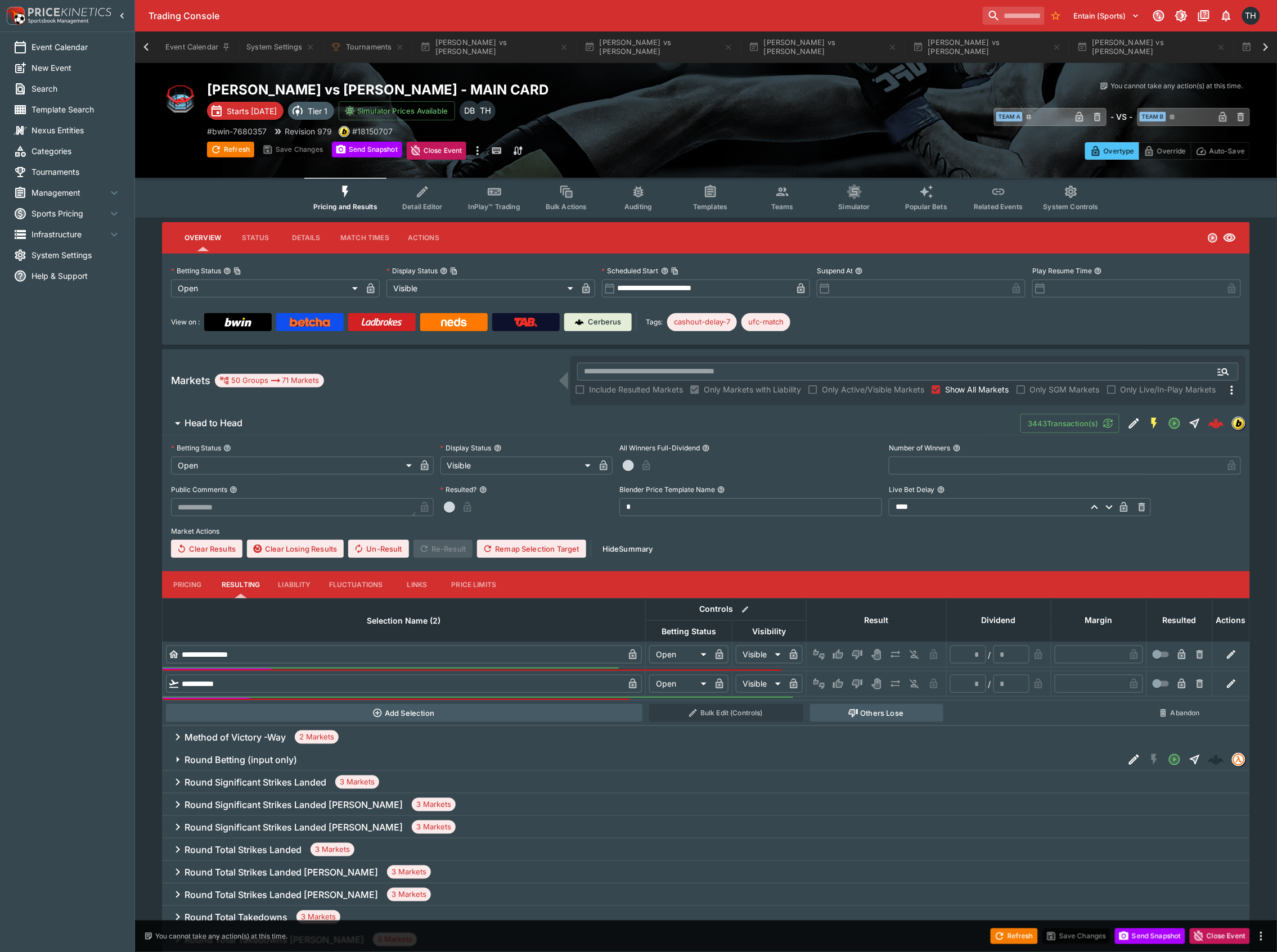
scroll to position [0, 1515]
